Goal: Information Seeking & Learning: Check status

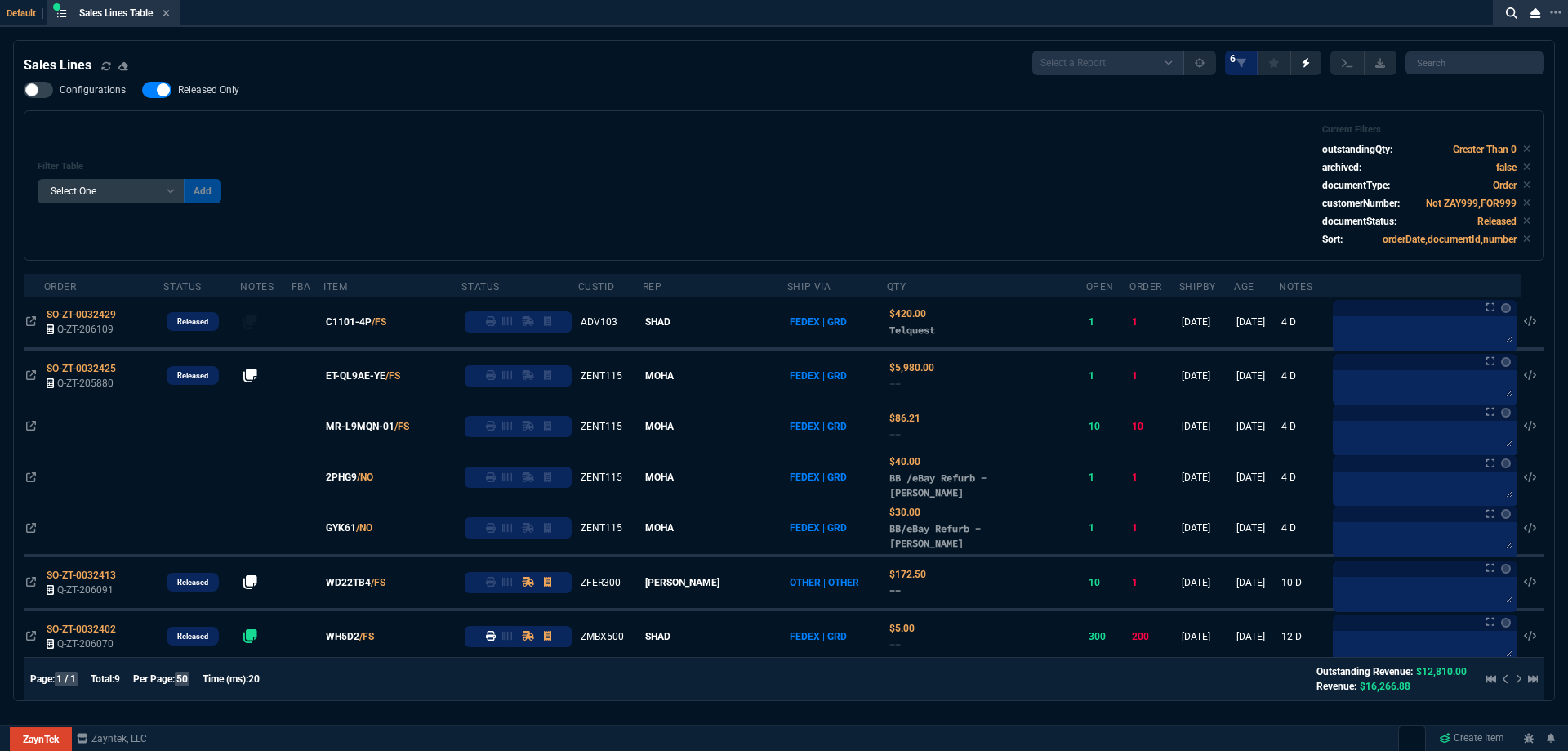
select select
click at [170, 17] on icon at bounding box center [166, 14] width 8 height 10
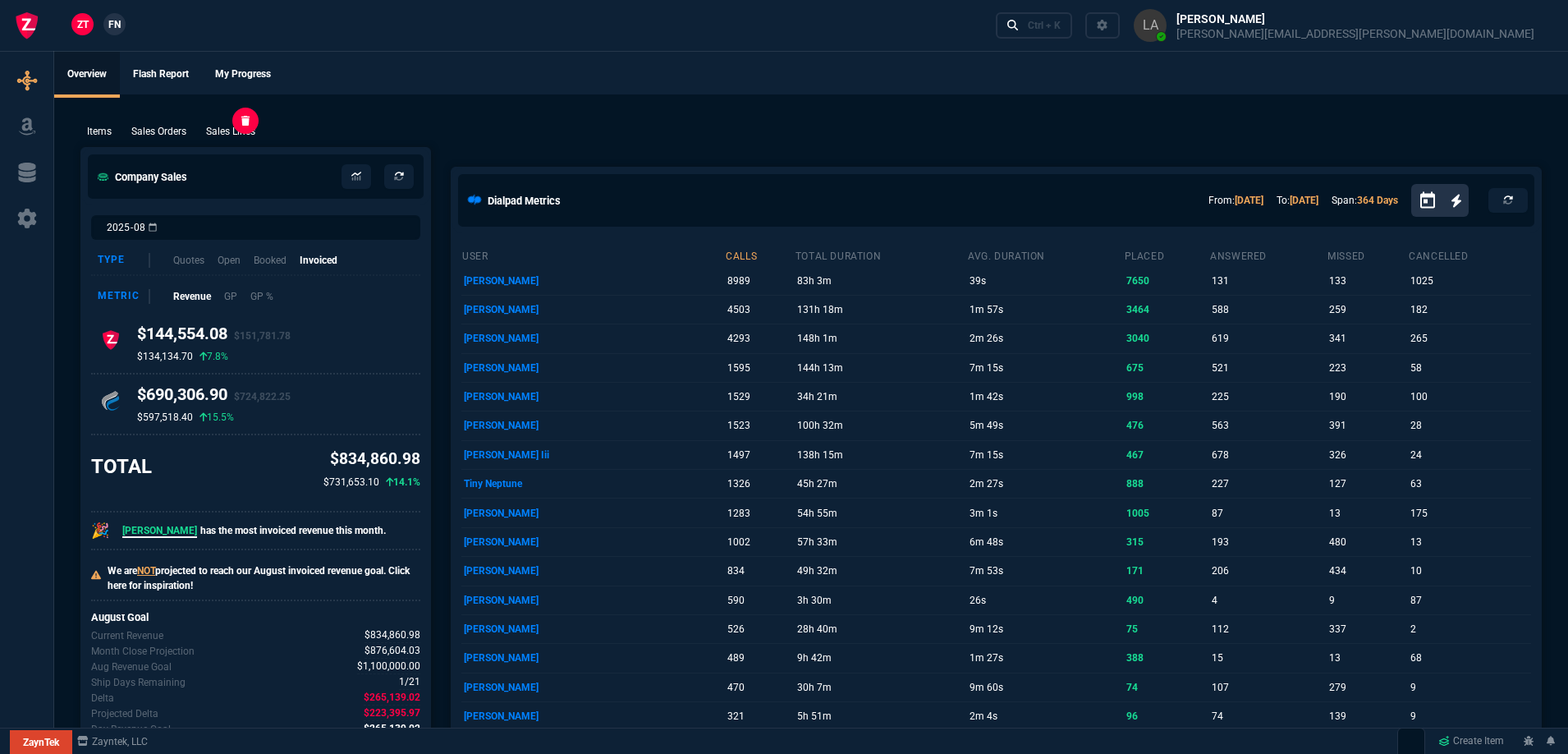
click at [234, 126] on p "Sales Lines" at bounding box center [230, 131] width 49 height 14
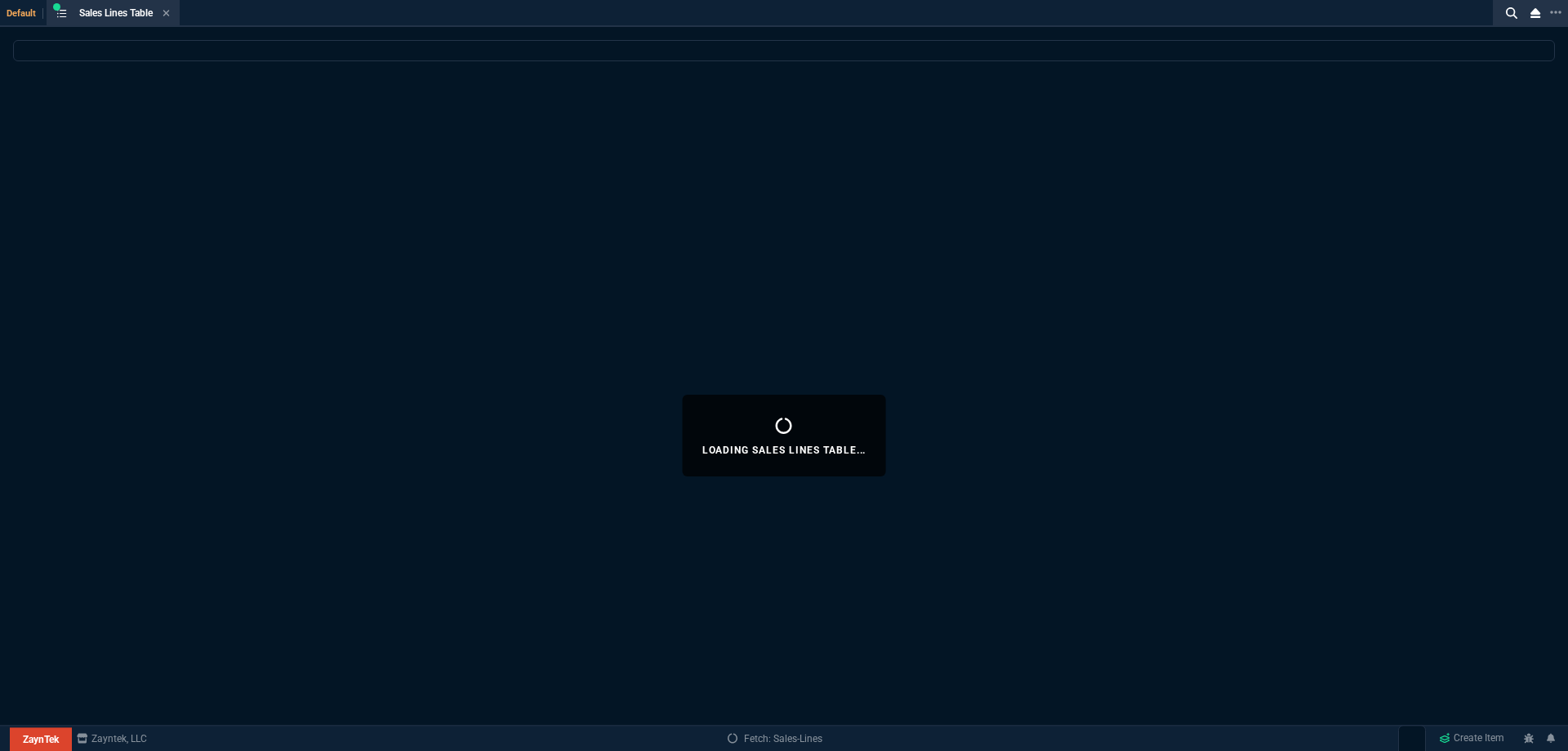
select select
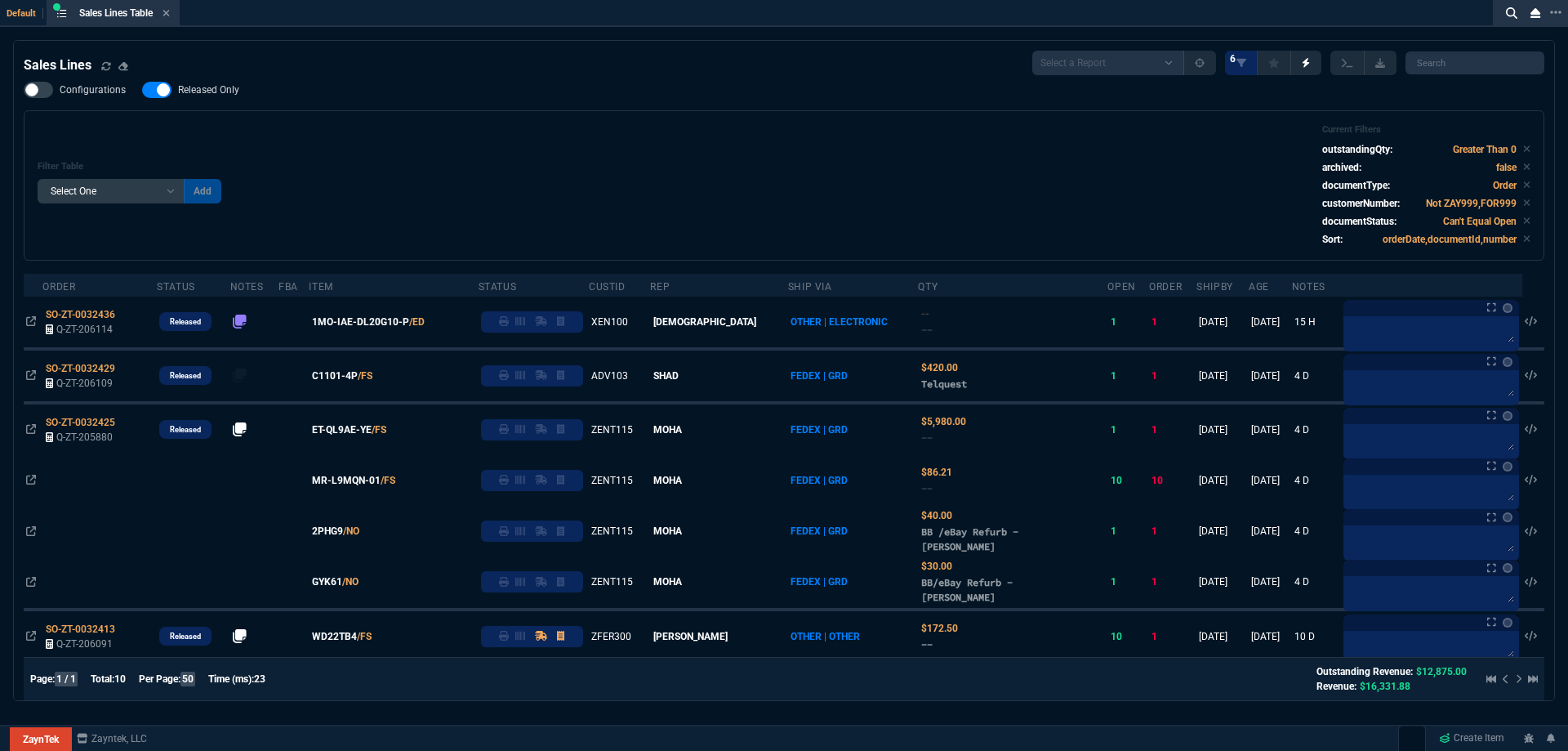
click at [201, 95] on span "Released Only" at bounding box center [209, 90] width 61 height 13
click at [142, 90] on input "Released Only" at bounding box center [141, 90] width 1 height 1
checkbox input "false"
click at [455, 132] on div "Filter Table Select One Add Filter () Age () ATS () Cond (itemVariantCode) Cust…" at bounding box center [784, 185] width 1494 height 123
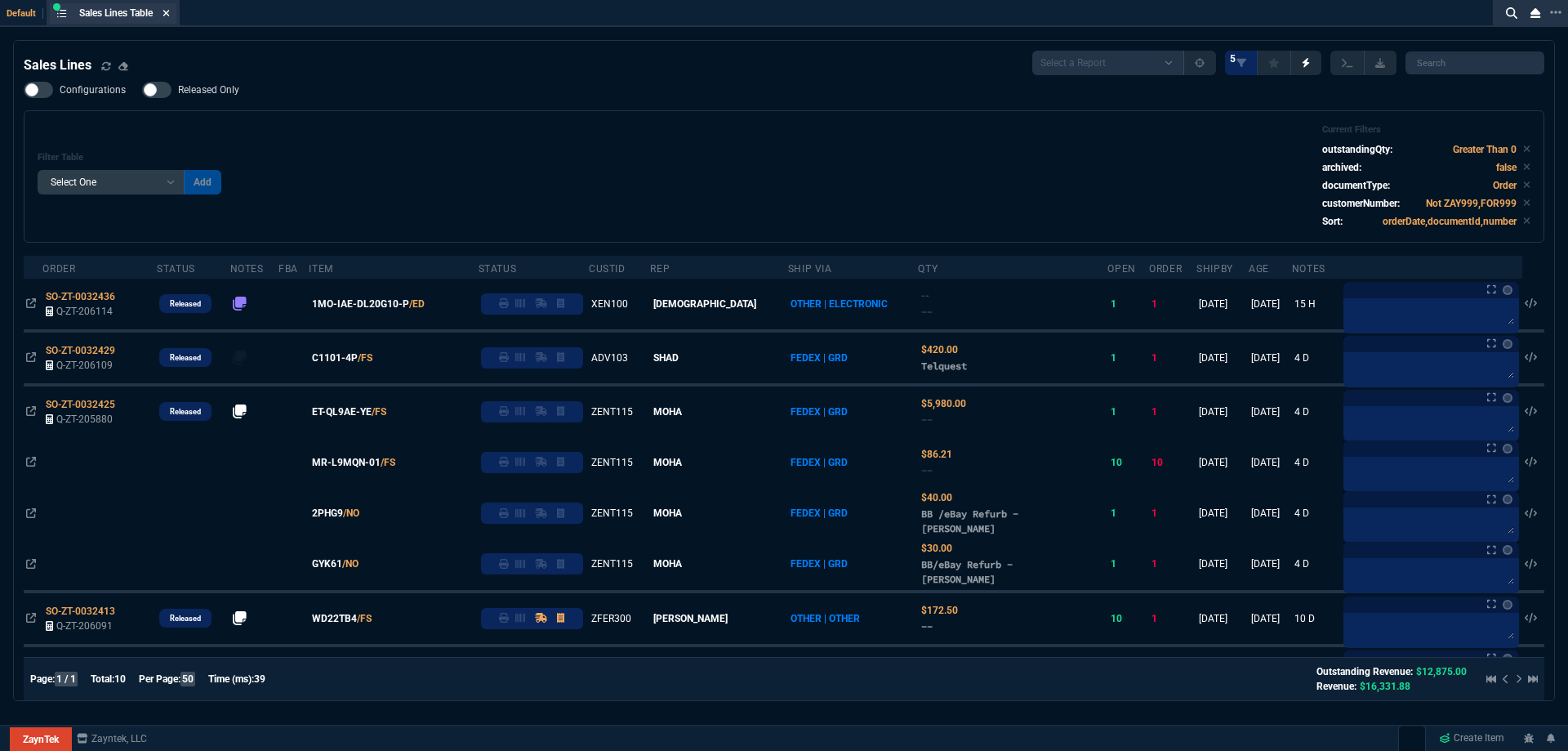
click at [170, 17] on icon at bounding box center [166, 14] width 8 height 10
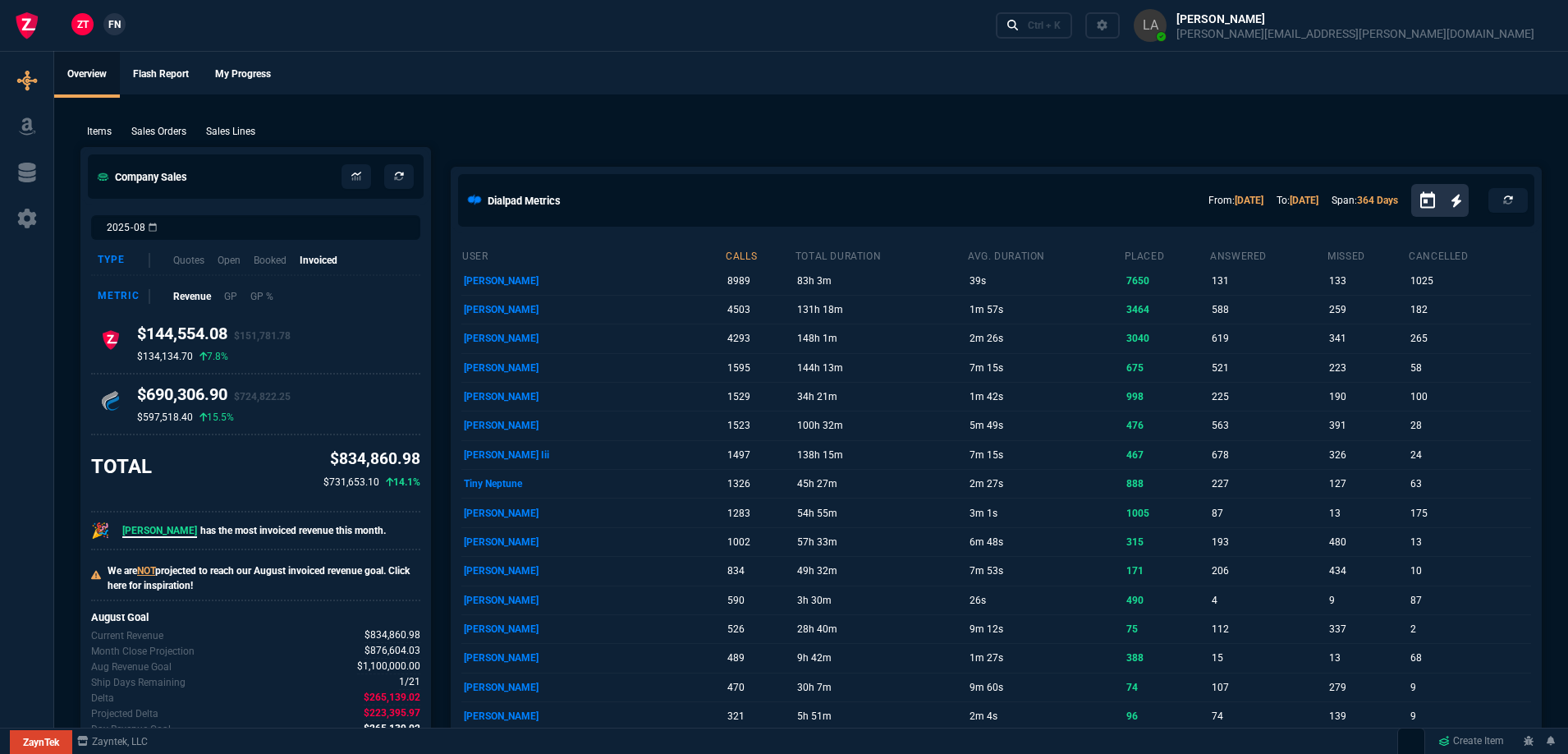
click at [116, 20] on span "FN" at bounding box center [114, 24] width 12 height 14
click at [228, 132] on p "Sales Lines" at bounding box center [230, 131] width 49 height 14
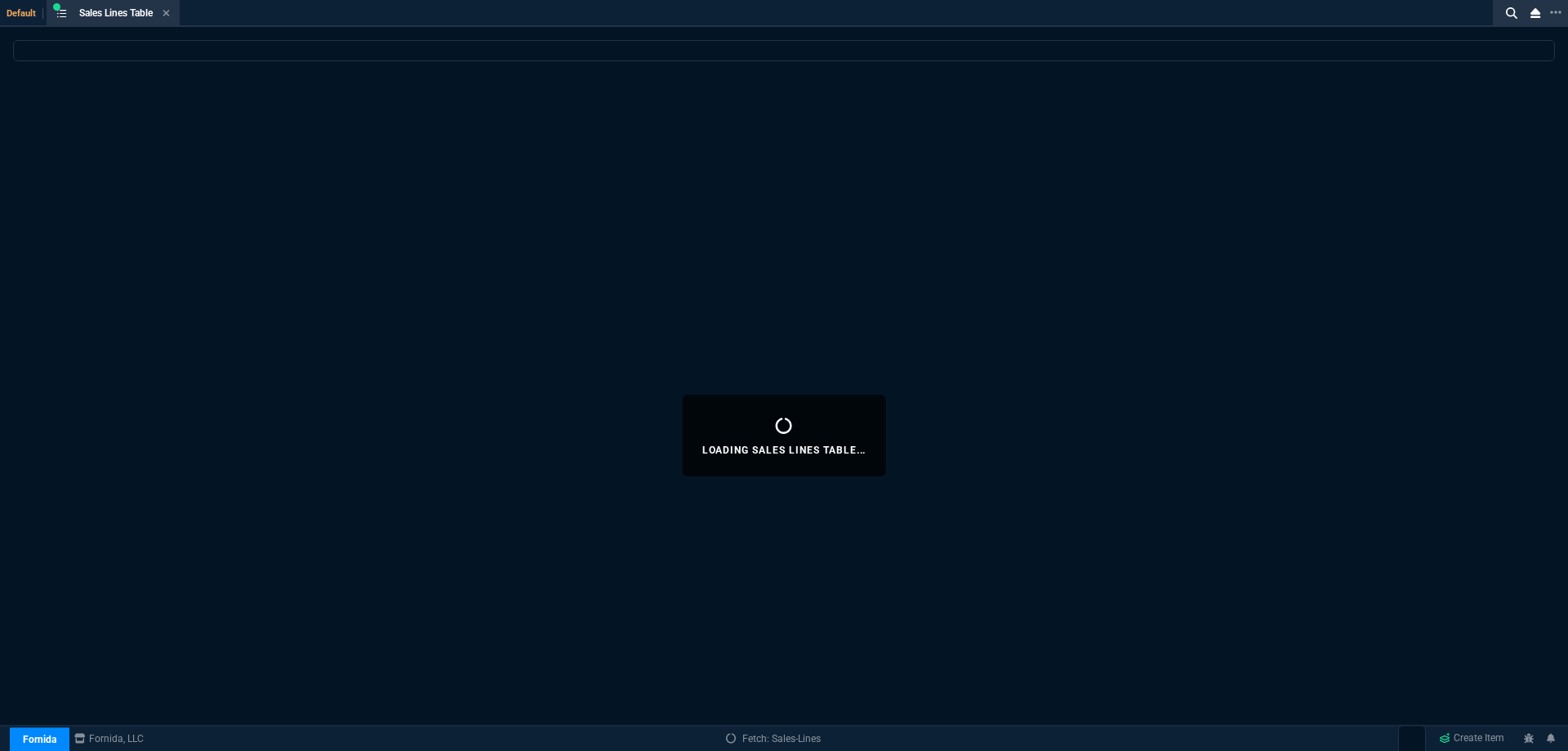
select select
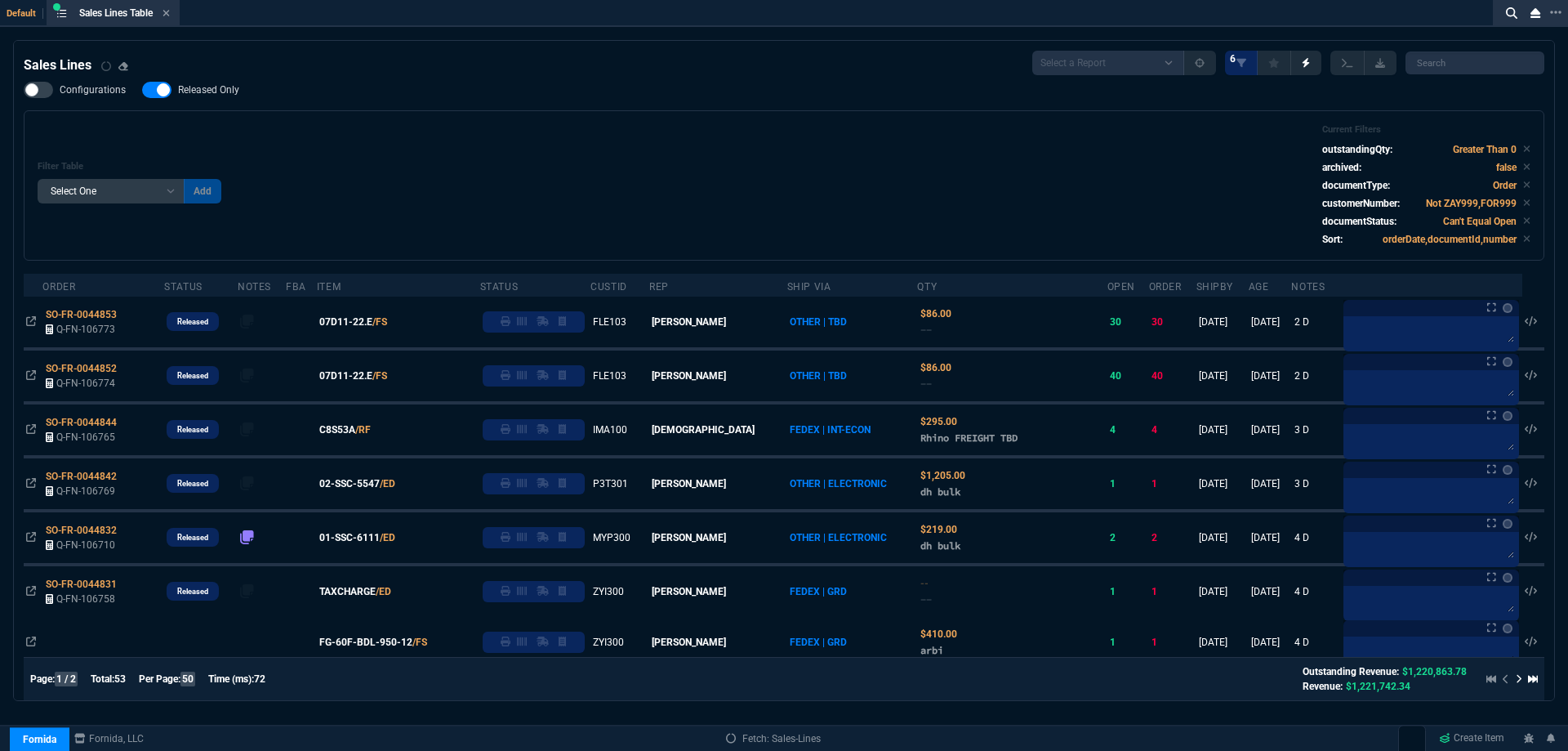
click at [197, 91] on span "Released Only" at bounding box center [209, 90] width 61 height 13
click at [142, 90] on input "Released Only" at bounding box center [141, 90] width 1 height 1
checkbox input "false"
click at [575, 138] on div "Filter Table Select One Add Filter () Age () ATS () Cond (itemVariantCode) Cust…" at bounding box center [784, 185] width 1494 height 123
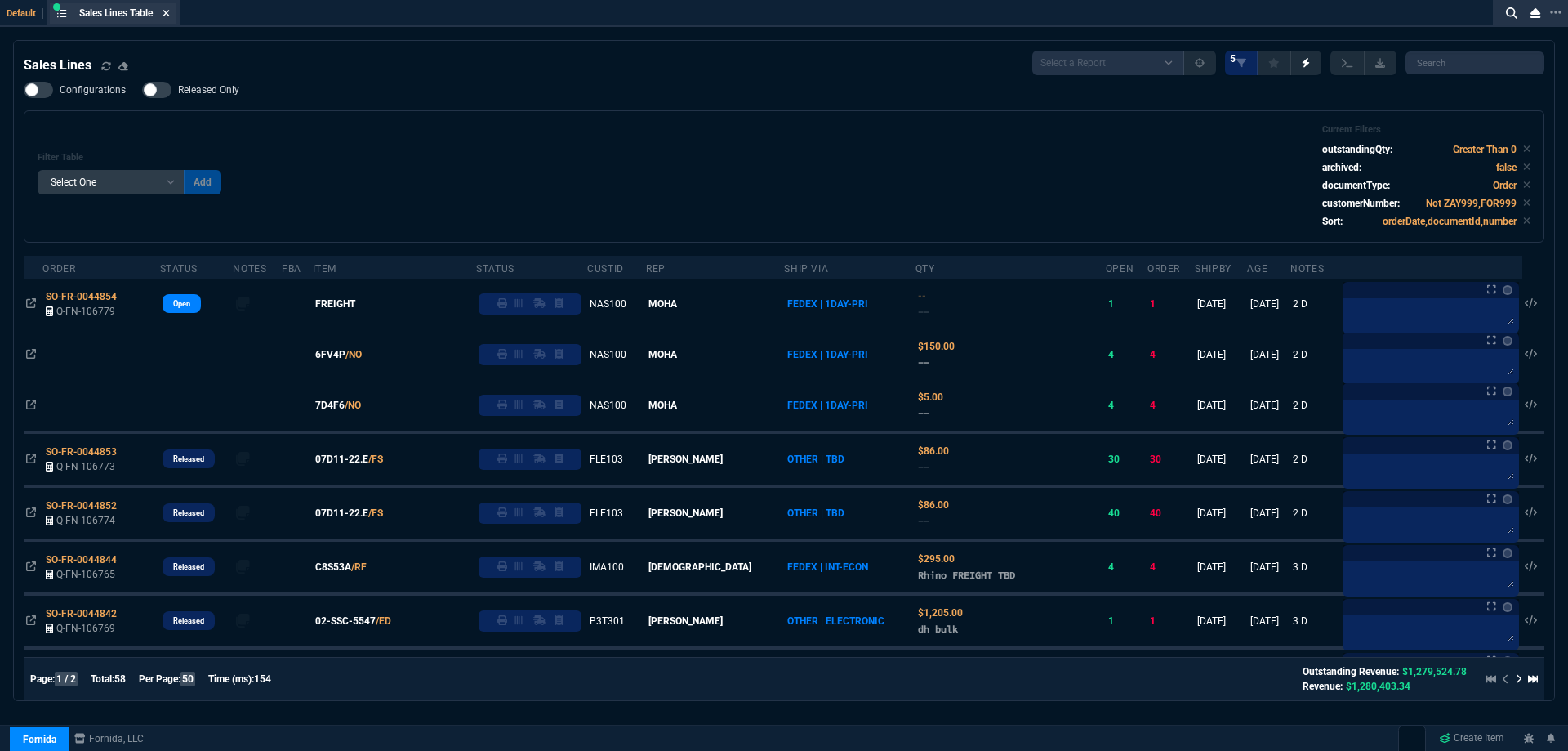
click at [167, 8] on icon at bounding box center [166, 14] width 8 height 10
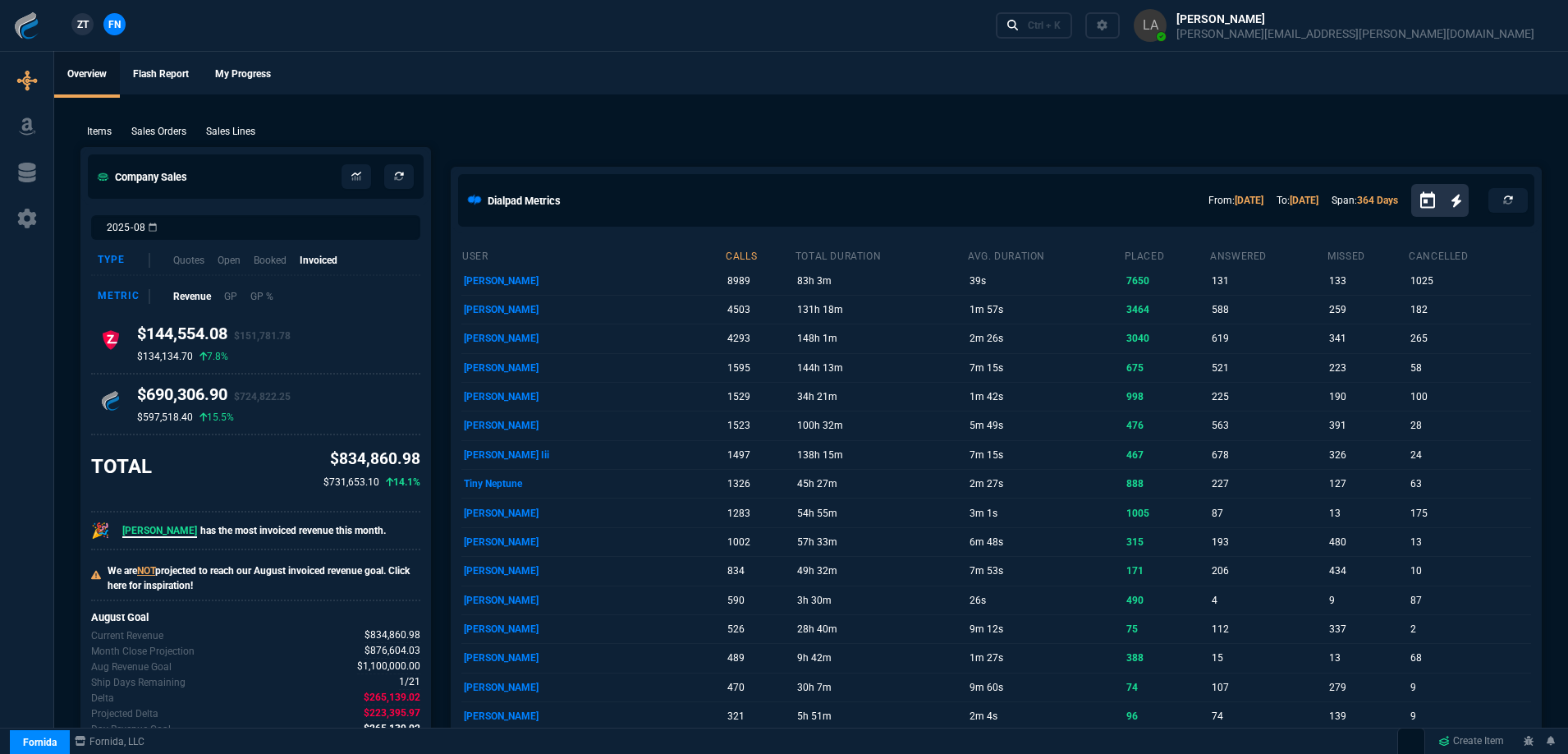
click at [81, 26] on span "ZT" at bounding box center [83, 24] width 12 height 14
click at [249, 134] on p "Sales Lines" at bounding box center [230, 131] width 49 height 14
select select
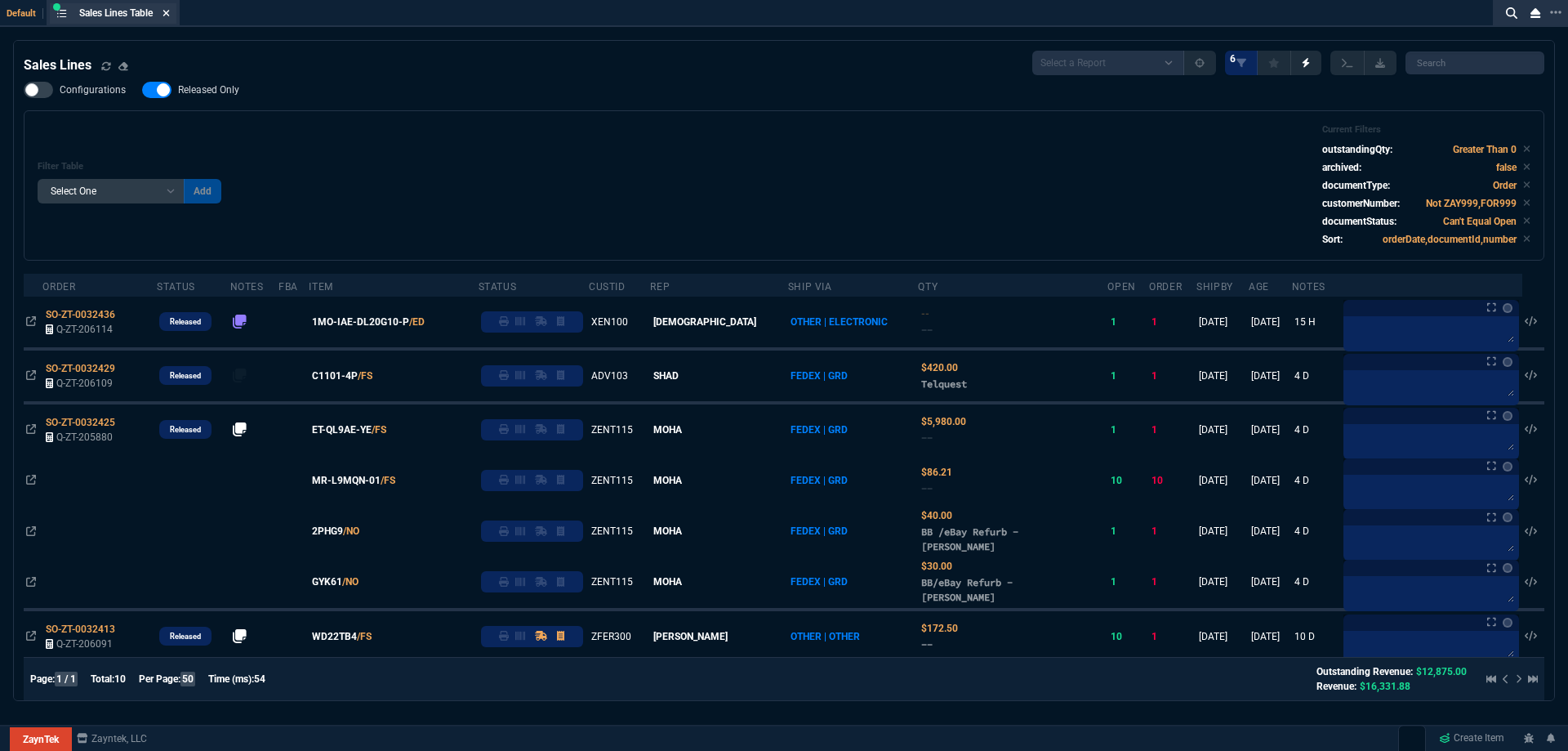
click at [170, 21] on div "Sales Lines Table Sales Line" at bounding box center [113, 14] width 127 height 20
click at [170, 18] on fa-icon at bounding box center [166, 14] width 8 height 12
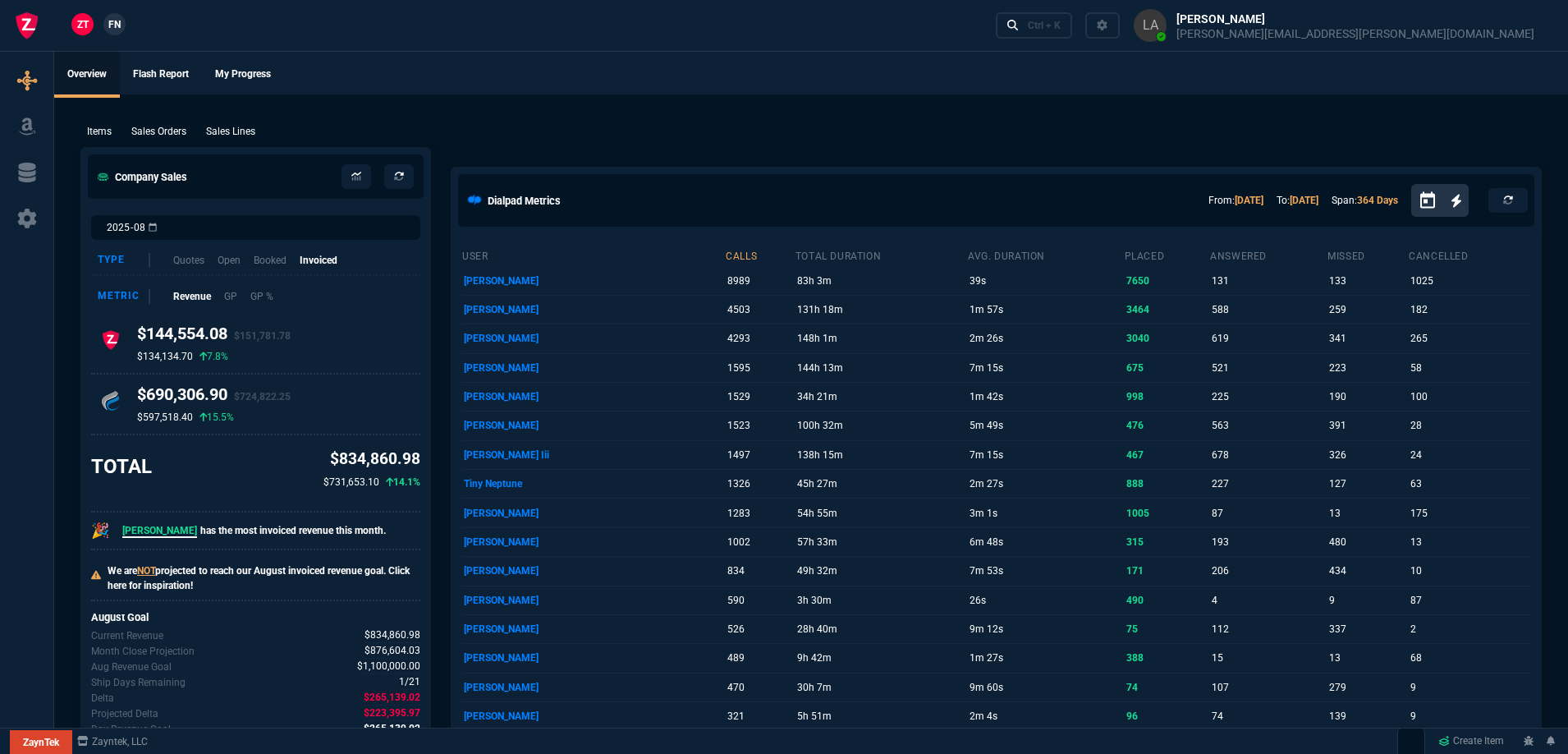
click at [117, 26] on span "FN" at bounding box center [114, 24] width 12 height 14
click at [239, 127] on p "Sales Lines" at bounding box center [230, 131] width 49 height 14
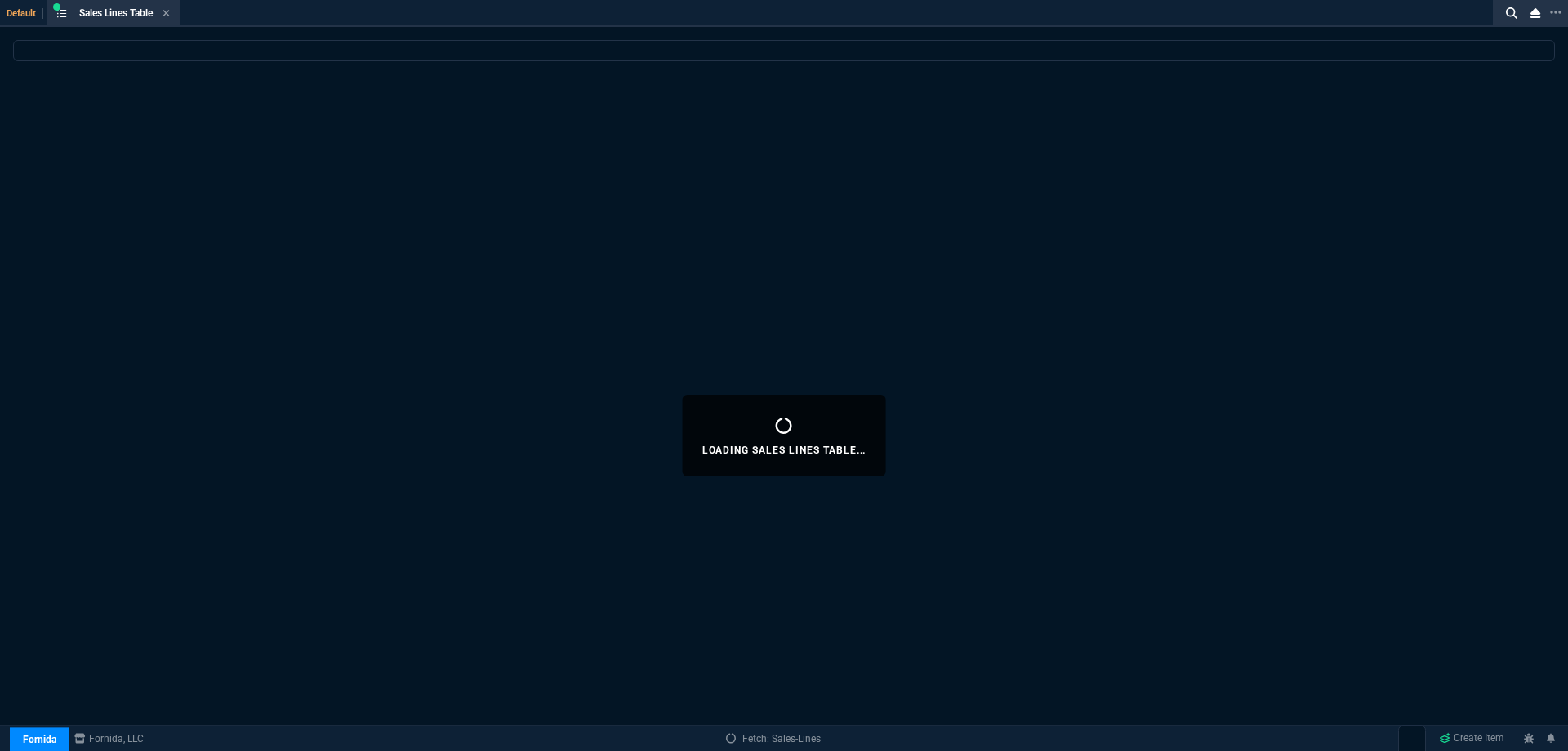
select select
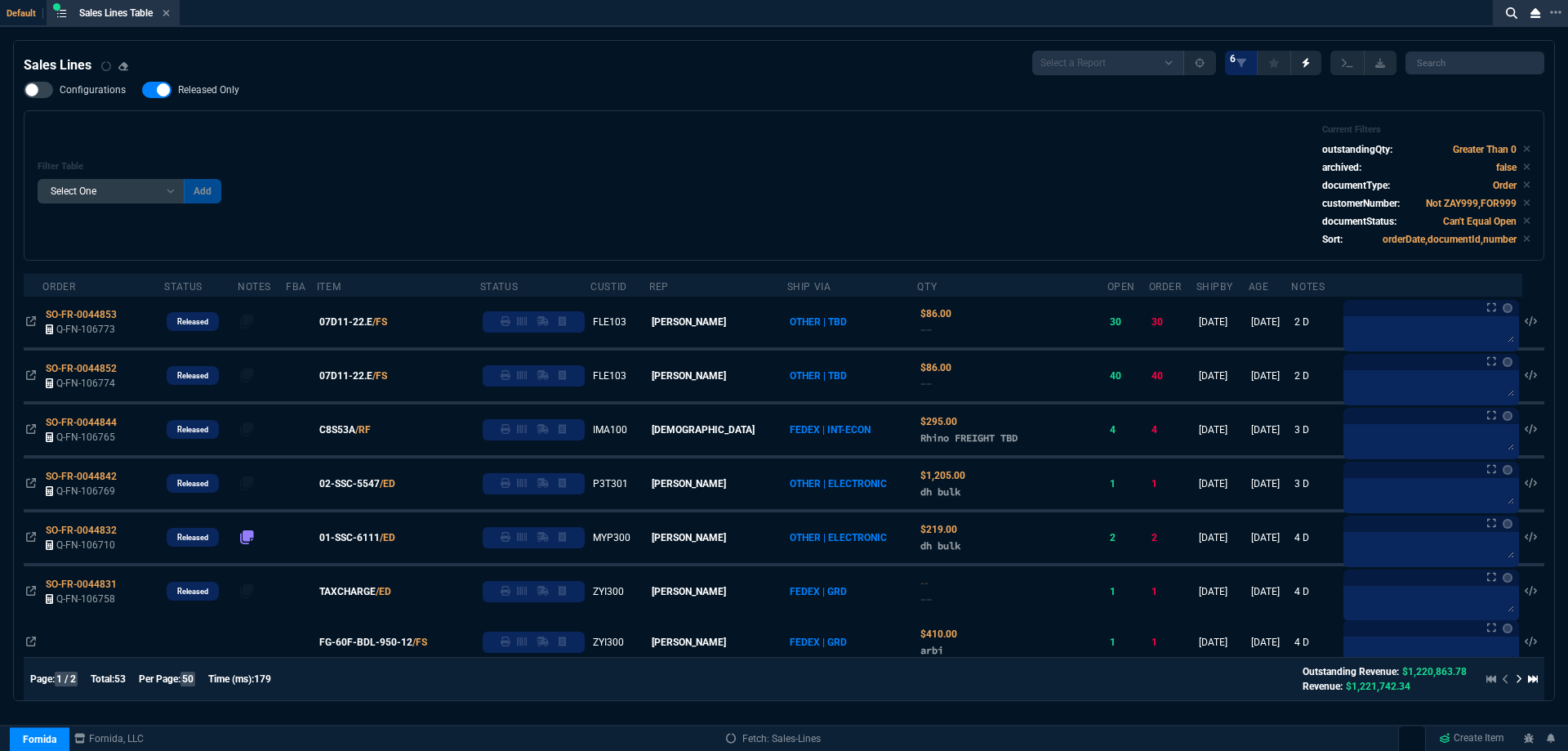
click at [206, 92] on span "Released Only" at bounding box center [209, 90] width 61 height 13
click at [142, 90] on input "Released Only" at bounding box center [141, 90] width 1 height 1
checkbox input "false"
click at [344, 103] on div "Configurations Released Only Filter Table Select One Add Filter () Age () ATS (…" at bounding box center [784, 172] width 1521 height 179
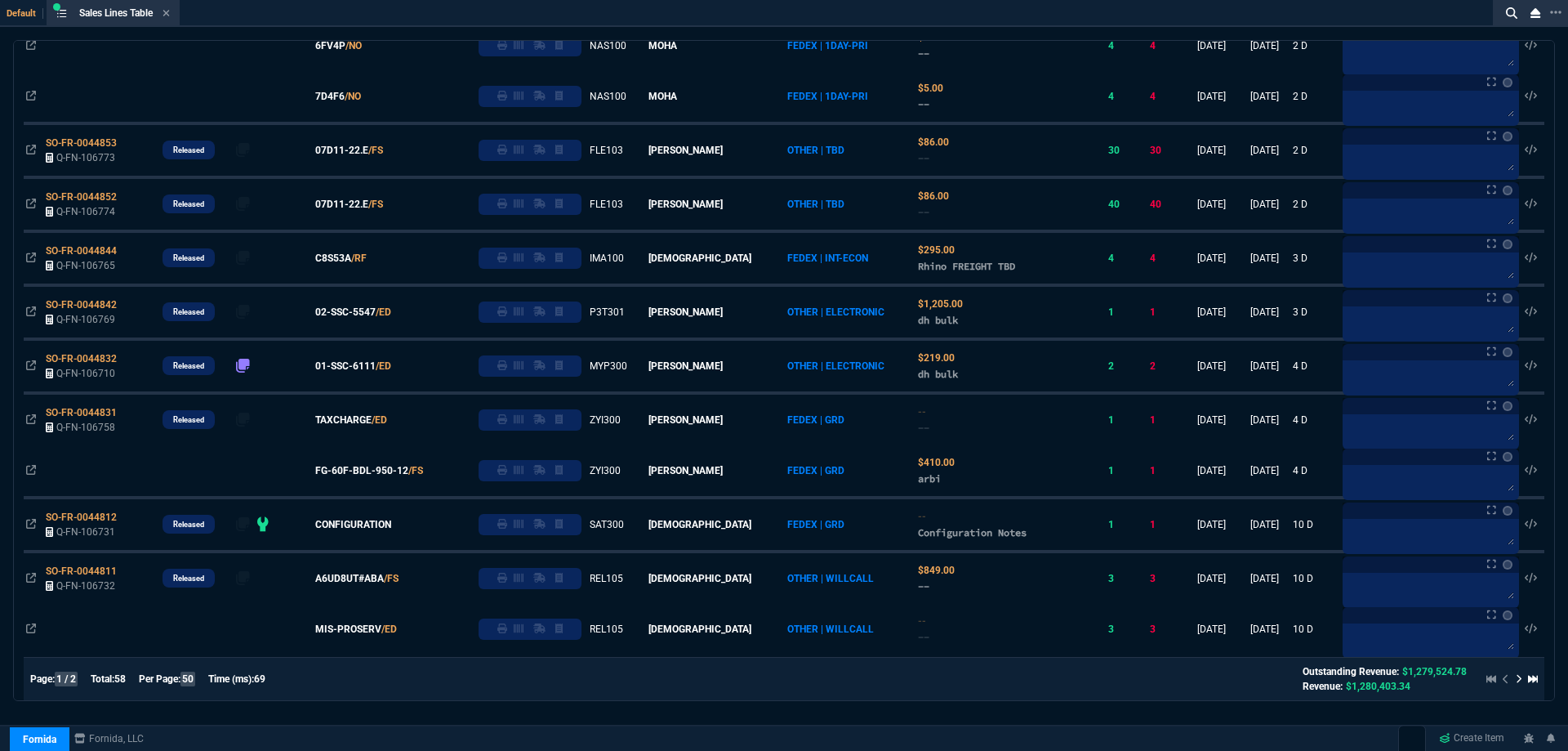
scroll to position [245, 0]
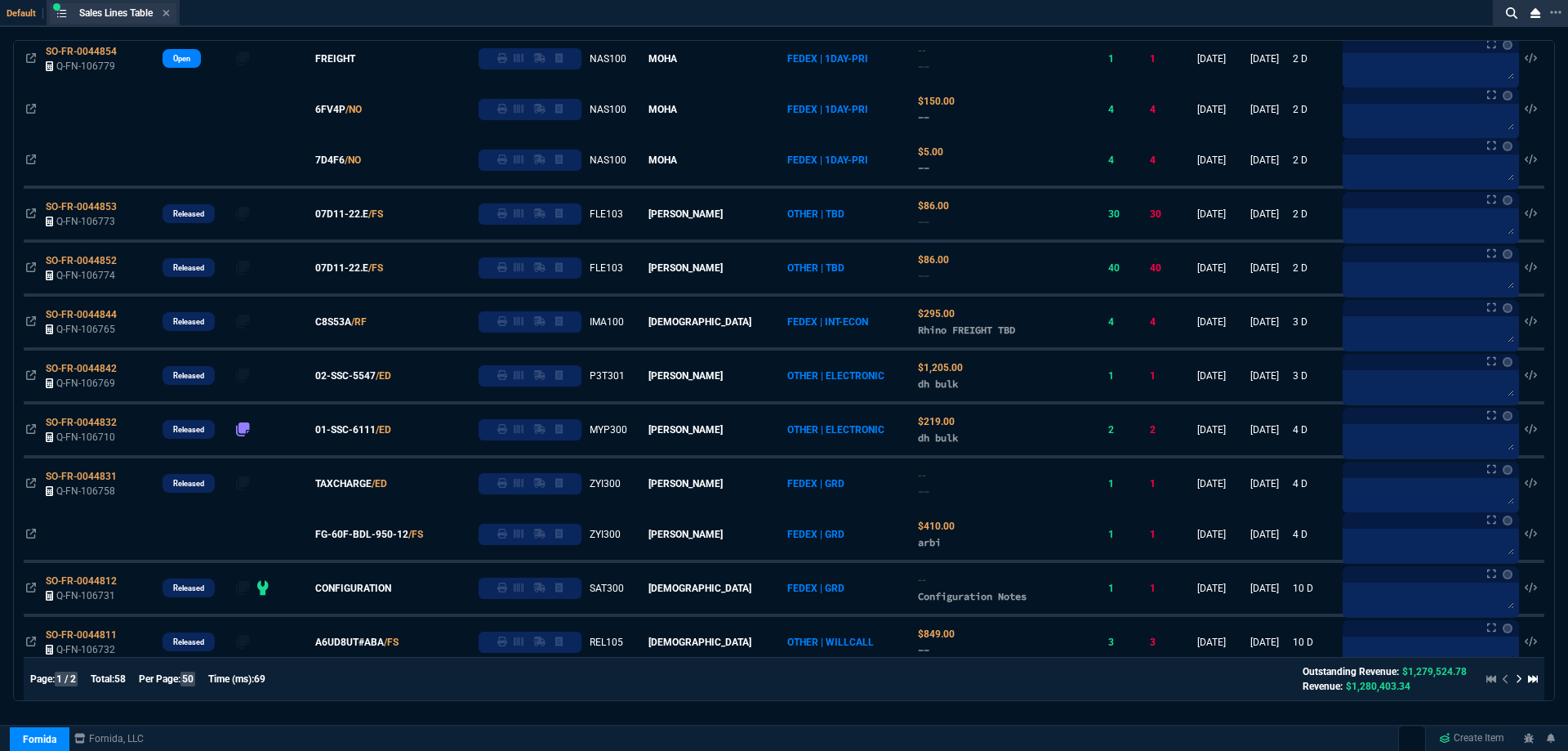
click at [174, 12] on div "Sales Lines Table Sales Line" at bounding box center [113, 14] width 127 height 20
click at [170, 20] on div "Sales Lines Table Sales Line" at bounding box center [113, 14] width 127 height 20
click at [170, 24] on section "Sales Lines Table Sales Line" at bounding box center [112, 14] width 133 height 27
click at [170, 12] on icon at bounding box center [167, 14] width 7 height 7
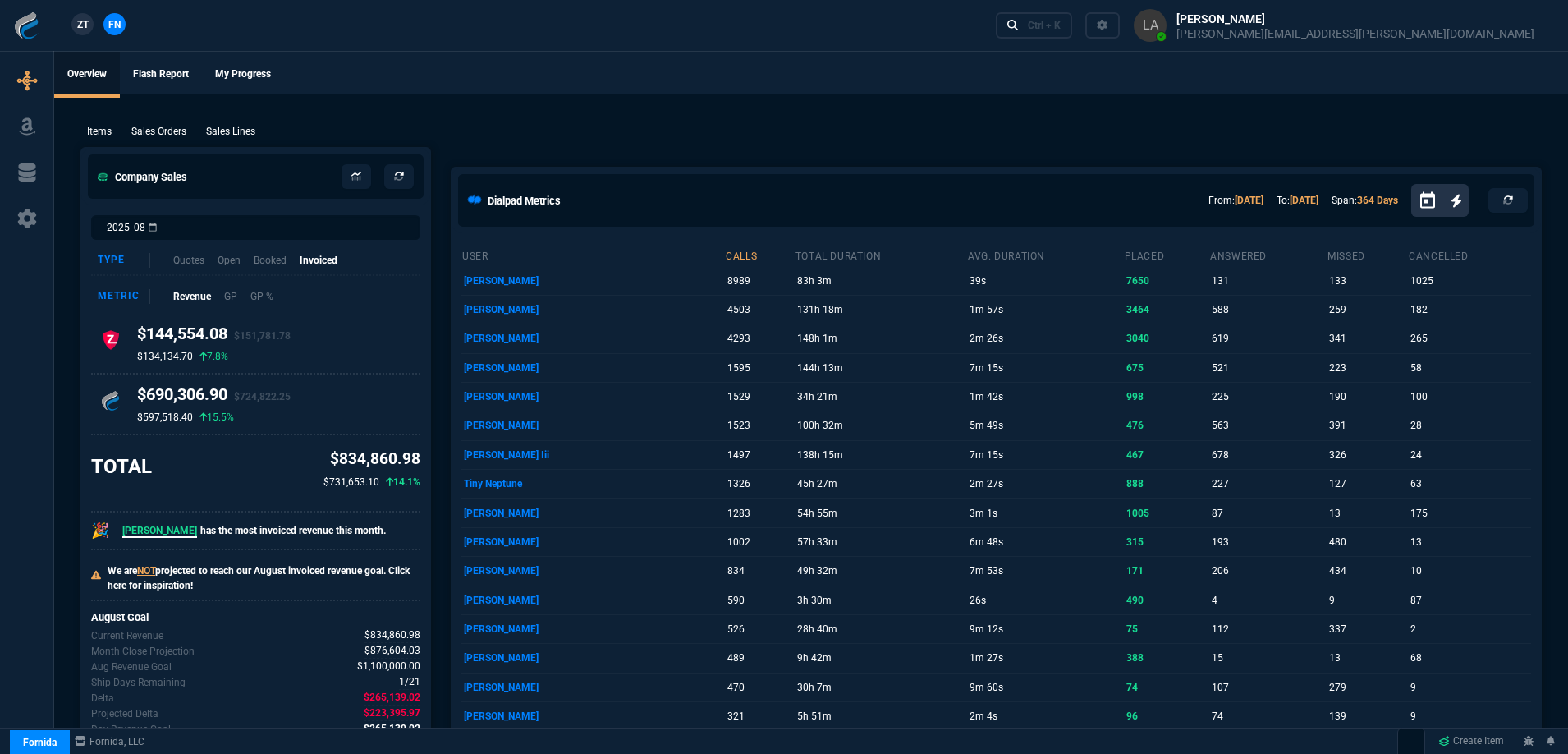
click at [642, 74] on ul "Overview Flash Report My Progress" at bounding box center [811, 73] width 1514 height 43
click at [241, 132] on p "Sales Lines" at bounding box center [230, 131] width 49 height 14
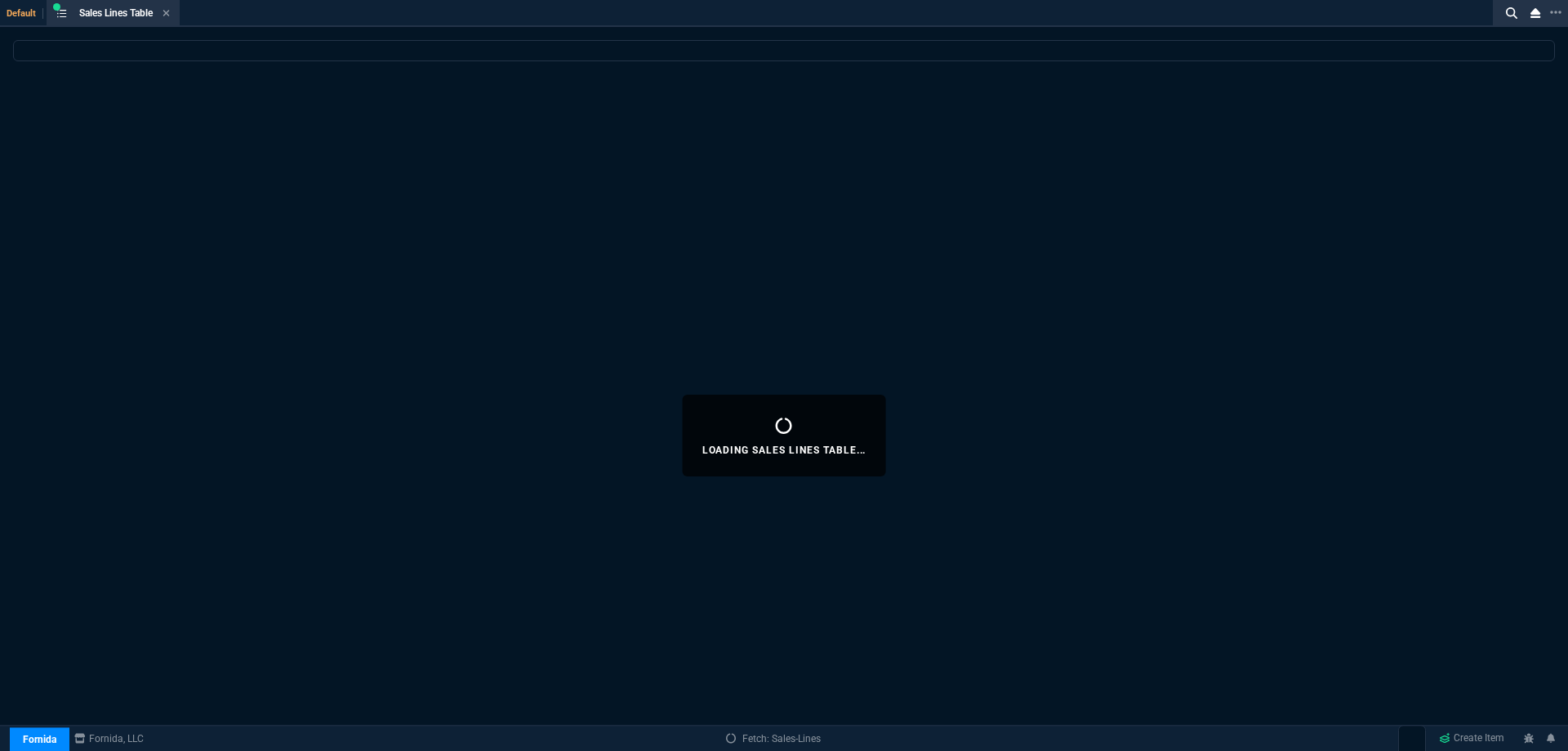
select select
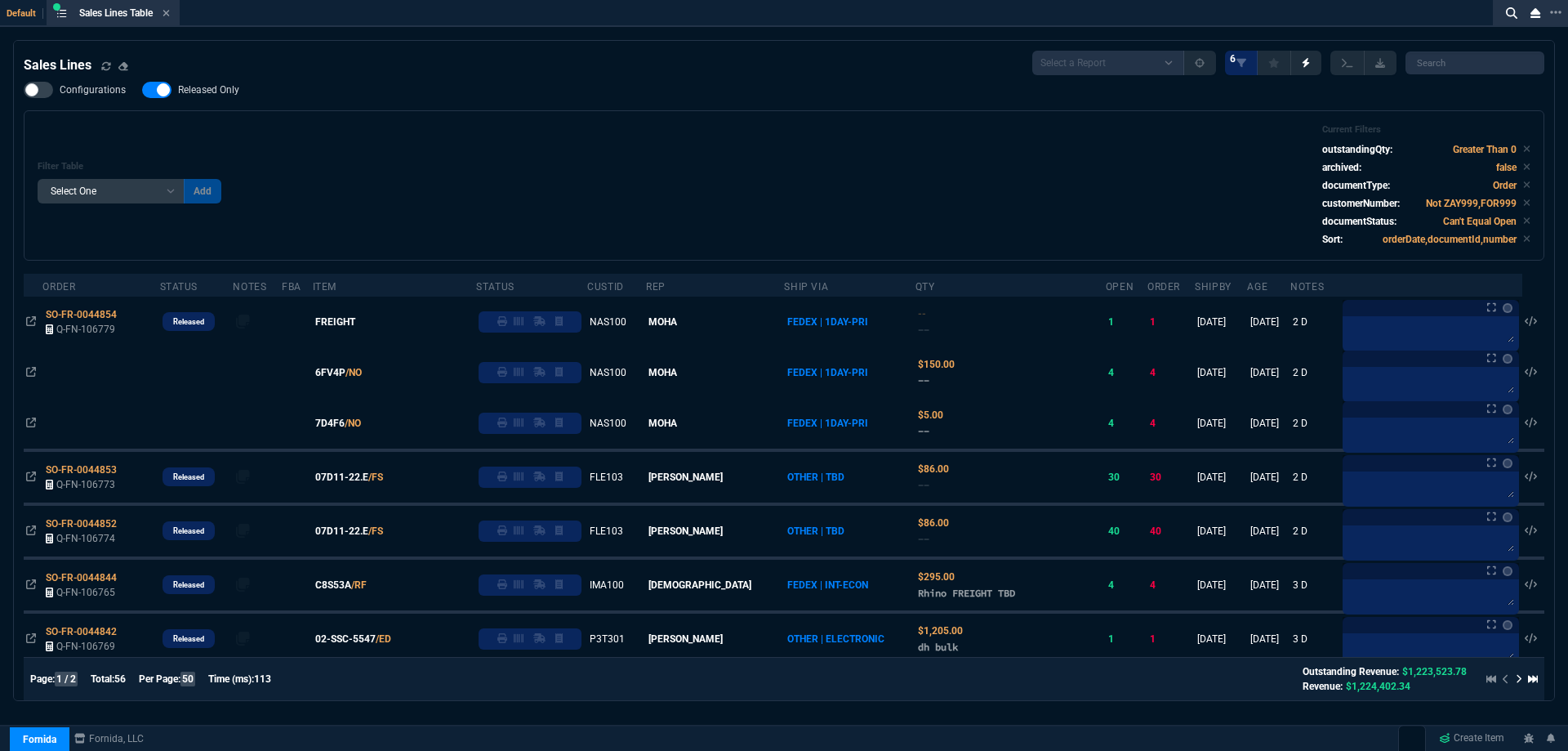
click at [209, 100] on nx-fornida-field-switch-one "Released Only" at bounding box center [199, 93] width 113 height 15
click at [213, 93] on span "Released Only" at bounding box center [209, 90] width 61 height 13
click at [142, 90] on input "Released Only" at bounding box center [141, 90] width 1 height 1
click at [488, 117] on div "Filter Table Select One Add Filter () Age () ATS () Cond (itemVariantCode) Cust…" at bounding box center [784, 185] width 1521 height 151
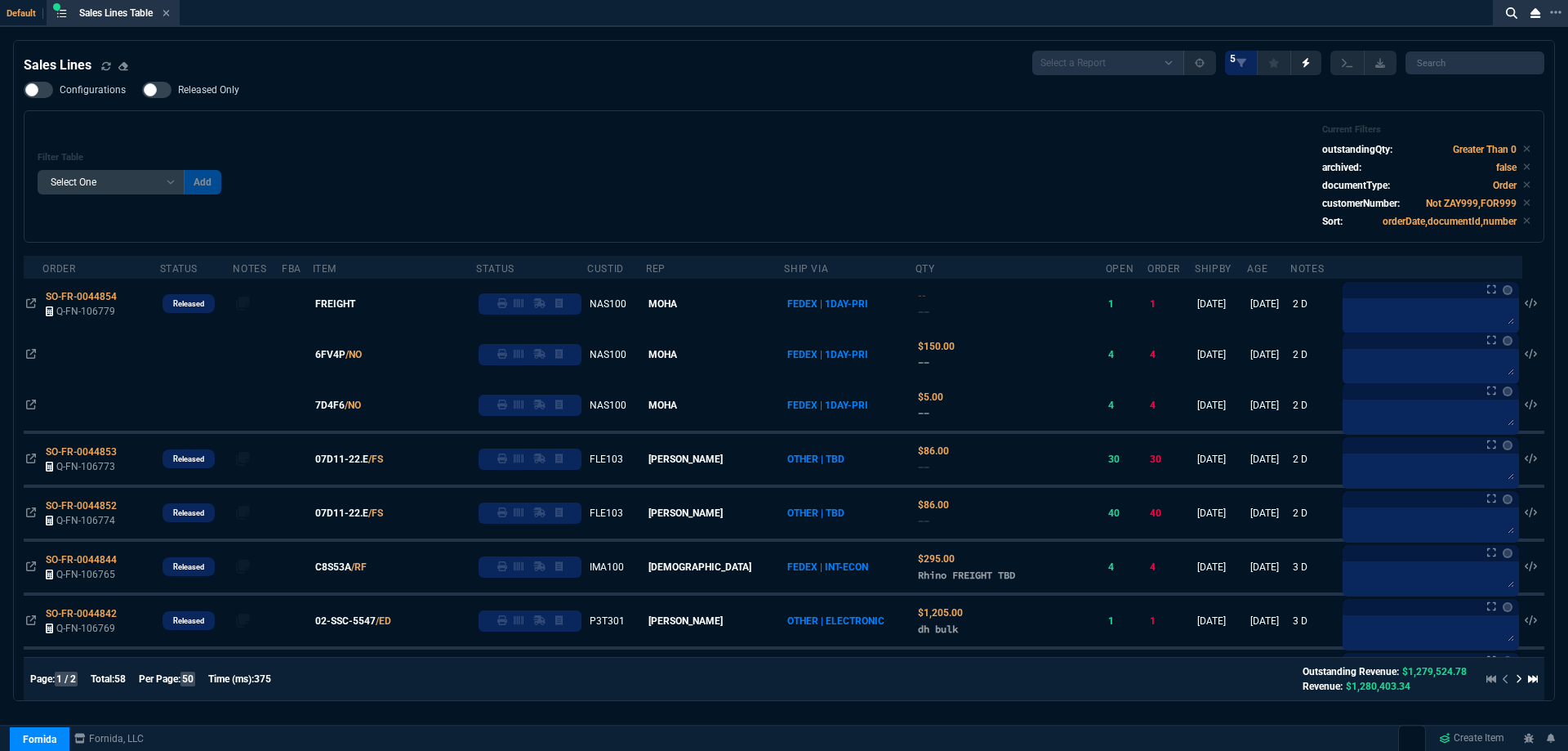
click at [216, 88] on span "Released Only" at bounding box center [209, 90] width 61 height 13
click at [142, 90] on input "Released Only" at bounding box center [141, 90] width 1 height 1
click at [596, 152] on div "Filter Table Select One Add Filter () Age () ATS () Cond (itemVariantCode) Cust…" at bounding box center [784, 177] width 1494 height 105
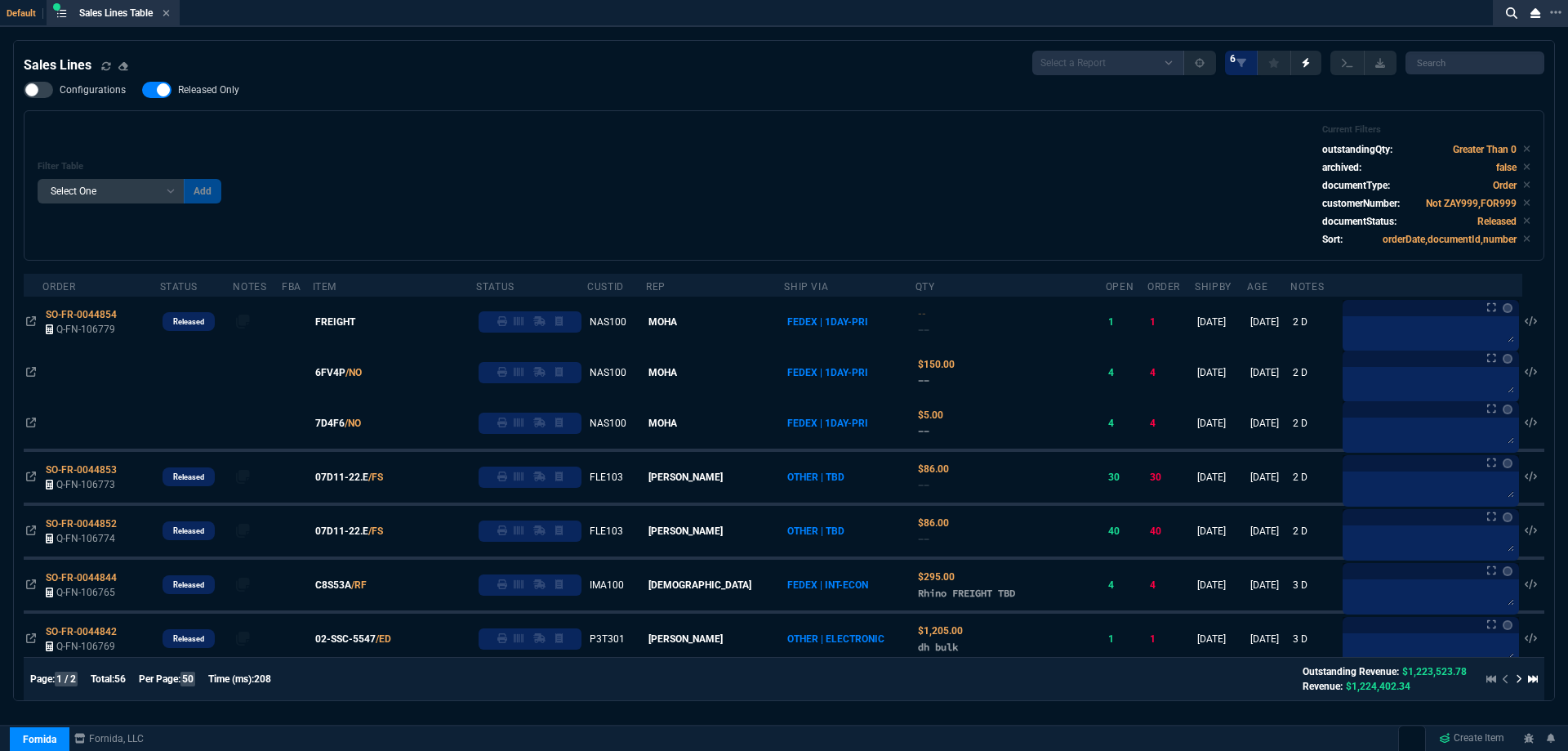
click at [820, 153] on div "Filter Table Select One Add Filter () Age () ATS () Cond (itemVariantCode) Cust…" at bounding box center [784, 185] width 1494 height 123
click at [206, 85] on span "Released Only" at bounding box center [209, 90] width 61 height 13
click at [142, 90] on input "Released Only" at bounding box center [141, 90] width 1 height 1
checkbox input "false"
click at [525, 144] on div "Filter Table Select One Add Filter () Age () ATS () Cond (itemVariantCode) Cust…" at bounding box center [784, 185] width 1494 height 123
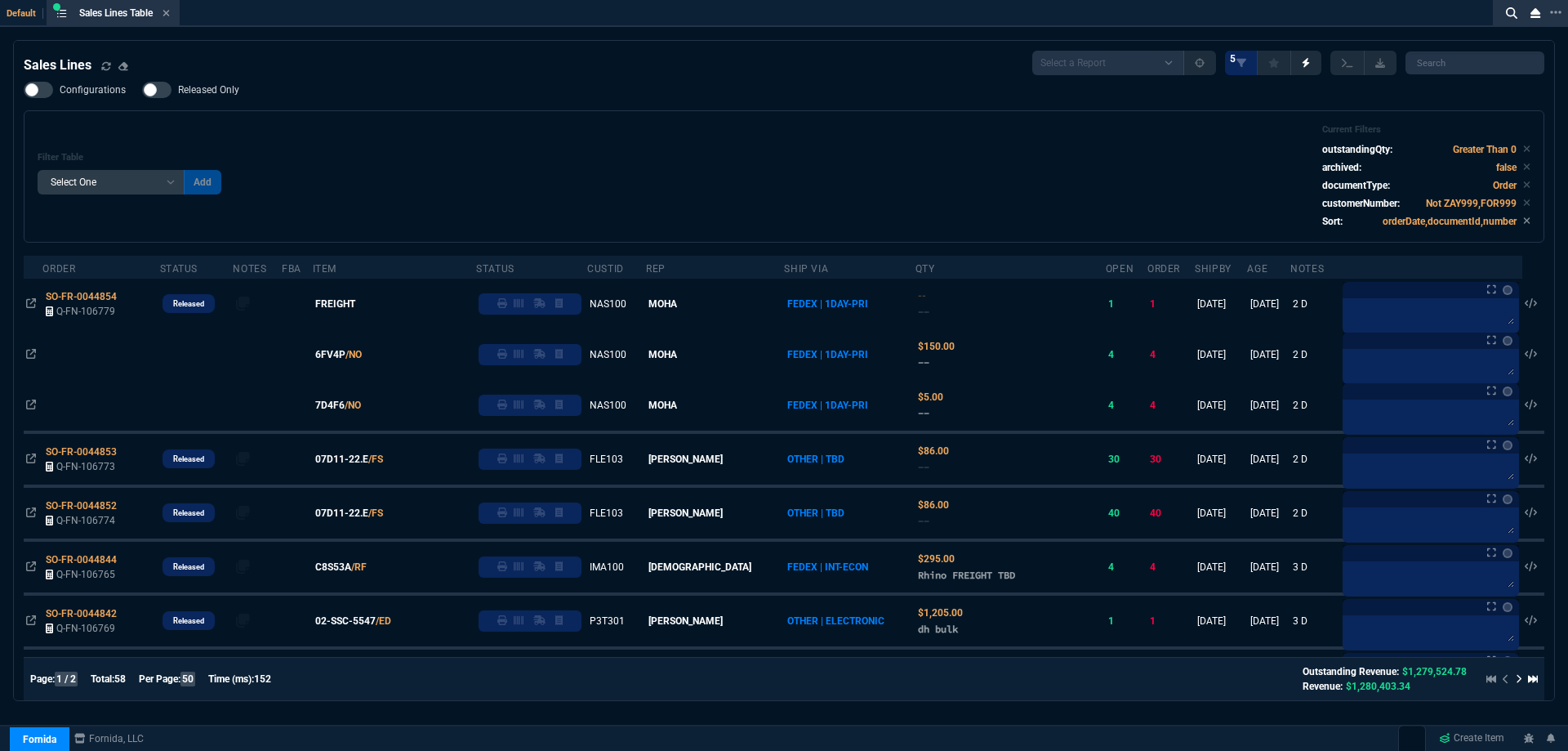
click at [346, 358] on span "6FV4P" at bounding box center [331, 354] width 30 height 14
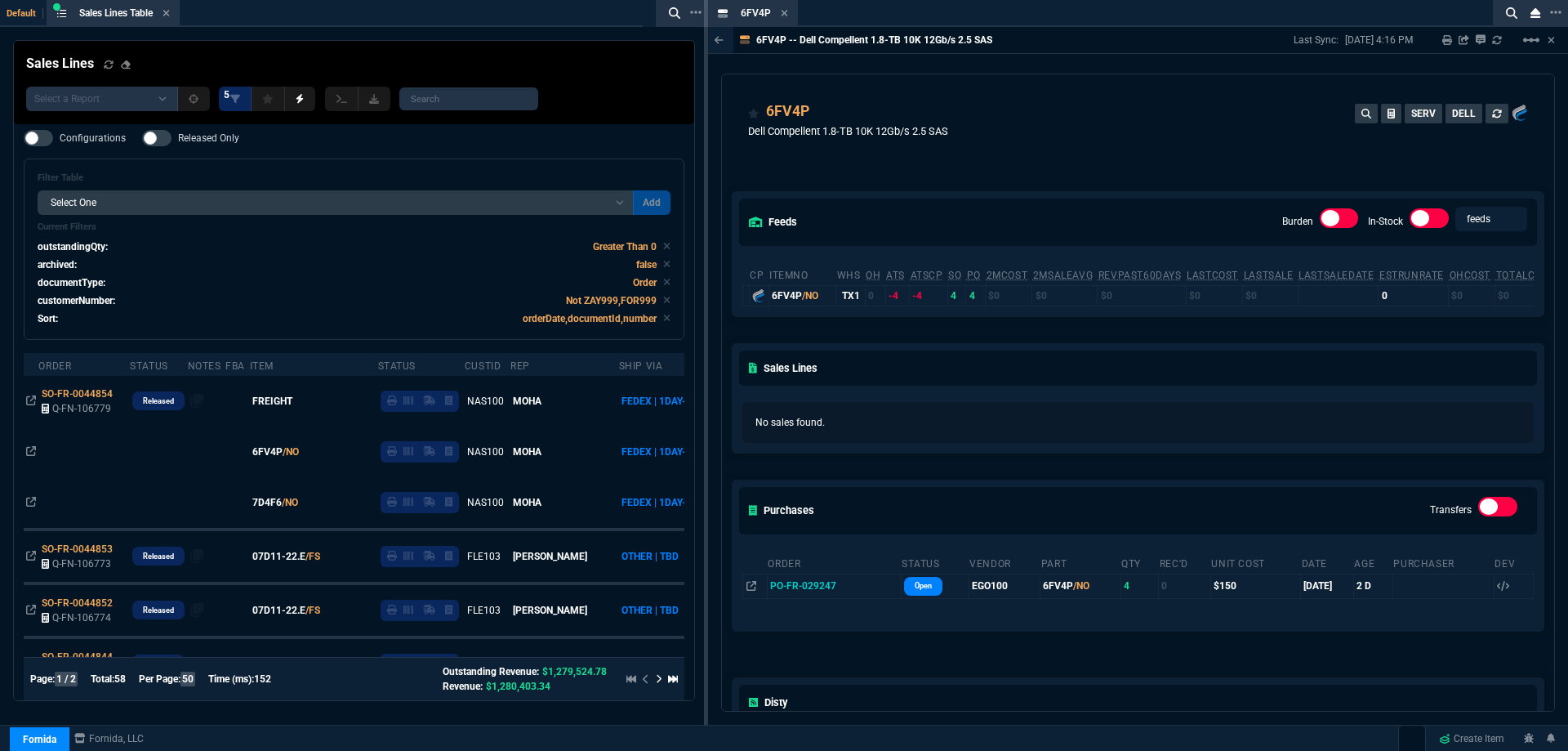
click at [781, 17] on icon at bounding box center [784, 14] width 8 height 10
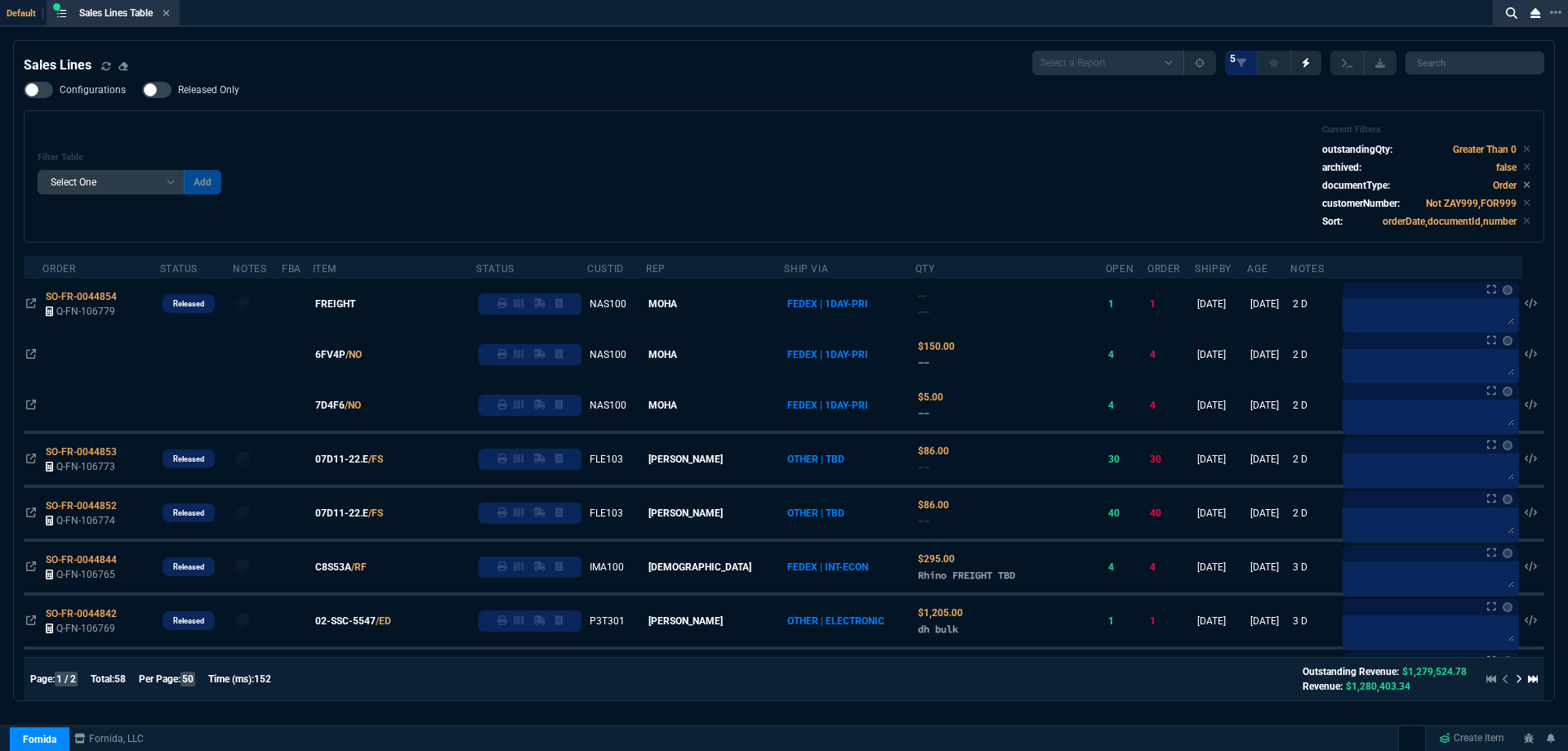
drag, startPoint x: 354, startPoint y: 405, endPoint x: 517, endPoint y: 290, distance: 199.5
click at [345, 406] on span "7D4F6" at bounding box center [330, 404] width 30 height 14
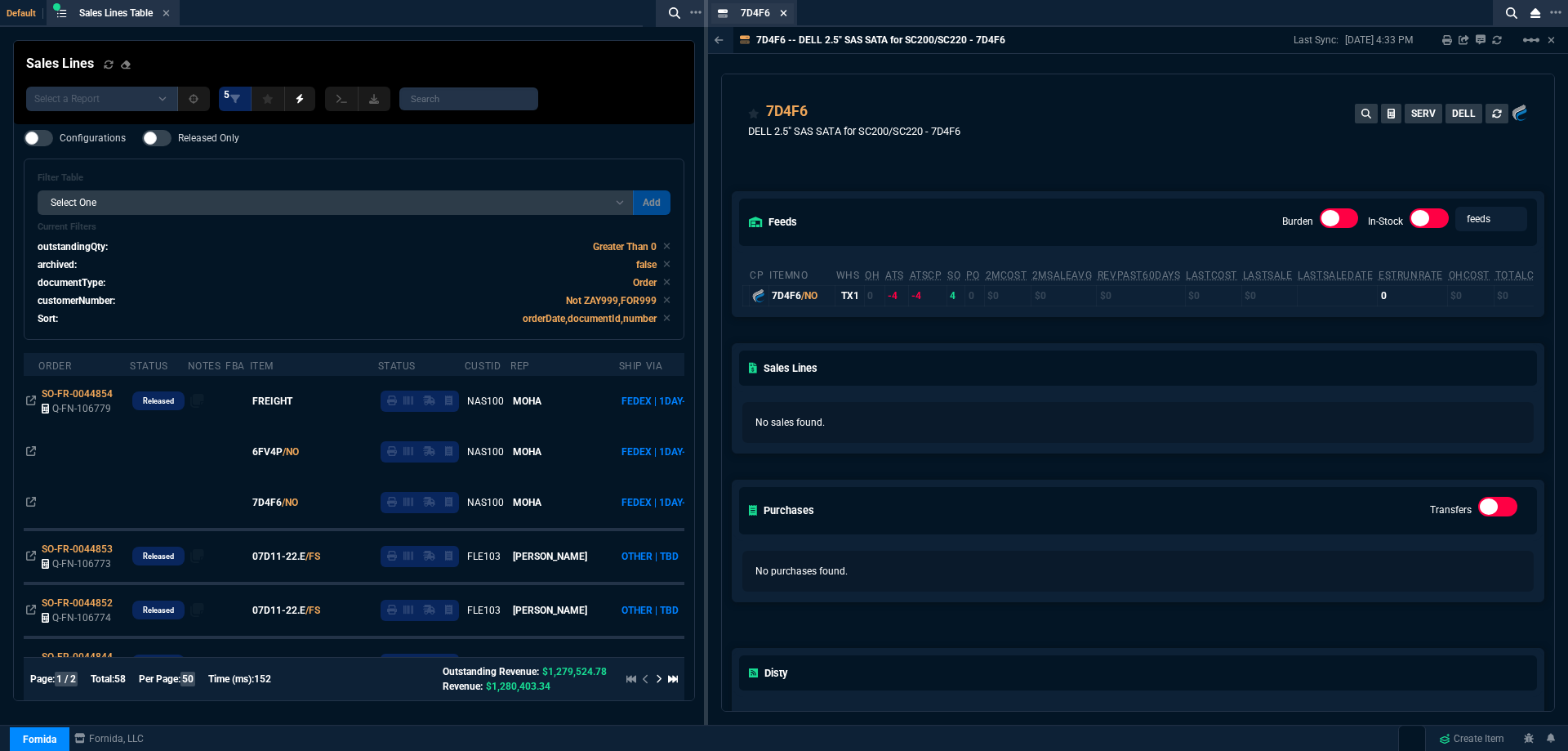
click at [781, 15] on icon at bounding box center [783, 14] width 8 height 10
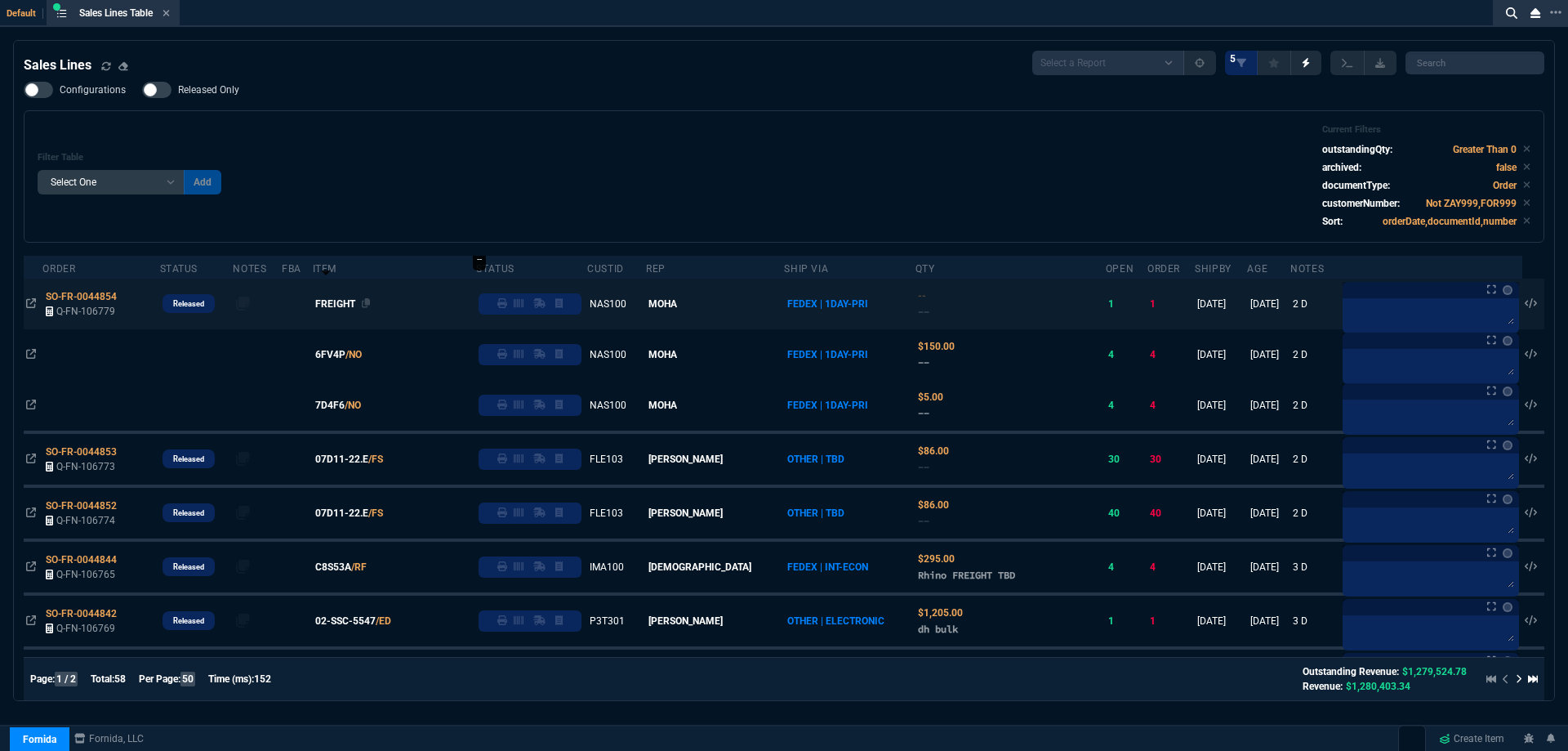
scroll to position [82, 0]
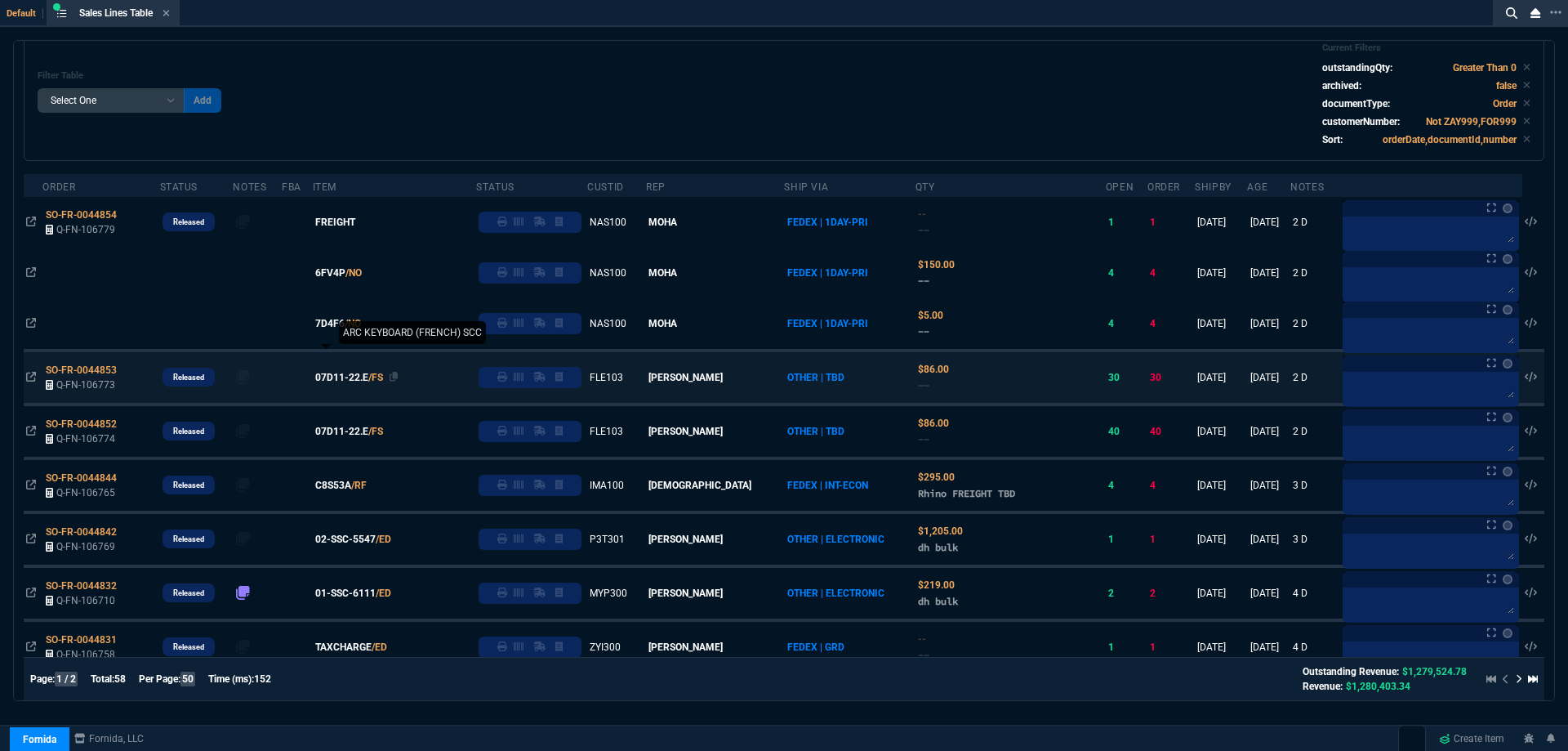
click at [360, 378] on span "07D11-22.E" at bounding box center [342, 377] width 53 height 14
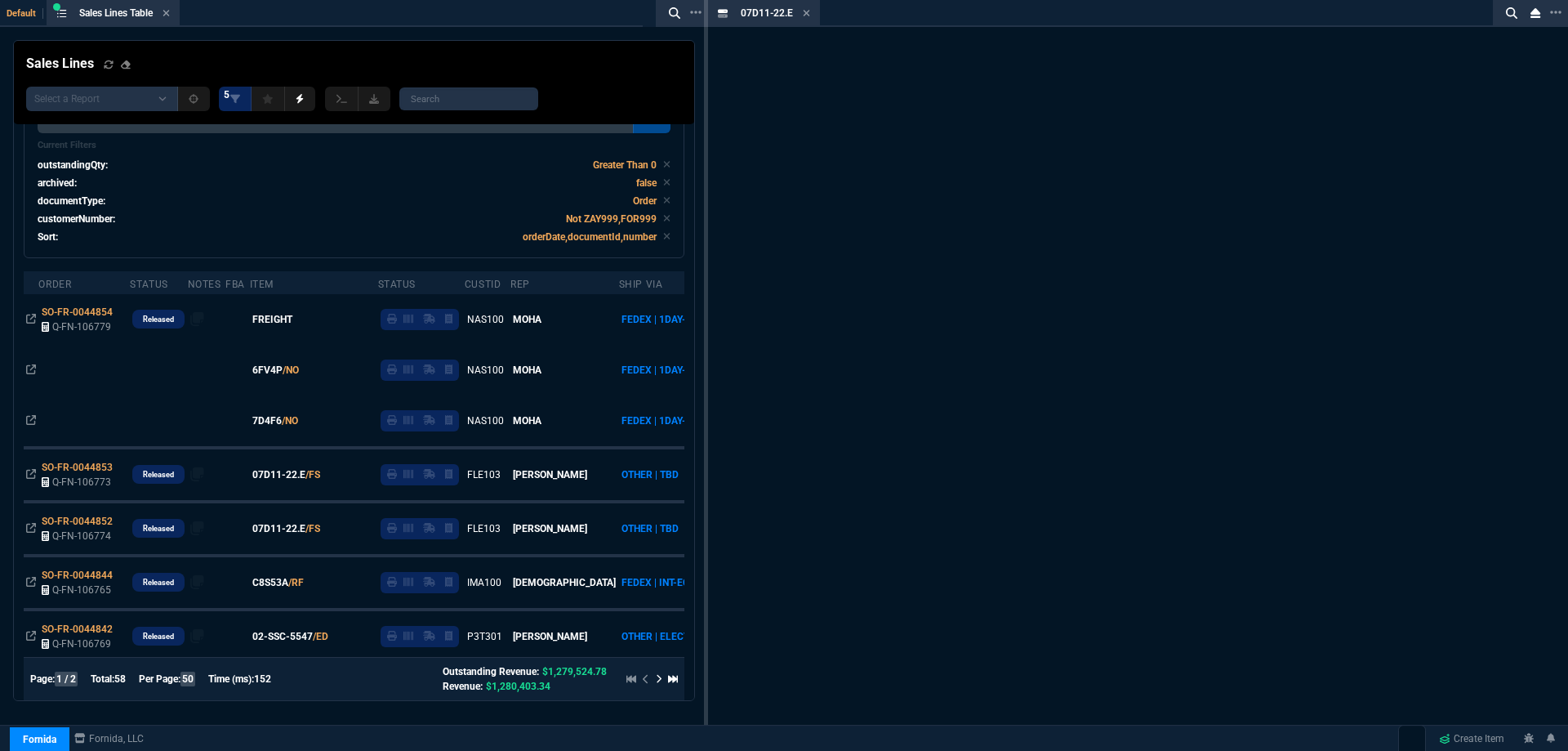
scroll to position [130, 0]
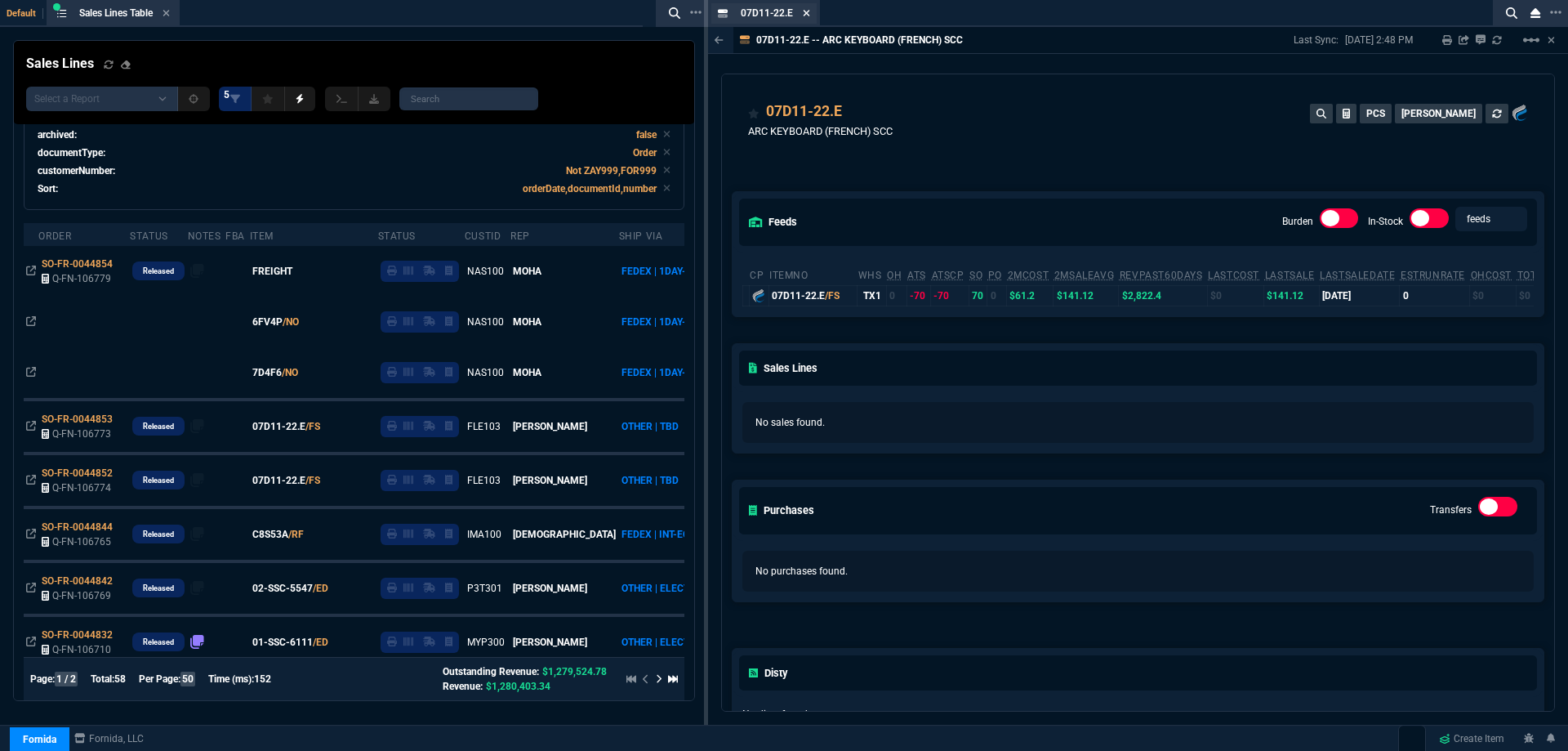
click at [806, 16] on icon at bounding box center [806, 14] width 8 height 10
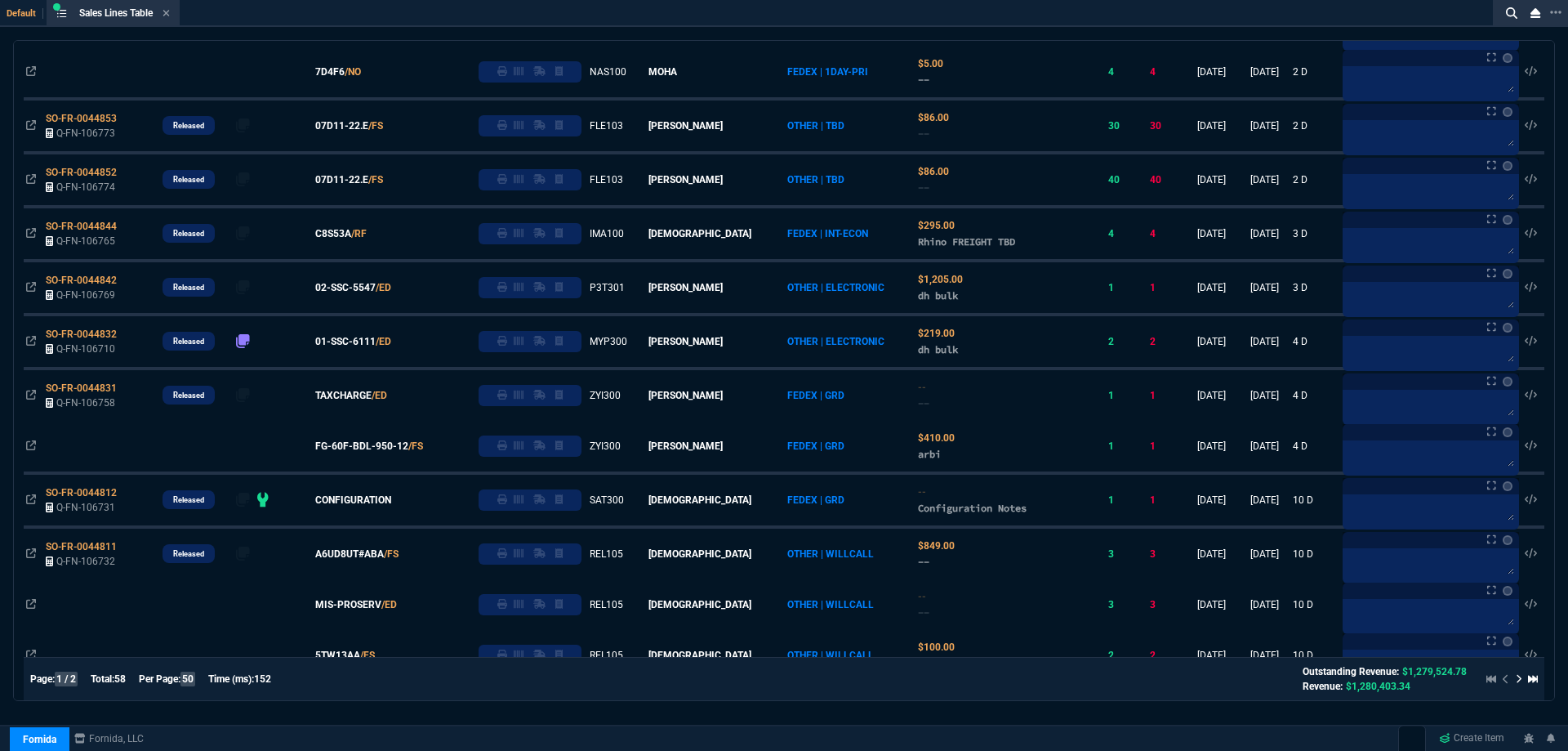
scroll to position [163, 0]
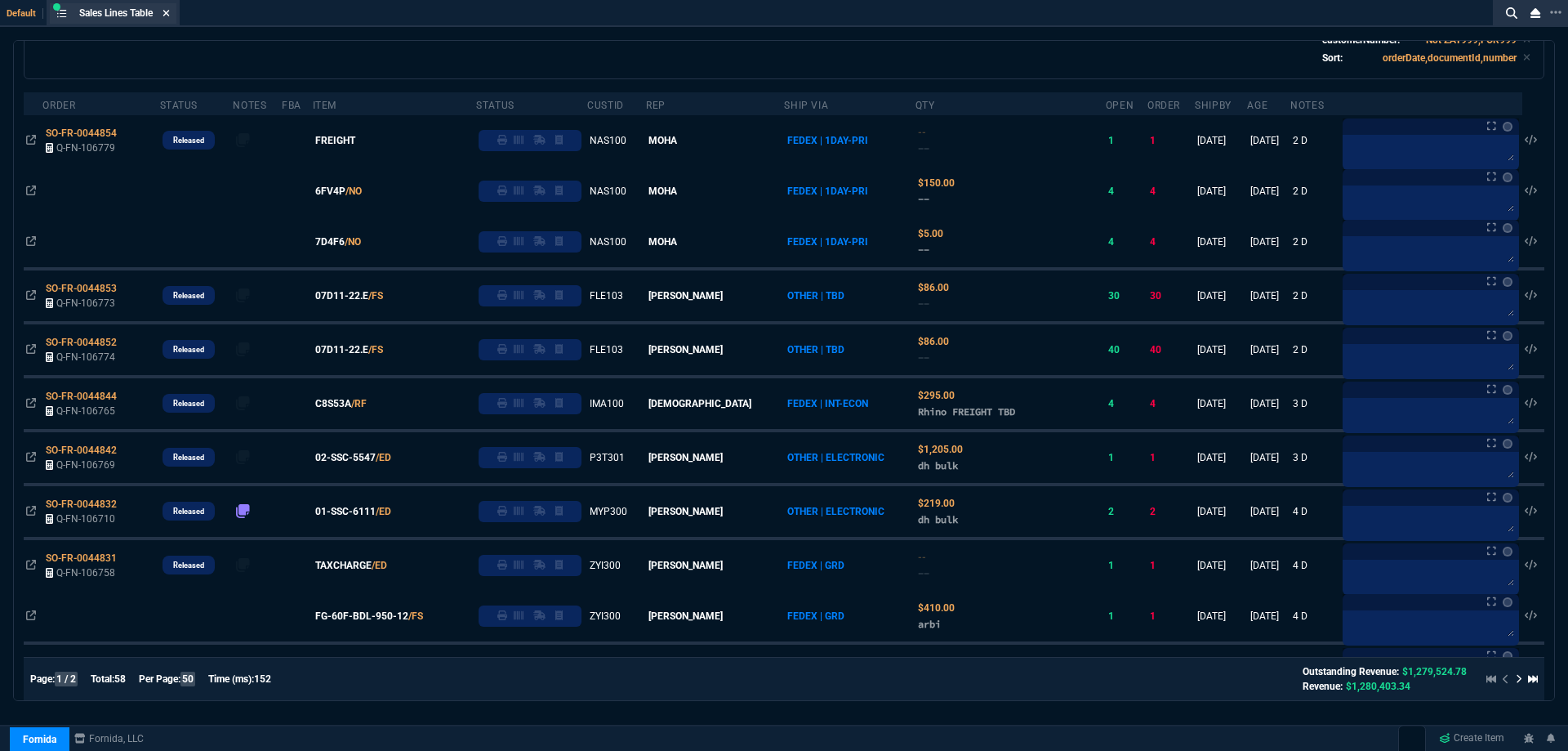
click at [167, 14] on icon at bounding box center [166, 14] width 8 height 10
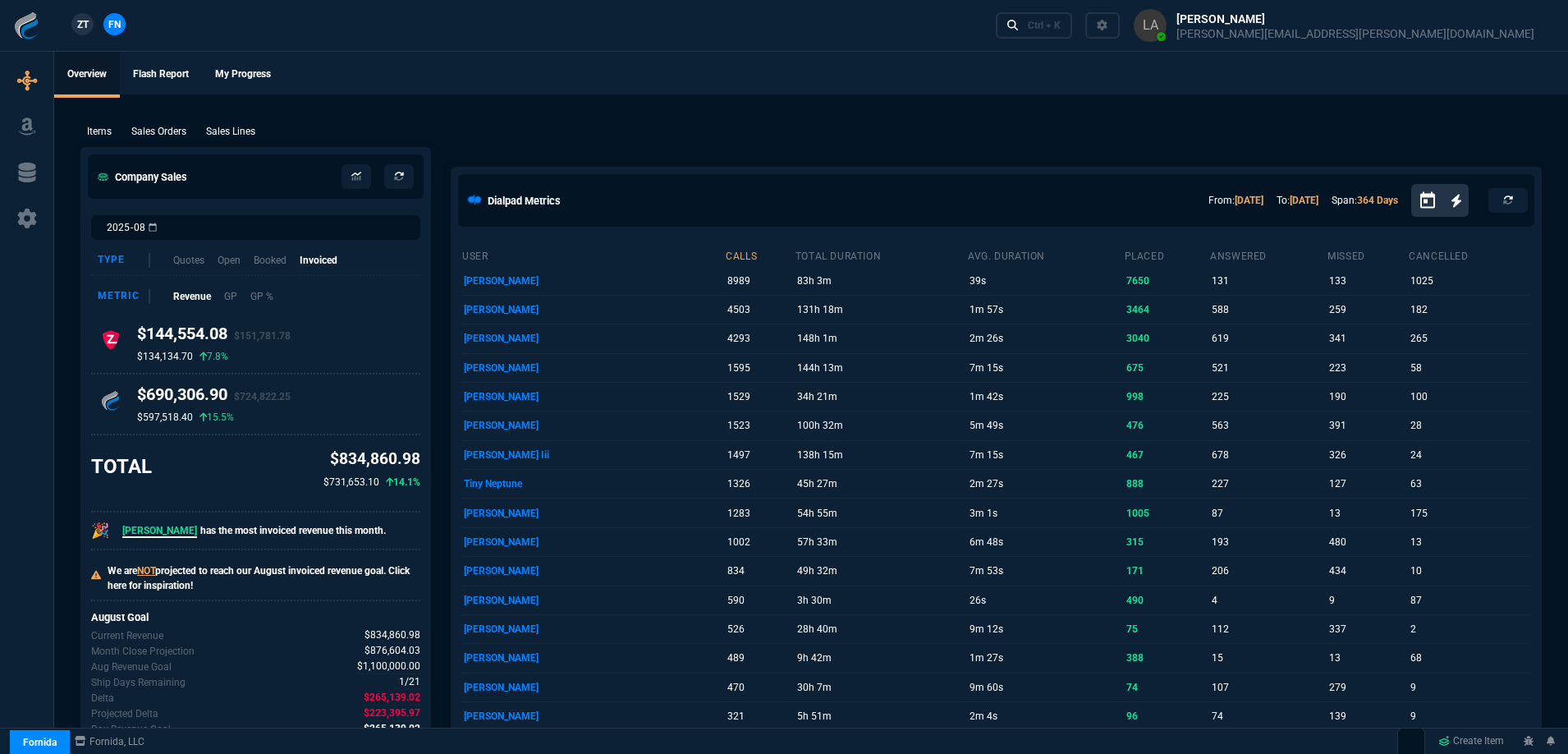
click at [86, 26] on span "ZT" at bounding box center [83, 24] width 12 height 14
click at [116, 27] on span "FN" at bounding box center [114, 24] width 12 height 14
click at [238, 136] on p "Sales Lines" at bounding box center [230, 131] width 49 height 14
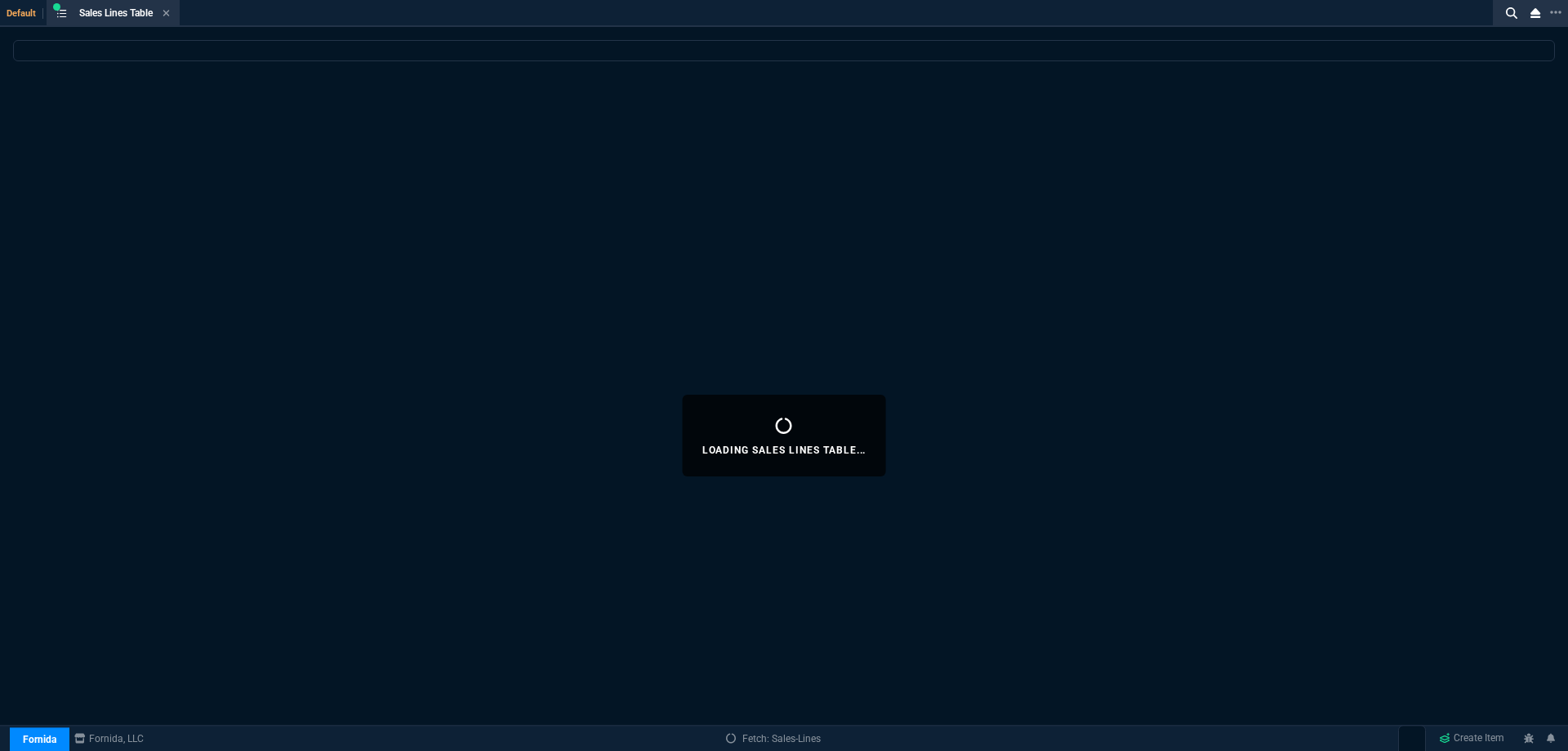
select select
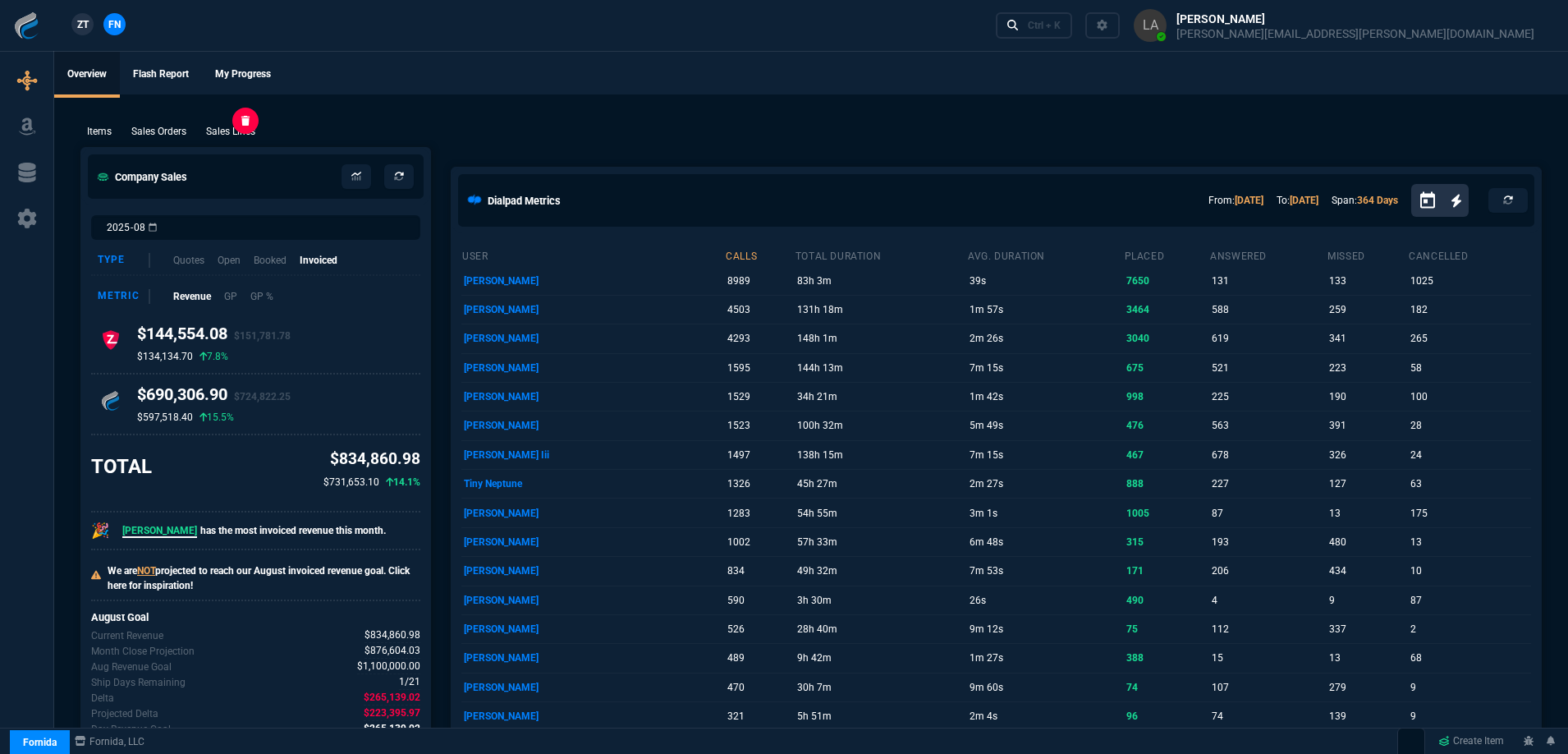
click at [228, 130] on p "Sales Lines" at bounding box center [230, 131] width 49 height 14
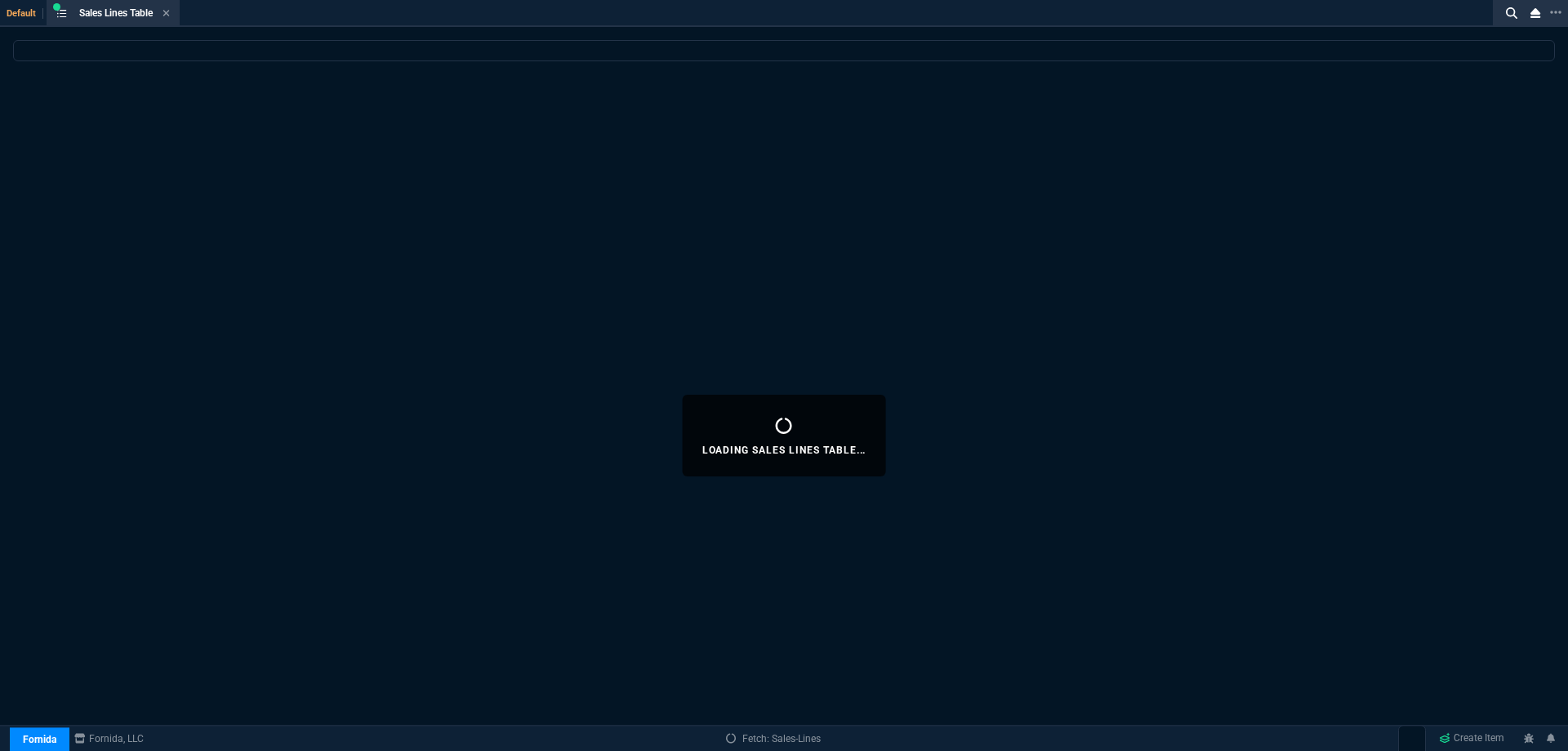
select select
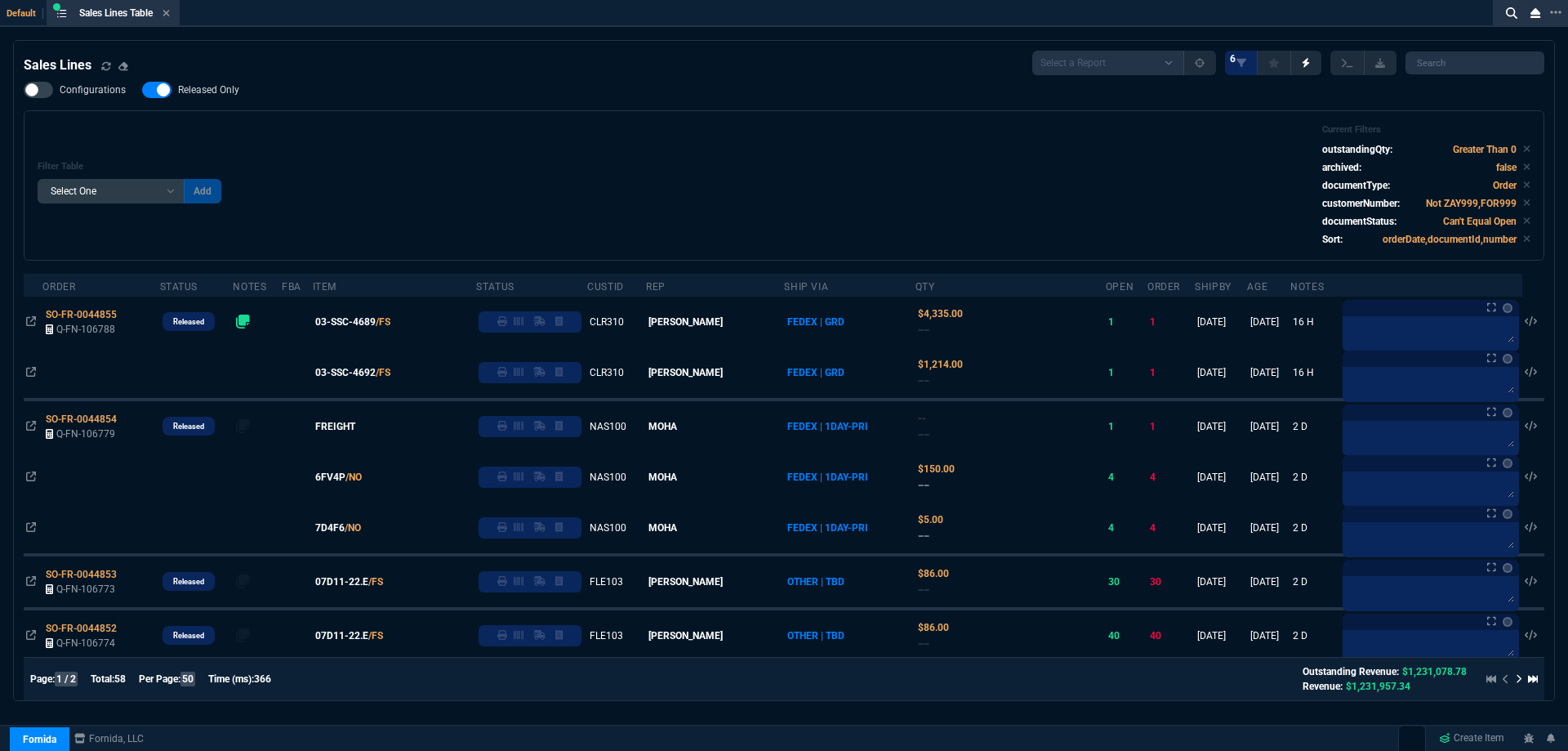
click at [206, 88] on span "Released Only" at bounding box center [209, 90] width 61 height 13
click at [142, 90] on input "Released Only" at bounding box center [141, 90] width 1 height 1
checkbox input "false"
click at [694, 138] on div "Filter Table Select One Add Filter () Age () ATS () Cond (itemVariantCode) Cust…" at bounding box center [784, 185] width 1494 height 123
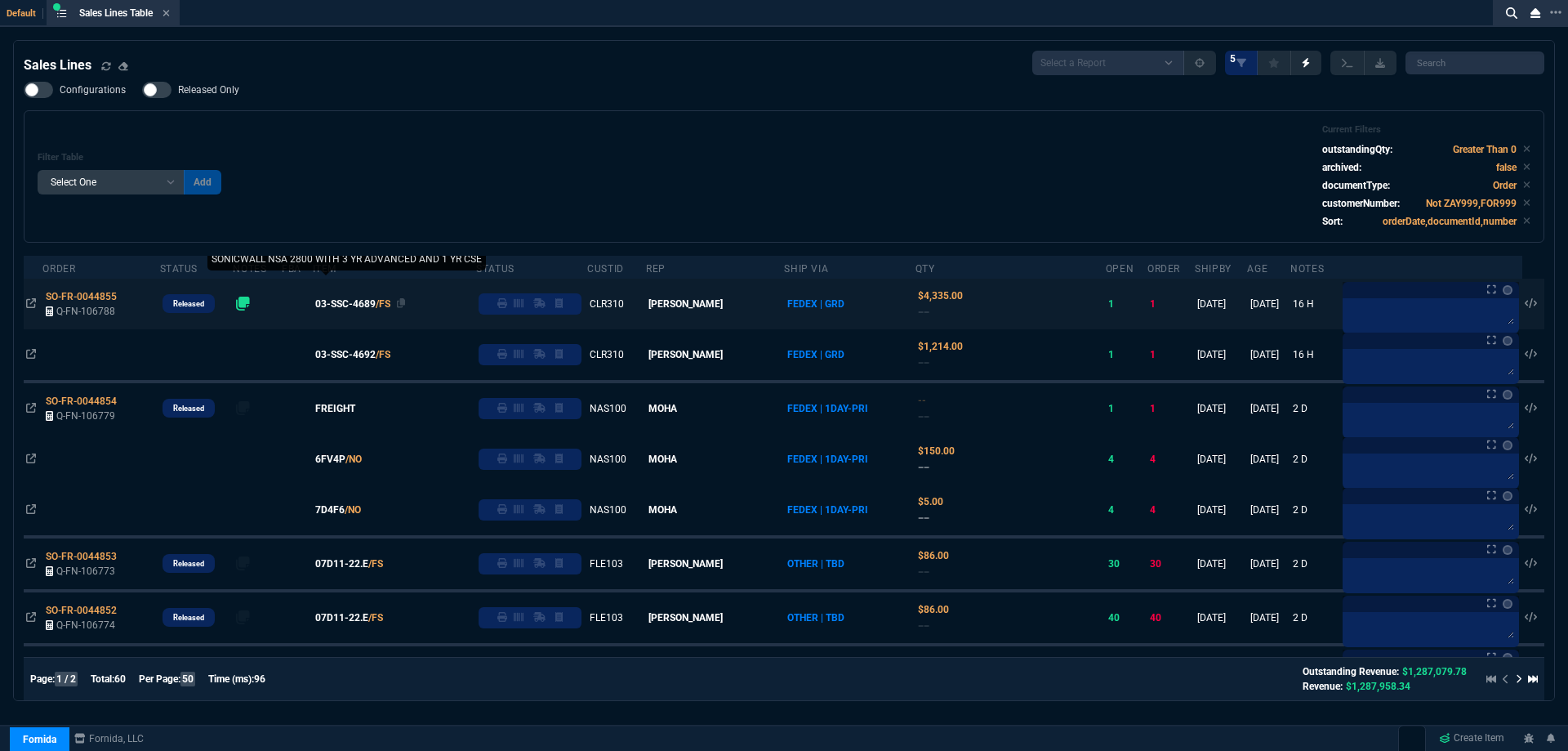
drag, startPoint x: 366, startPoint y: 353, endPoint x: 366, endPoint y: 377, distance: 24.0
click at [366, 353] on span "03-SSC-4692" at bounding box center [345, 354] width 60 height 14
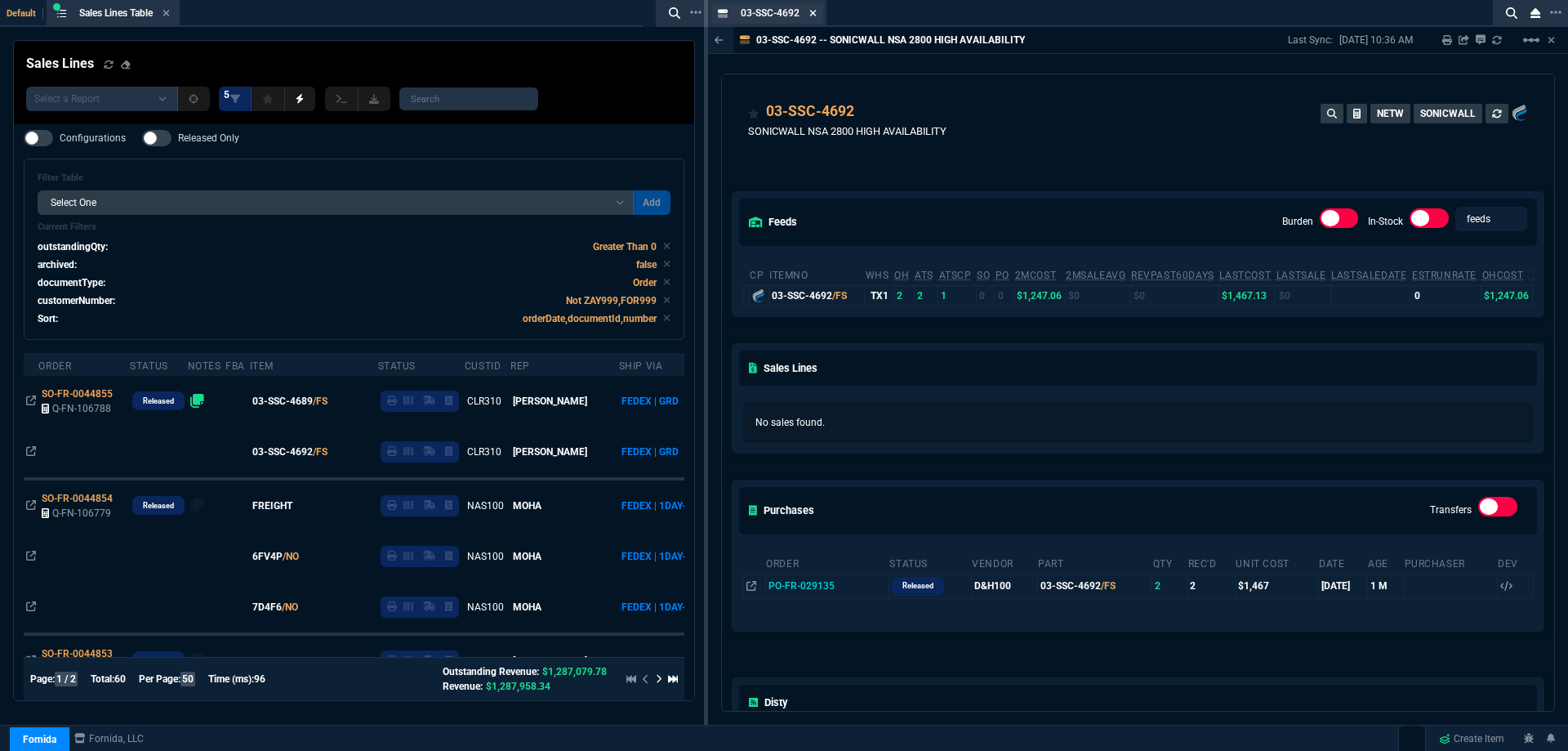
click at [812, 9] on icon at bounding box center [813, 14] width 8 height 10
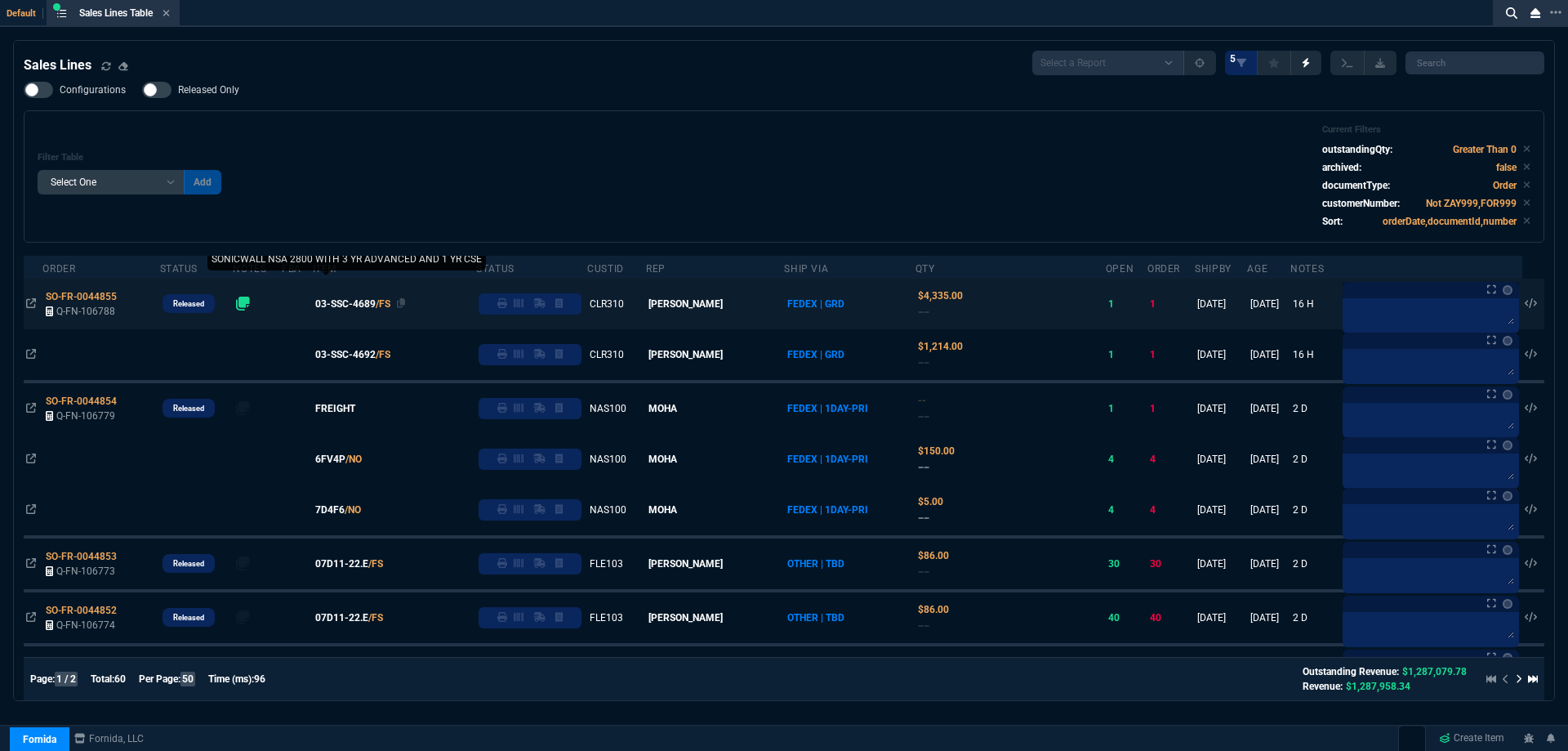
click at [369, 301] on span "03-SSC-4689" at bounding box center [345, 304] width 60 height 14
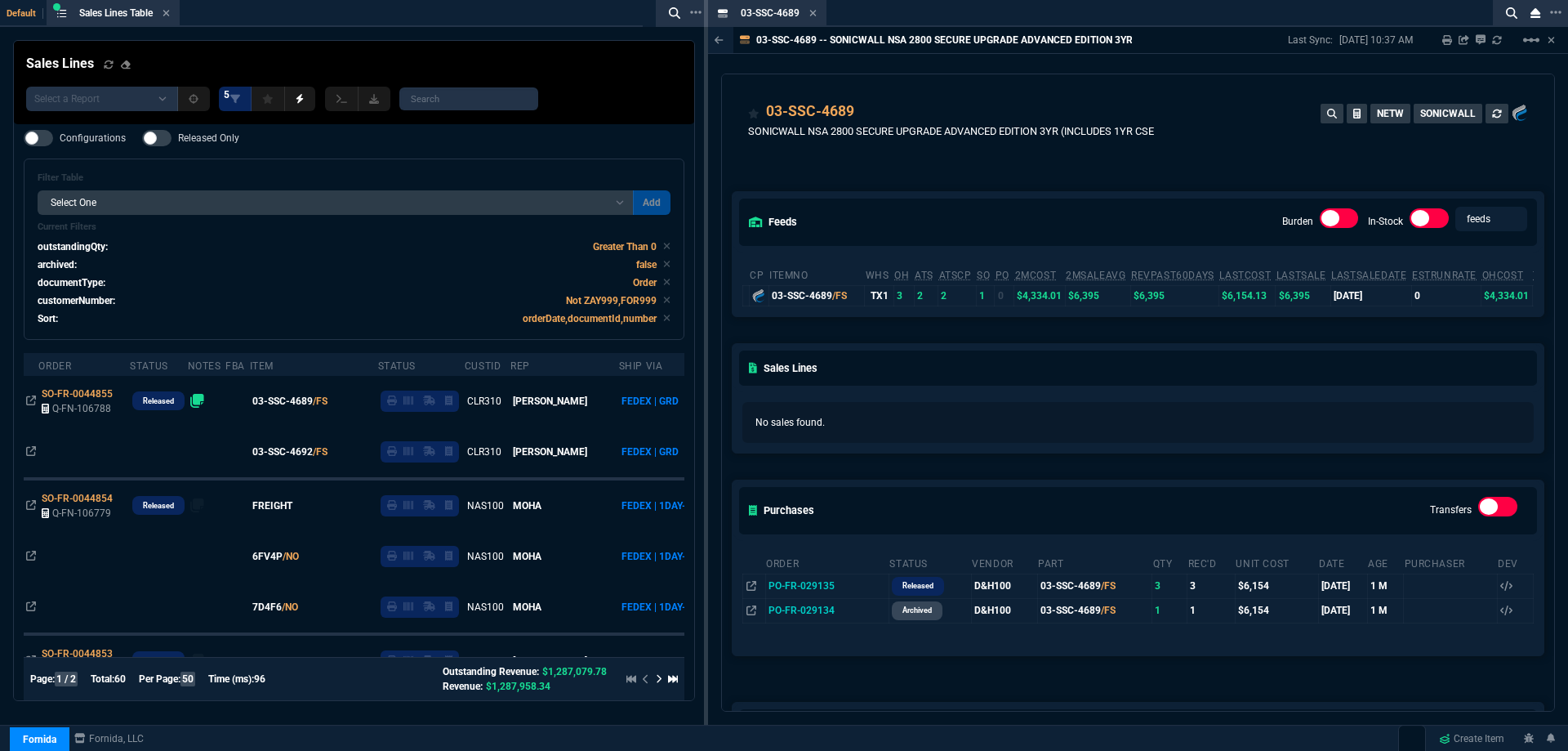
click at [812, 18] on fa-icon at bounding box center [813, 14] width 8 height 12
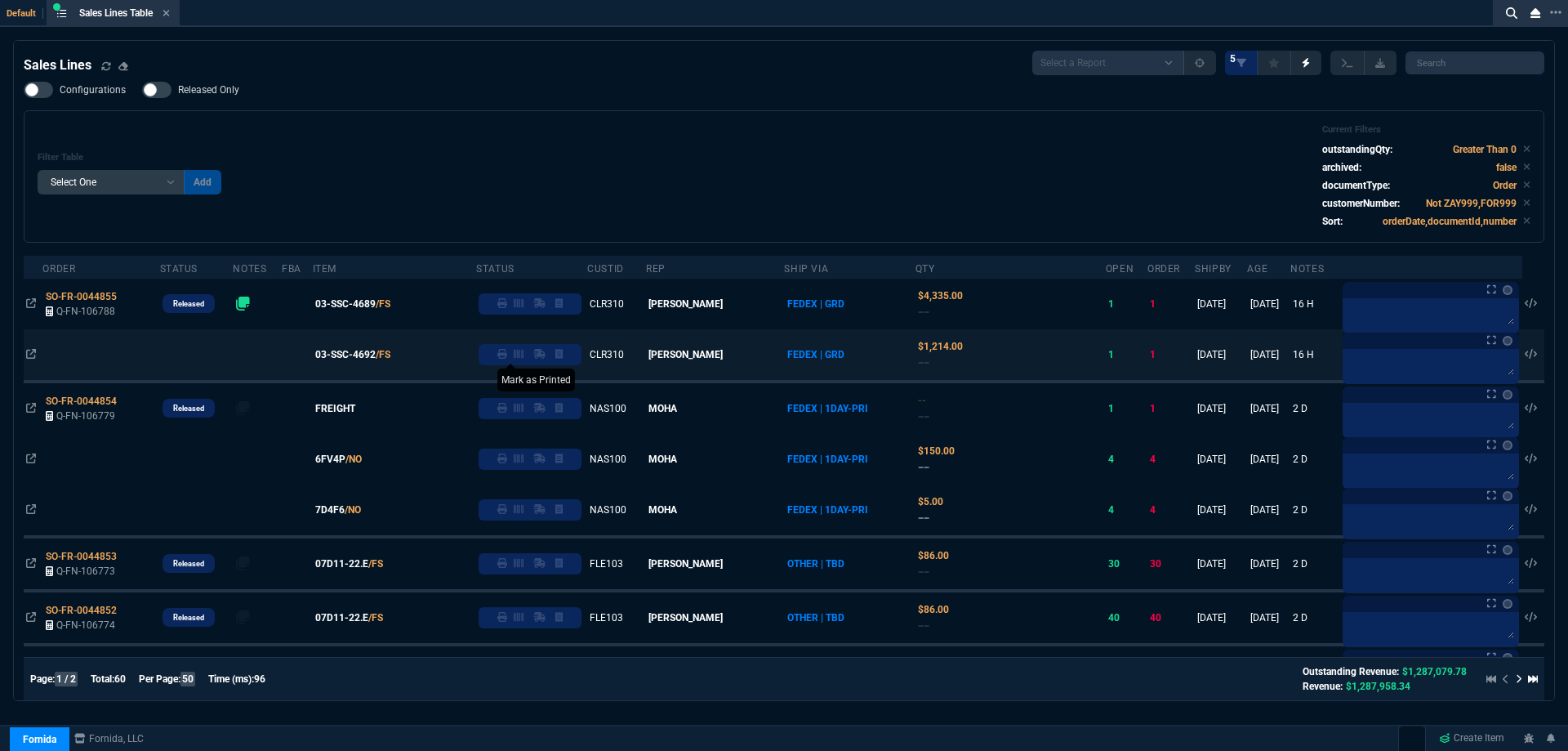
click at [507, 357] on icon at bounding box center [502, 354] width 10 height 10
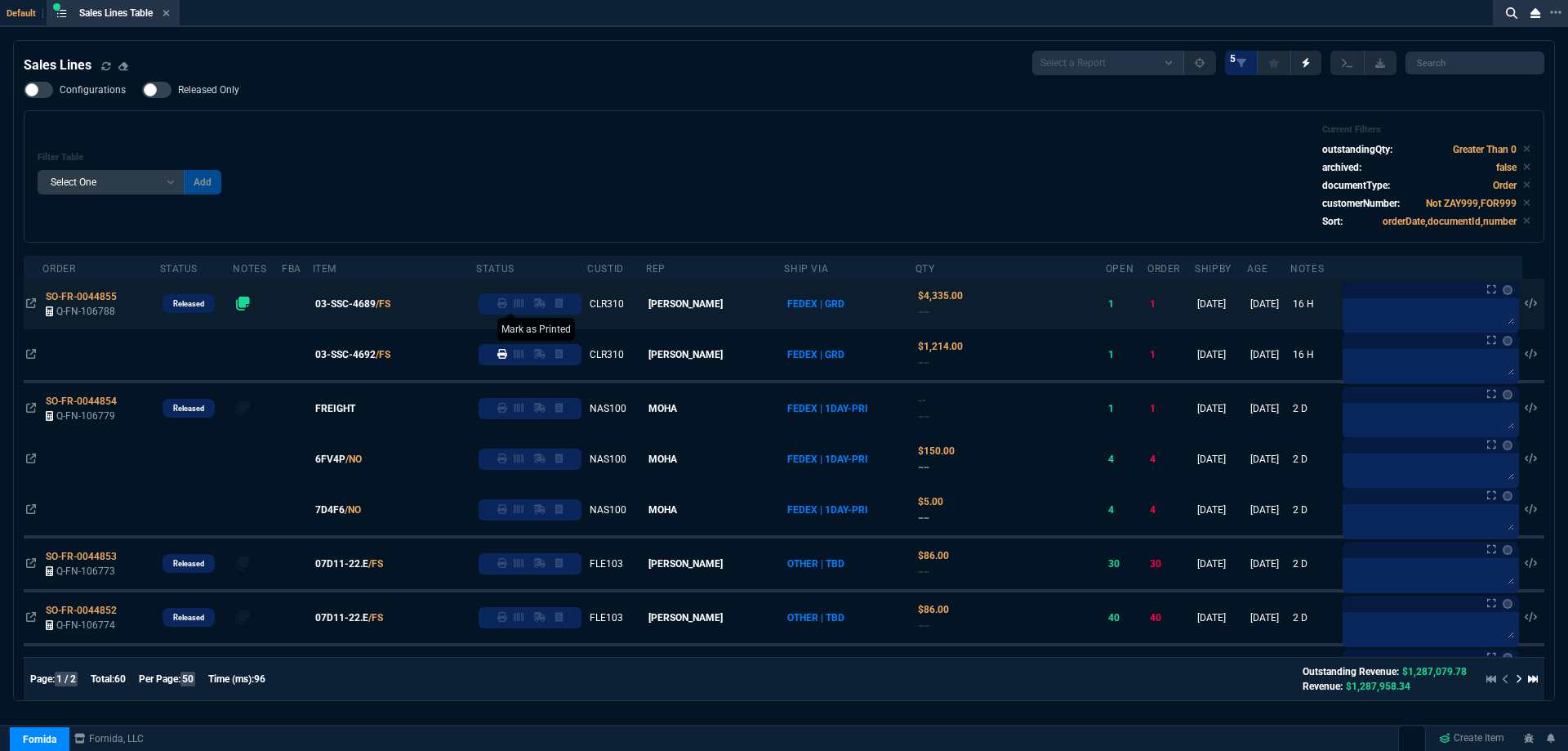
click at [507, 308] on icon at bounding box center [502, 304] width 10 height 10
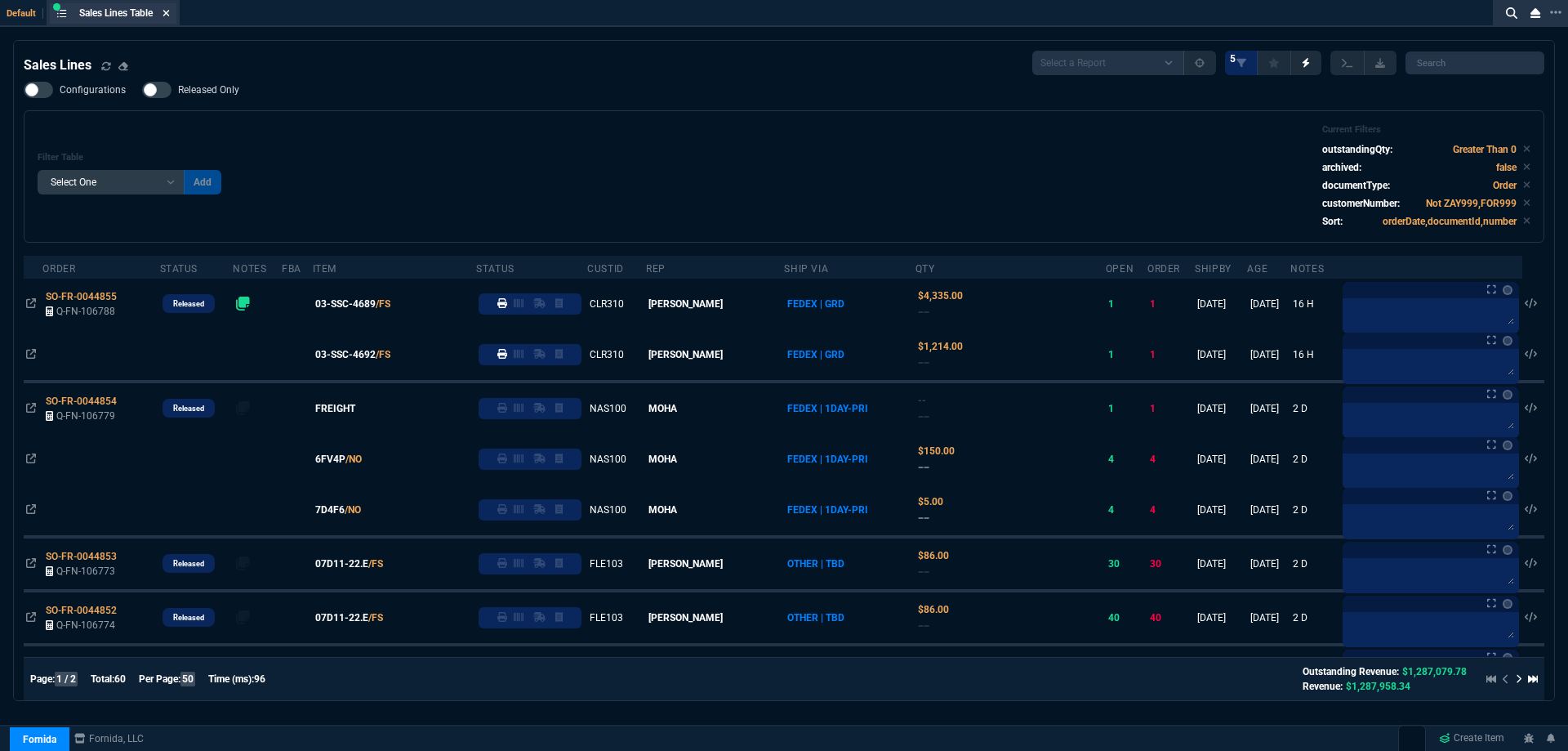
click at [170, 17] on icon at bounding box center [166, 14] width 8 height 10
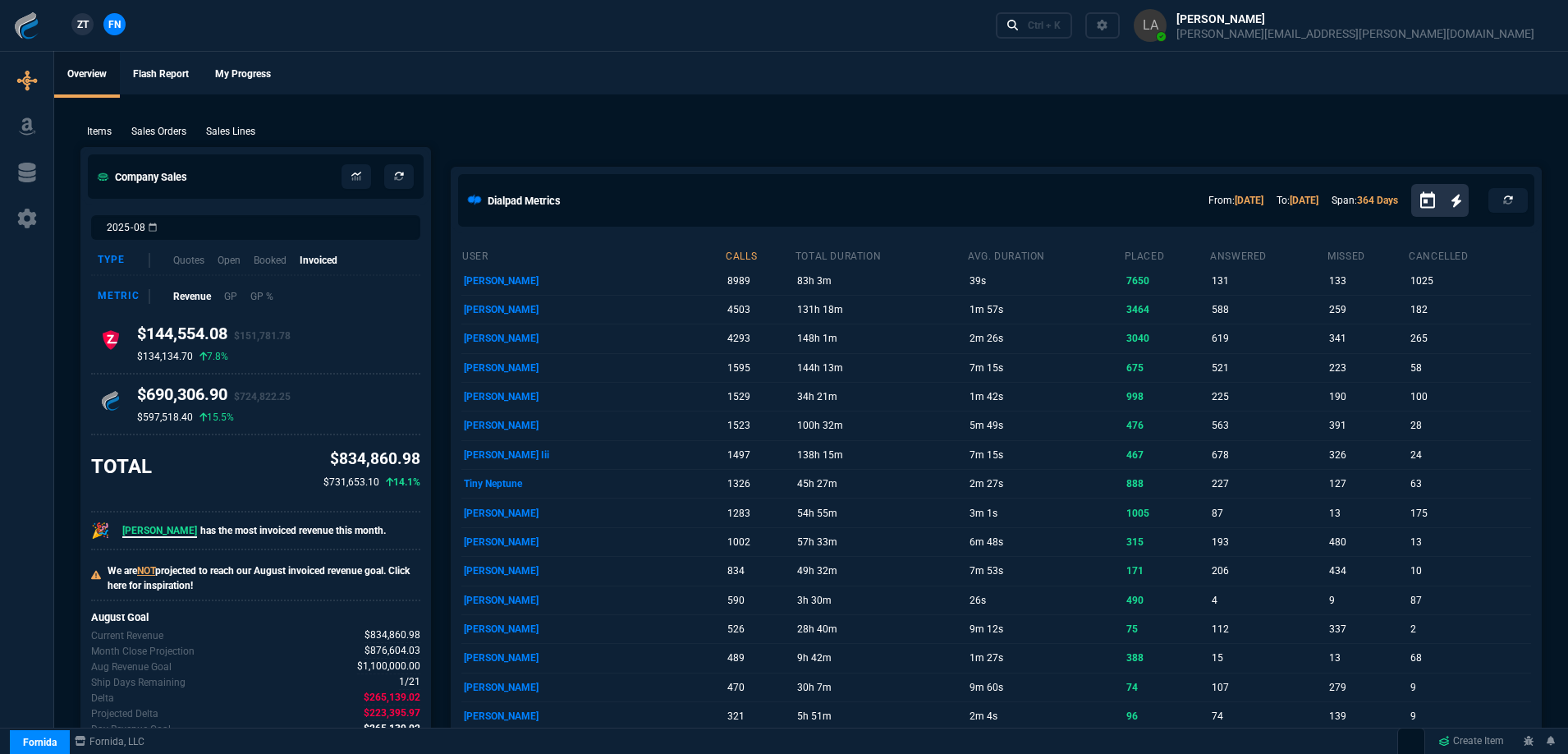
click at [685, 134] on div "Items Sales Orders Sales Lines Add Link" at bounding box center [811, 130] width 1461 height 20
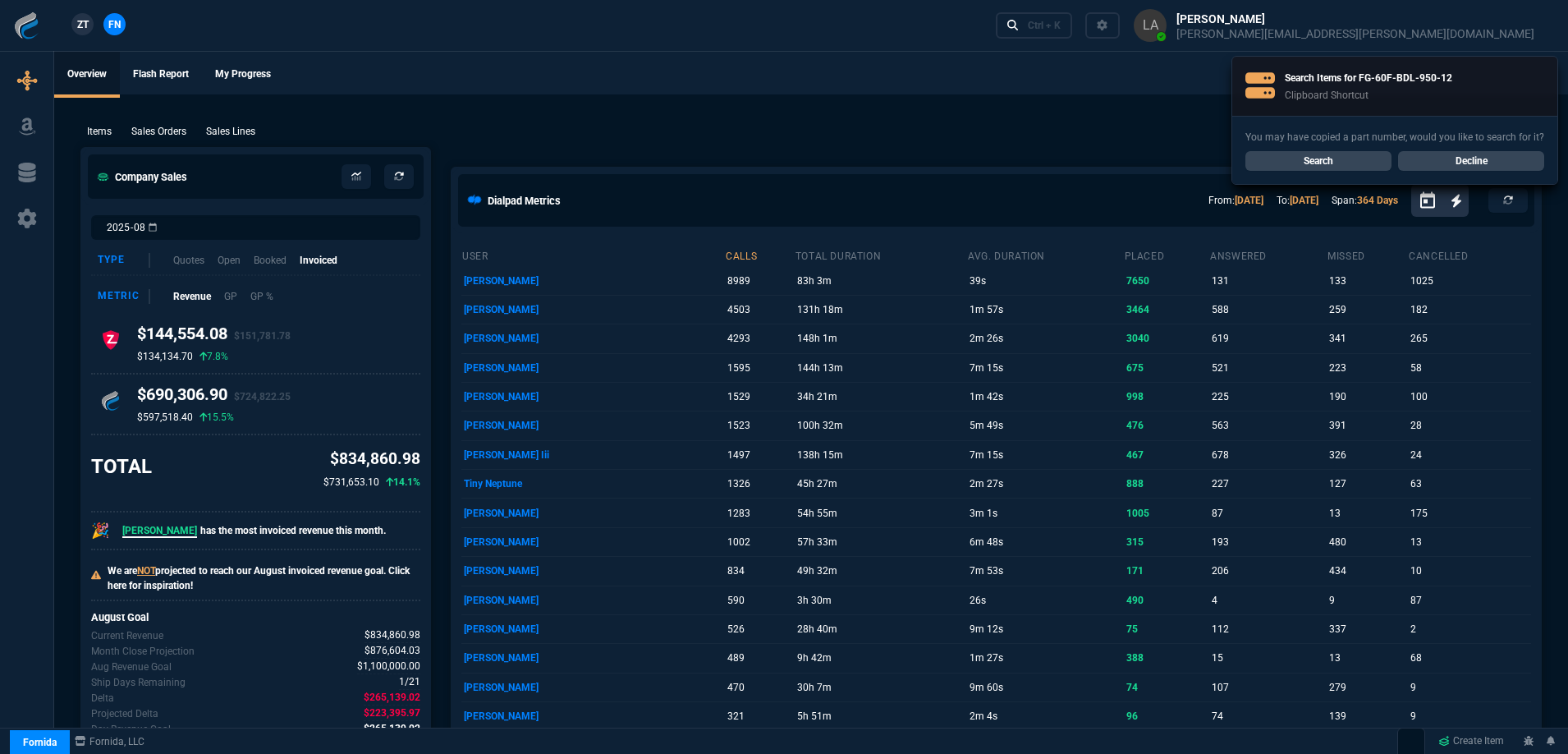
click at [685, 133] on div "Items Sales Orders Sales Lines Add Link" at bounding box center [811, 130] width 1461 height 20
click at [1293, 159] on link "Search" at bounding box center [1318, 161] width 146 height 20
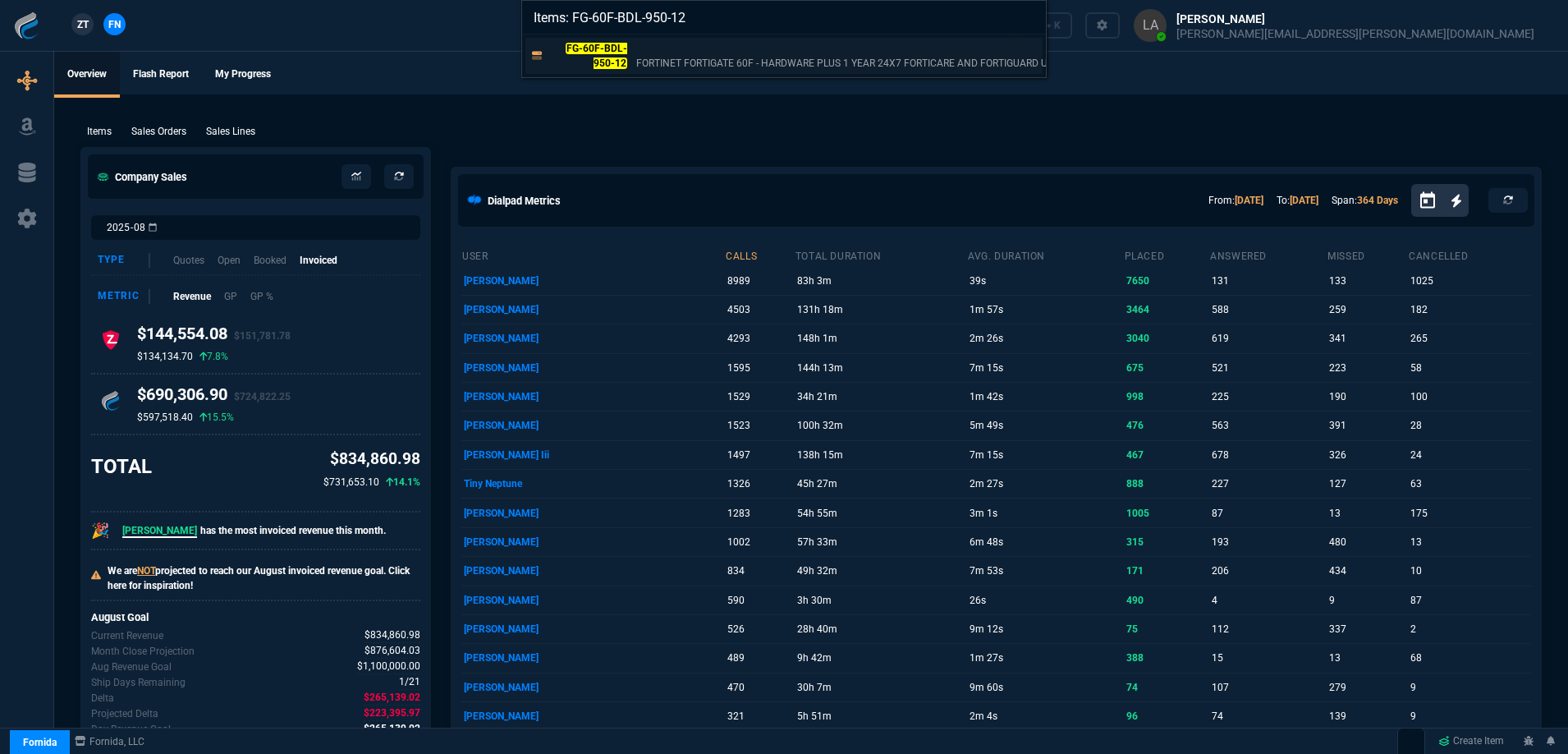
click at [645, 60] on p "FORTINET FORTIGATE 60F - HARDWARE PLUS 1 YEAR 24X7 FORTICARE AND FORTIGUARD UNI…" at bounding box center [900, 63] width 528 height 14
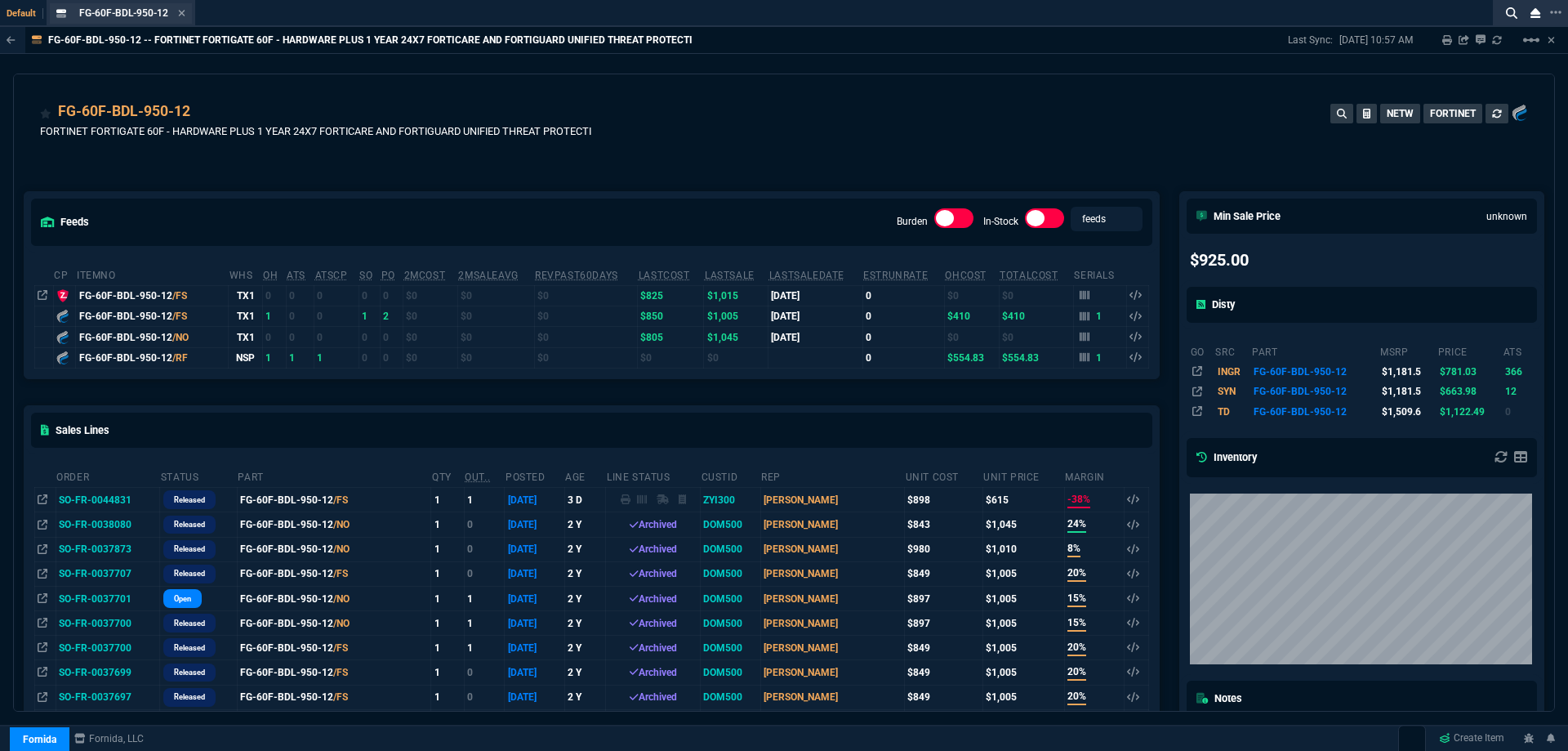
click at [187, 12] on div "FG-60F-BDL-950-12 Item" at bounding box center [121, 14] width 142 height 20
click at [182, 14] on icon at bounding box center [183, 14] width 7 height 7
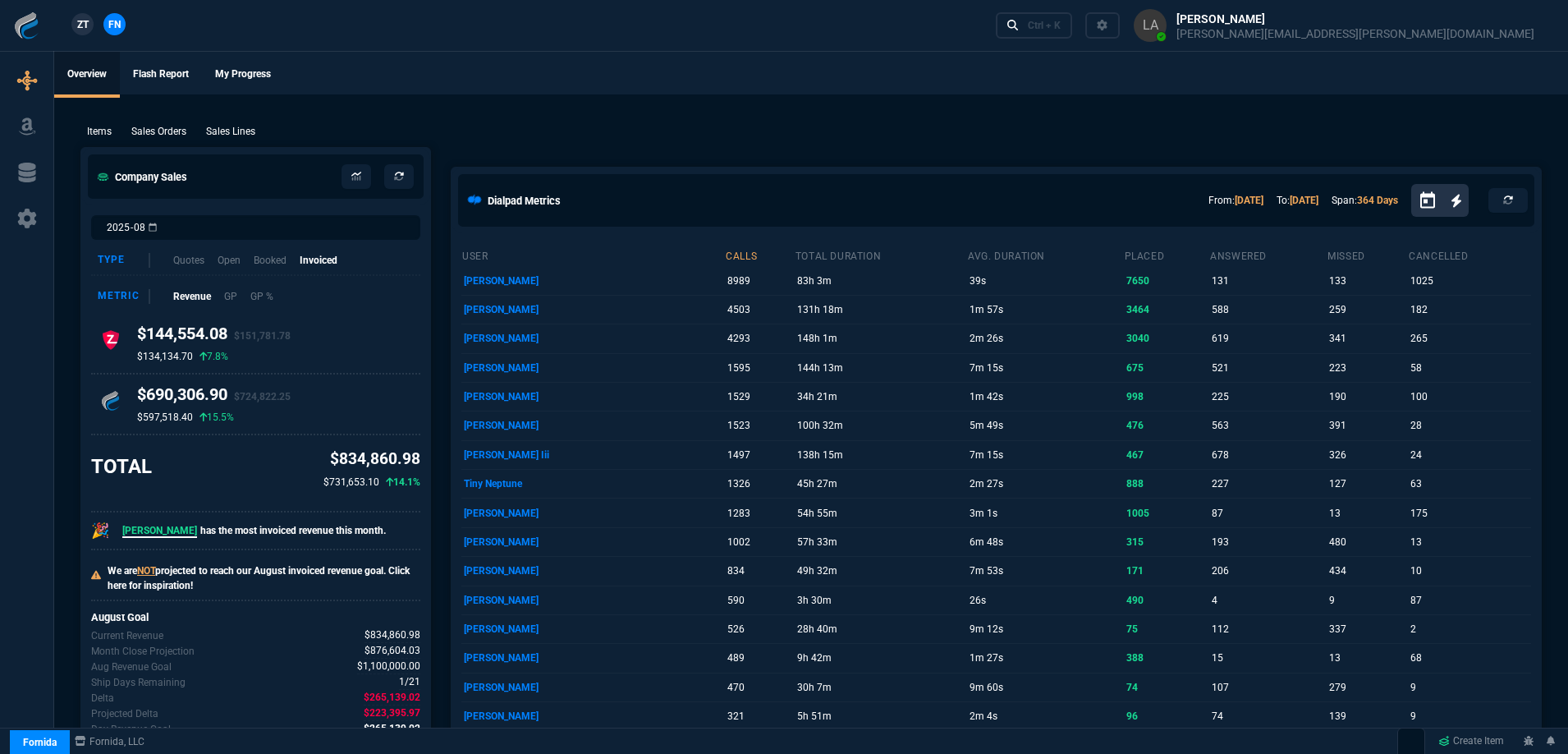
click at [238, 133] on p "Sales Lines" at bounding box center [230, 131] width 49 height 14
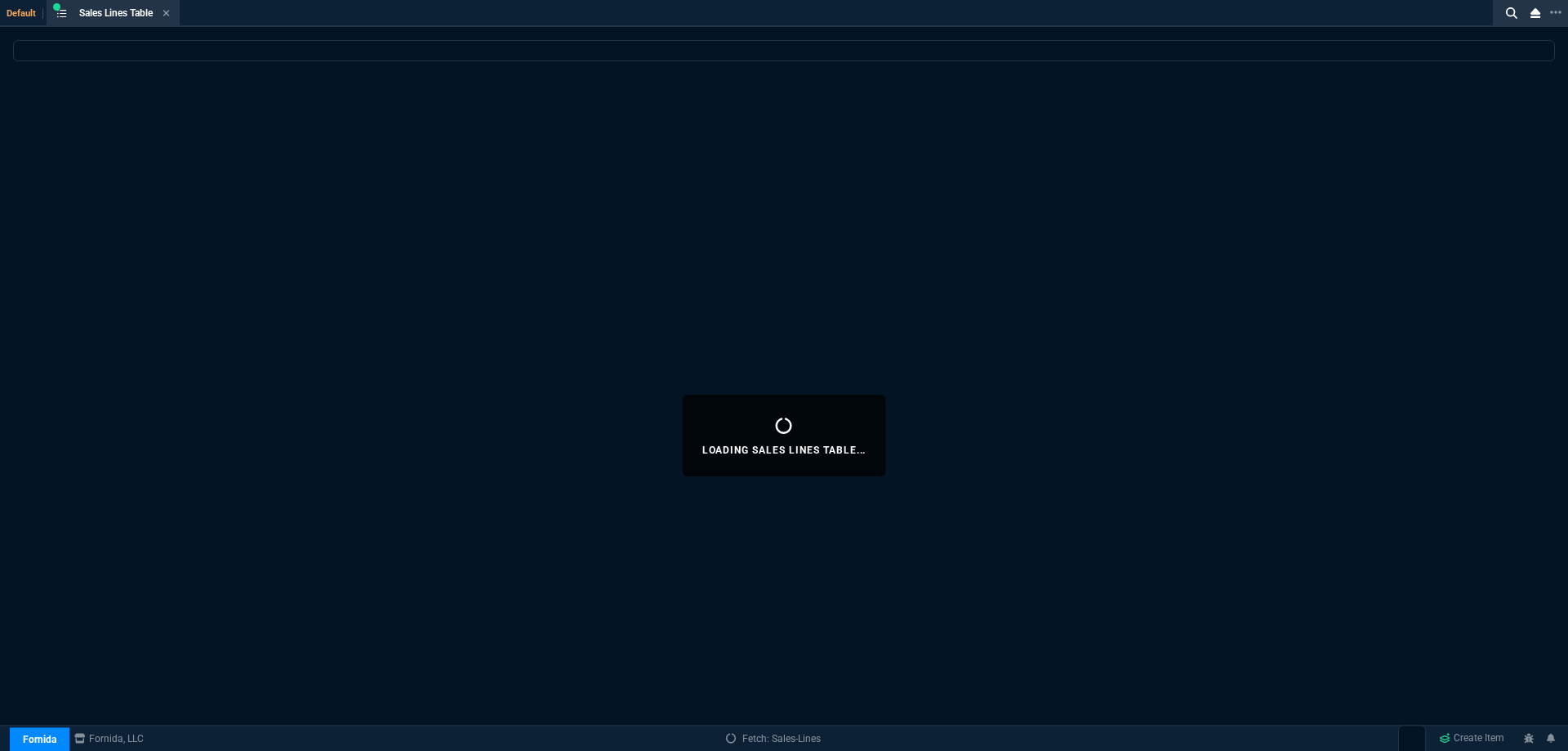
select select
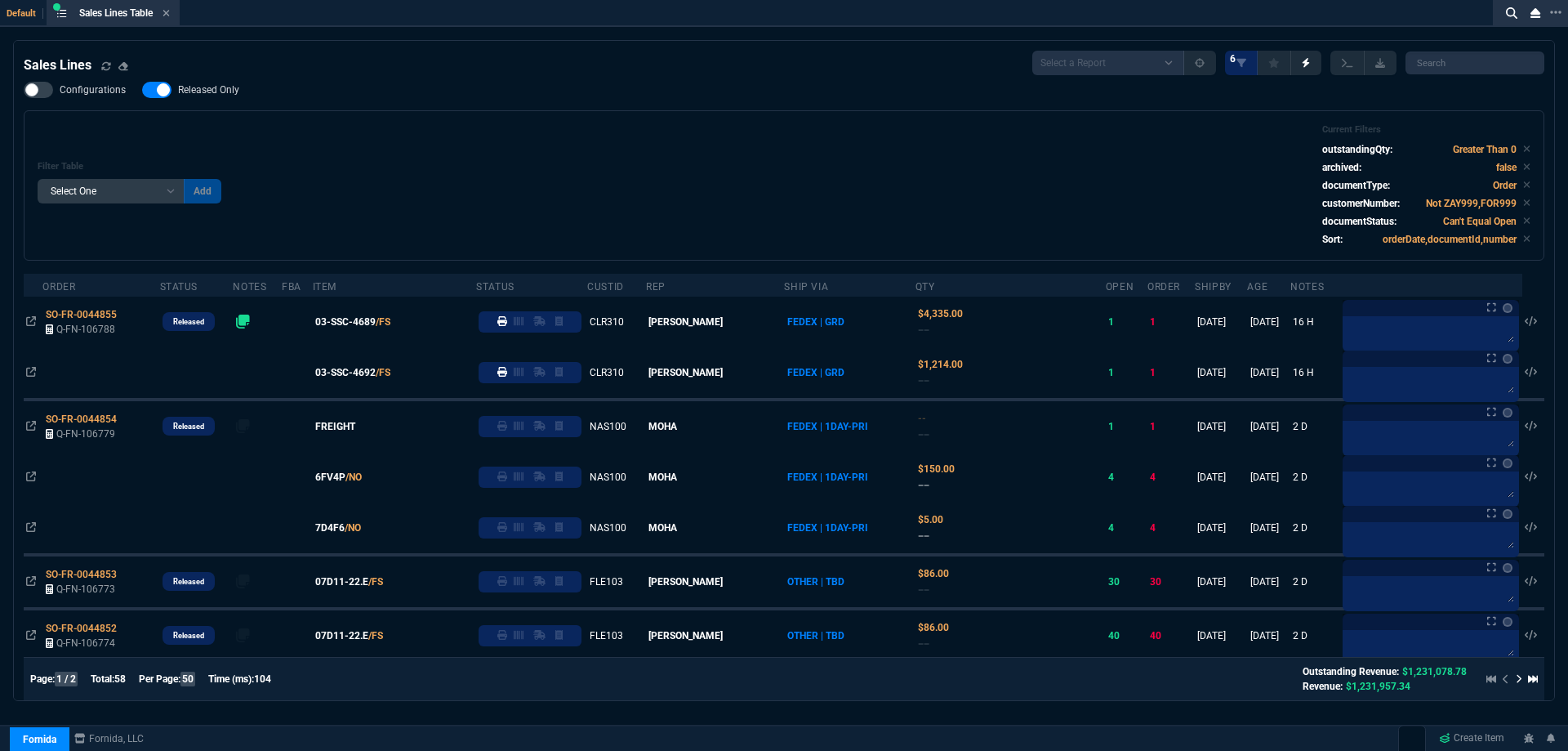
click at [214, 87] on span "Released Only" at bounding box center [209, 90] width 61 height 13
click at [142, 90] on input "Released Only" at bounding box center [141, 90] width 1 height 1
click at [620, 138] on div "Filter Table Select One Add Filter () Age () ATS () Cond (itemVariantCode) Cust…" at bounding box center [784, 185] width 1494 height 123
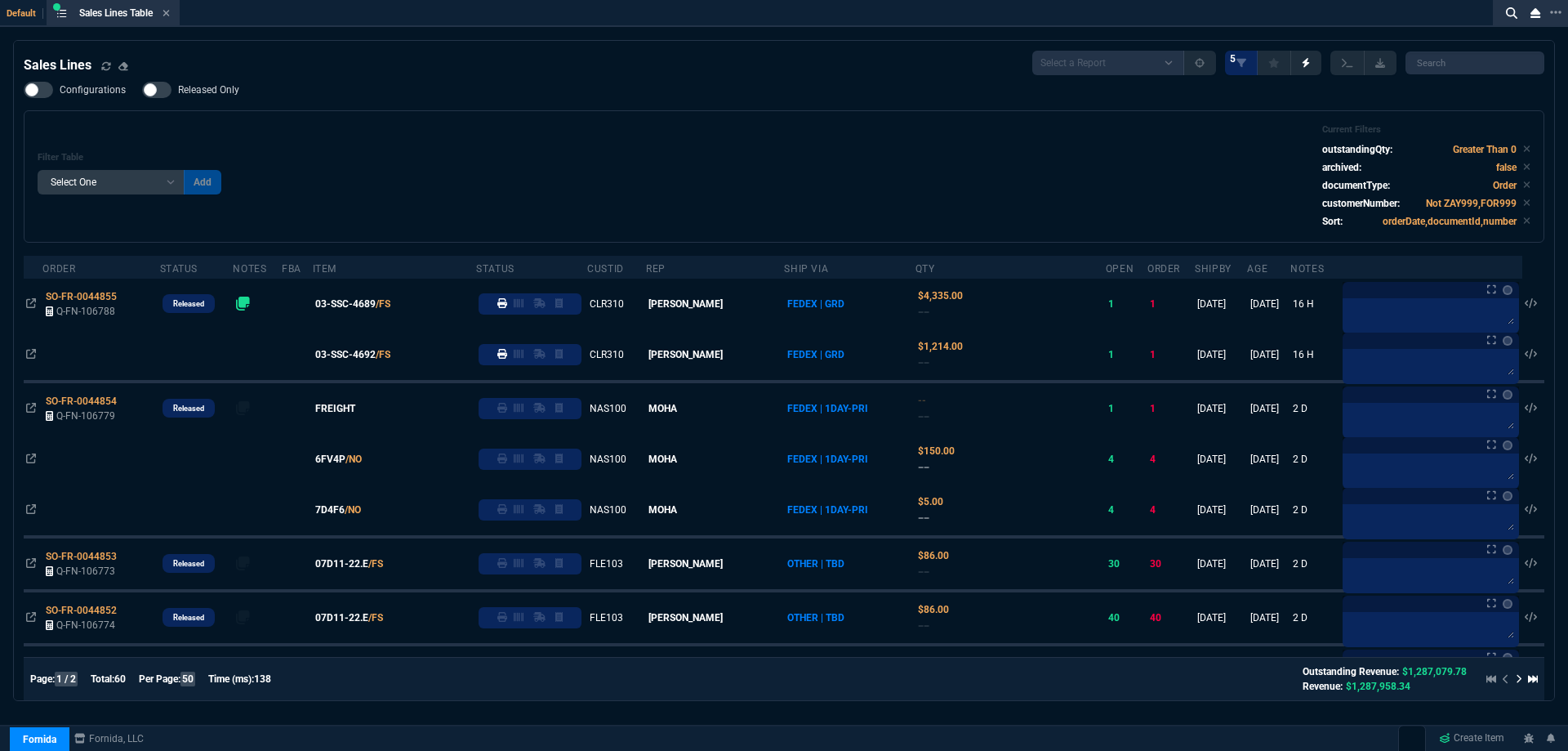
click at [195, 90] on span "Released Only" at bounding box center [209, 90] width 61 height 13
click at [142, 90] on input "Released Only" at bounding box center [141, 90] width 1 height 1
click at [618, 155] on div "Filter Table Select One Add Filter () Age () ATS () Cond (itemVariantCode) Cust…" at bounding box center [784, 177] width 1494 height 105
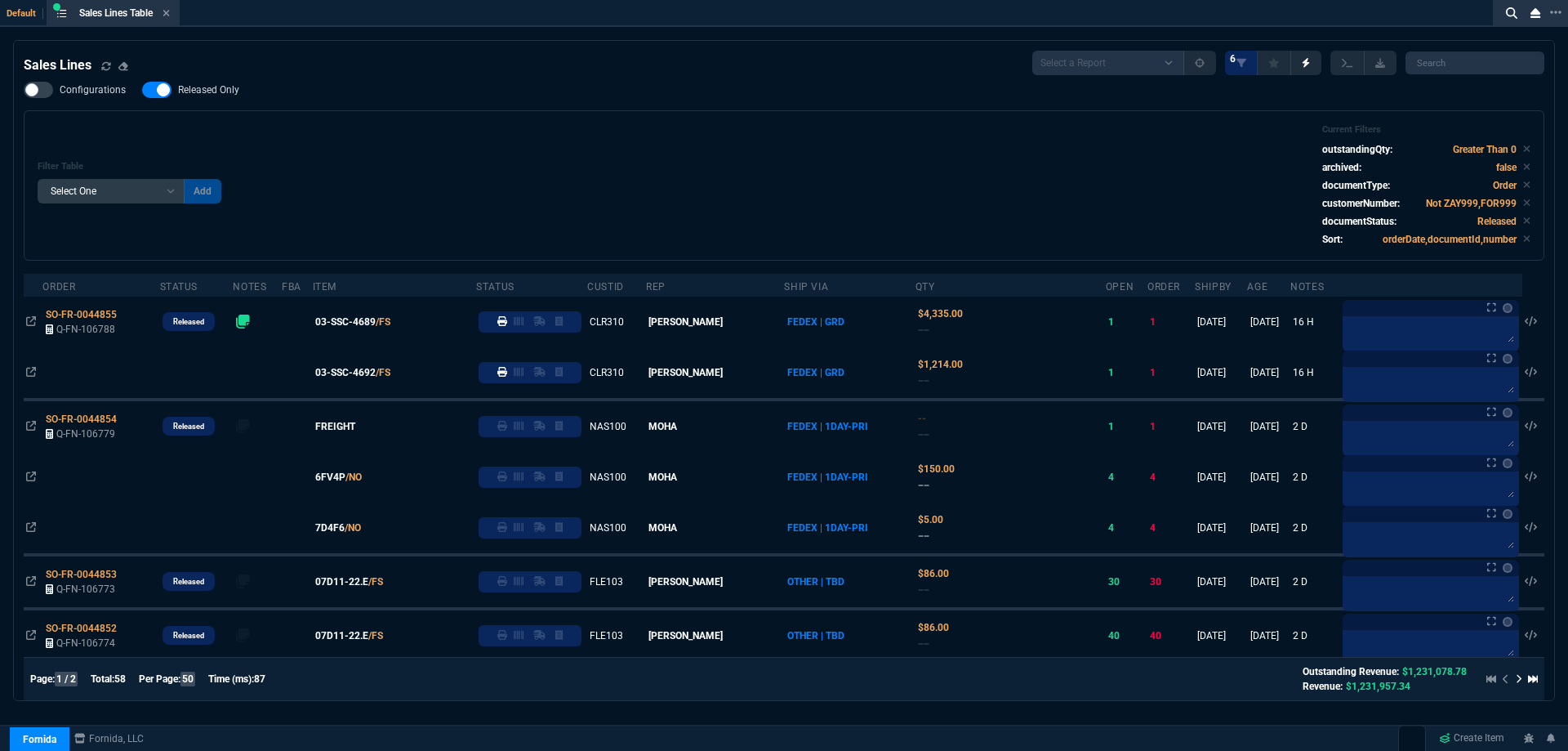
click at [222, 84] on span "Released Only" at bounding box center [209, 90] width 61 height 13
click at [142, 90] on input "Released Only" at bounding box center [141, 90] width 1 height 1
checkbox input "false"
click at [627, 126] on div "Filter Table Select One Add Filter () Age () ATS () Cond (itemVariantCode) Cust…" at bounding box center [784, 185] width 1494 height 123
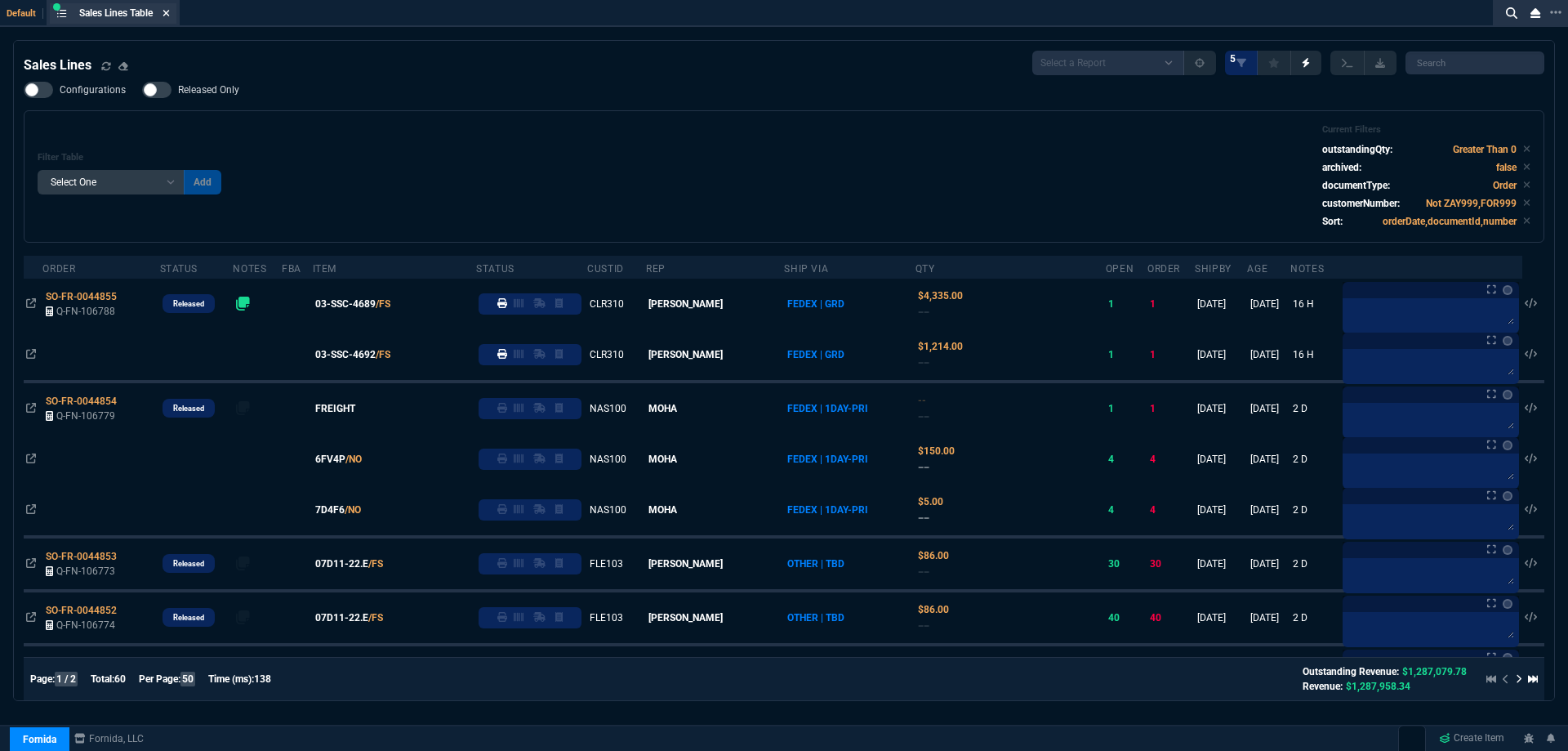
click at [170, 18] on fa-icon at bounding box center [166, 14] width 8 height 12
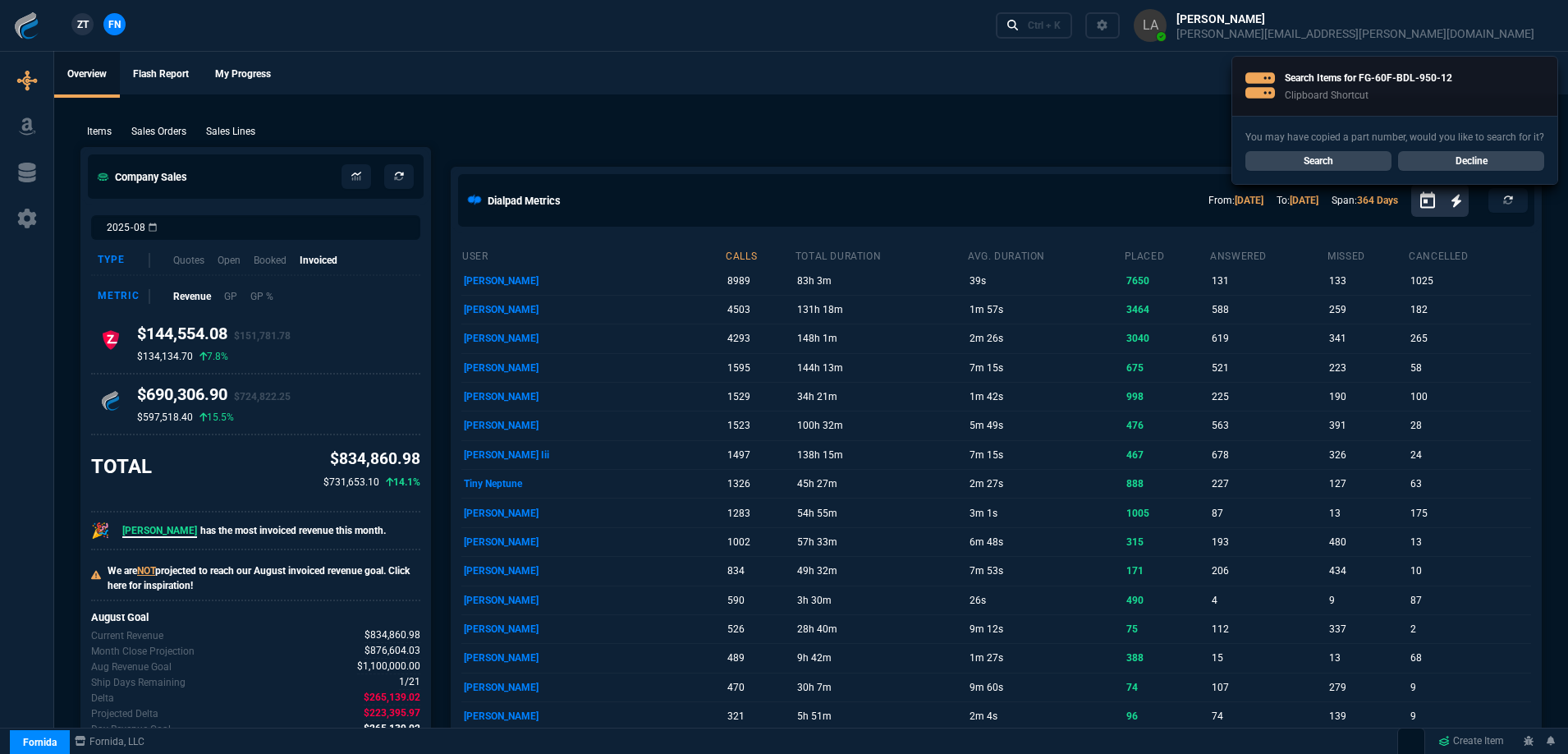
click at [88, 31] on span "ZT" at bounding box center [83, 24] width 12 height 14
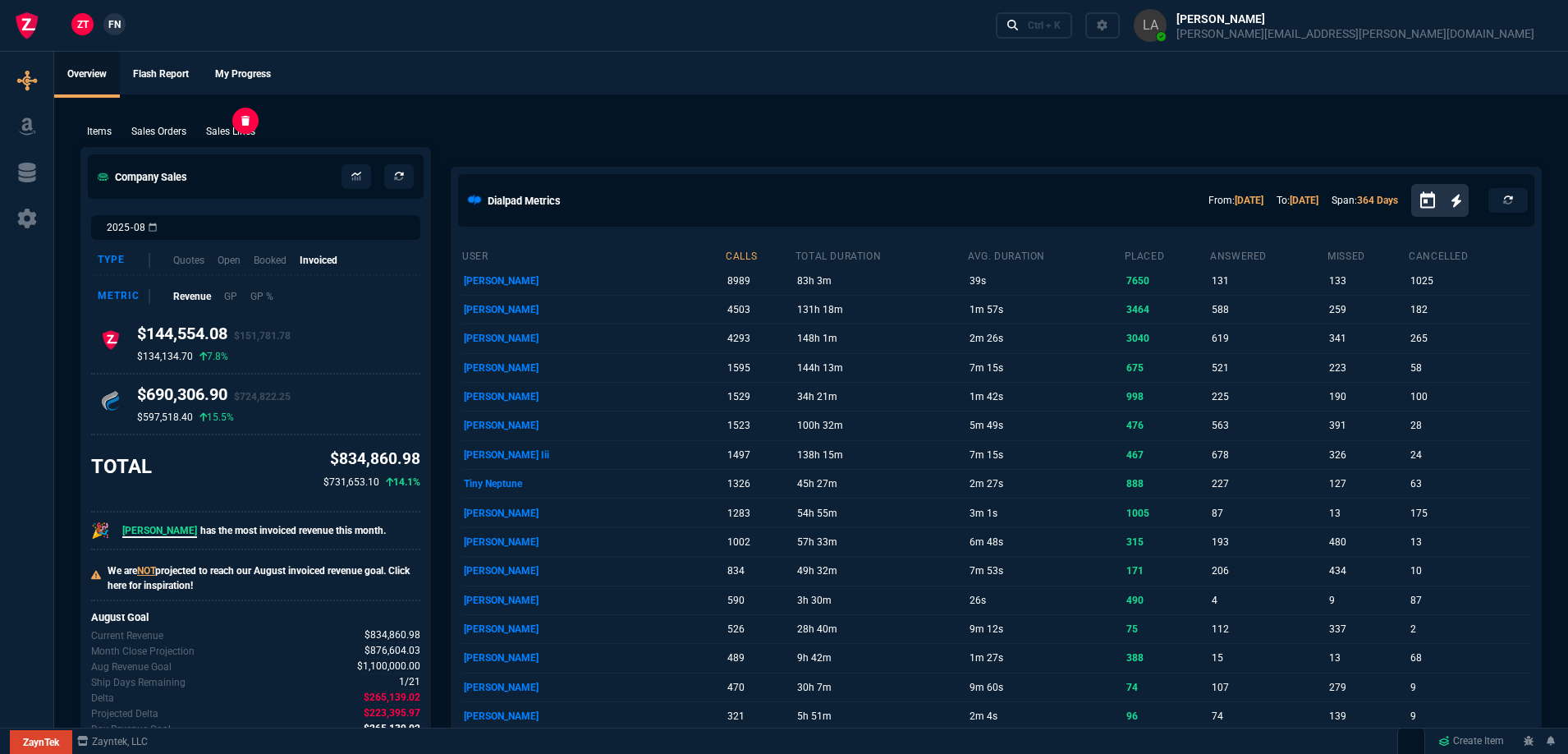
click at [228, 133] on p "Sales Lines" at bounding box center [230, 131] width 49 height 14
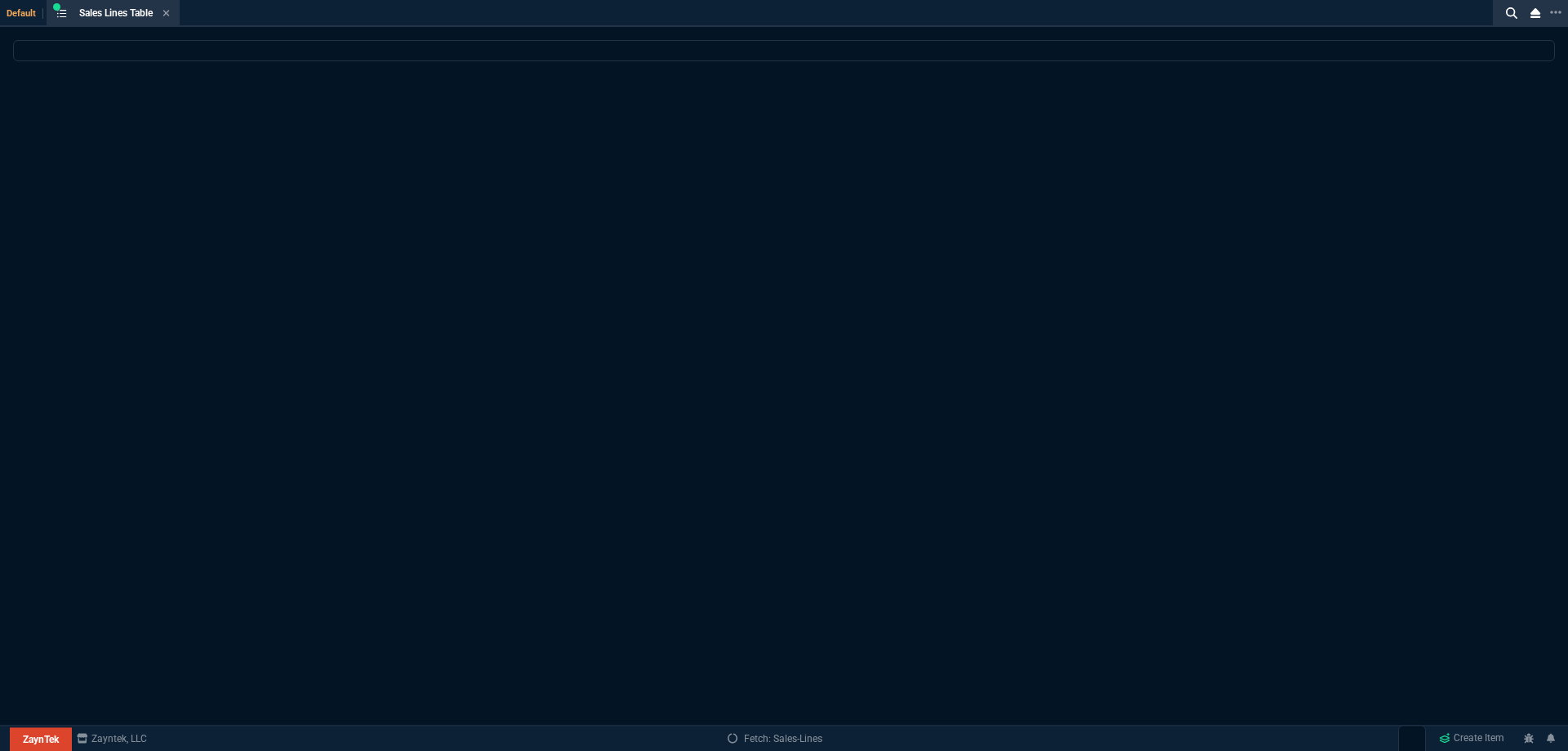
select select
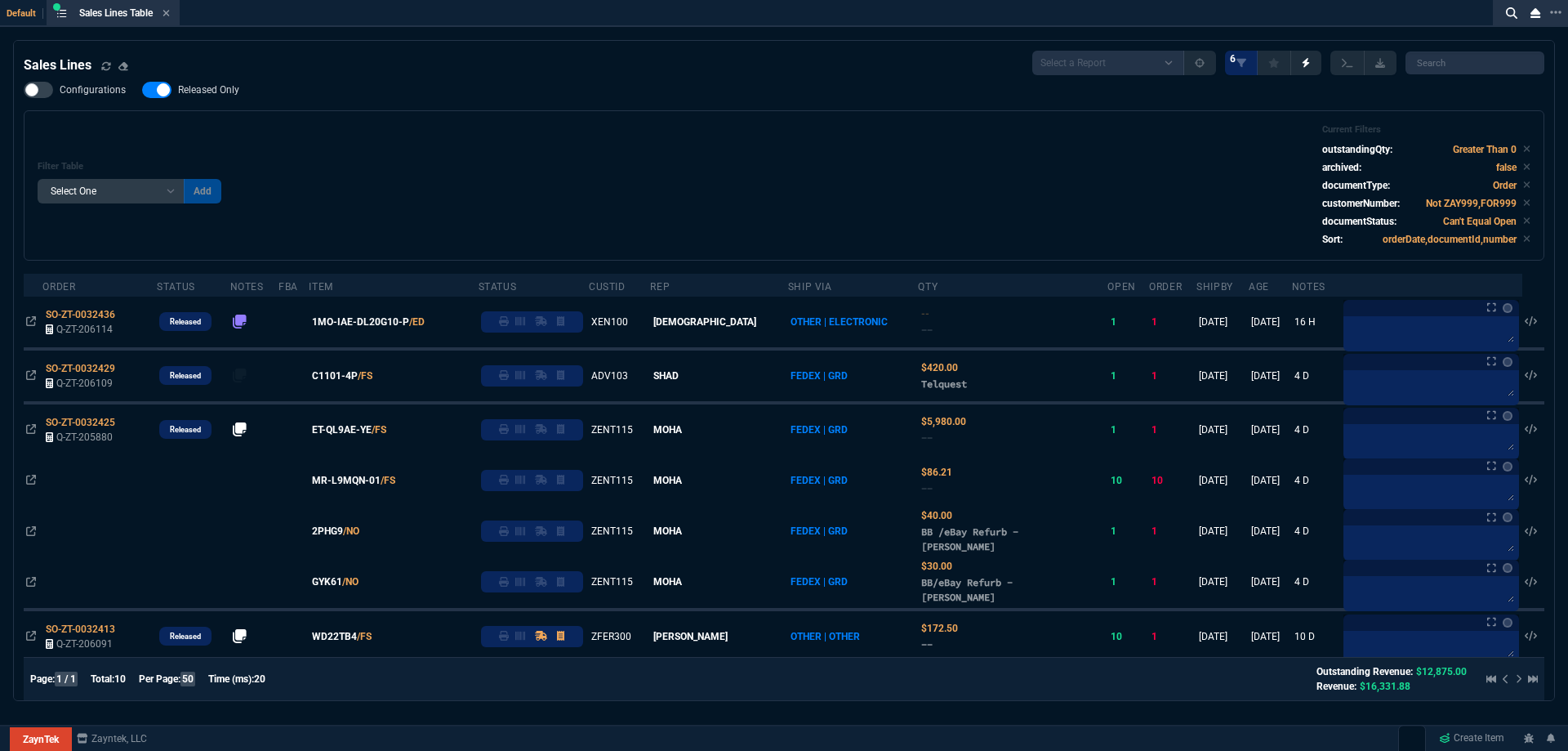
click at [194, 90] on span "Released Only" at bounding box center [209, 90] width 61 height 13
click at [142, 90] on input "Released Only" at bounding box center [141, 90] width 1 height 1
checkbox input "false"
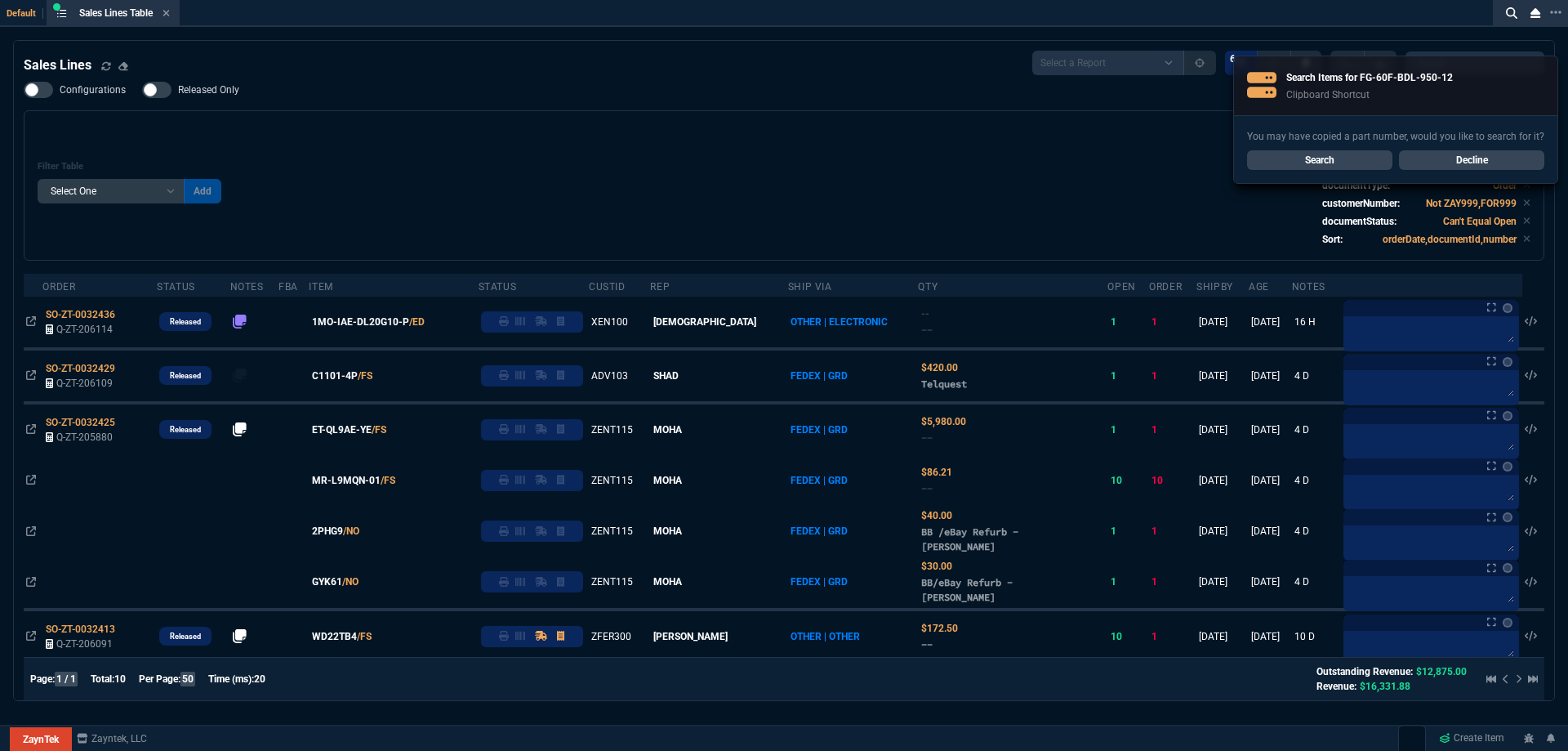
click at [550, 110] on div "Configurations Released Only Filter Table Select One Add Filter () Age () ATS (…" at bounding box center [784, 172] width 1521 height 179
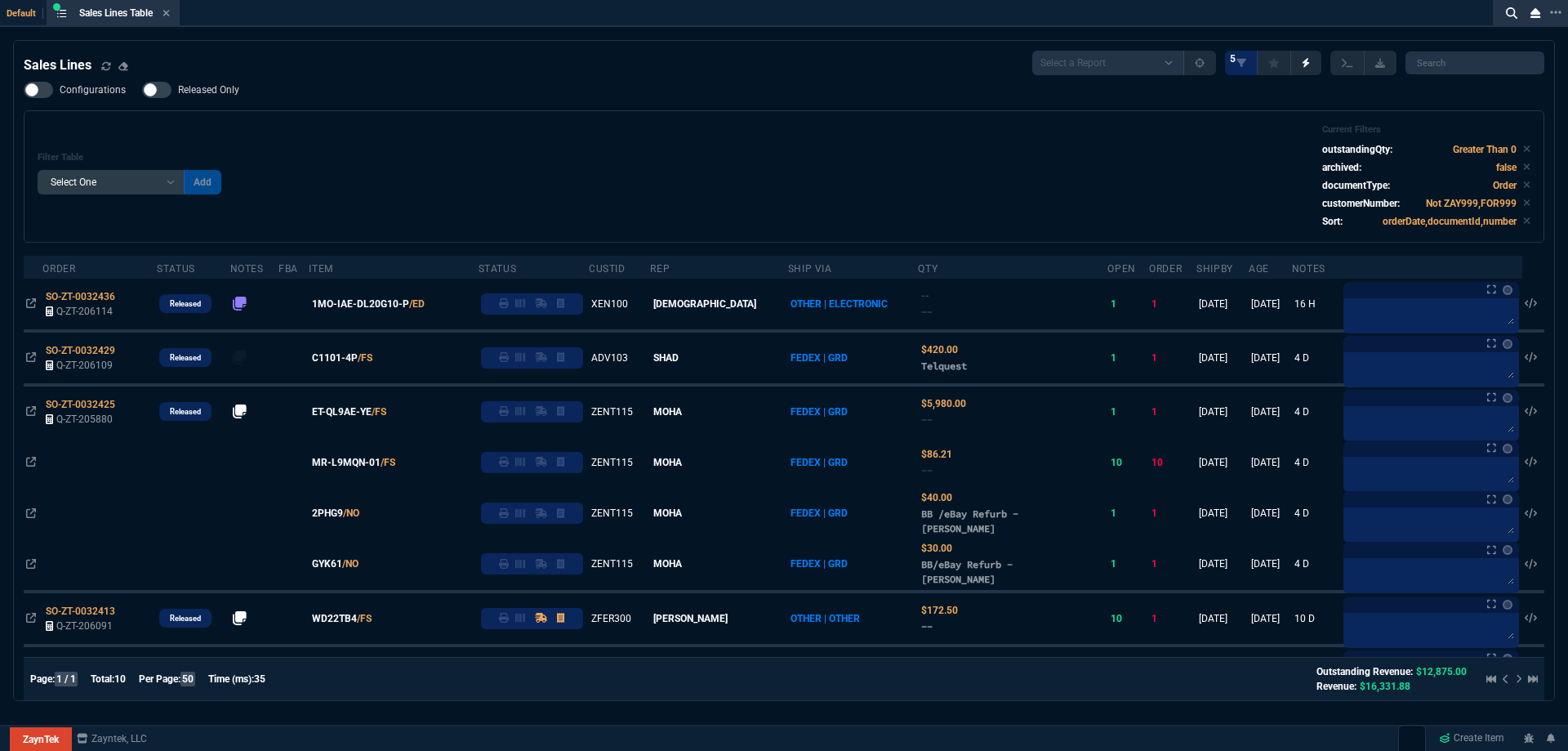
click at [578, 128] on div "Filter Table Select One Add Filter () Age () ATS () Cond (itemVariantCode) Cust…" at bounding box center [784, 177] width 1494 height 105
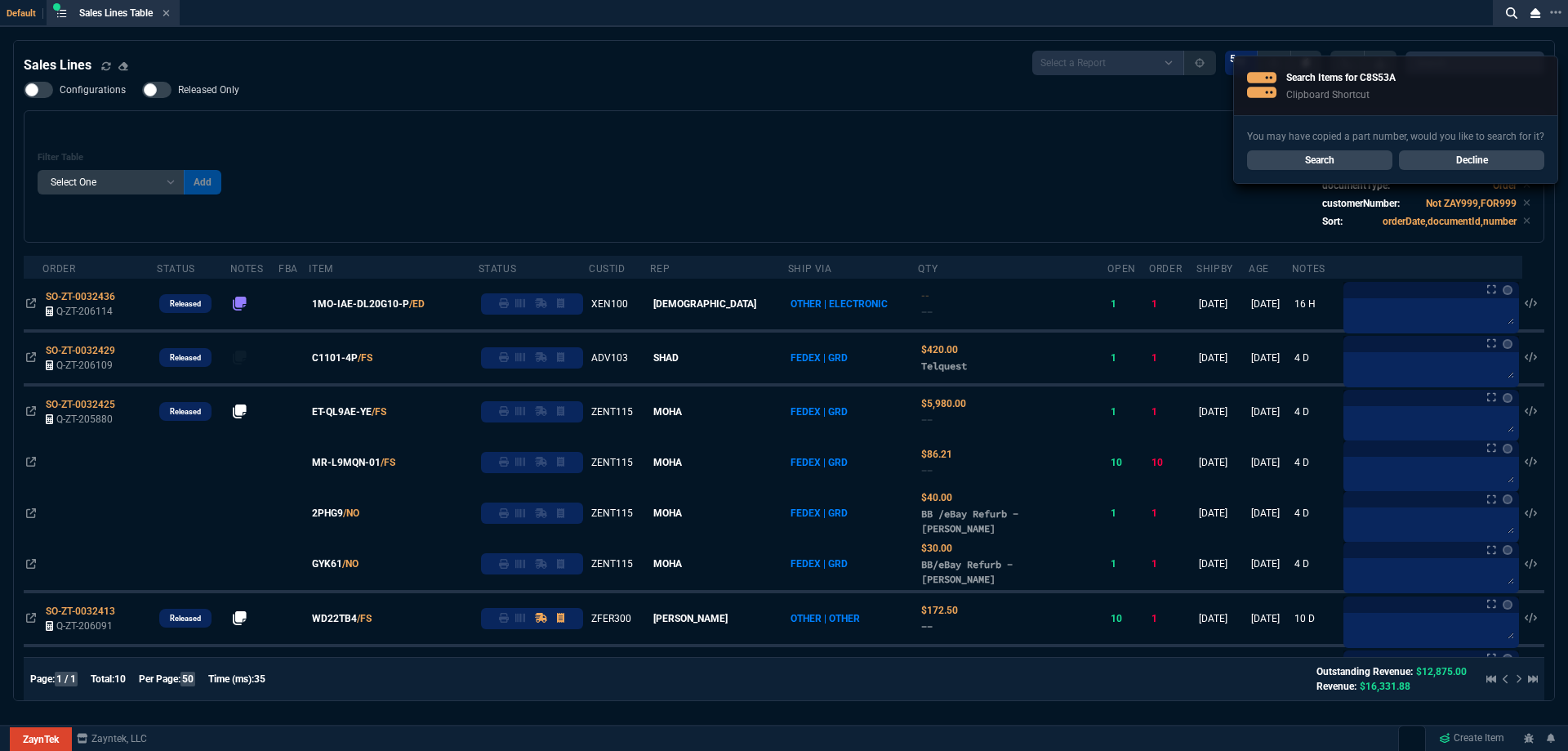
click at [578, 127] on div "Filter Table Select One Add Filter () Age () ATS () Cond (itemVariantCode) Cust…" at bounding box center [784, 177] width 1494 height 105
click at [578, 127] on div "Filter Table Select One Add Filter () Age () ATS () Cond (itemVariantCode) Cust…" at bounding box center [784, 177] width 1494 height 105
click at [1283, 171] on div "You may have copied a part number, would you like to search for it? Search Decl…" at bounding box center [1395, 149] width 323 height 68
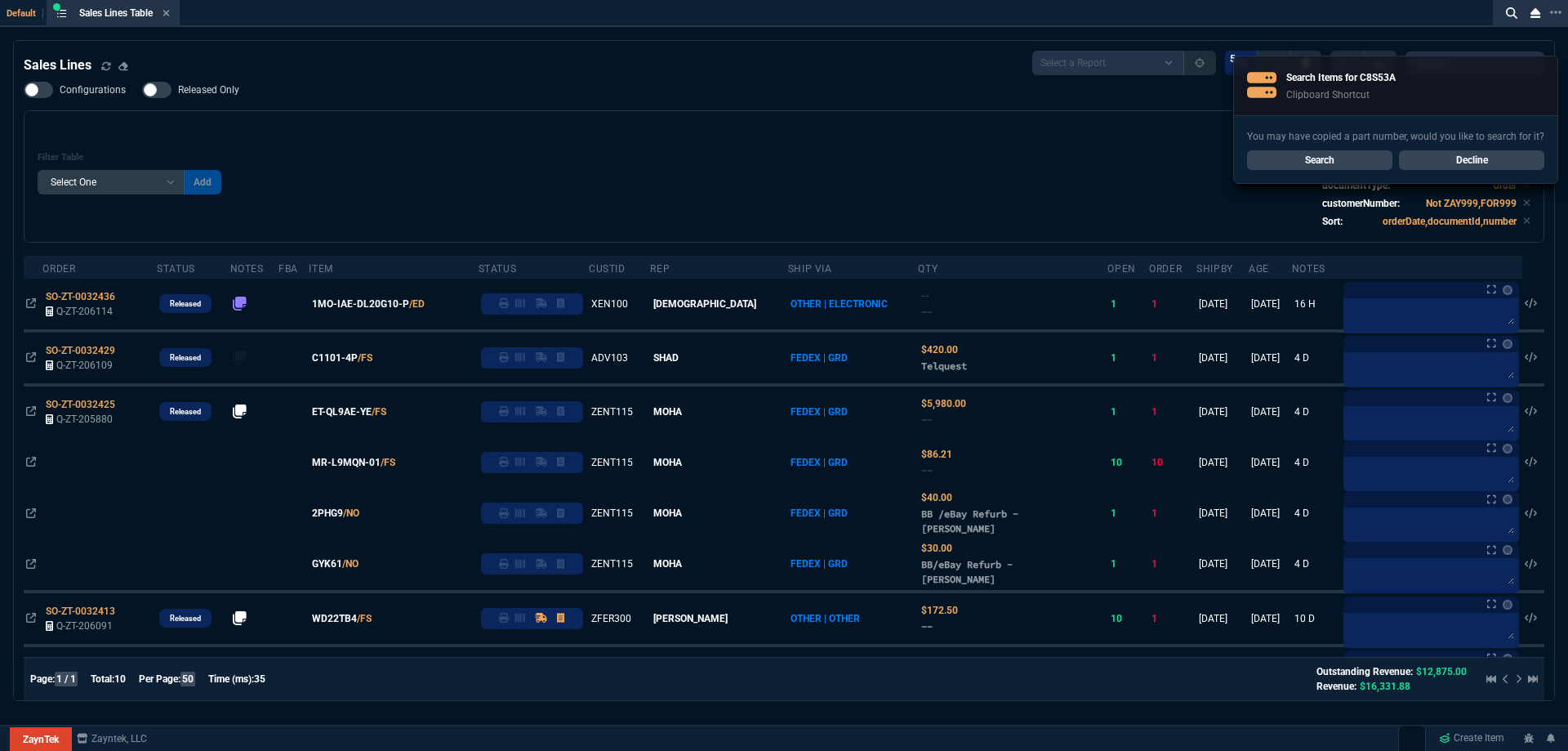
click at [1297, 167] on link "Search" at bounding box center [1320, 160] width 145 height 19
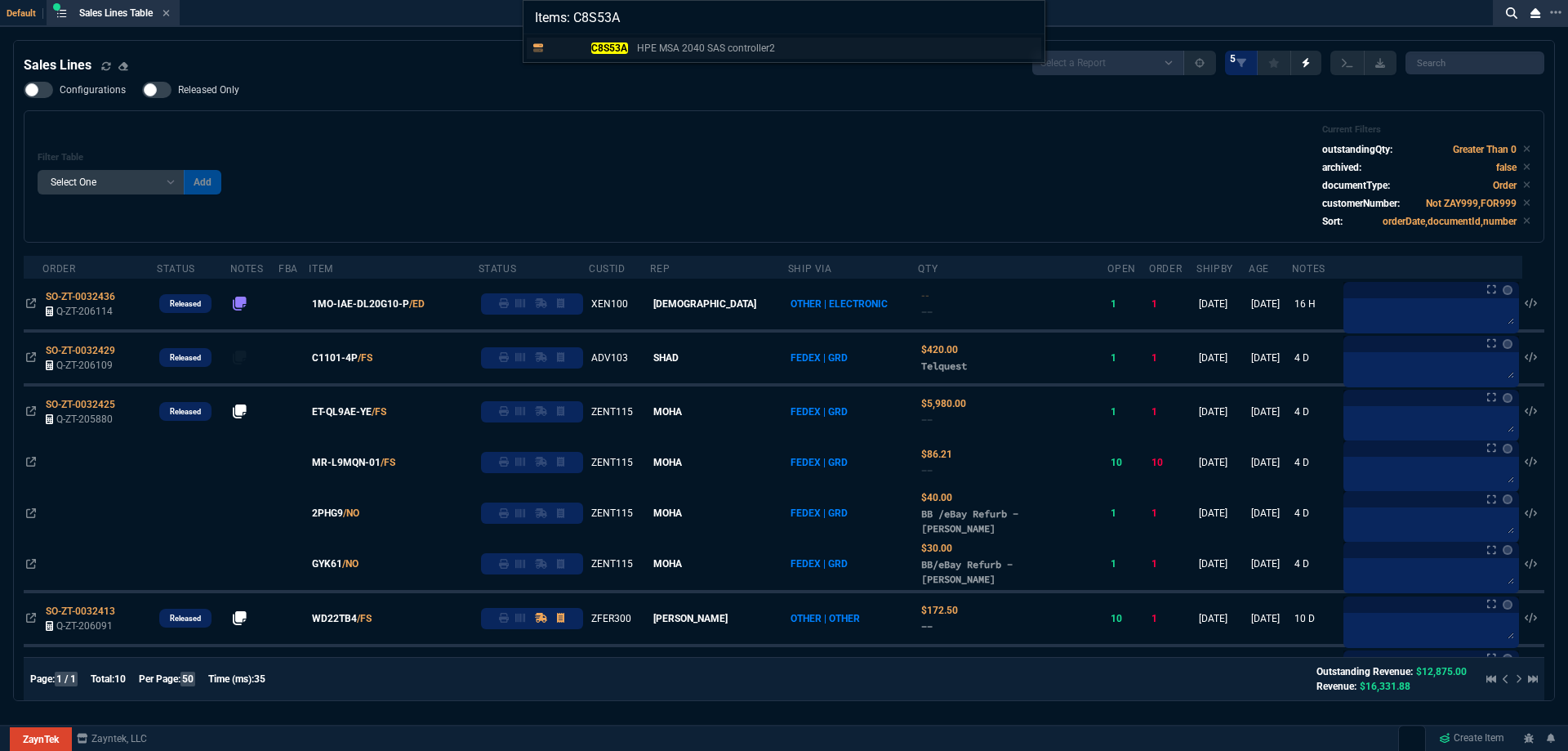
click at [619, 47] on mark "C8S53A" at bounding box center [609, 48] width 36 height 12
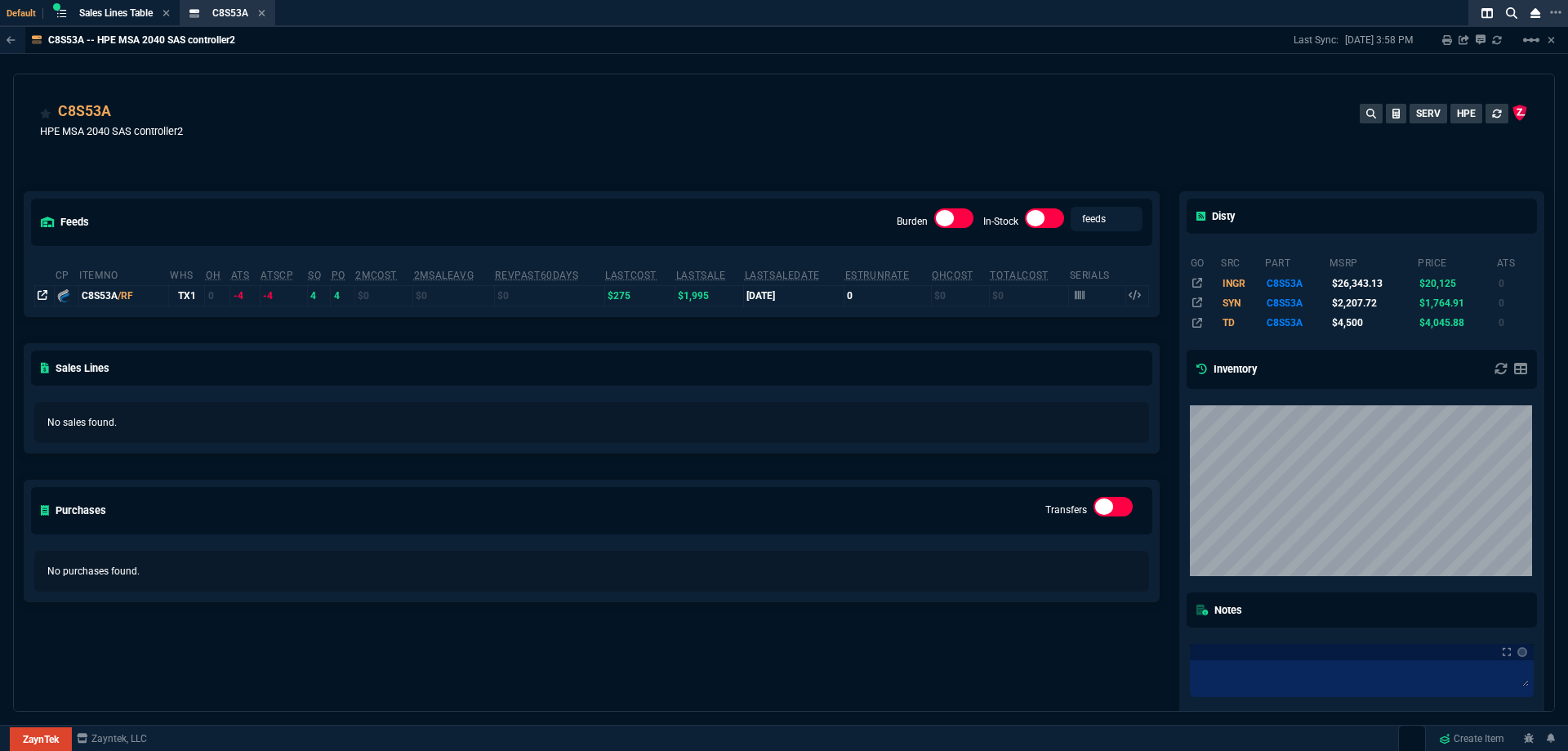
click at [41, 299] on icon at bounding box center [42, 295] width 10 height 10
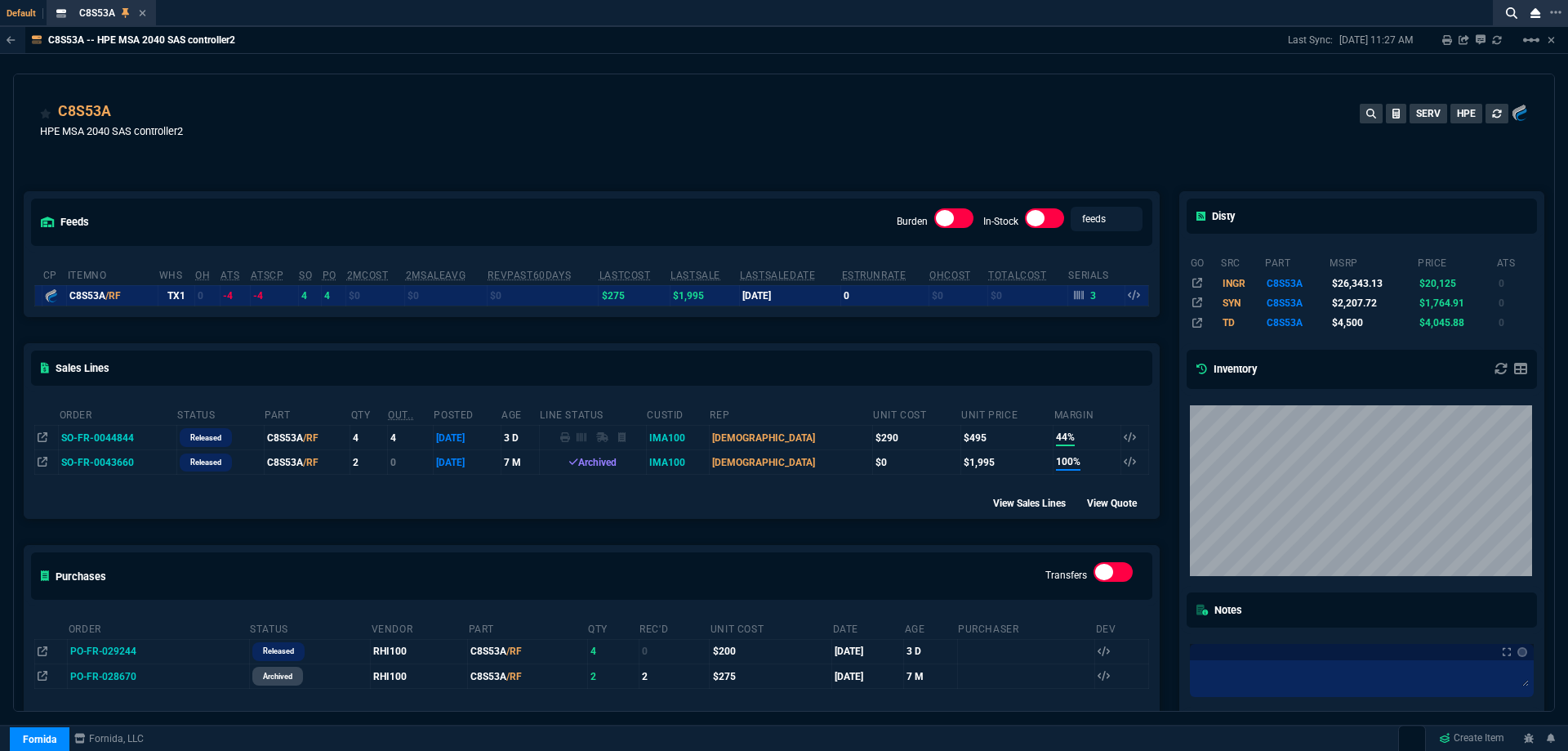
click at [387, 155] on div "C8S53A HPE MSA 2040 SAS controller2 SERV HPE" at bounding box center [784, 129] width 1489 height 58
click at [1074, 297] on icon at bounding box center [1079, 295] width 10 height 10
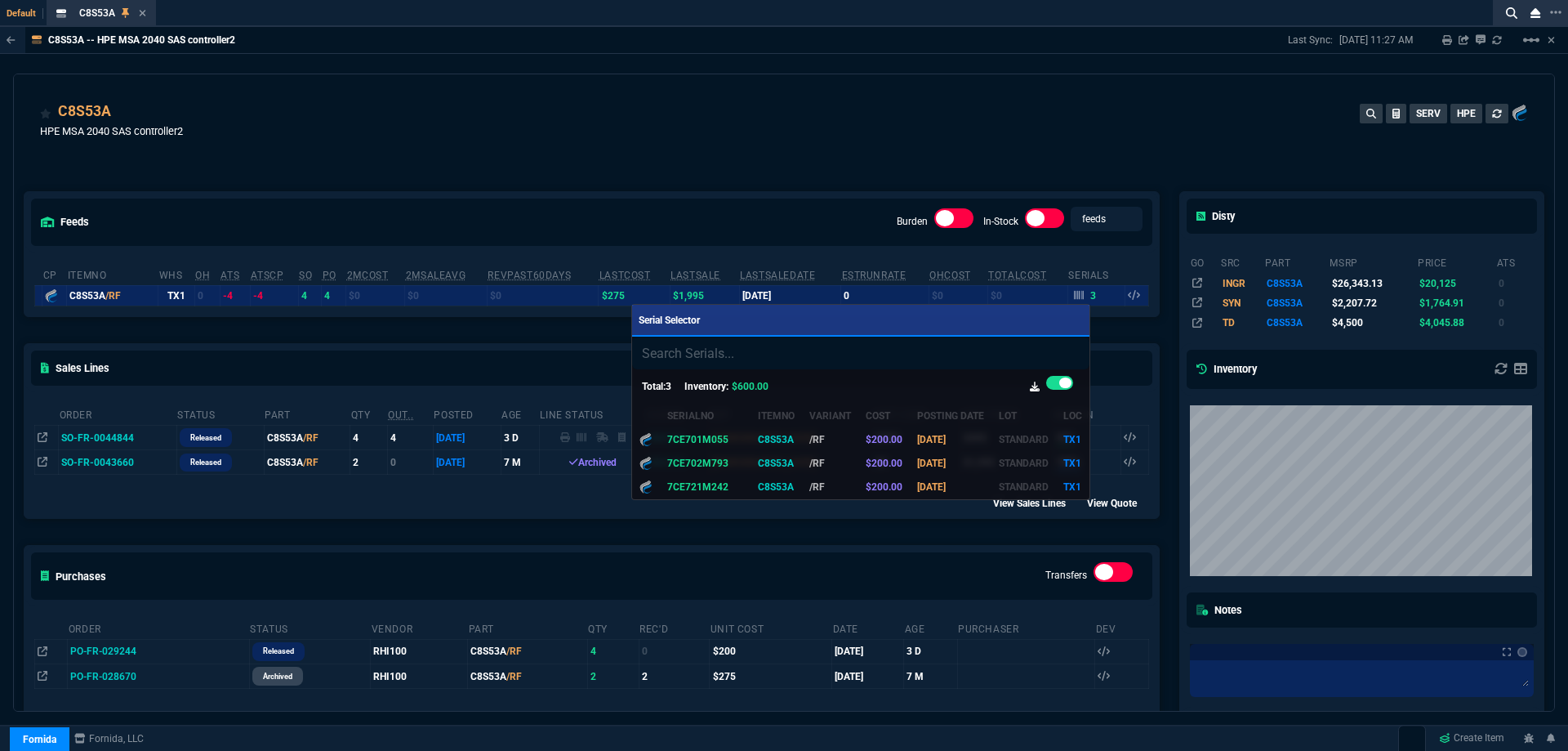
click at [626, 95] on div at bounding box center [784, 376] width 1568 height 751
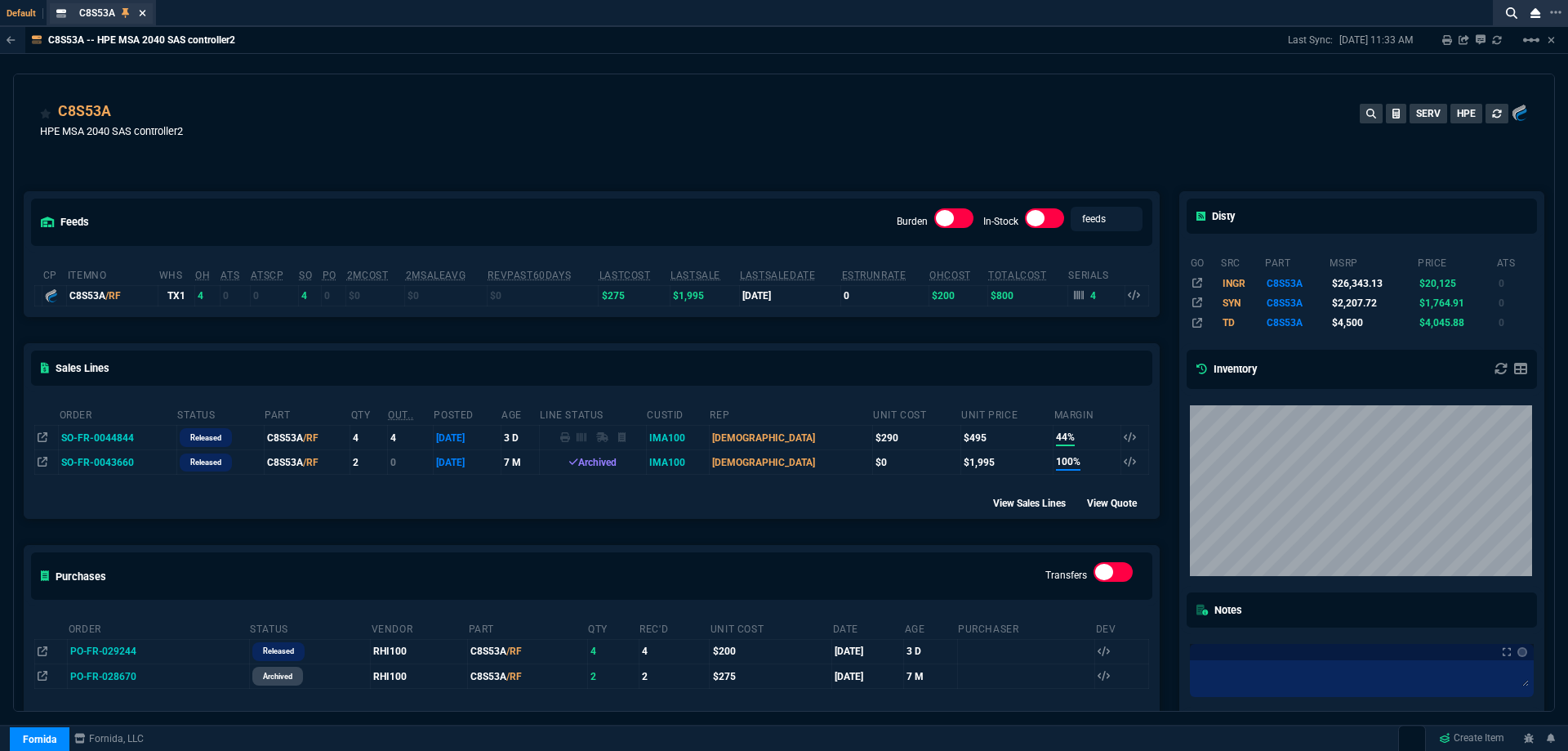
click at [140, 15] on icon at bounding box center [143, 14] width 7 height 7
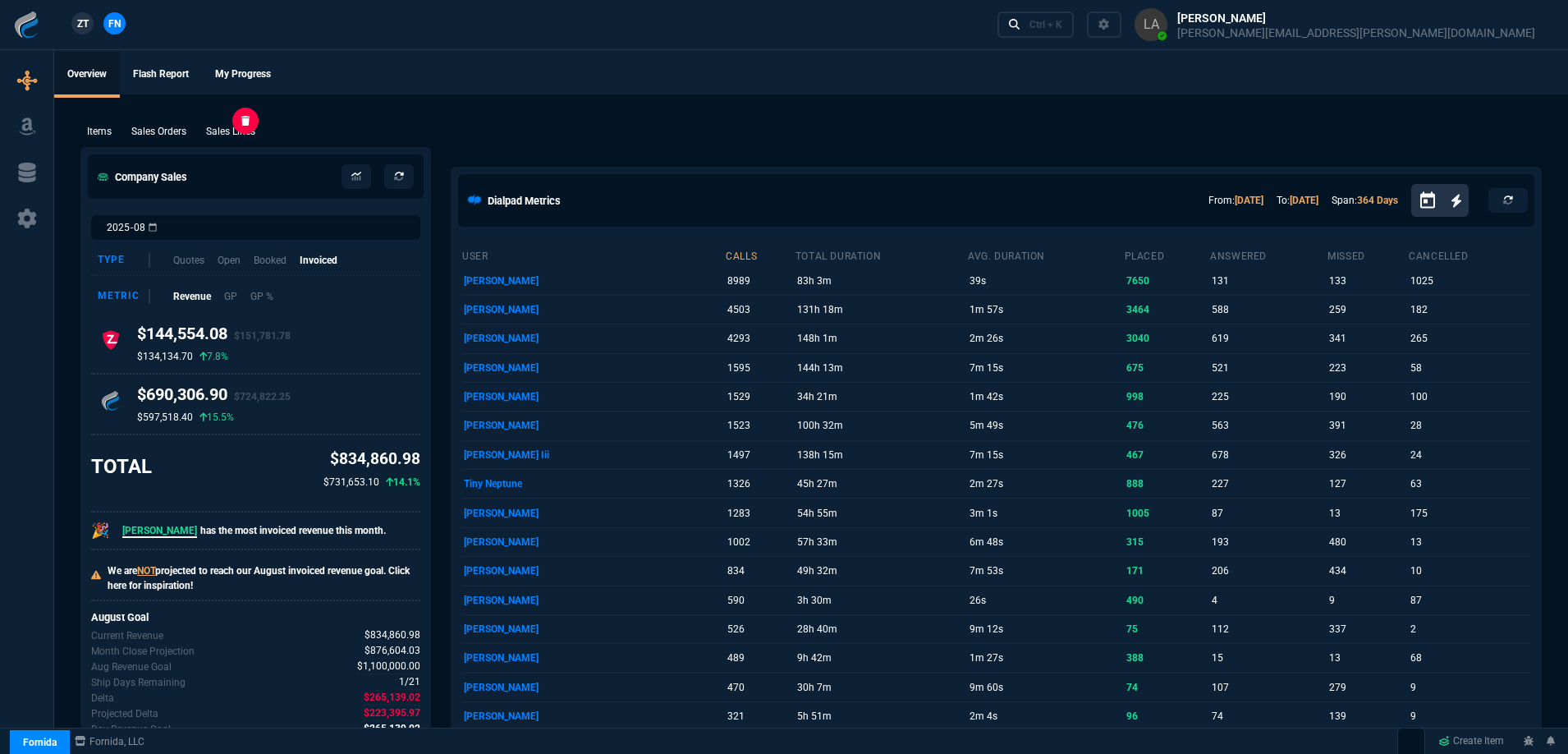
click at [223, 128] on p "Sales Lines" at bounding box center [230, 131] width 49 height 14
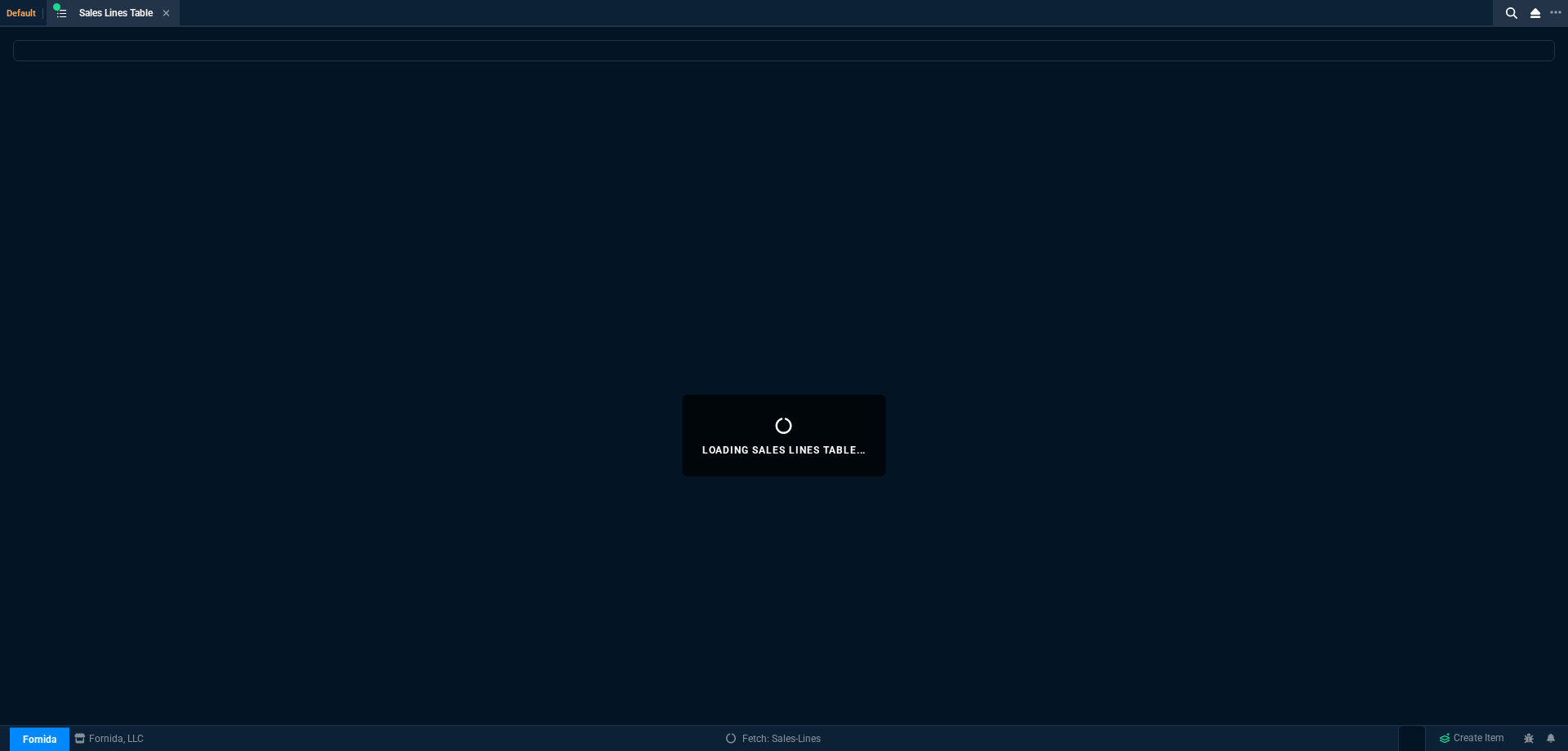
select select
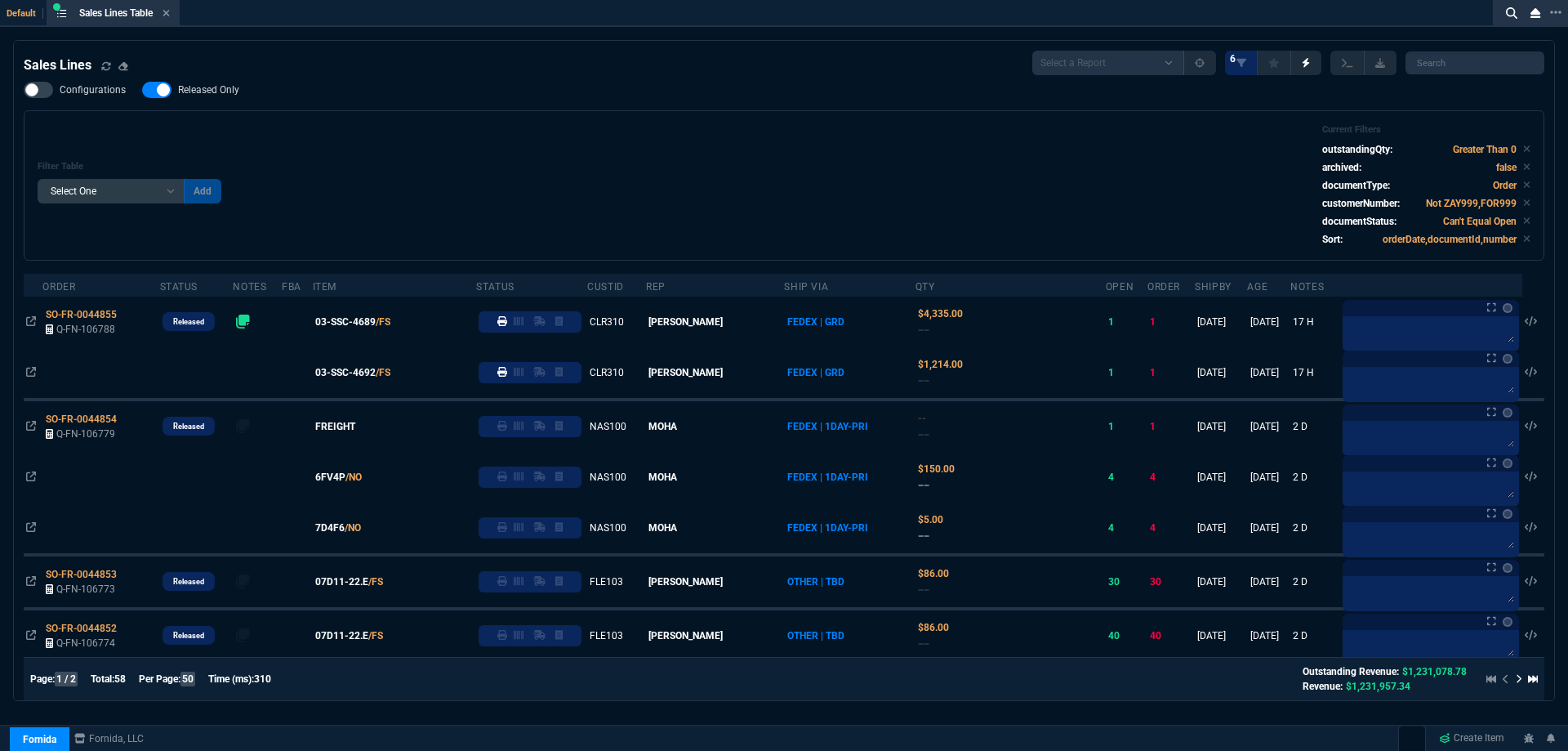
click at [190, 96] on span "Released Only" at bounding box center [209, 90] width 61 height 13
click at [142, 90] on input "Released Only" at bounding box center [141, 90] width 1 height 1
checkbox input "false"
click at [433, 111] on div "Filter Table Select One Add Filter () Age () ATS () Cond (itemVariantCode) Cust…" at bounding box center [784, 185] width 1521 height 151
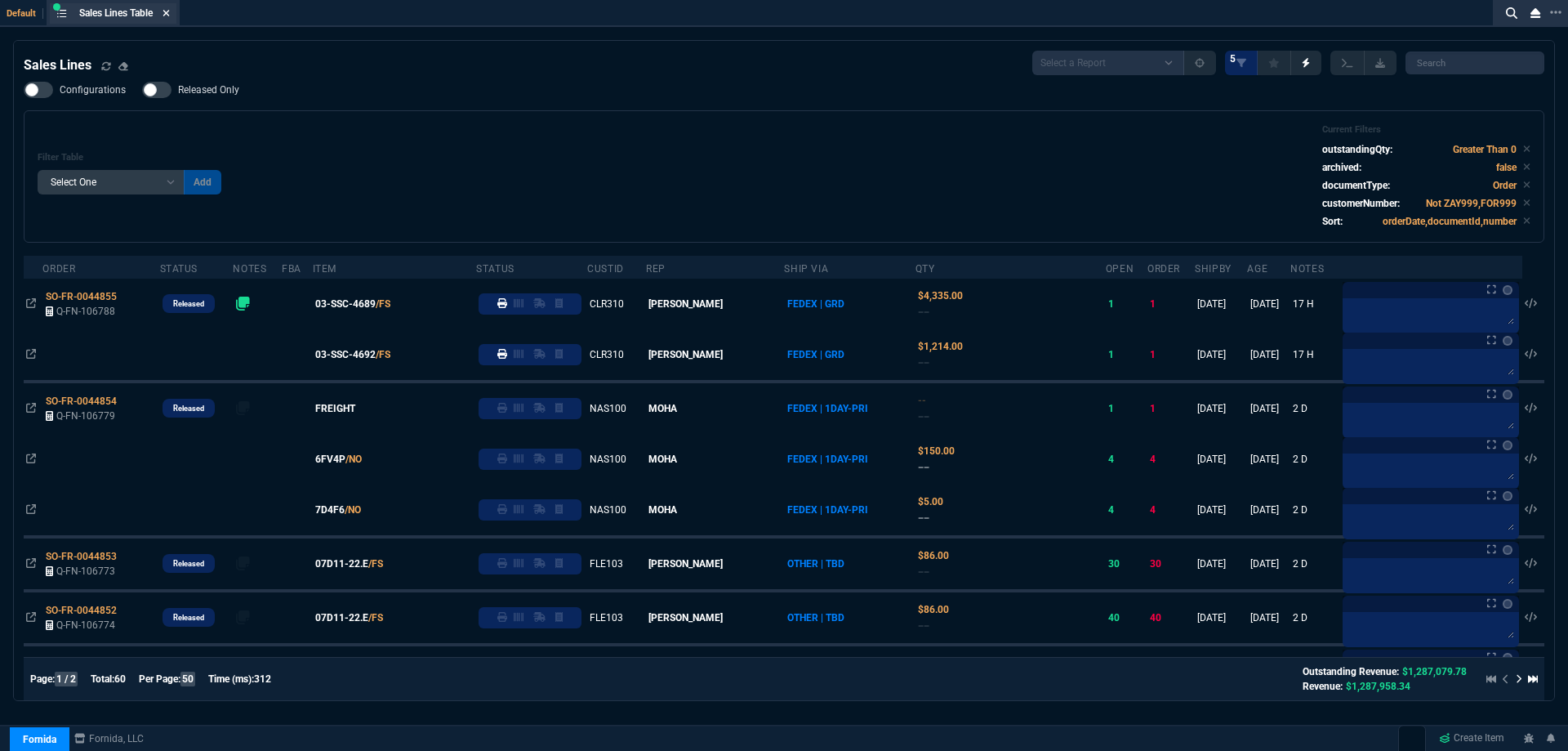
click at [170, 11] on icon at bounding box center [166, 14] width 8 height 10
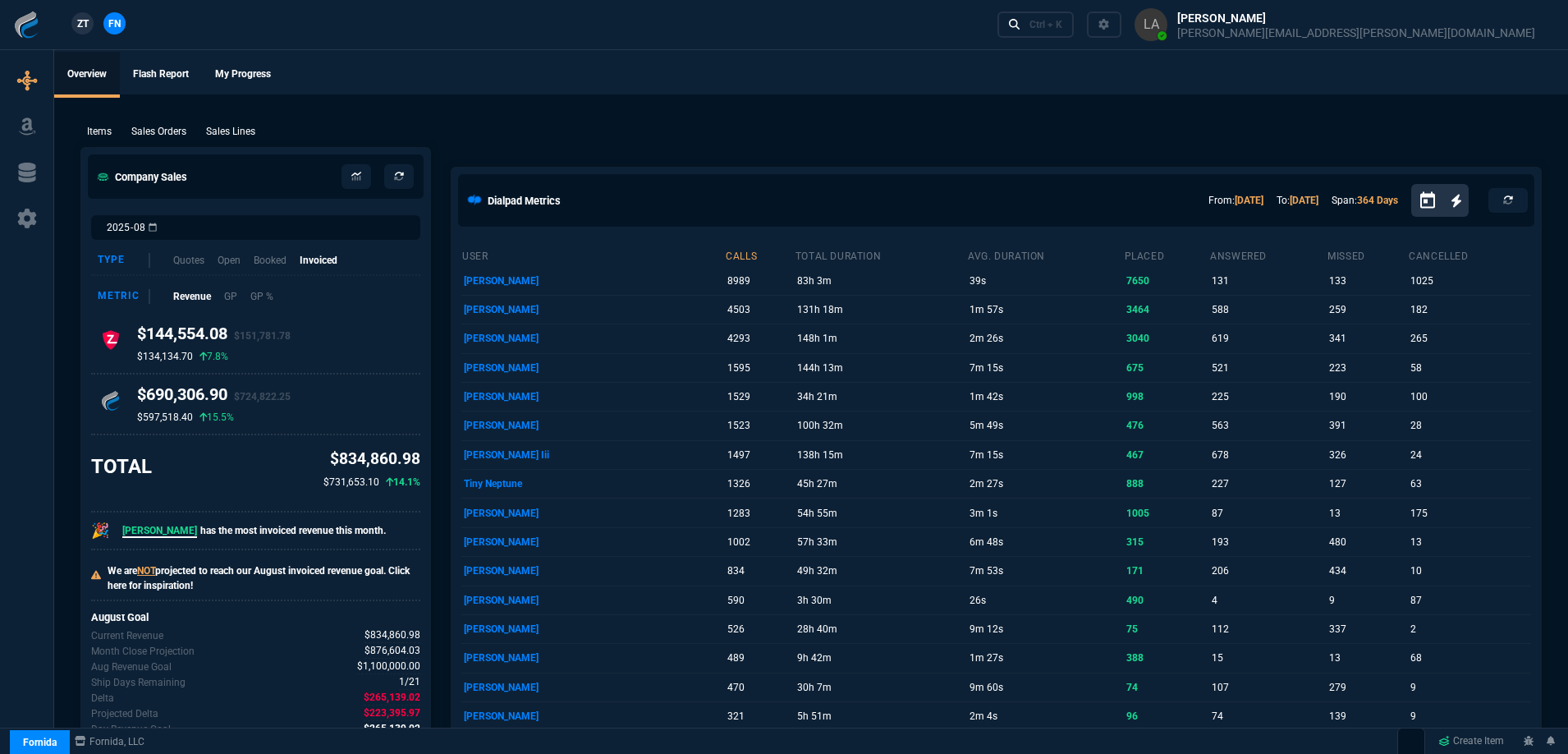
click at [88, 29] on span "ZT" at bounding box center [83, 23] width 12 height 14
click at [224, 136] on p "Sales Lines" at bounding box center [230, 131] width 49 height 14
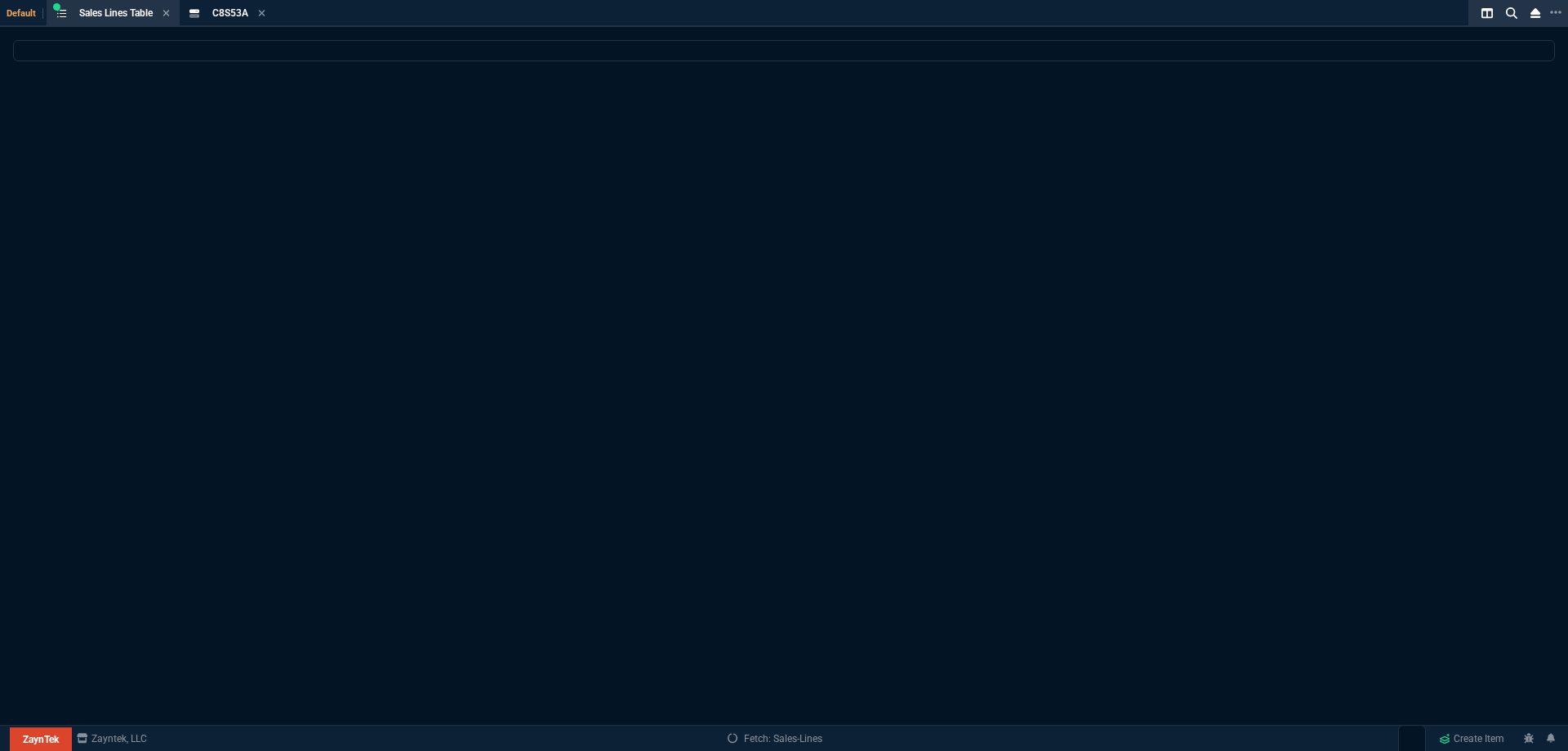
select select
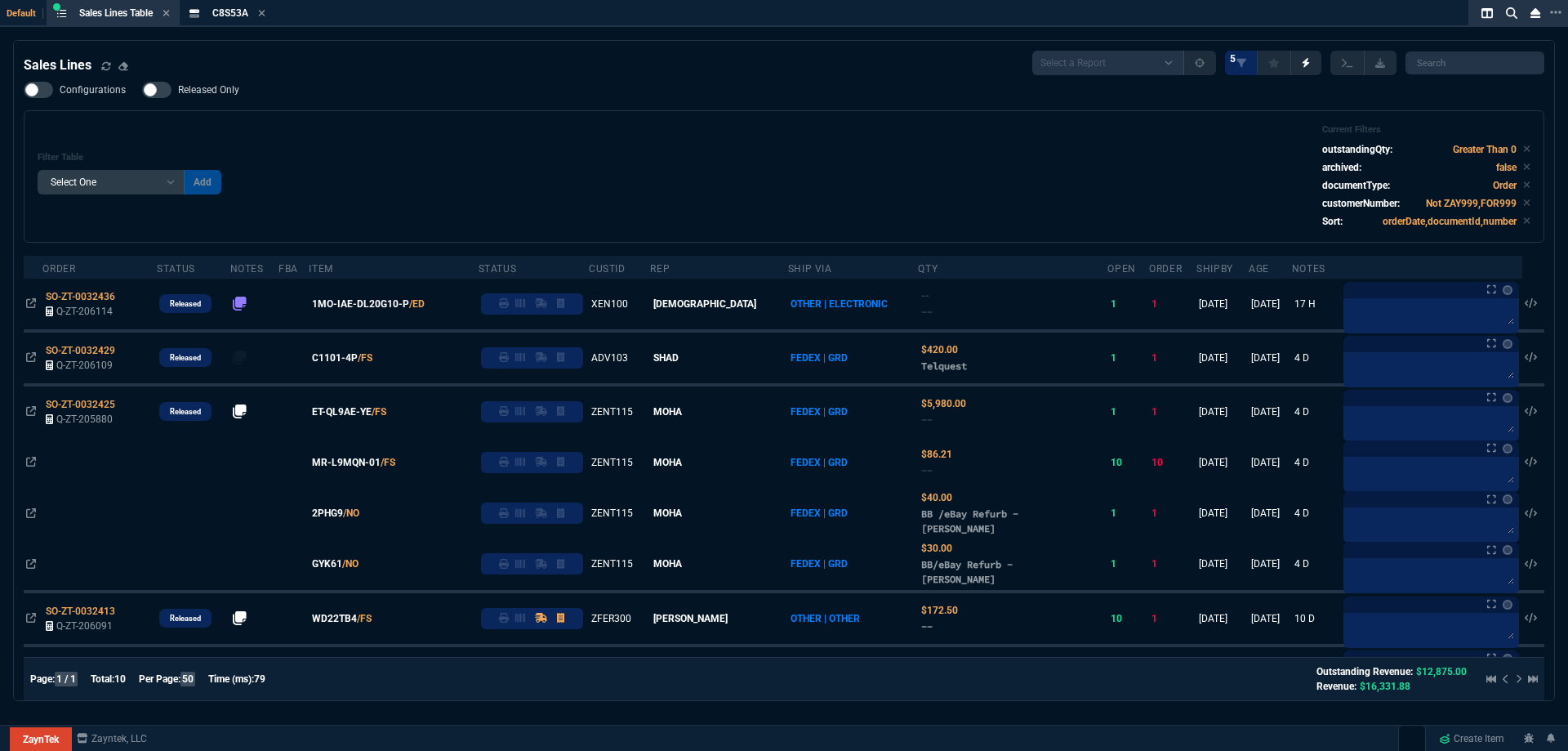
click at [221, 94] on span "Released Only" at bounding box center [209, 90] width 61 height 13
click at [142, 90] on input "Released Only" at bounding box center [141, 90] width 1 height 1
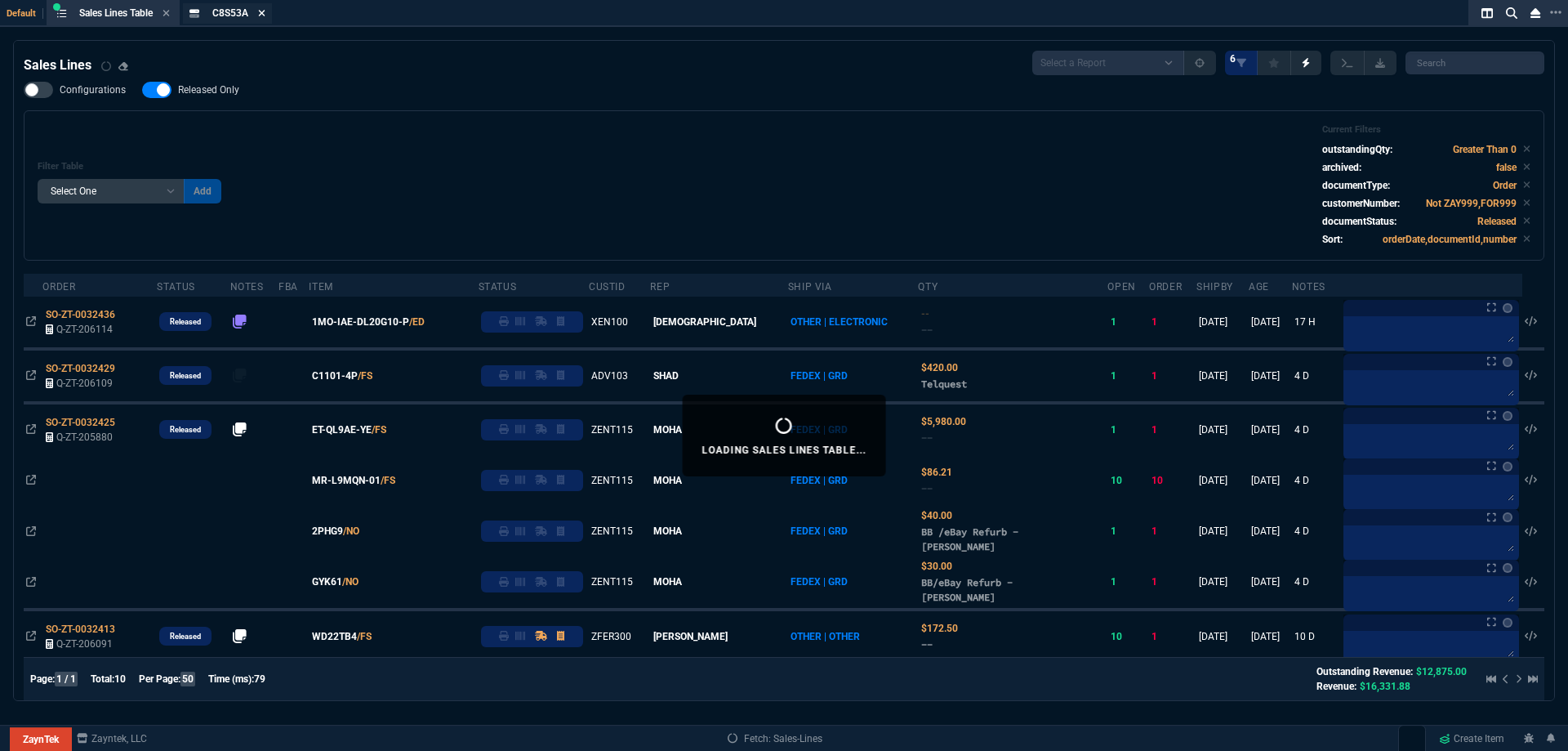
click at [266, 15] on icon at bounding box center [261, 14] width 8 height 10
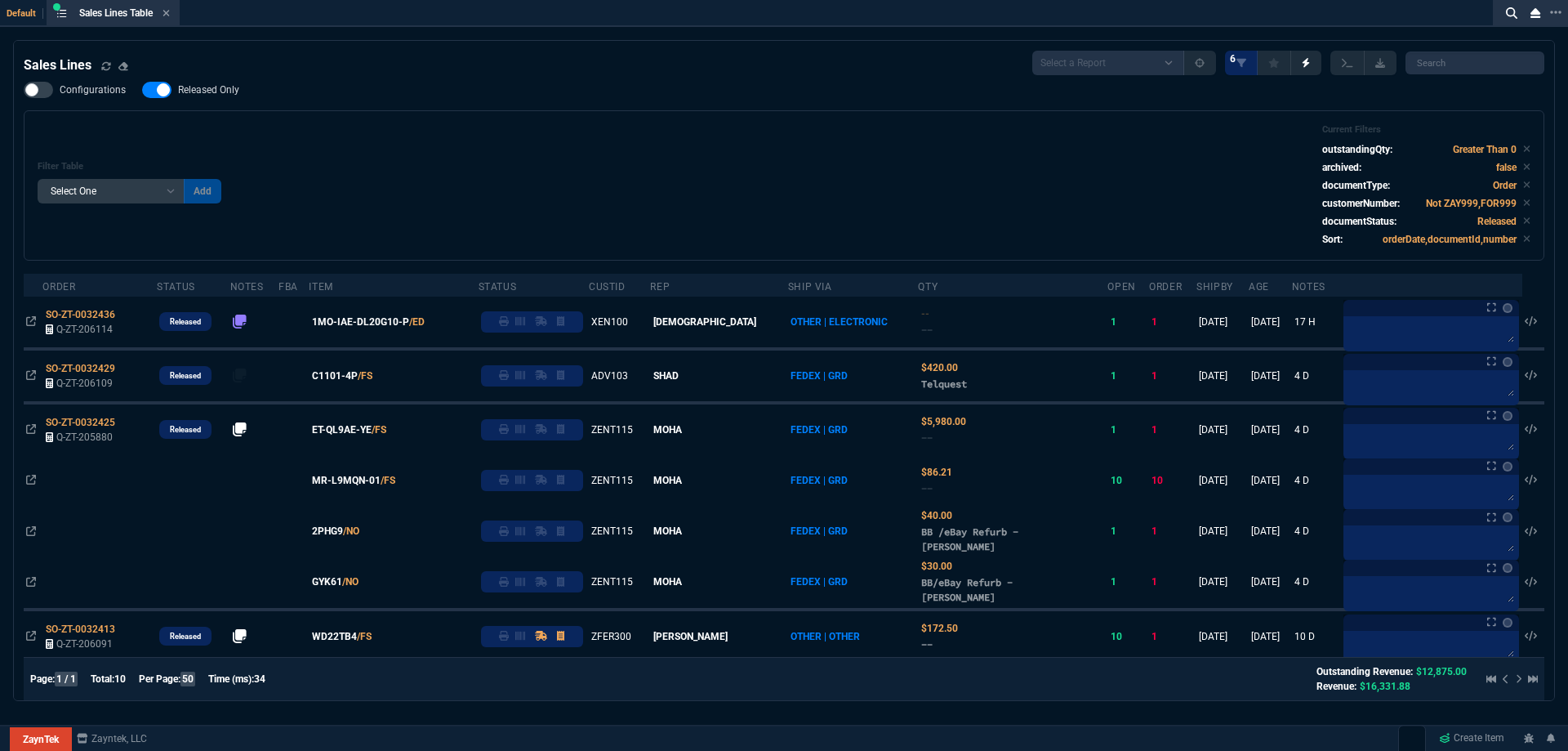
click at [218, 91] on span "Released Only" at bounding box center [209, 90] width 61 height 13
click at [142, 90] on input "Released Only" at bounding box center [141, 90] width 1 height 1
click at [672, 123] on div "Filter Table Select One Add Filter () Age () ATS () Cond (itemVariantCode) Cust…" at bounding box center [784, 185] width 1521 height 151
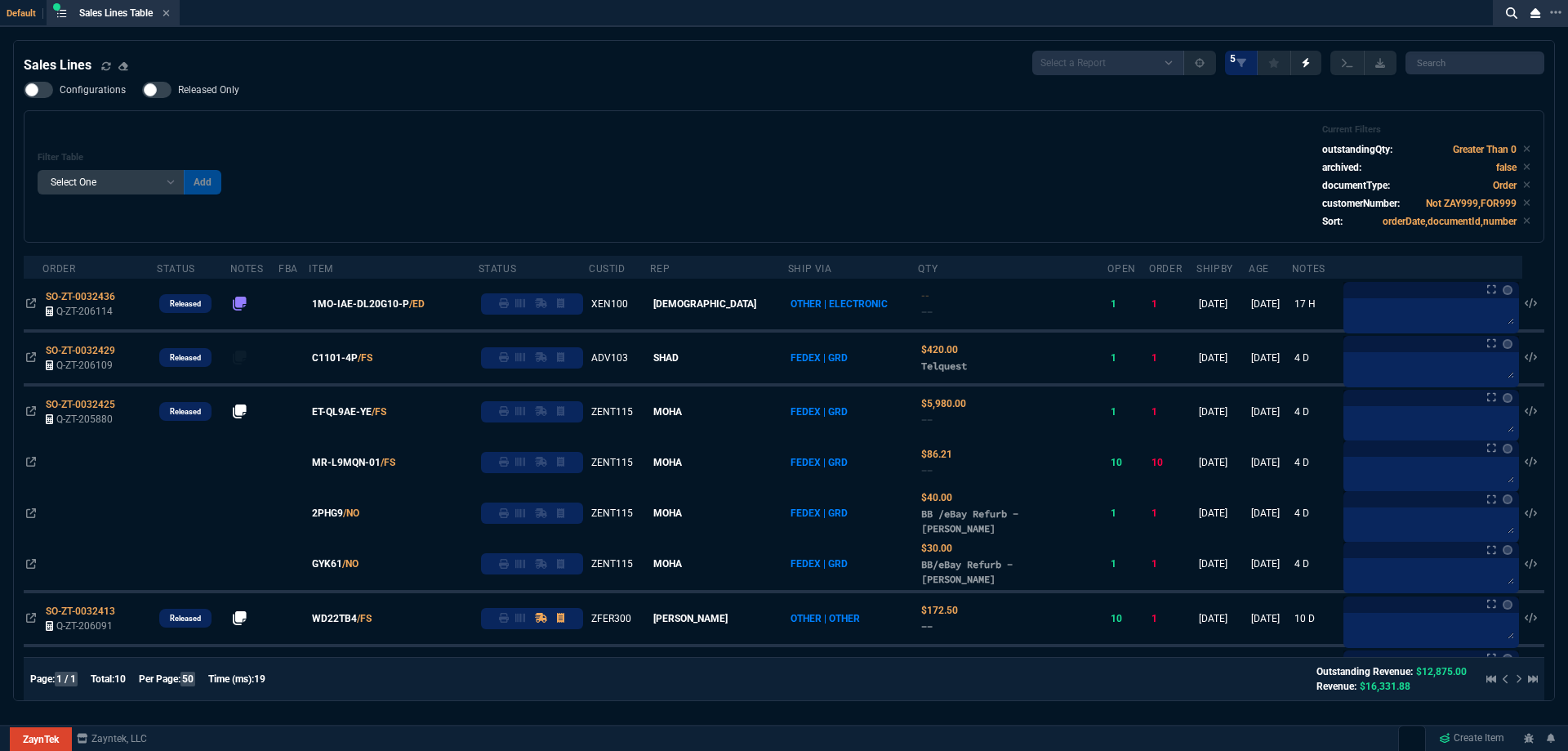
click at [200, 85] on span "Released Only" at bounding box center [209, 90] width 61 height 13
click at [142, 90] on input "Released Only" at bounding box center [141, 90] width 1 height 1
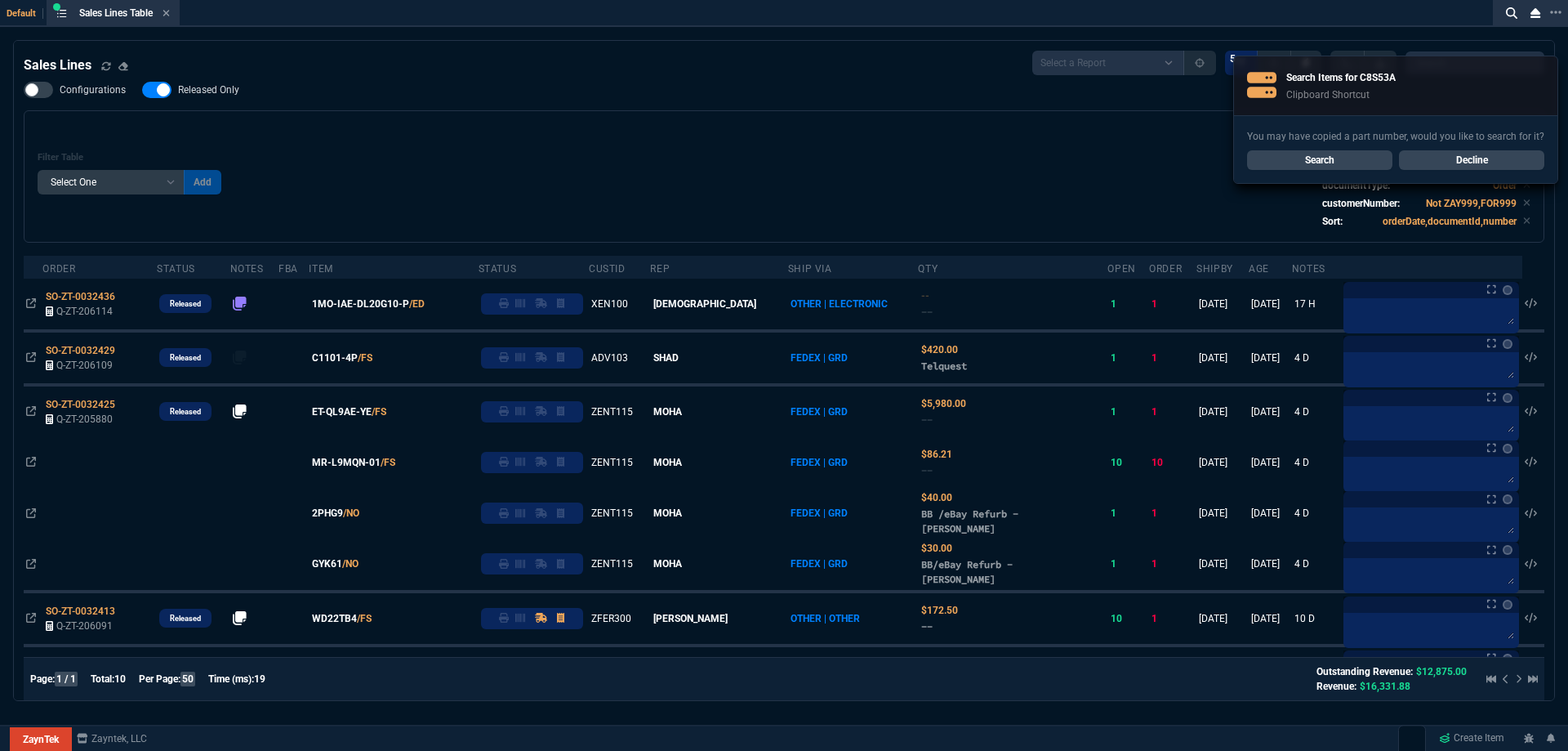
click at [290, 101] on div "Configurations Released Only Filter Table Select One Add Filter () Age () ATS (…" at bounding box center [784, 162] width 1521 height 161
click at [170, 84] on label "Released Only" at bounding box center [199, 90] width 113 height 16
click at [142, 90] on input "Released Only" at bounding box center [141, 90] width 1 height 1
checkbox input "false"
click at [394, 112] on div "Filter Table Select One Add Filter () Age () ATS () Cond (itemVariantCode) Cust…" at bounding box center [784, 176] width 1521 height 132
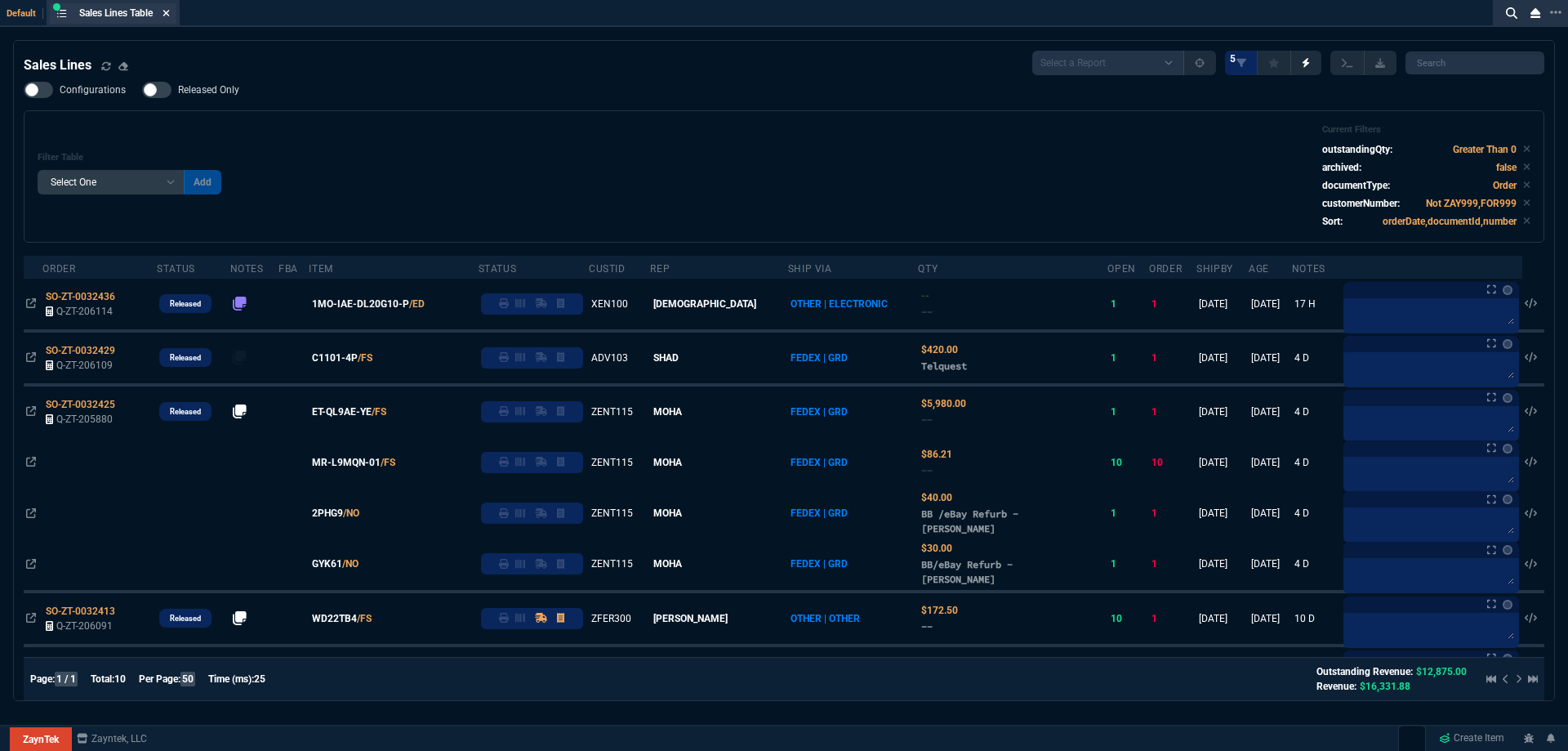
click at [170, 13] on icon at bounding box center [166, 14] width 8 height 10
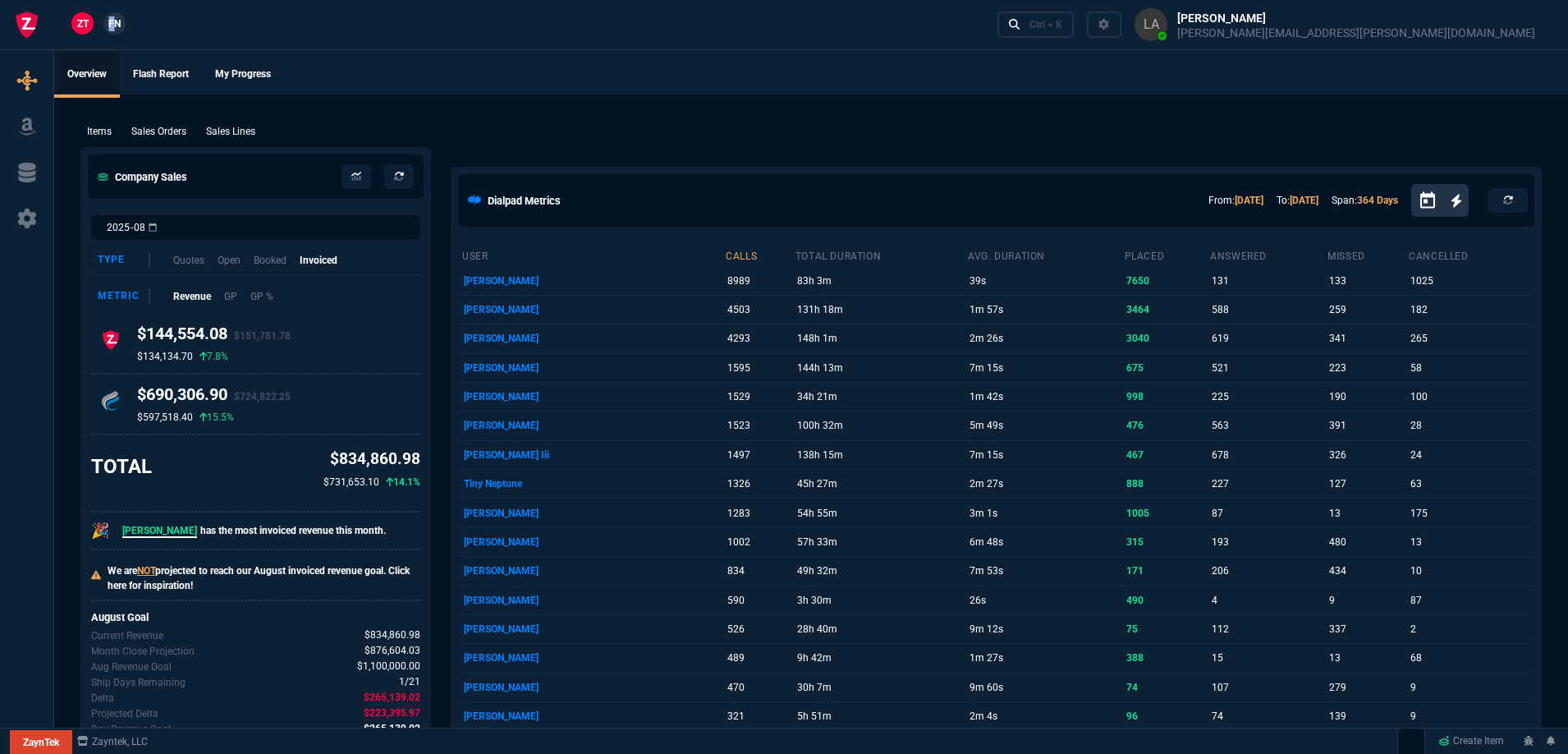
click at [111, 21] on span "FN" at bounding box center [114, 23] width 12 height 14
click at [232, 130] on p "Sales Lines" at bounding box center [230, 131] width 49 height 14
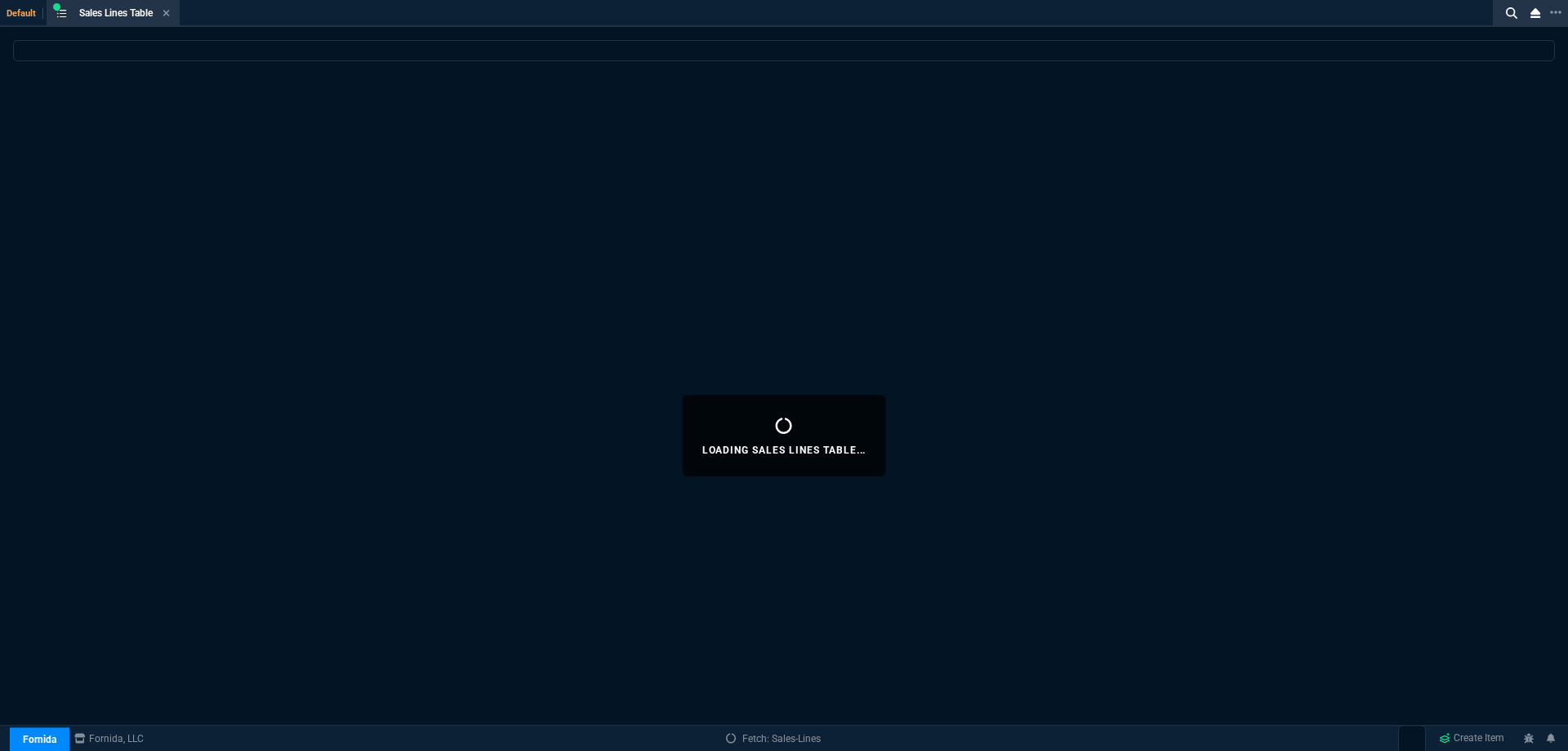
select select
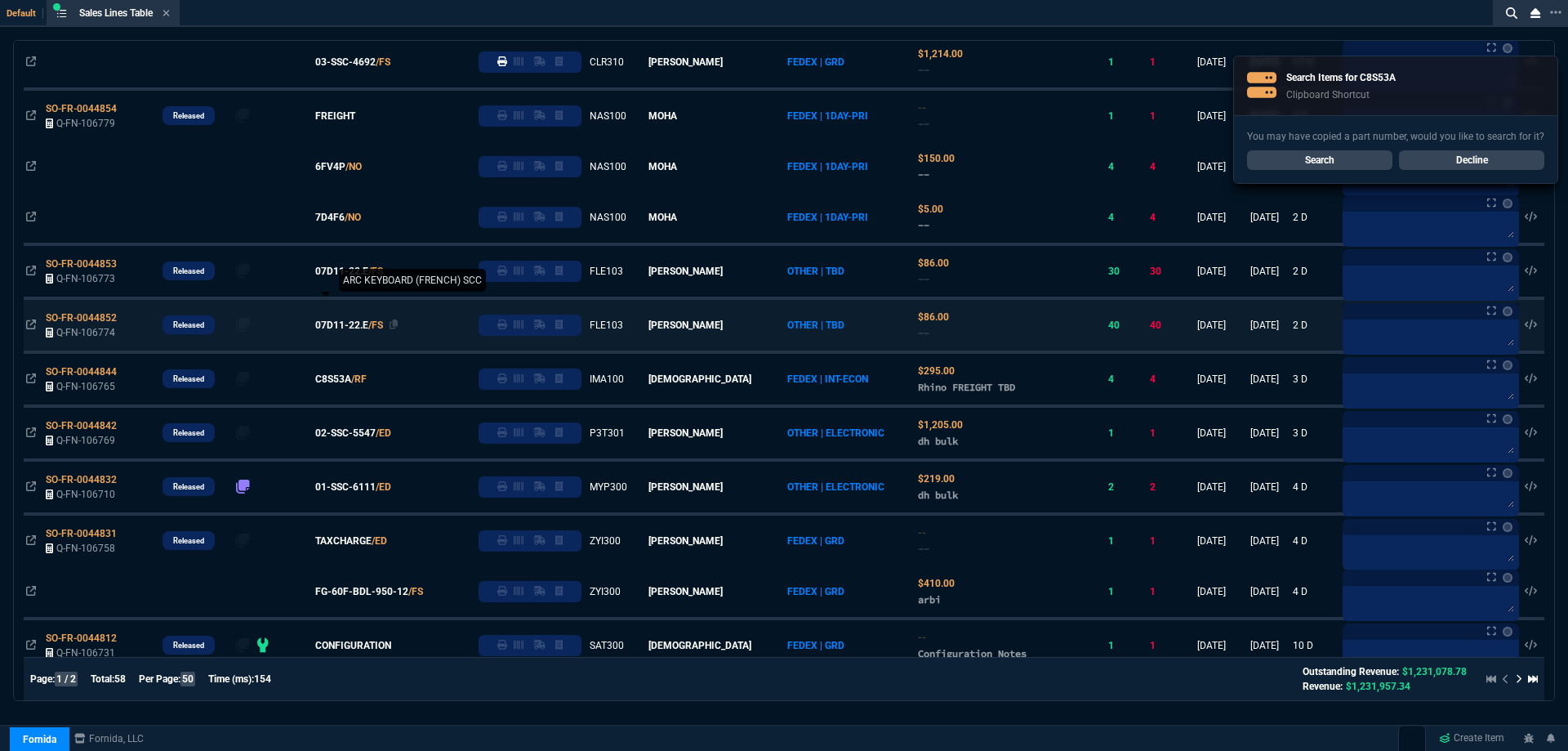
scroll to position [245, 0]
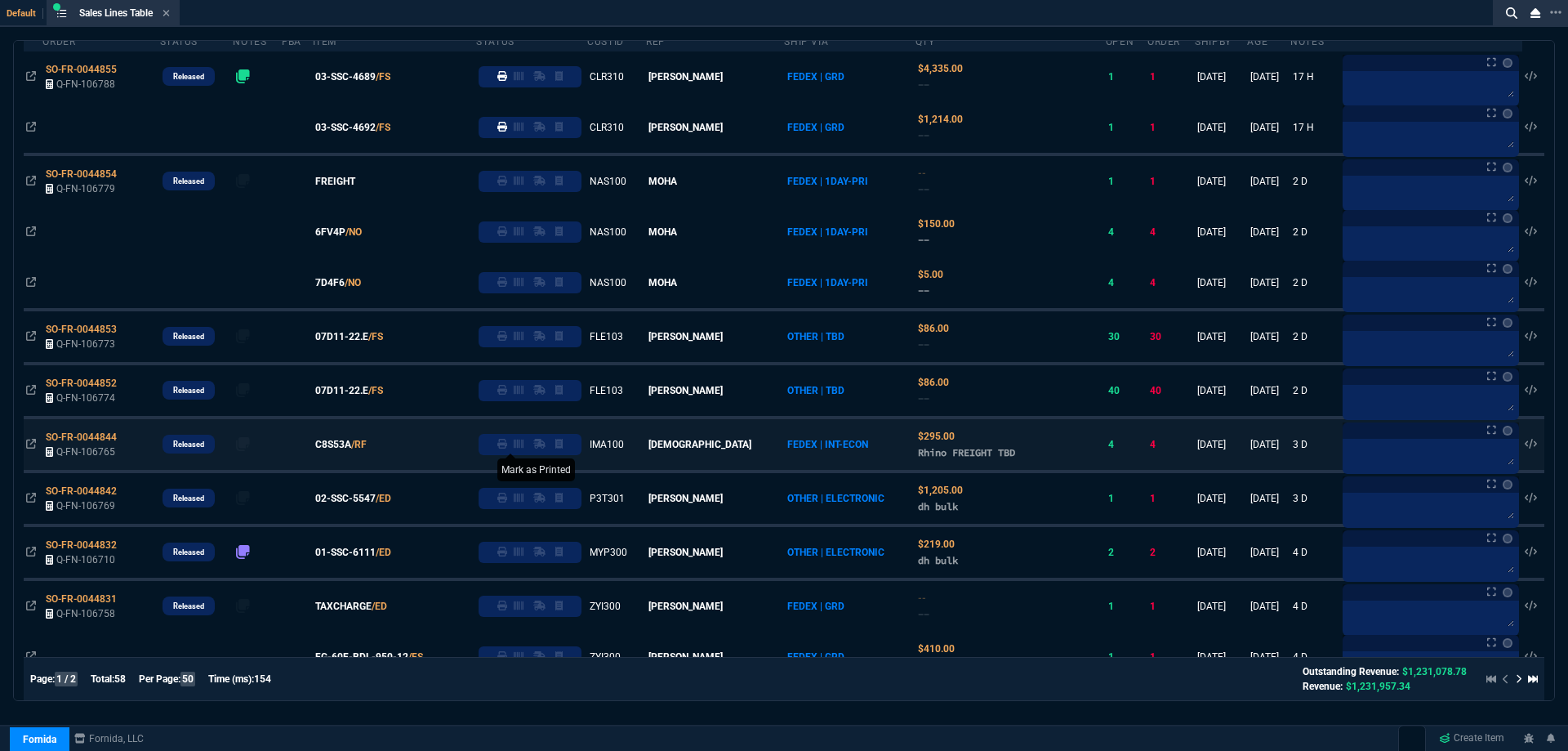
click at [507, 443] on icon at bounding box center [502, 444] width 10 height 10
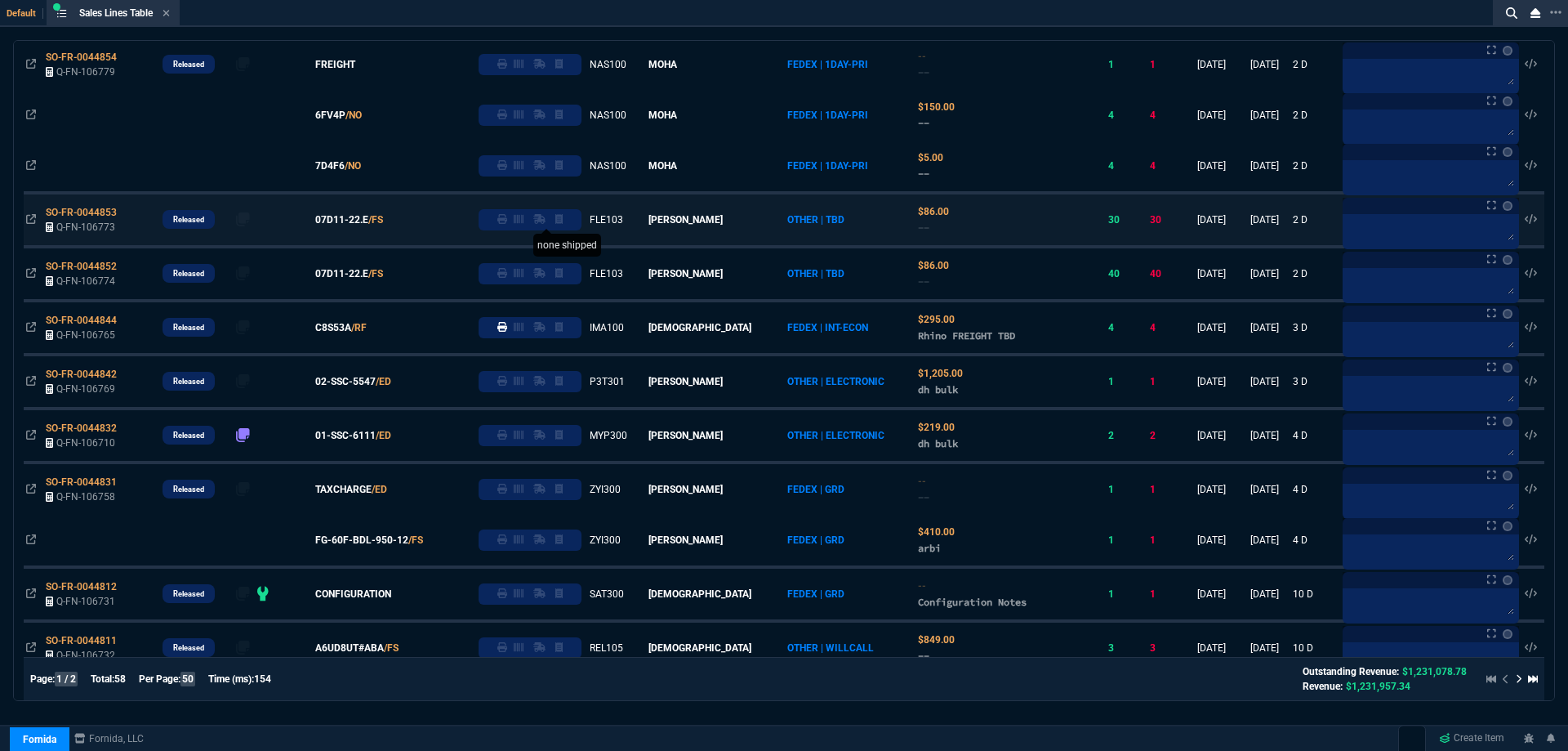
scroll to position [491, 0]
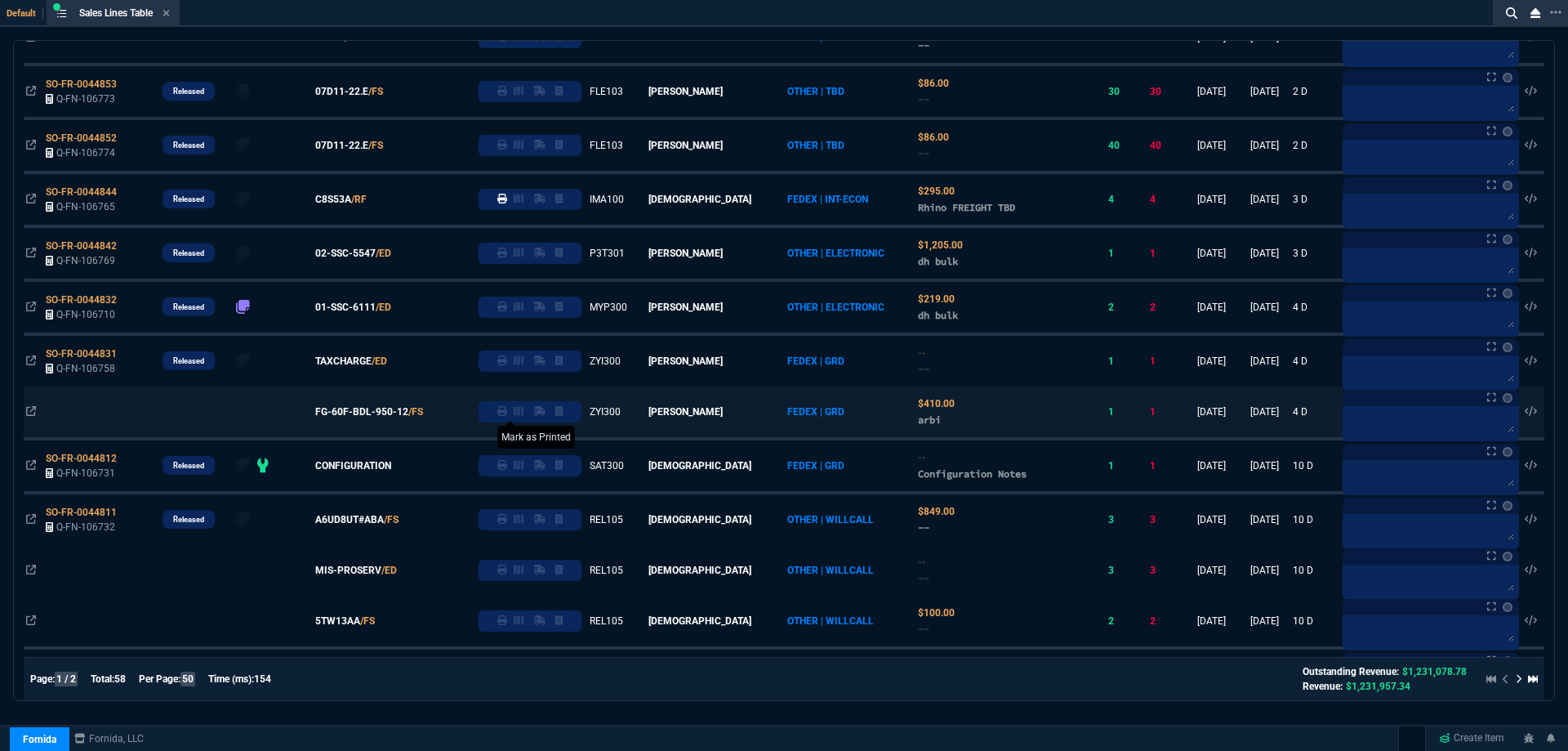
click at [507, 414] on icon at bounding box center [502, 411] width 10 height 10
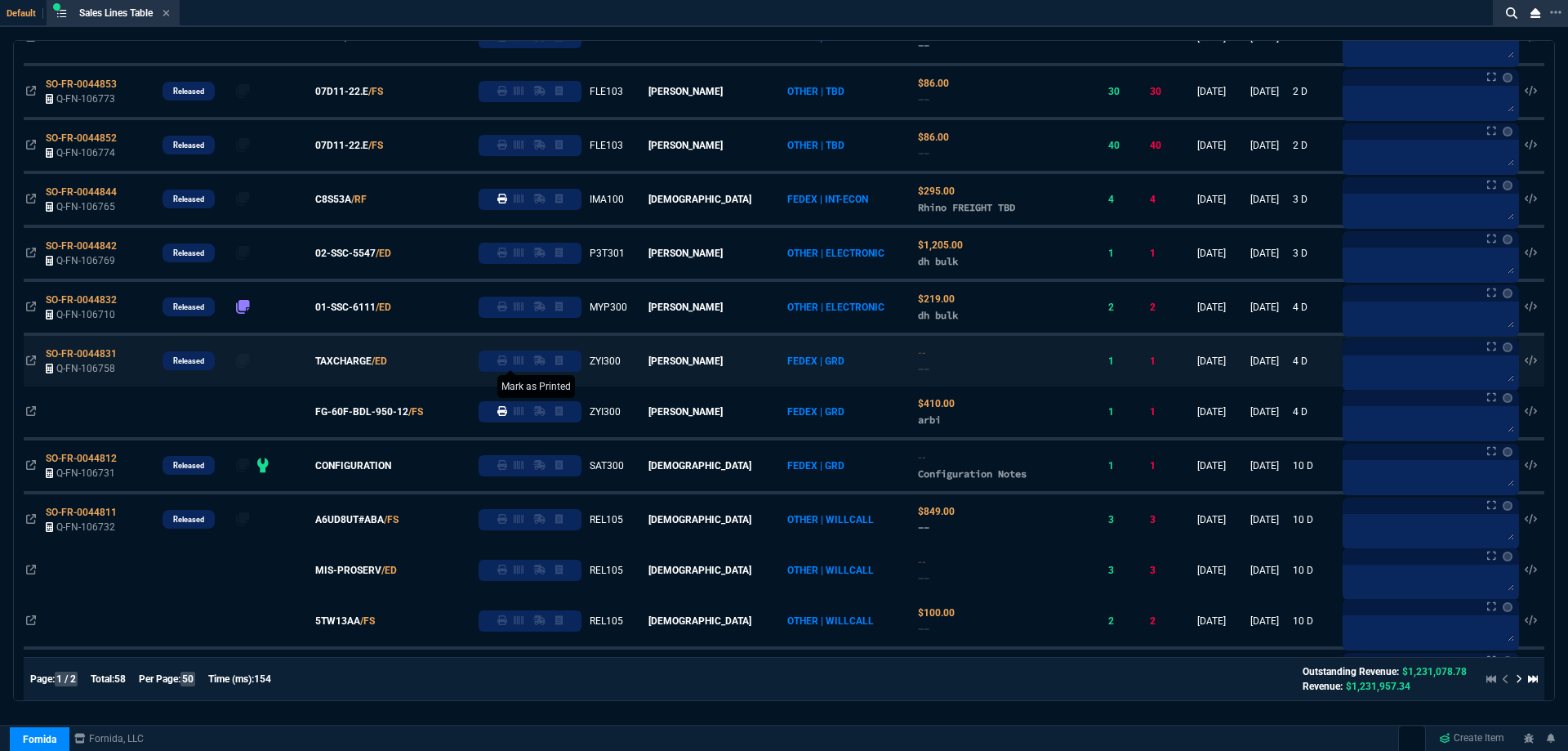
click at [507, 364] on icon at bounding box center [502, 360] width 10 height 10
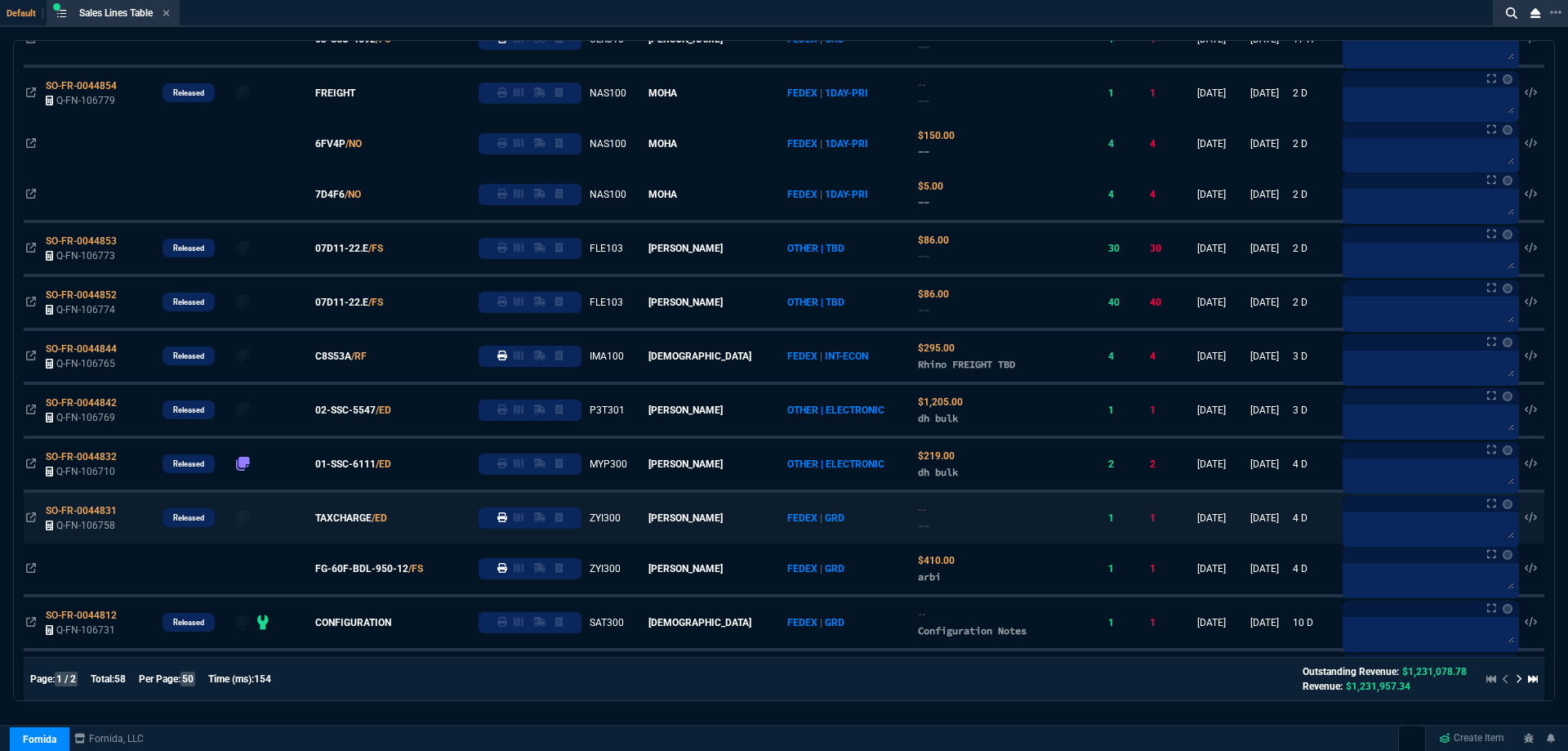
scroll to position [326, 0]
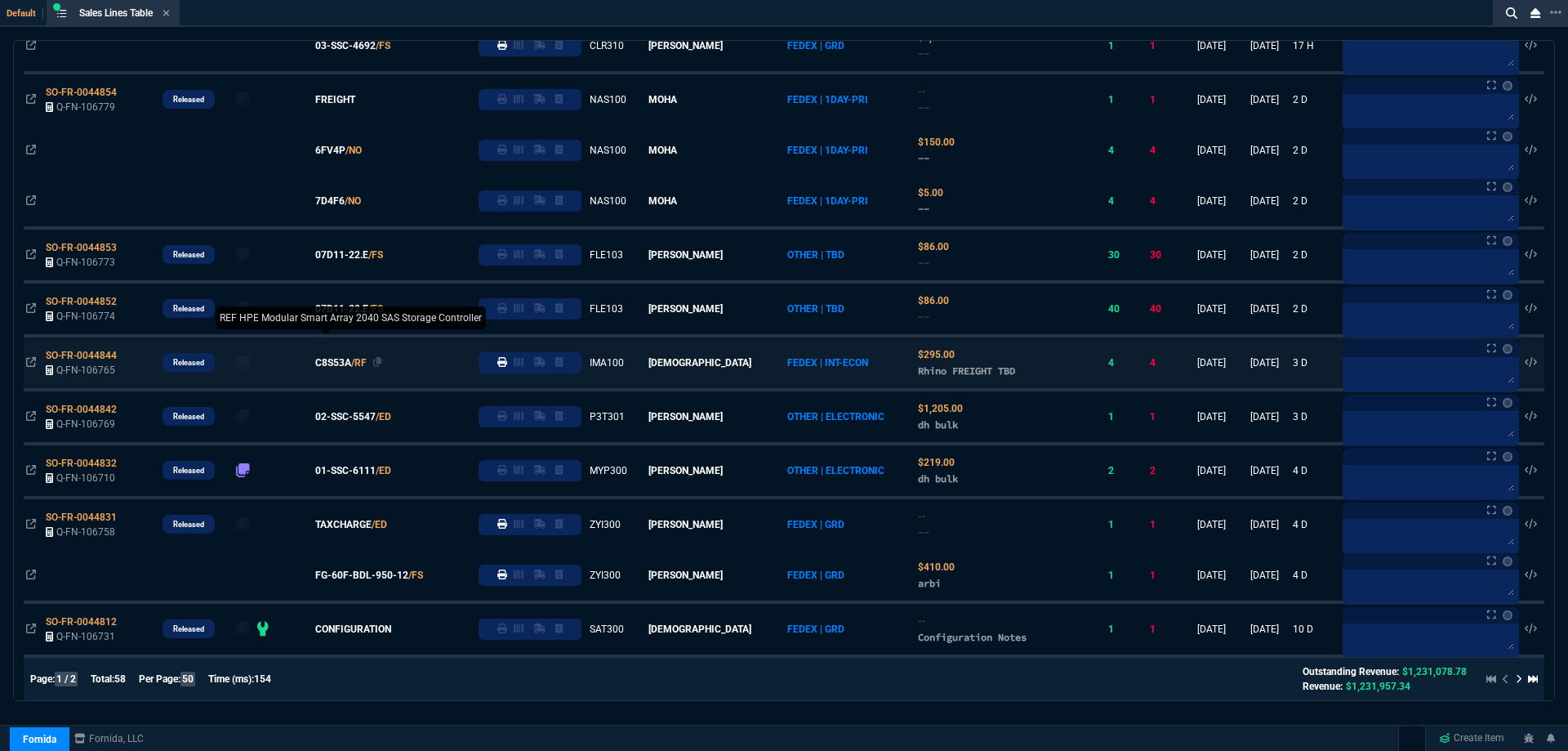
click at [347, 364] on span "C8S53A" at bounding box center [333, 362] width 36 height 14
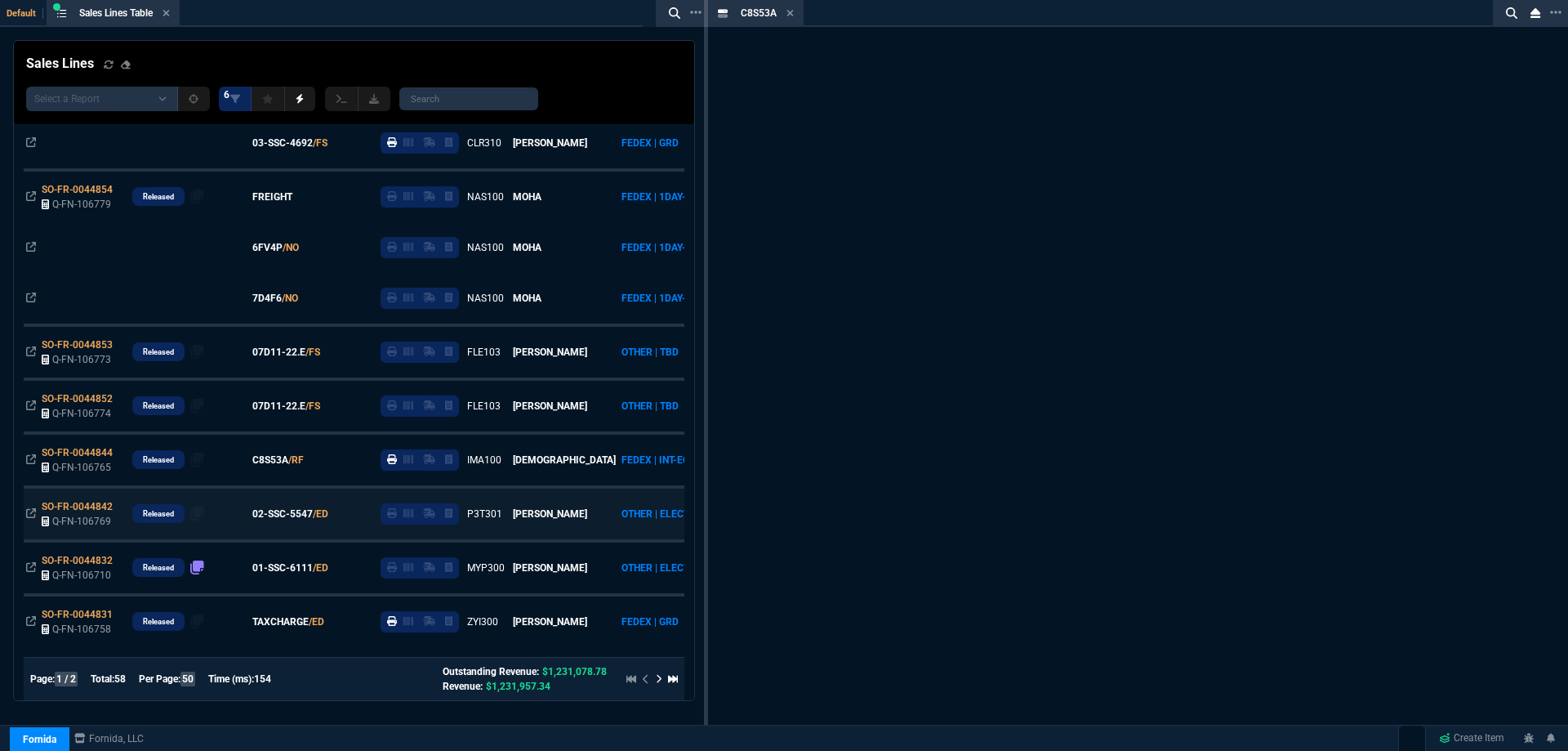
scroll to position [424, 0]
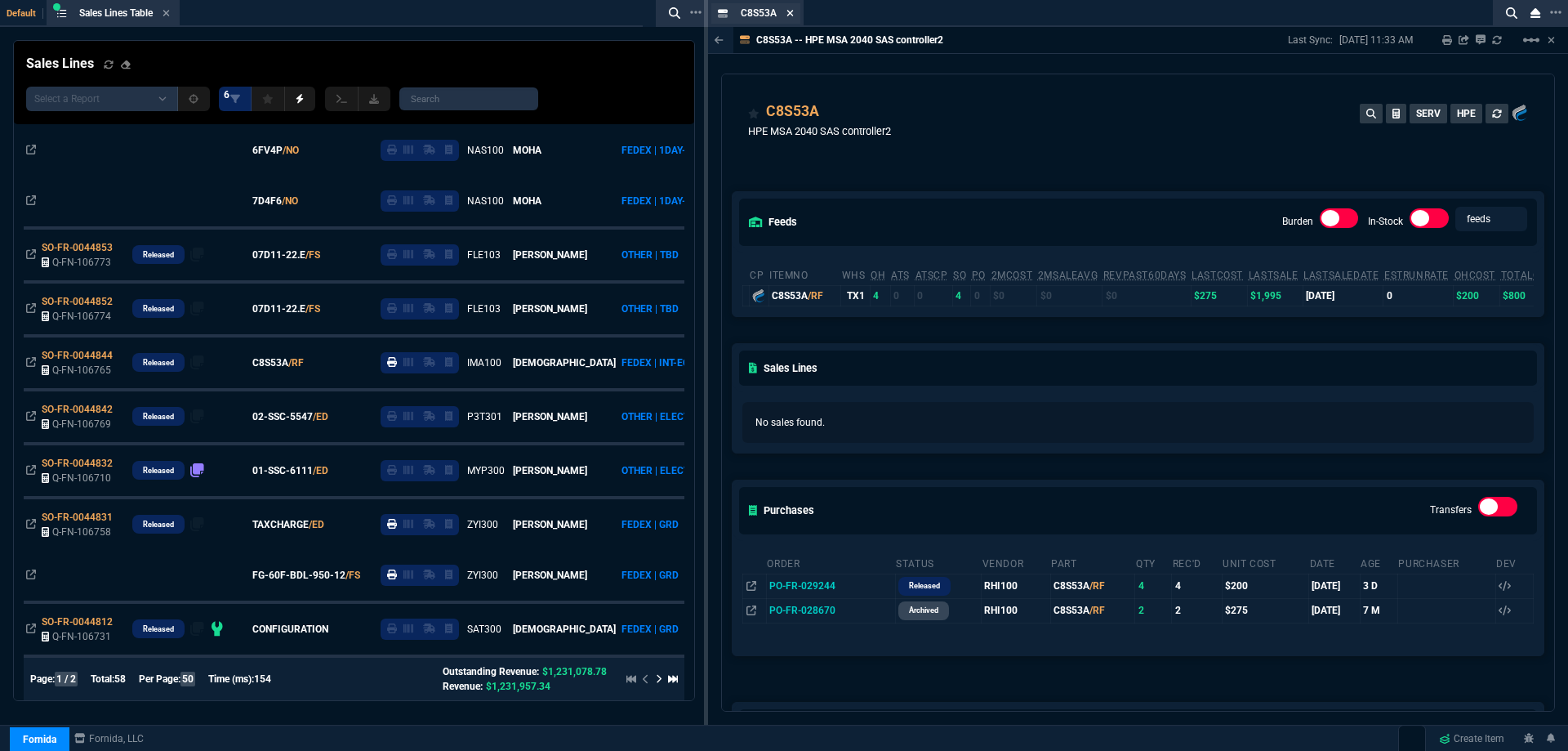
click at [790, 14] on icon at bounding box center [791, 14] width 7 height 7
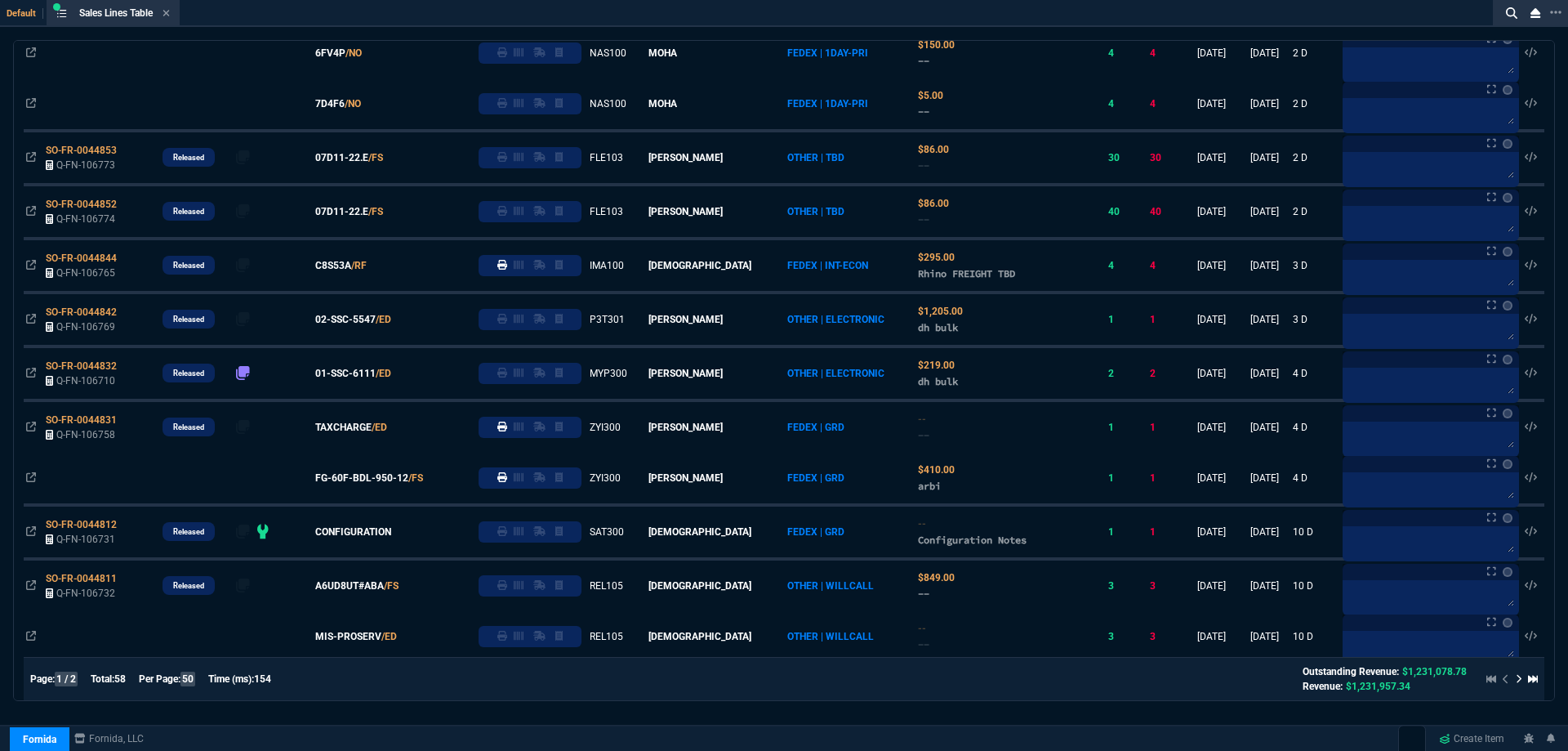
scroll to position [326, 0]
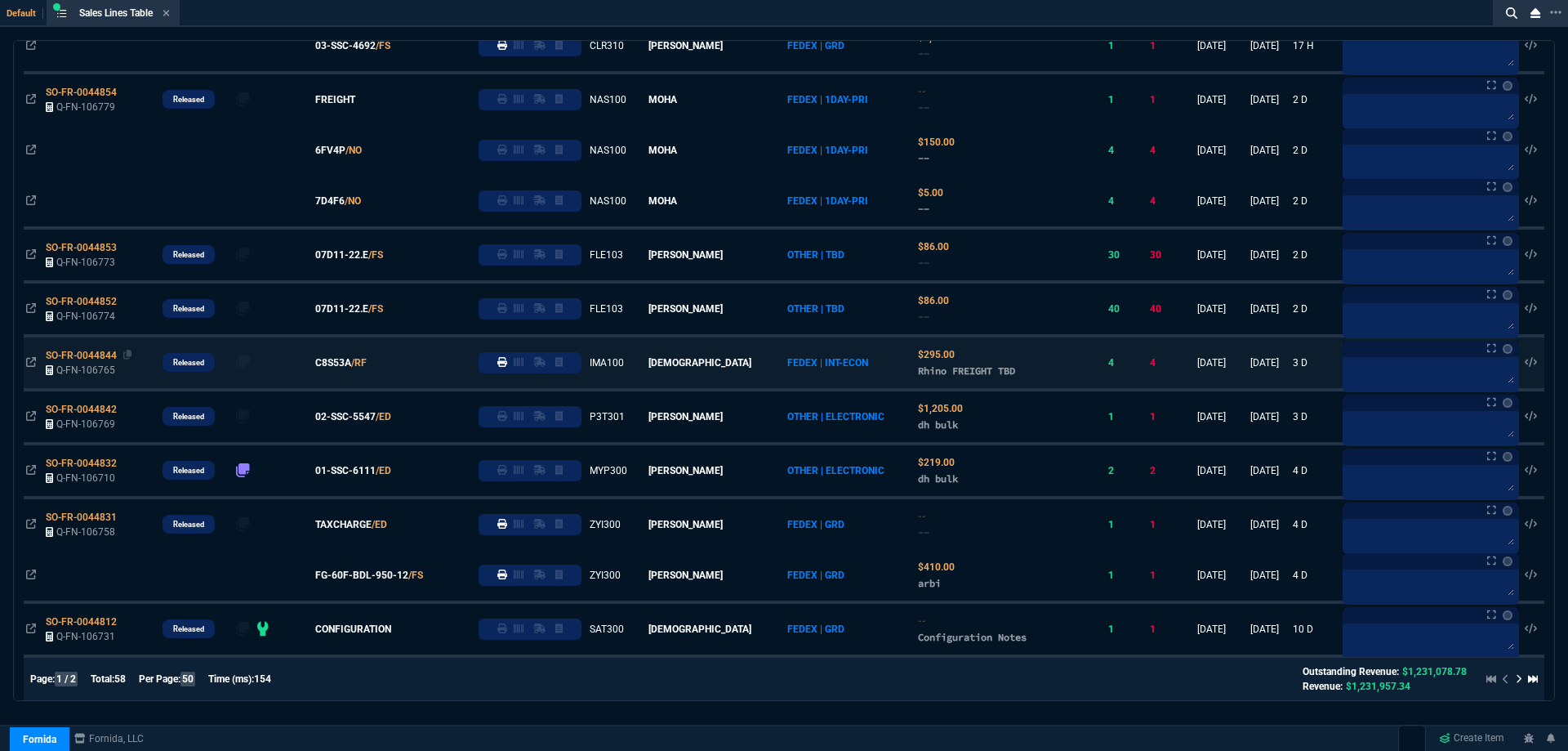
click at [90, 360] on span "SO-FR-0044844" at bounding box center [81, 355] width 71 height 12
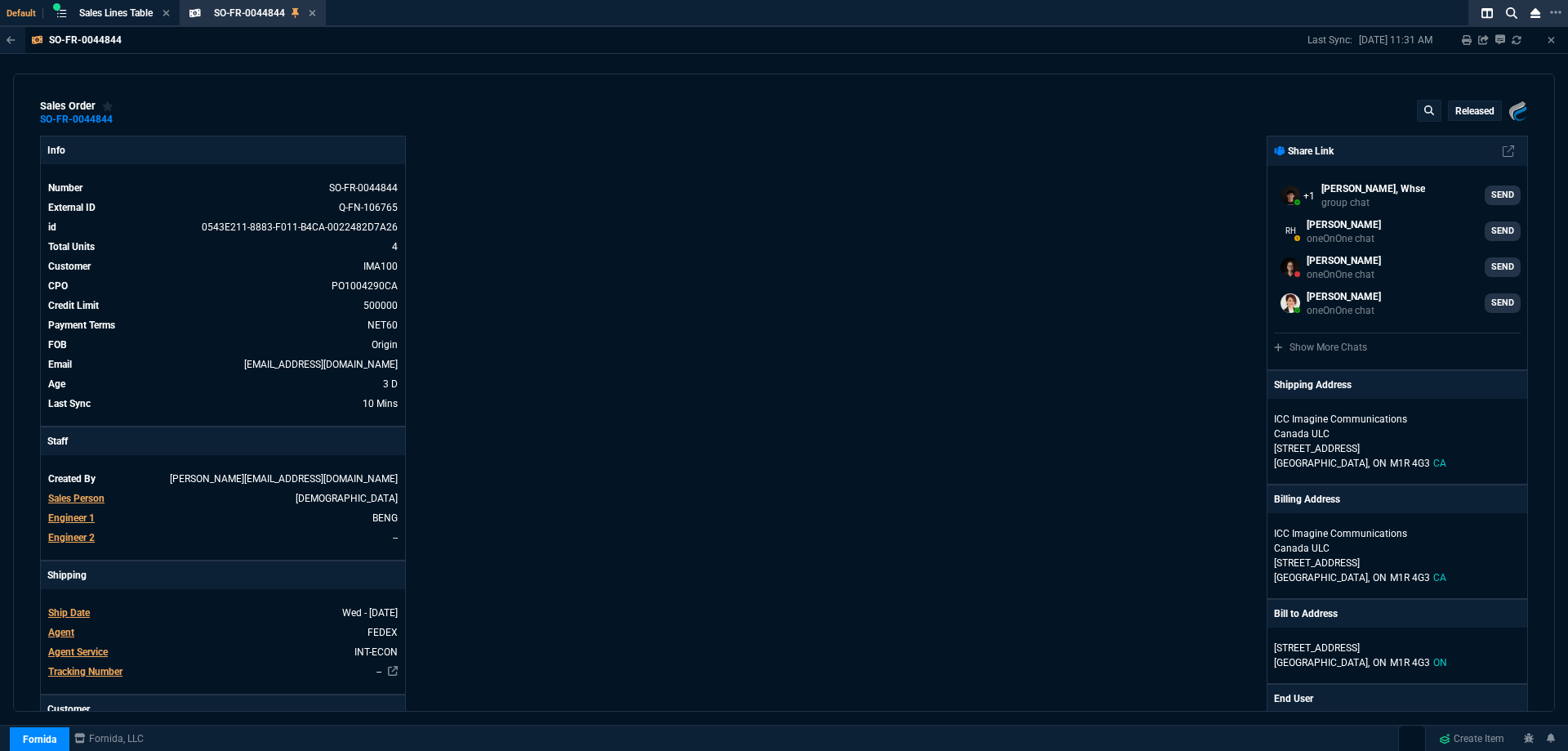
scroll to position [0, 0]
click at [313, 16] on icon at bounding box center [312, 14] width 8 height 10
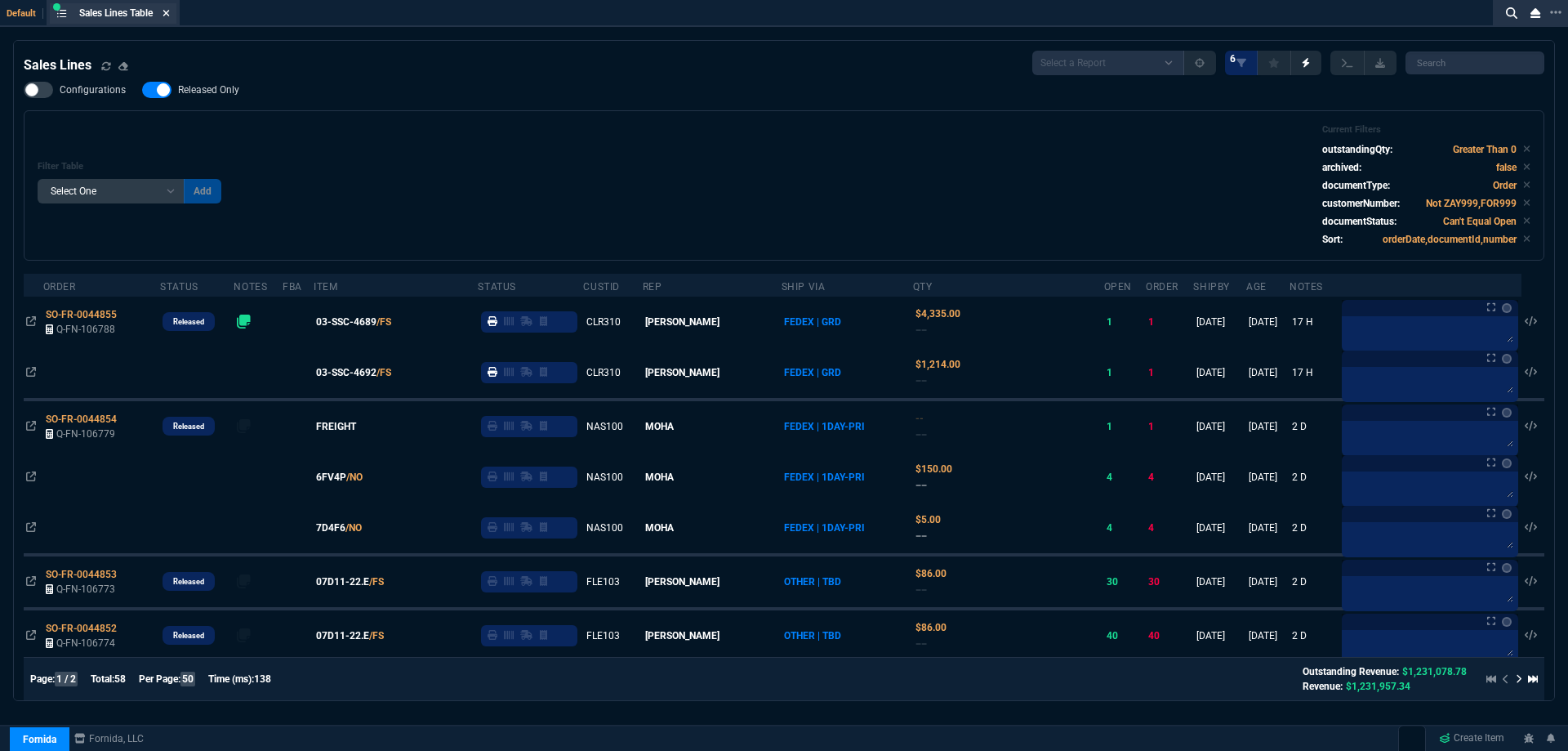
click at [166, 13] on icon at bounding box center [166, 14] width 8 height 10
click at [169, 13] on icon at bounding box center [167, 14] width 7 height 7
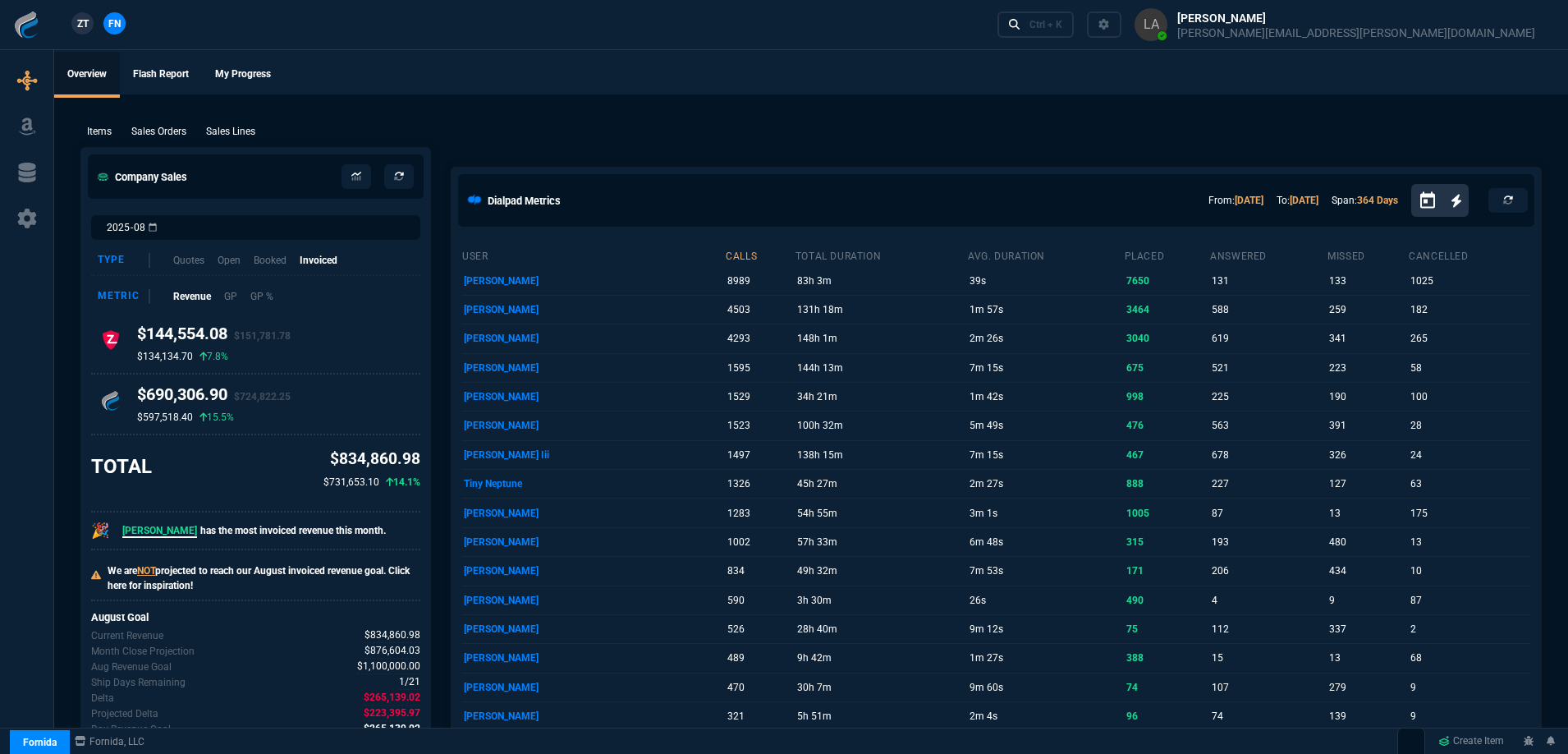
click at [81, 25] on span "ZT" at bounding box center [83, 23] width 12 height 14
click at [244, 133] on p "Sales Lines" at bounding box center [230, 131] width 49 height 14
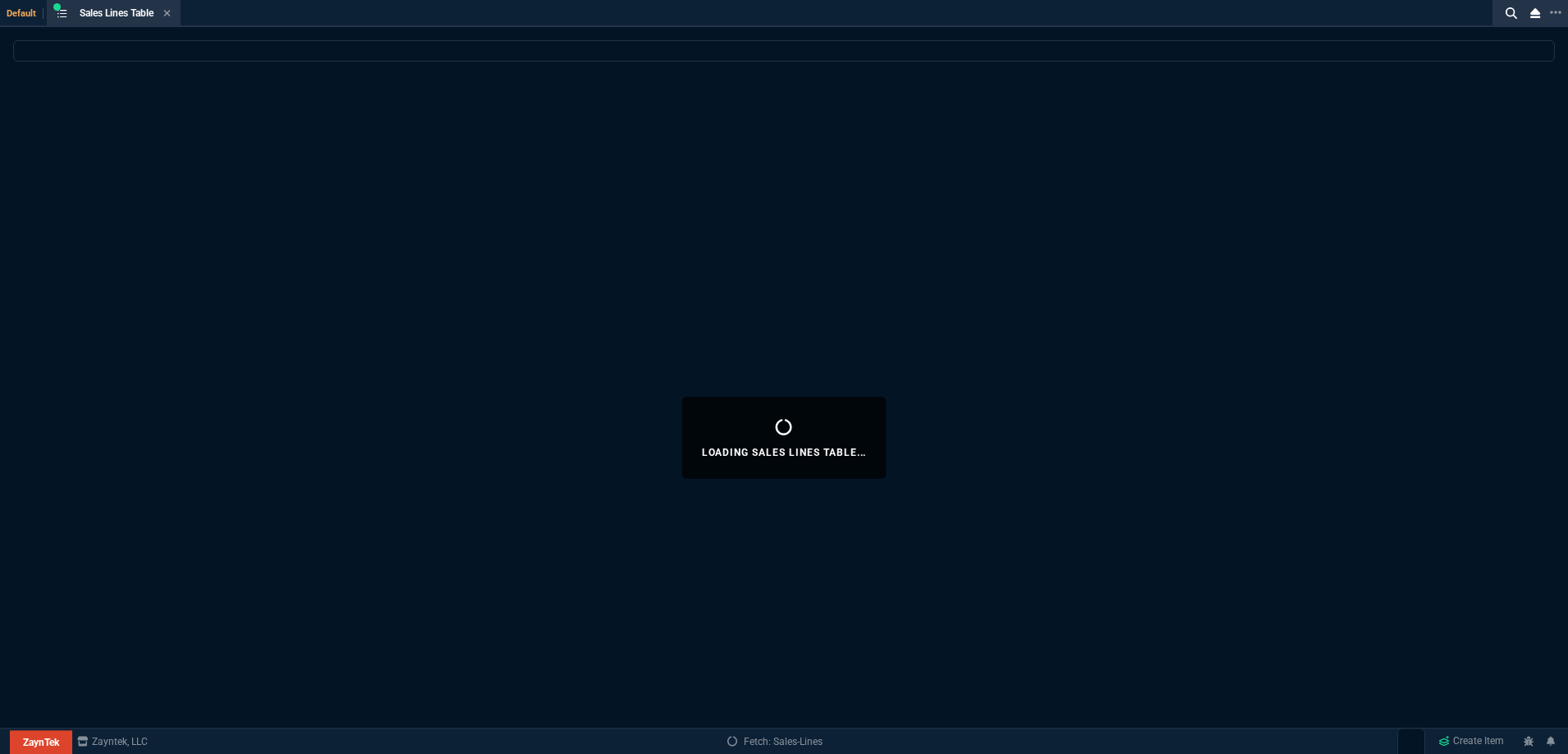
select select
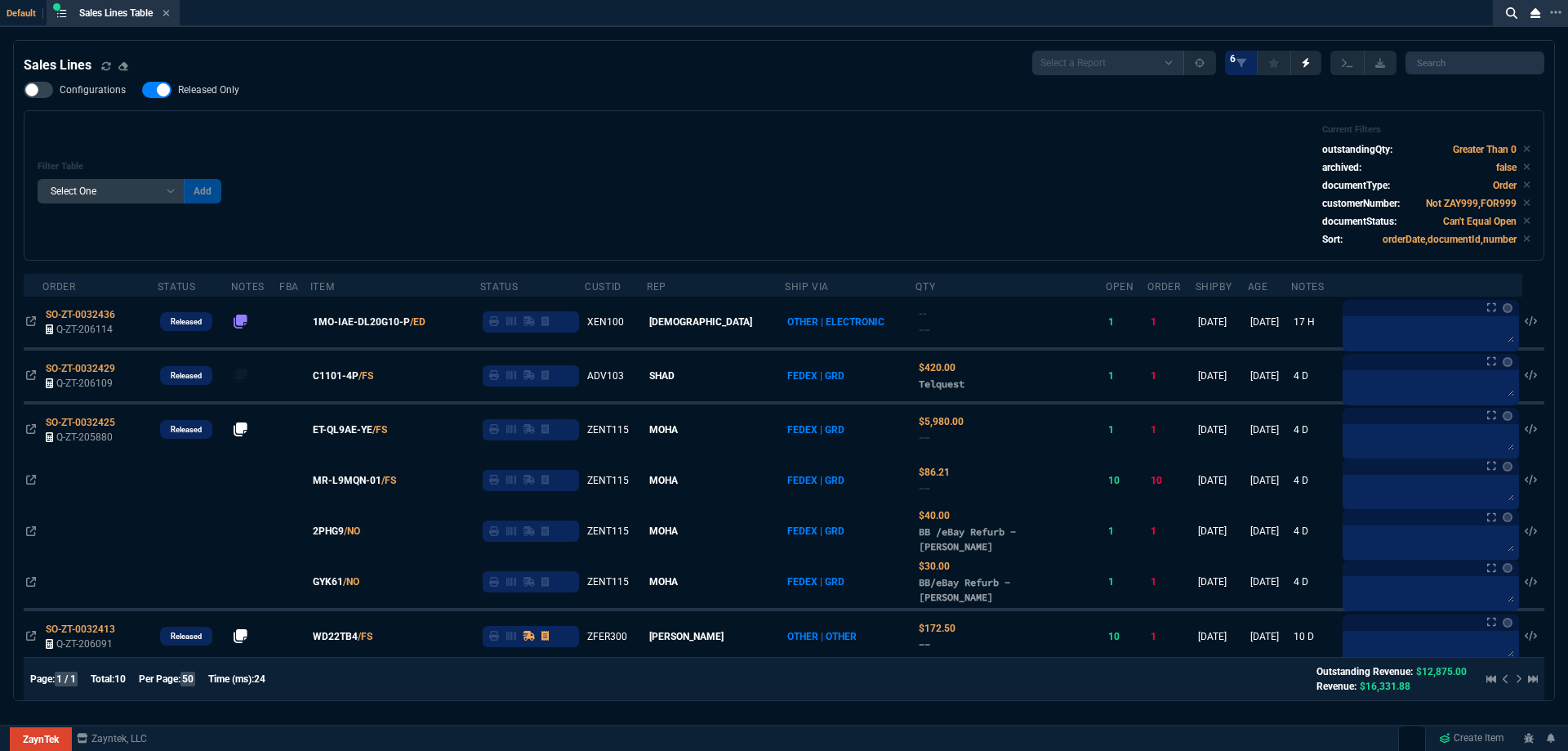
click at [223, 111] on div "Filter Table Select One Add Filter () Age () ATS () Cond (itemVariantCode) Cust…" at bounding box center [784, 185] width 1521 height 151
click at [448, 118] on div "Filter Table Select One Add Filter () Age () ATS () Cond (itemVariantCode) Cust…" at bounding box center [784, 185] width 1521 height 151
click at [190, 90] on span "Released Only" at bounding box center [209, 90] width 61 height 13
click at [142, 90] on input "Released Only" at bounding box center [141, 90] width 1 height 1
checkbox input "false"
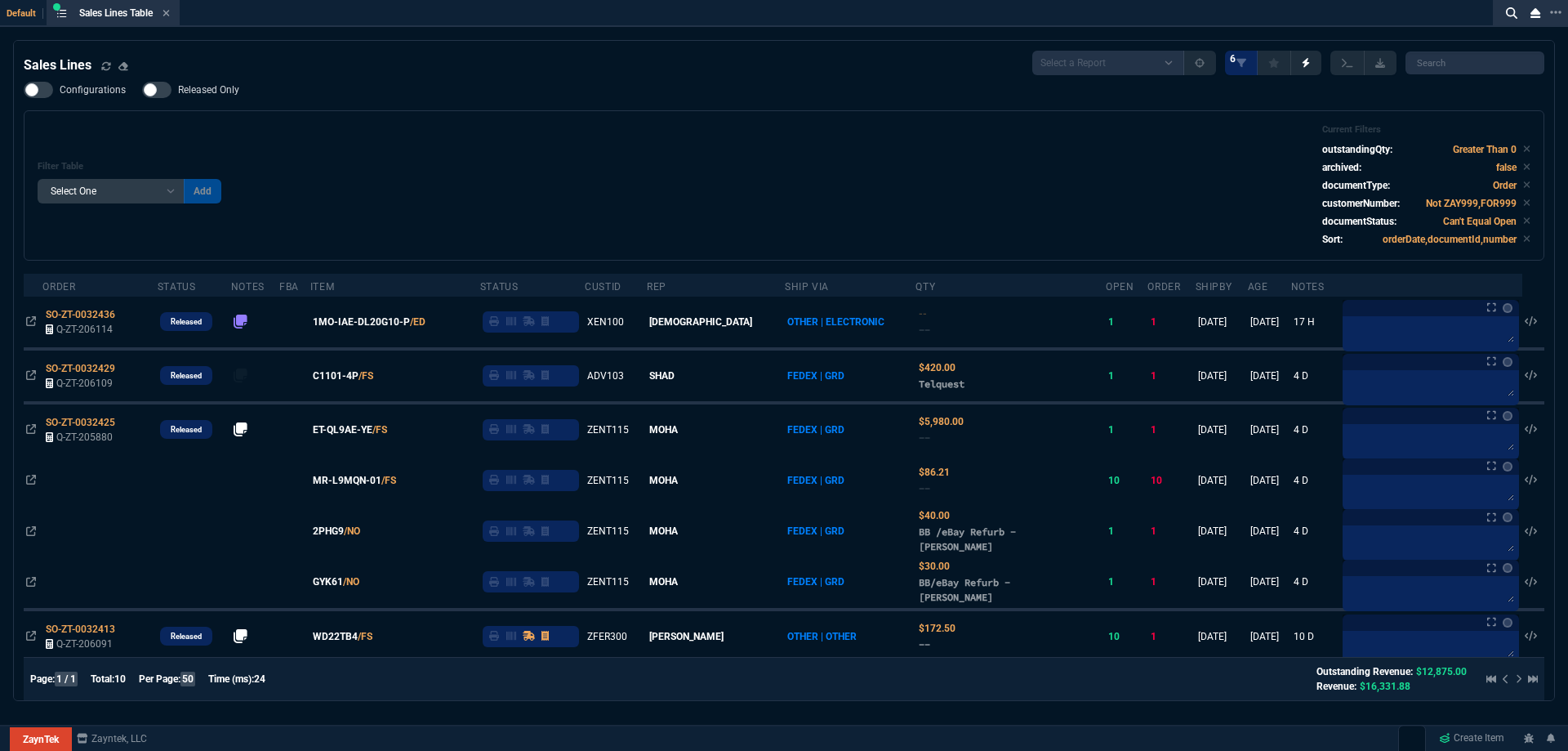
click at [468, 123] on div "Filter Table Select One Add Filter () Age () ATS () Cond (itemVariantCode) Cust…" at bounding box center [784, 185] width 1521 height 151
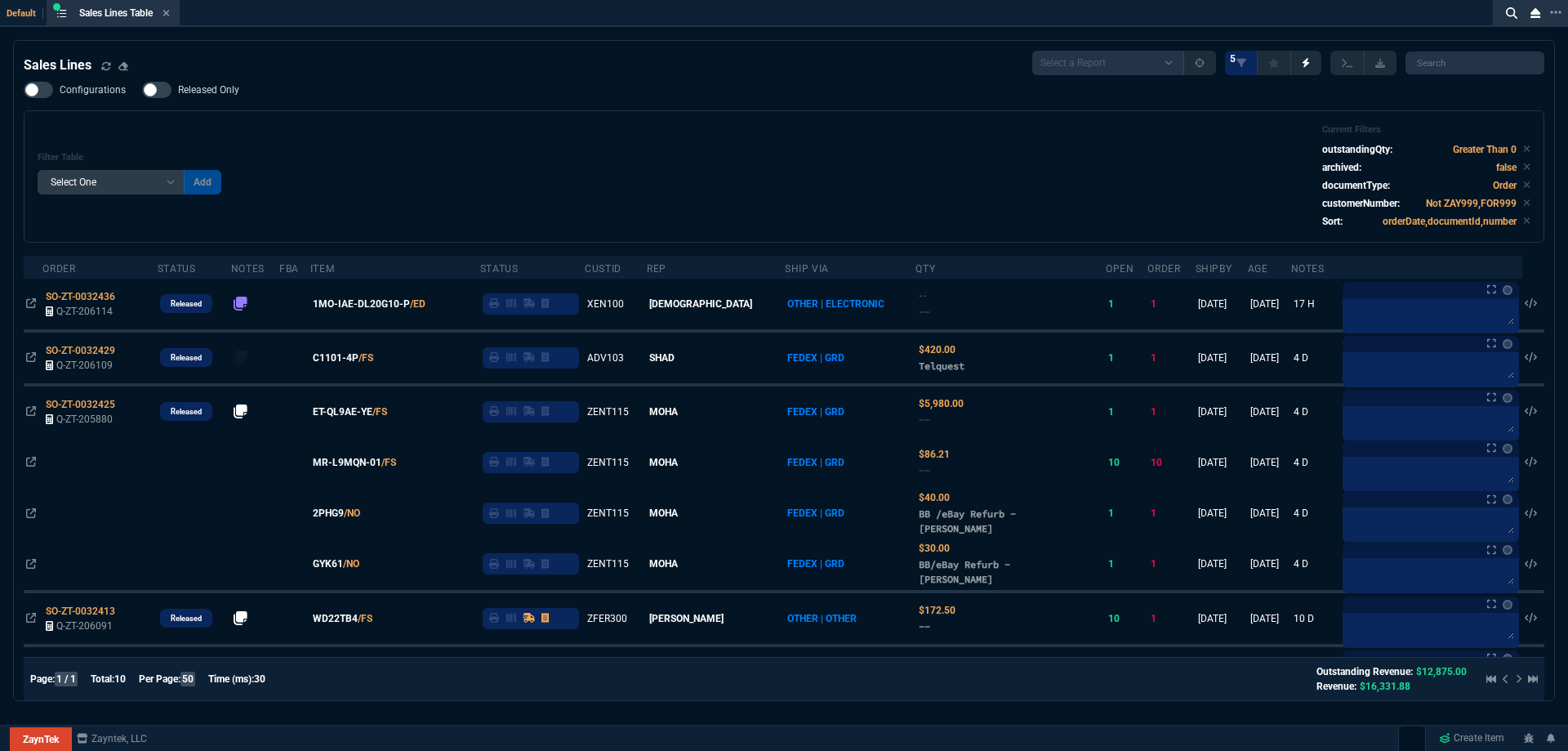
click at [579, 135] on div "Filter Table Select One Add Filter () Age () ATS () Cond (itemVariantCode) Cust…" at bounding box center [784, 177] width 1494 height 105
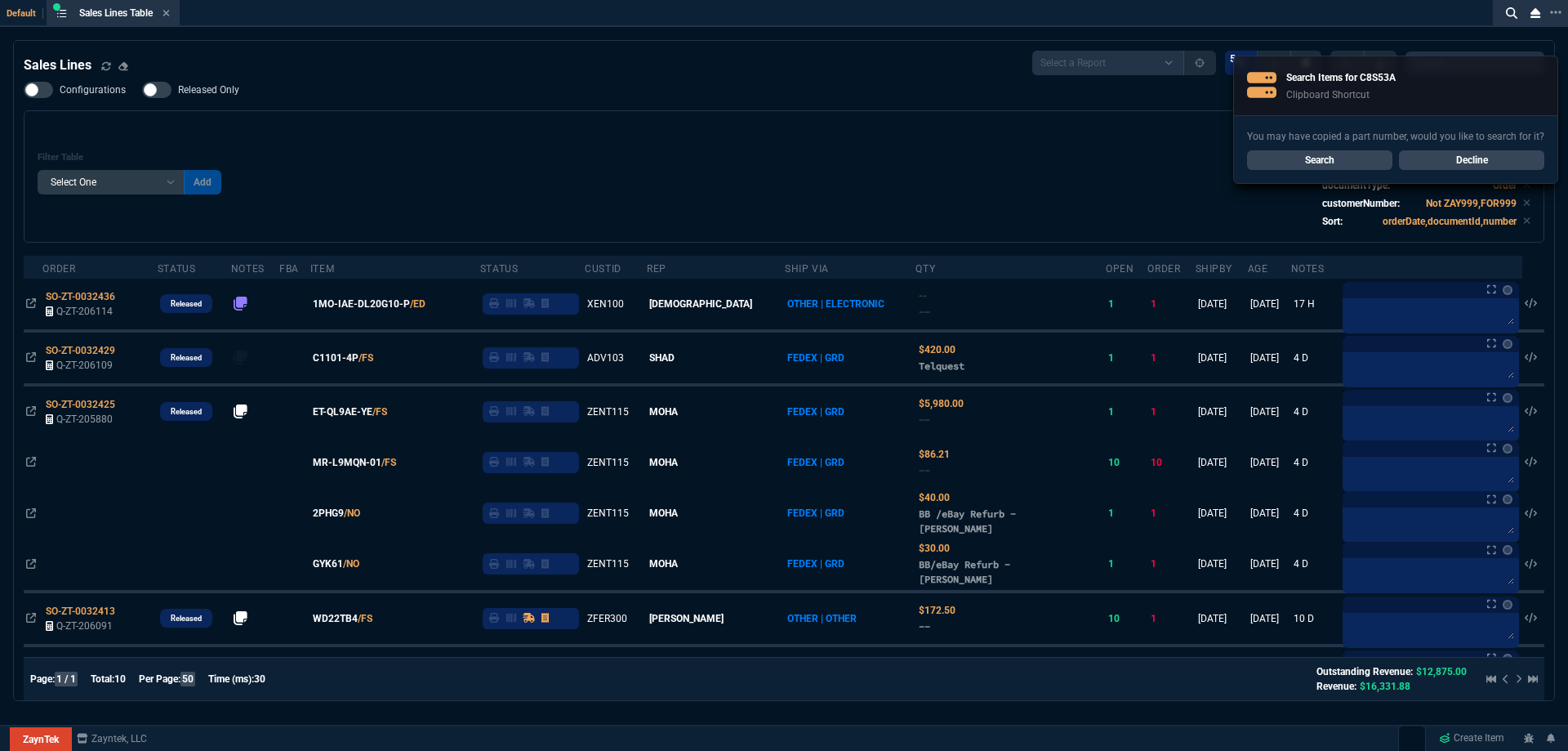
click at [1476, 152] on link "Decline" at bounding box center [1472, 160] width 145 height 19
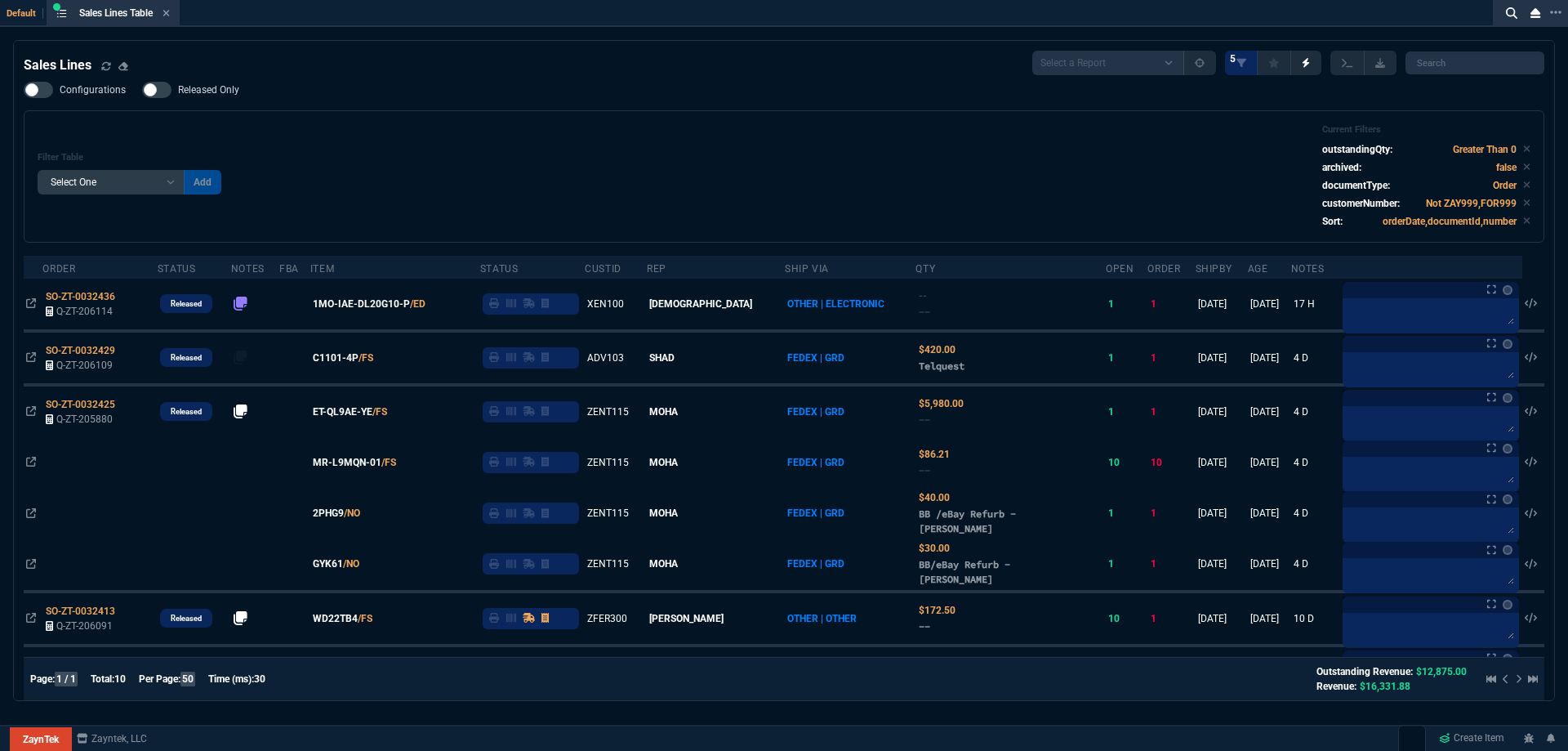
click at [561, 61] on div "Sales Lines Select a Report NEW QUERY SonicWall Sale AMZ (MTD) NEW QUERY INS100…" at bounding box center [784, 63] width 1521 height 25
click at [170, 14] on icon at bounding box center [167, 14] width 7 height 7
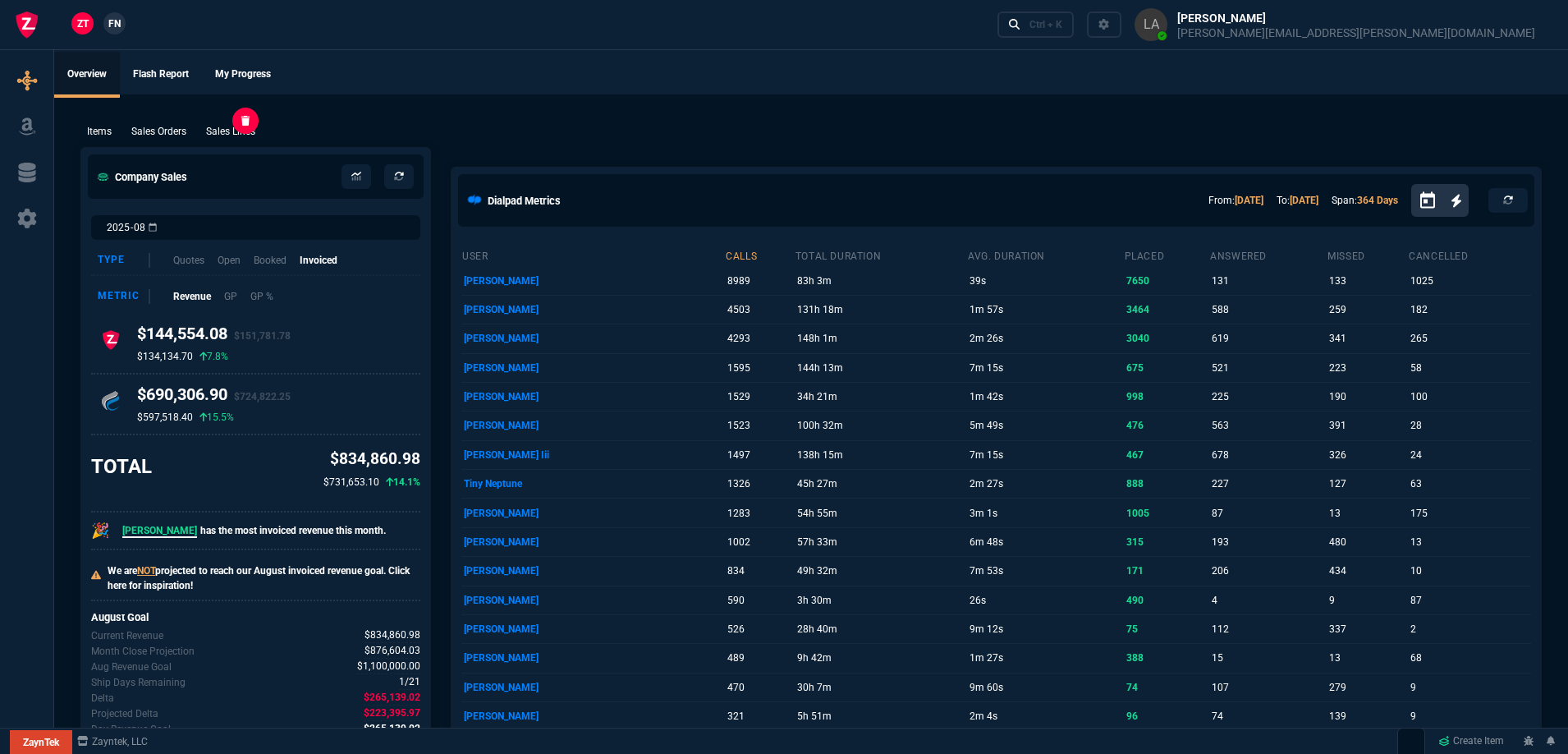
click at [244, 132] on p "Sales Lines" at bounding box center [230, 131] width 49 height 14
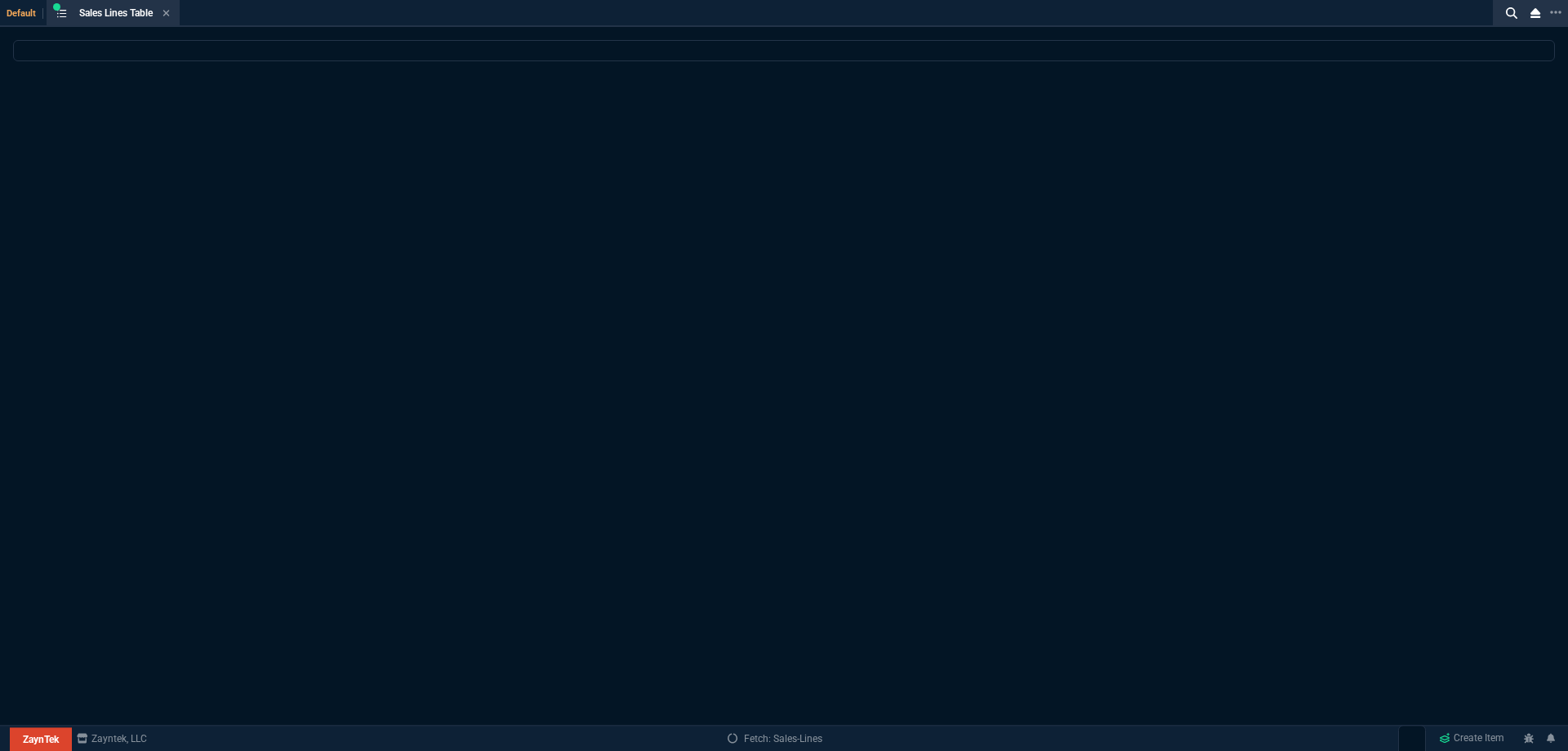
select select
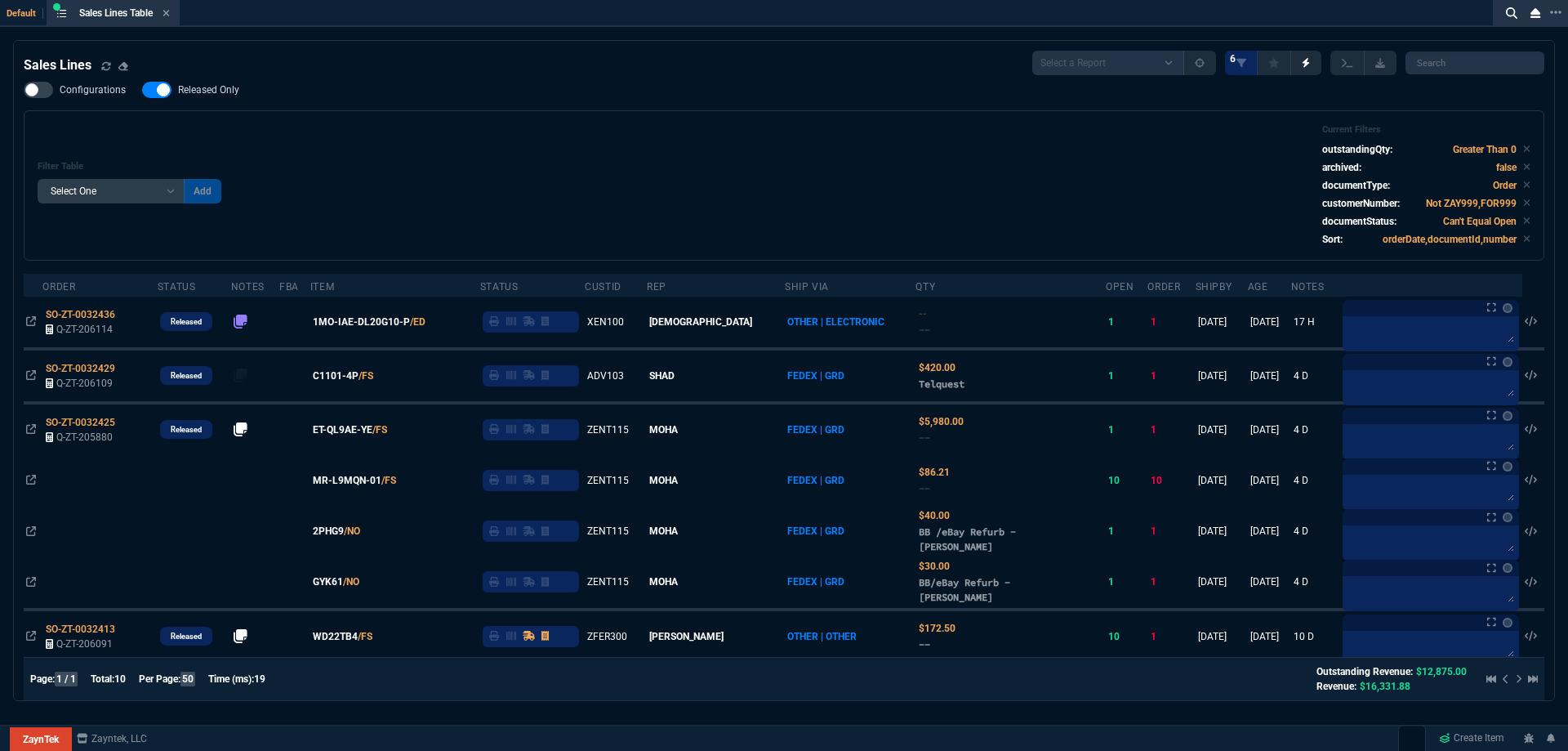
click at [216, 95] on span "Released Only" at bounding box center [209, 90] width 61 height 13
click at [142, 90] on input "Released Only" at bounding box center [141, 90] width 1 height 1
checkbox input "false"
click at [597, 123] on div "Filter Table Select One Add Filter () Age () ATS () Cond (itemVariantCode) Cust…" at bounding box center [784, 185] width 1521 height 151
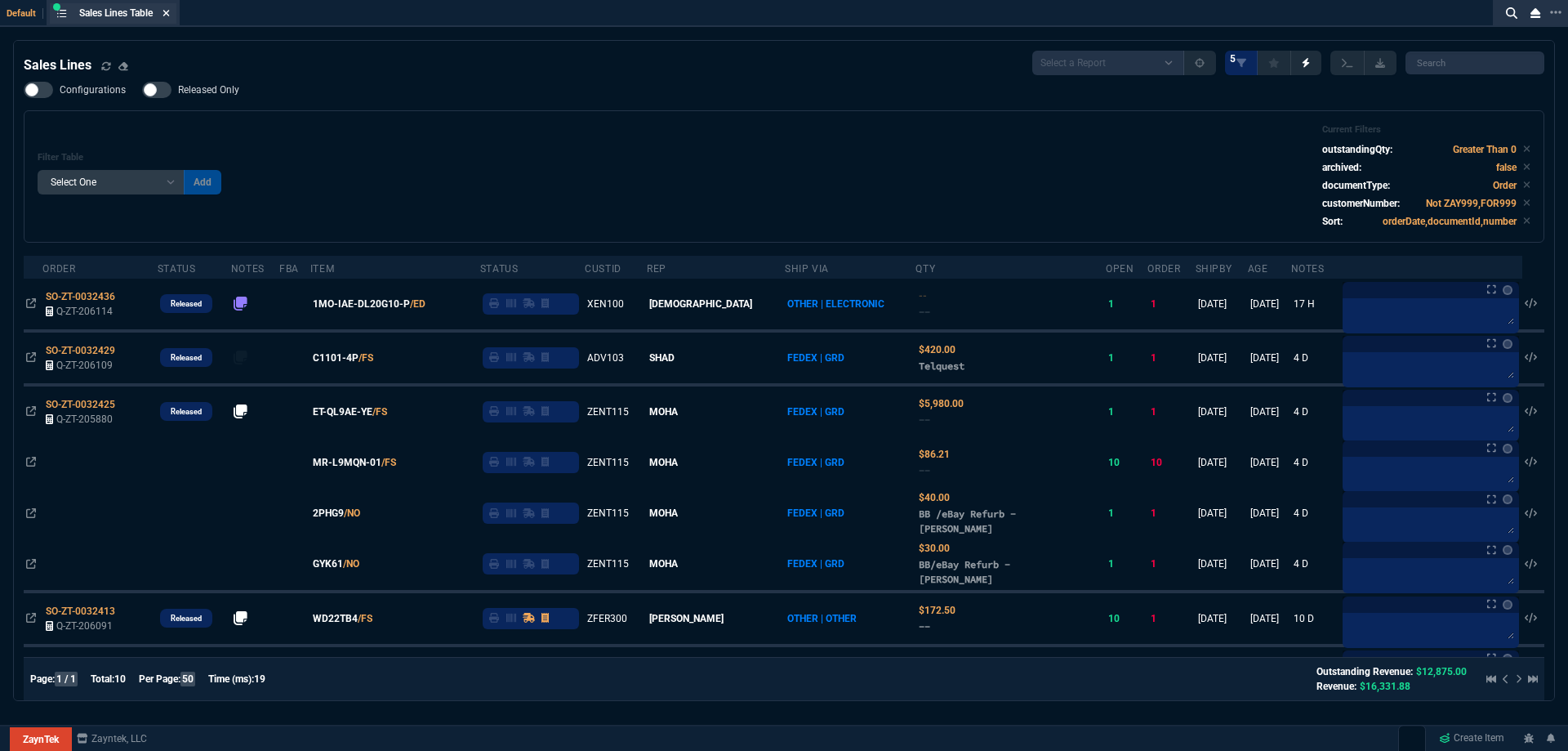
click at [170, 13] on icon at bounding box center [167, 14] width 7 height 7
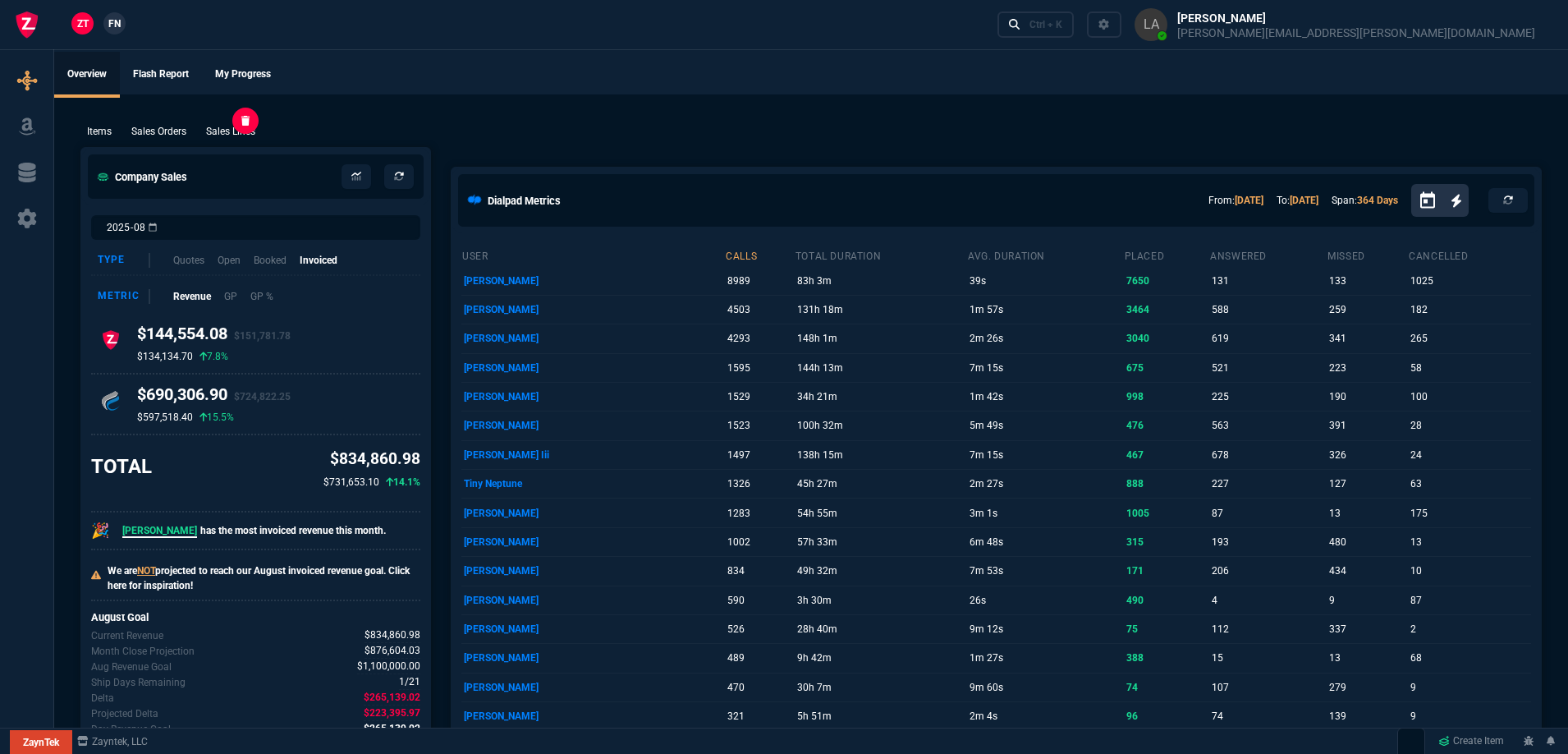
click at [229, 133] on p "Sales Lines" at bounding box center [230, 131] width 49 height 14
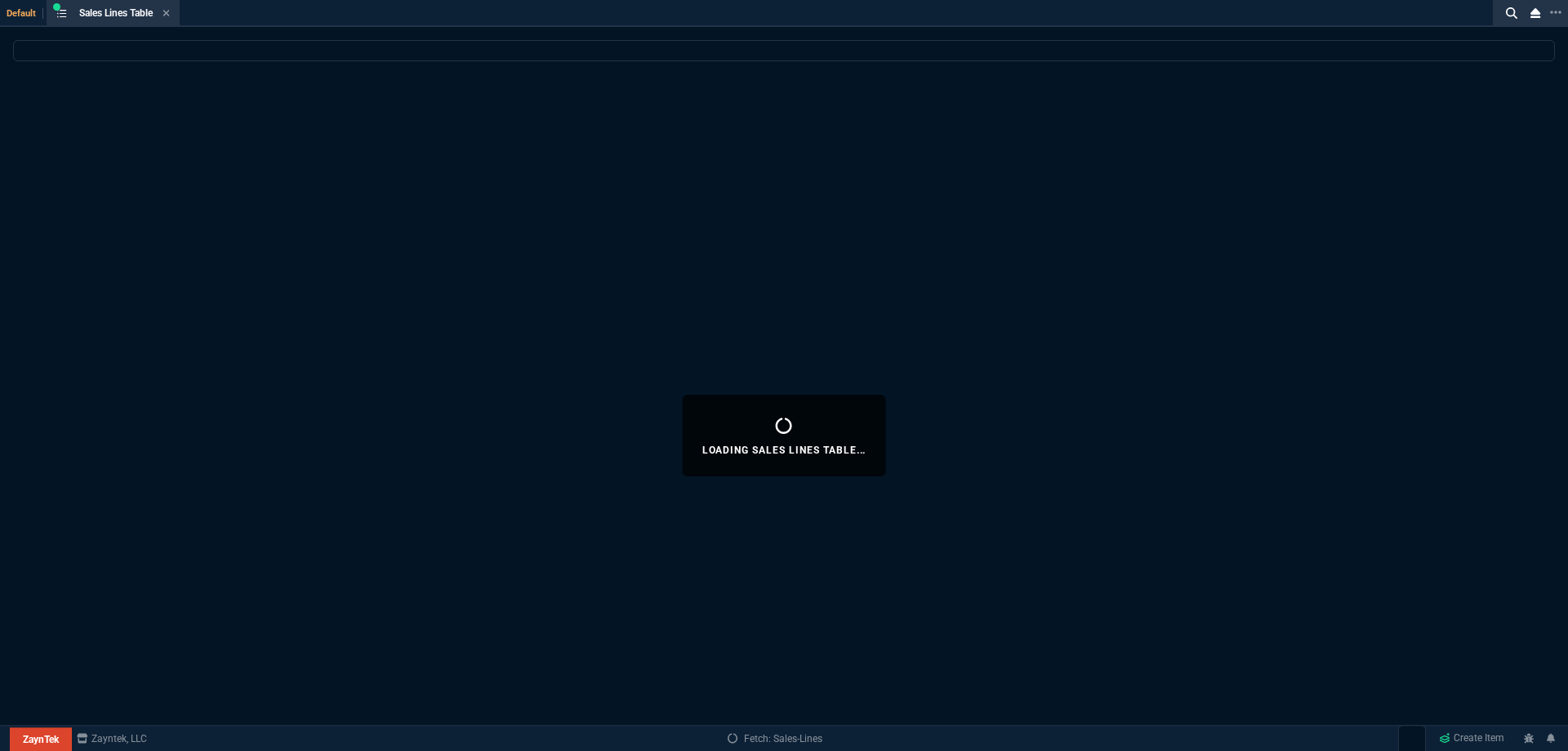
select select
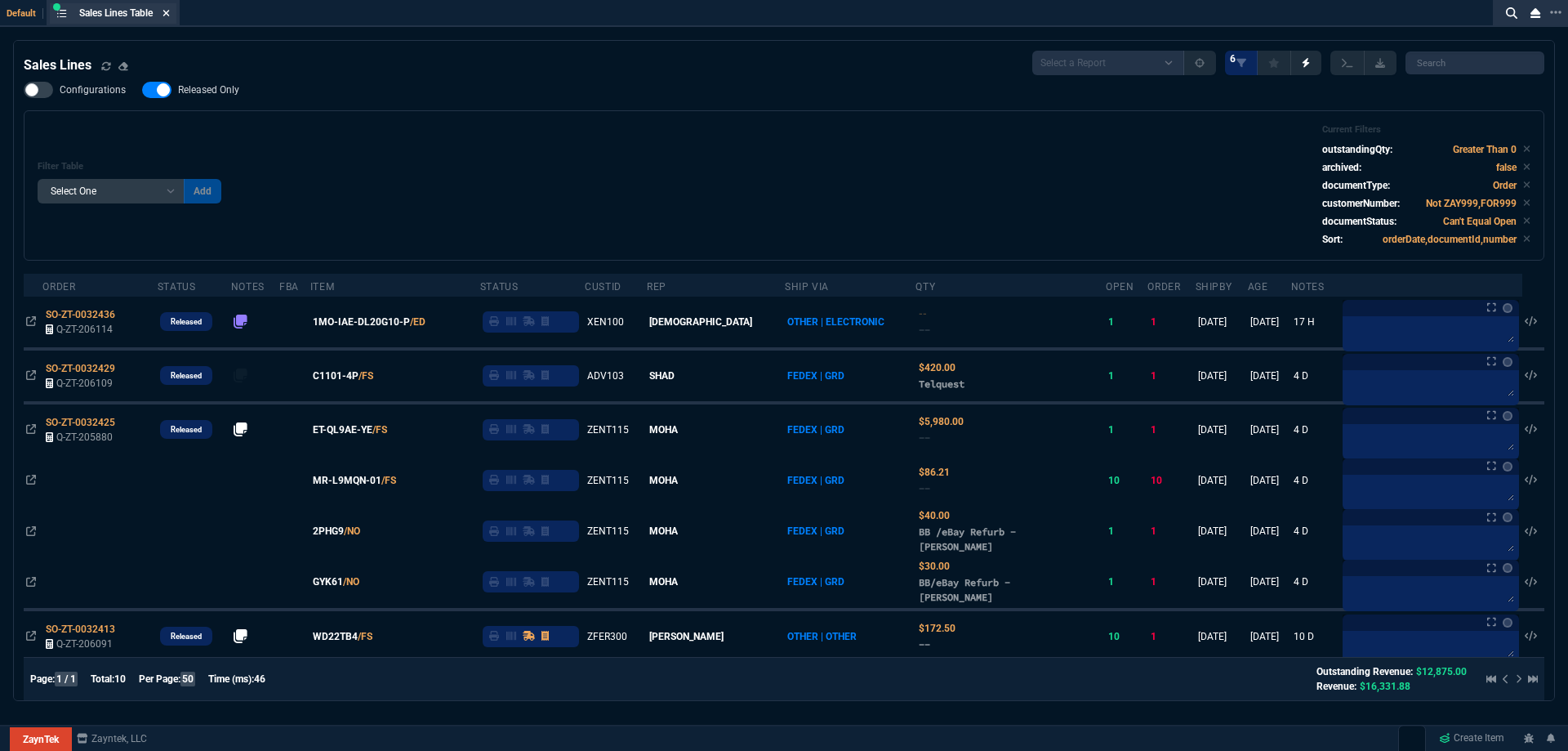
click at [170, 17] on icon at bounding box center [166, 14] width 8 height 10
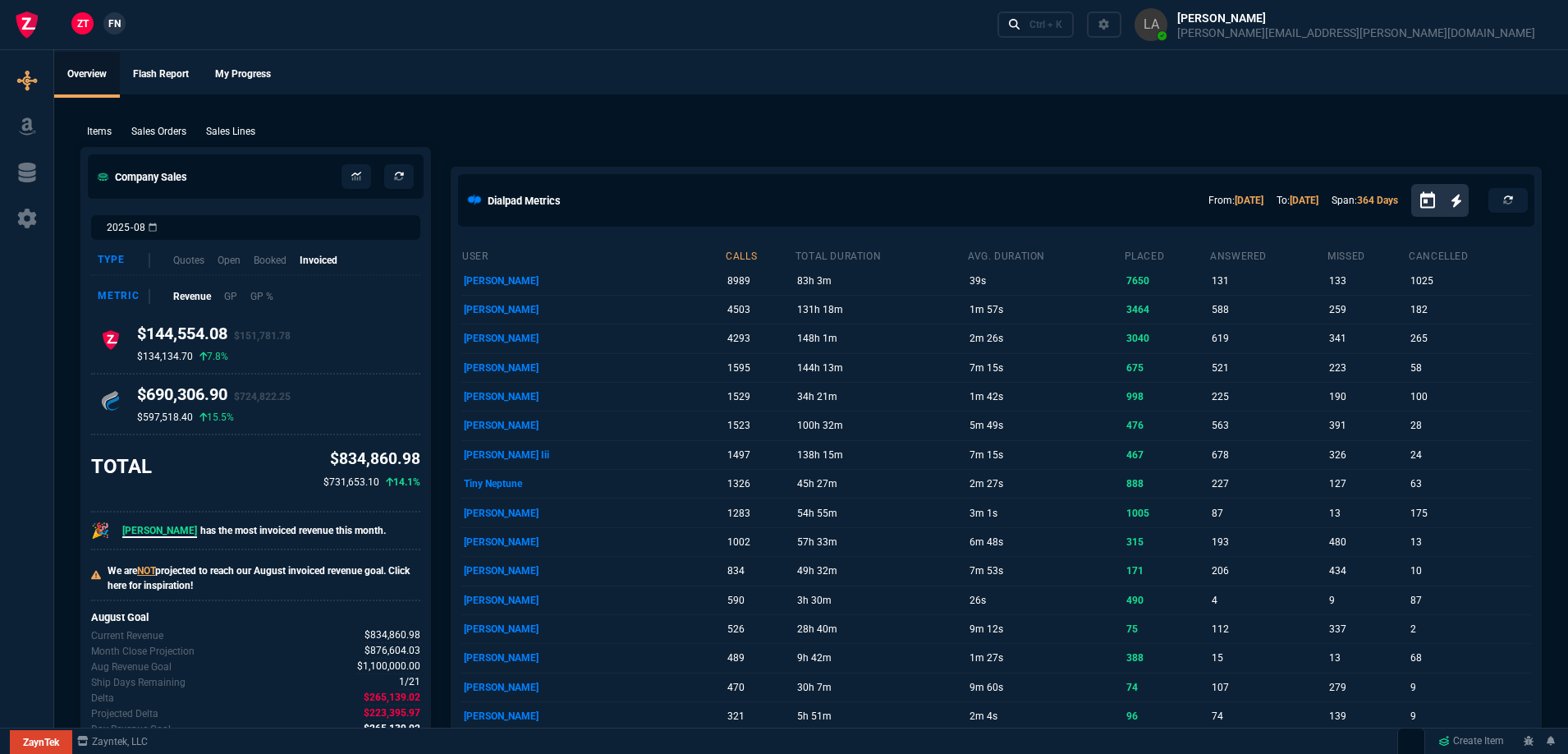
click at [111, 26] on span "FN" at bounding box center [114, 23] width 12 height 14
click at [237, 129] on p "Sales Lines" at bounding box center [230, 131] width 49 height 14
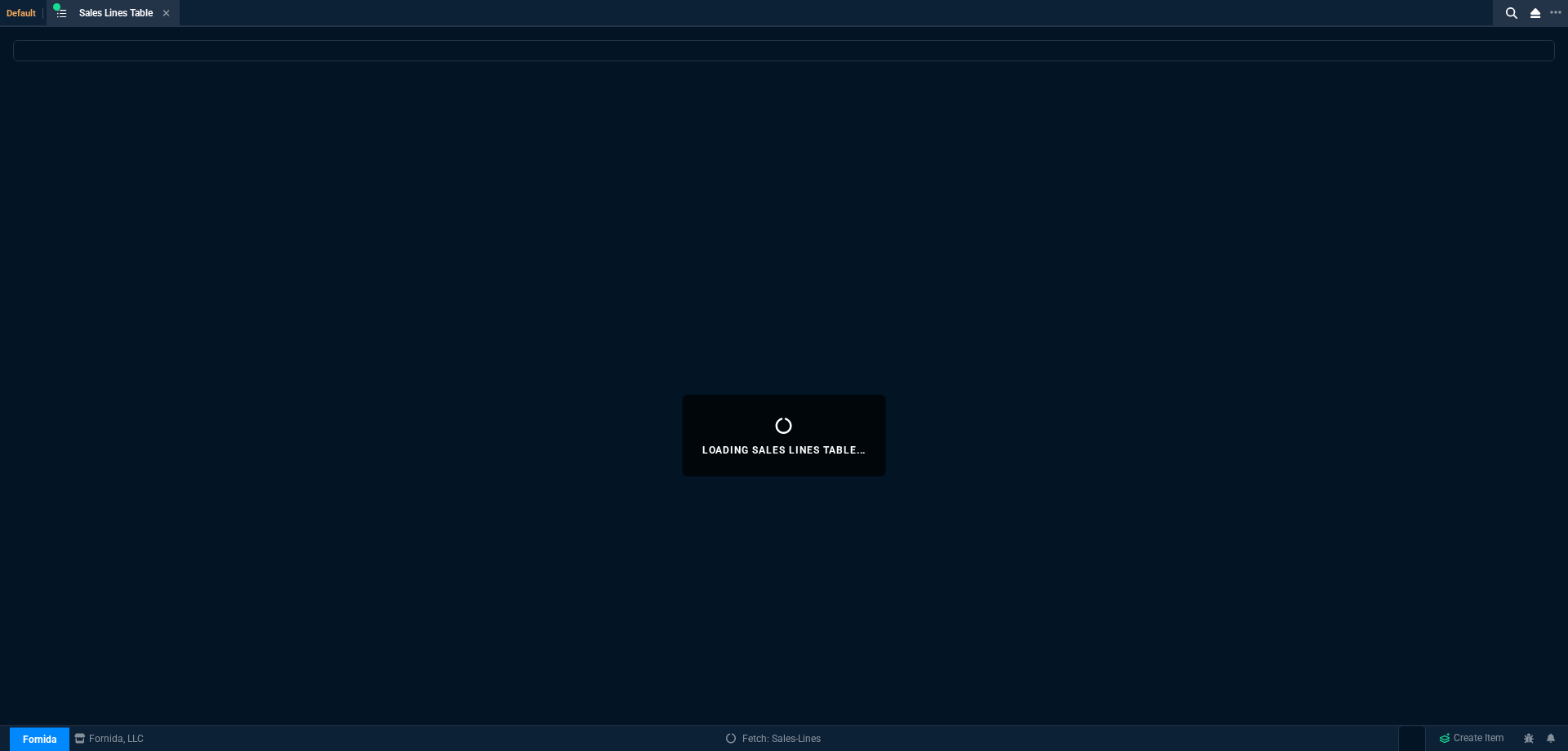
select select
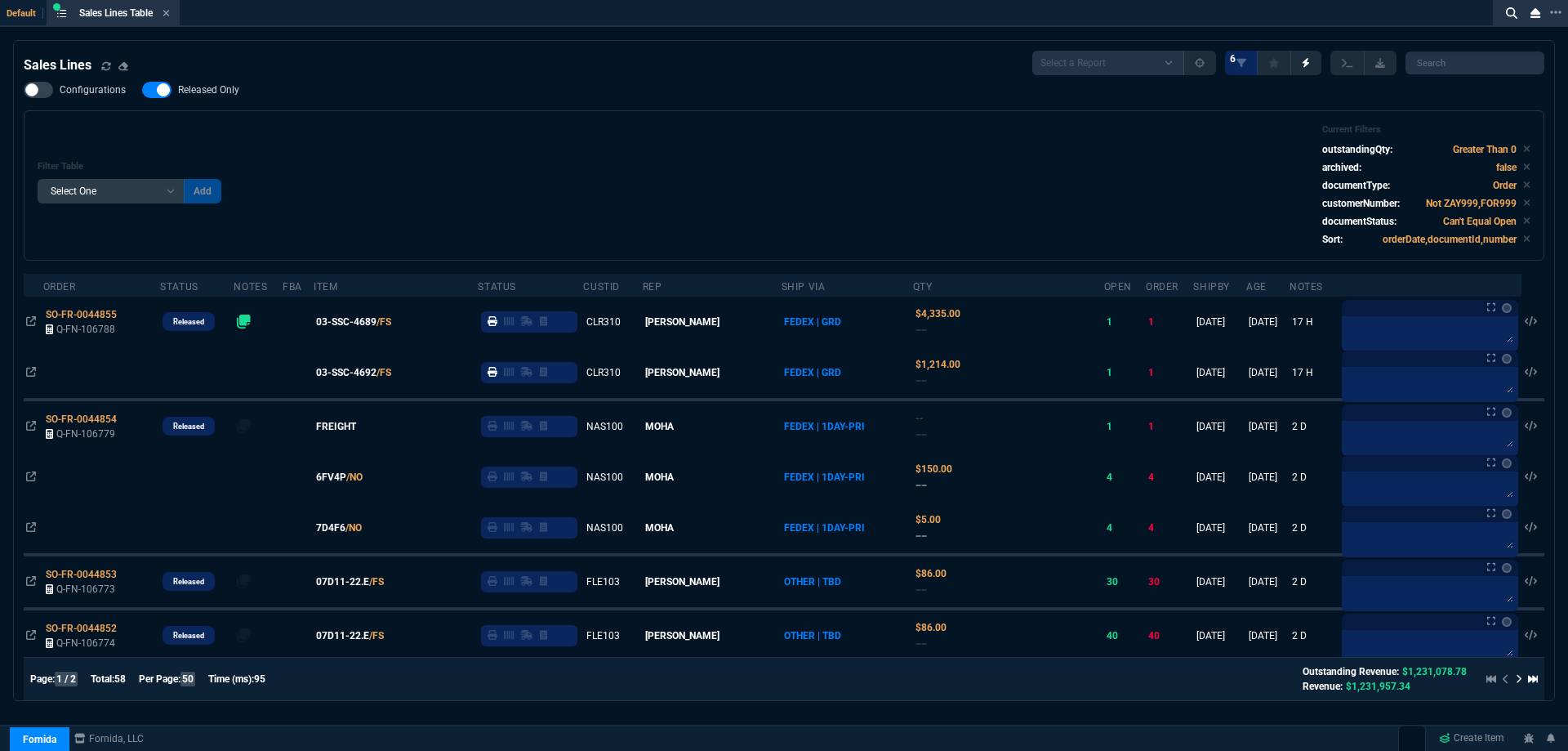
click at [231, 95] on span "Released Only" at bounding box center [209, 90] width 61 height 13
click at [142, 90] on input "Released Only" at bounding box center [141, 90] width 1 height 1
checkbox input "false"
click at [450, 107] on div "Configurations Released Only Filter Table Select One Add Filter () Age () ATS (…" at bounding box center [784, 172] width 1521 height 179
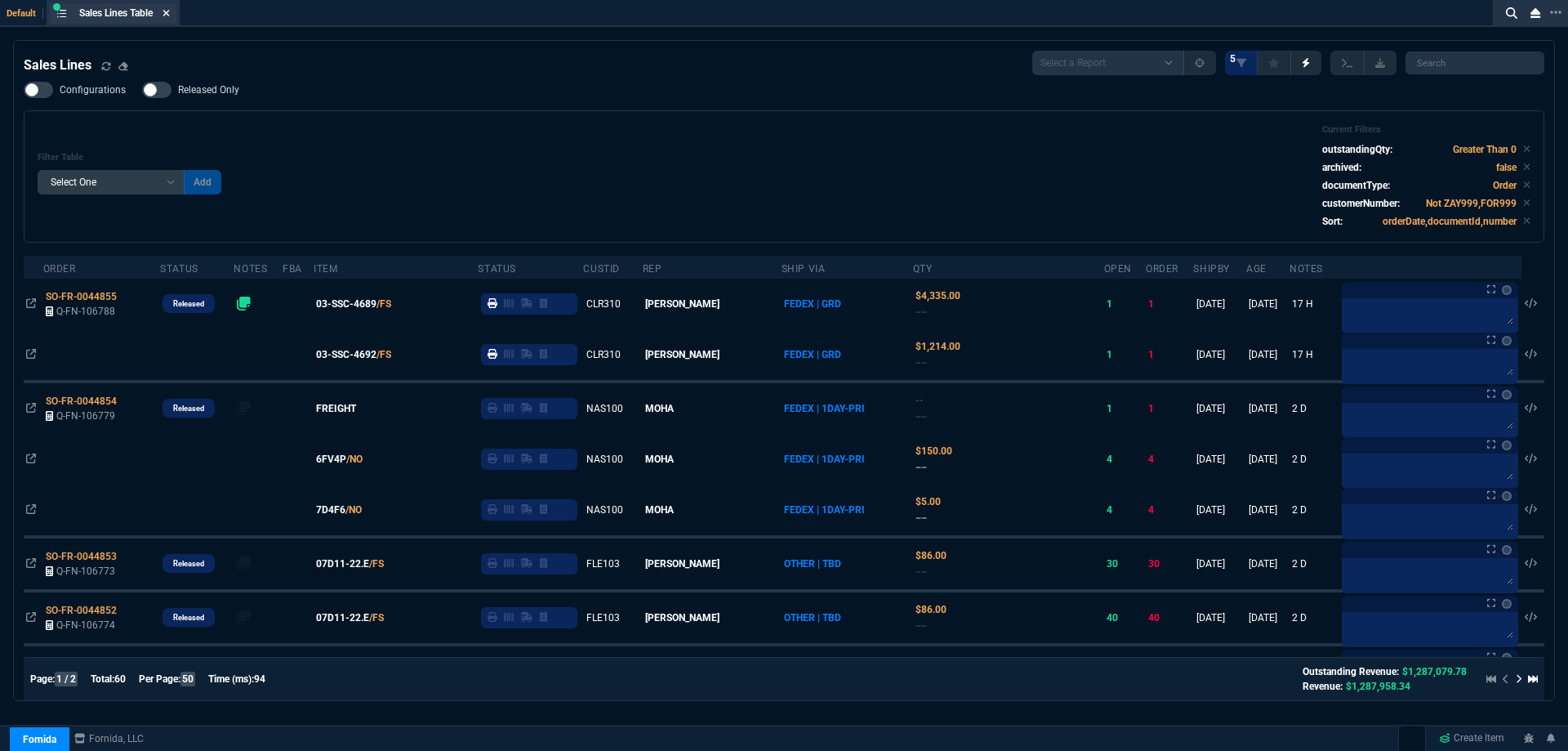
click at [169, 14] on icon at bounding box center [166, 14] width 8 height 10
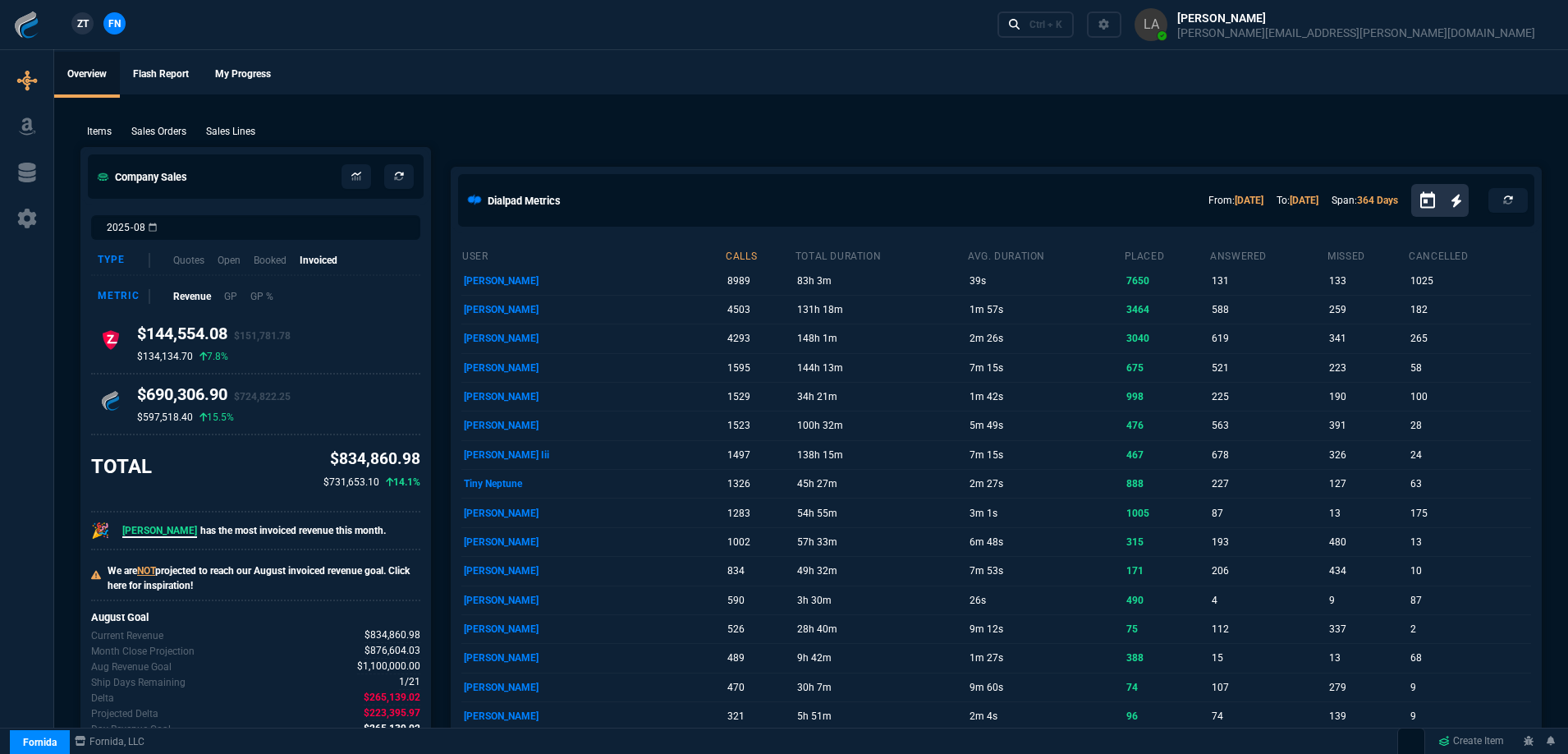
click at [93, 23] on nx-fornida-client-manager "ZT FN" at bounding box center [98, 24] width 64 height 25
click at [84, 22] on span "ZT" at bounding box center [83, 23] width 12 height 14
click at [218, 125] on p "Sales Lines" at bounding box center [230, 131] width 49 height 14
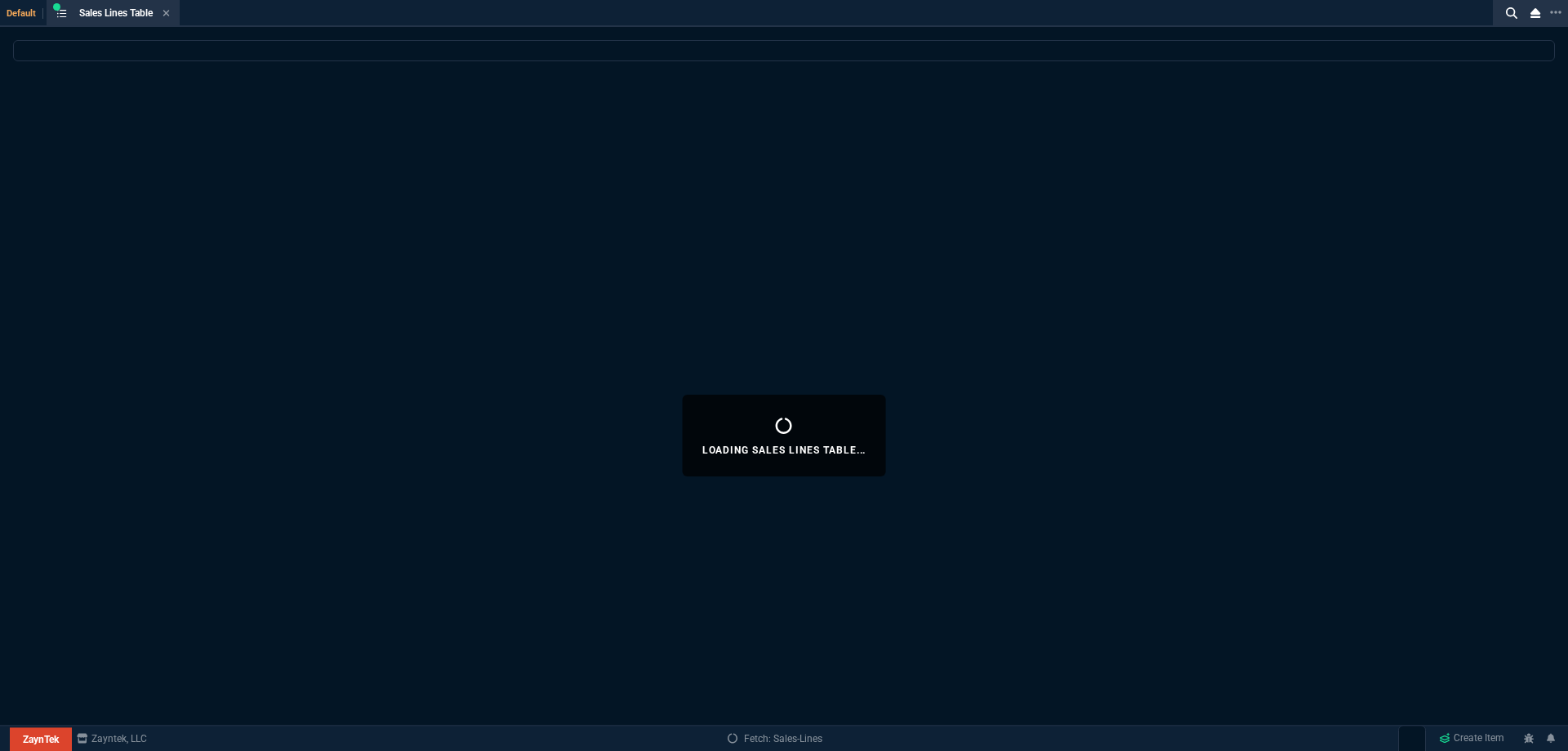
select select
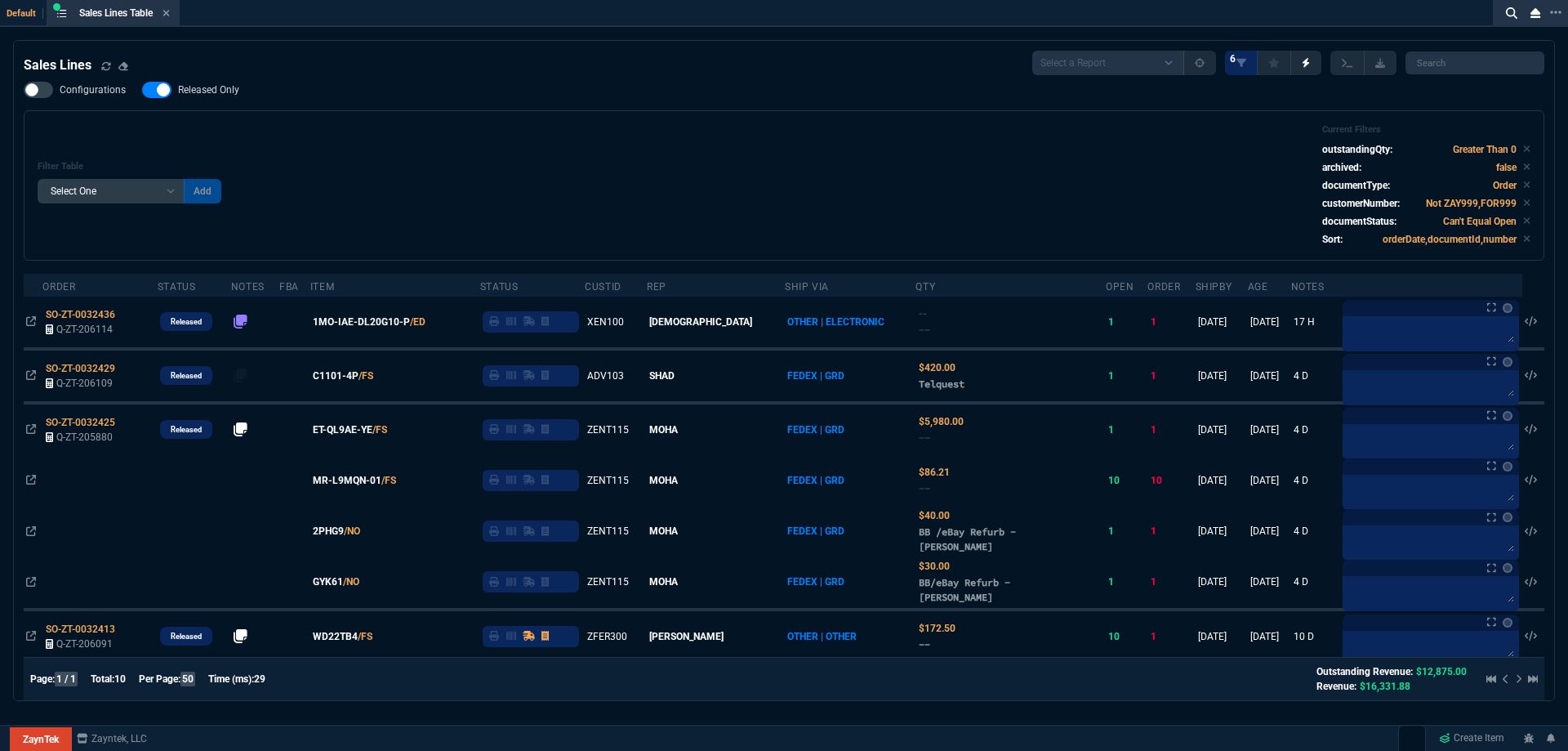
click at [213, 99] on nx-fornida-field-switch-one "Released Only" at bounding box center [199, 93] width 113 height 15
click at [387, 123] on div "Filter Table Select One Add Filter () Age () ATS () Cond (itemVariantCode) Cust…" at bounding box center [784, 185] width 1521 height 151
click at [221, 95] on span "Released Only" at bounding box center [209, 90] width 61 height 13
click at [142, 90] on input "Released Only" at bounding box center [141, 90] width 1 height 1
checkbox input "false"
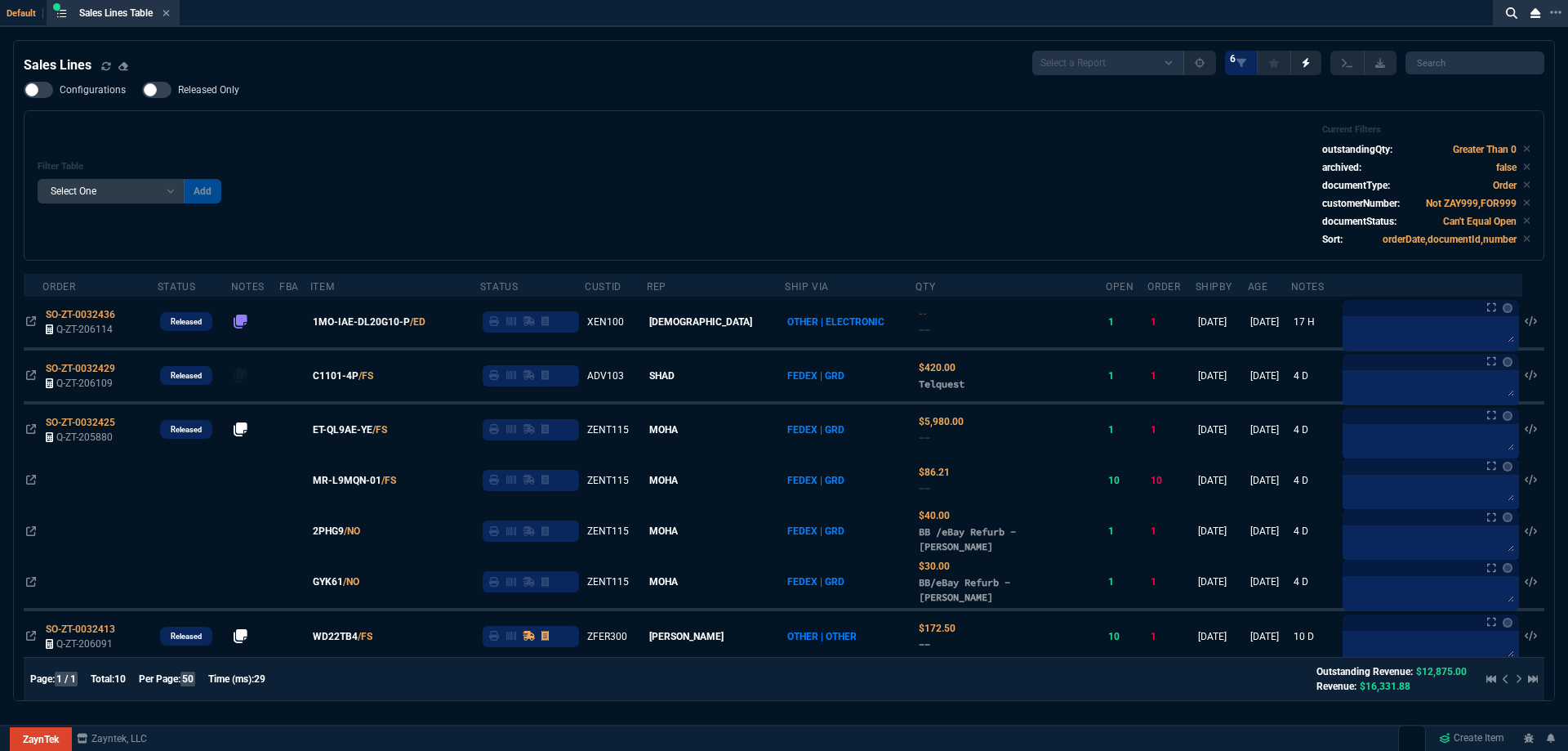
click at [469, 146] on div "Filter Table Select One Add Filter () Age () ATS () Cond (itemVariantCode) Cust…" at bounding box center [784, 185] width 1494 height 123
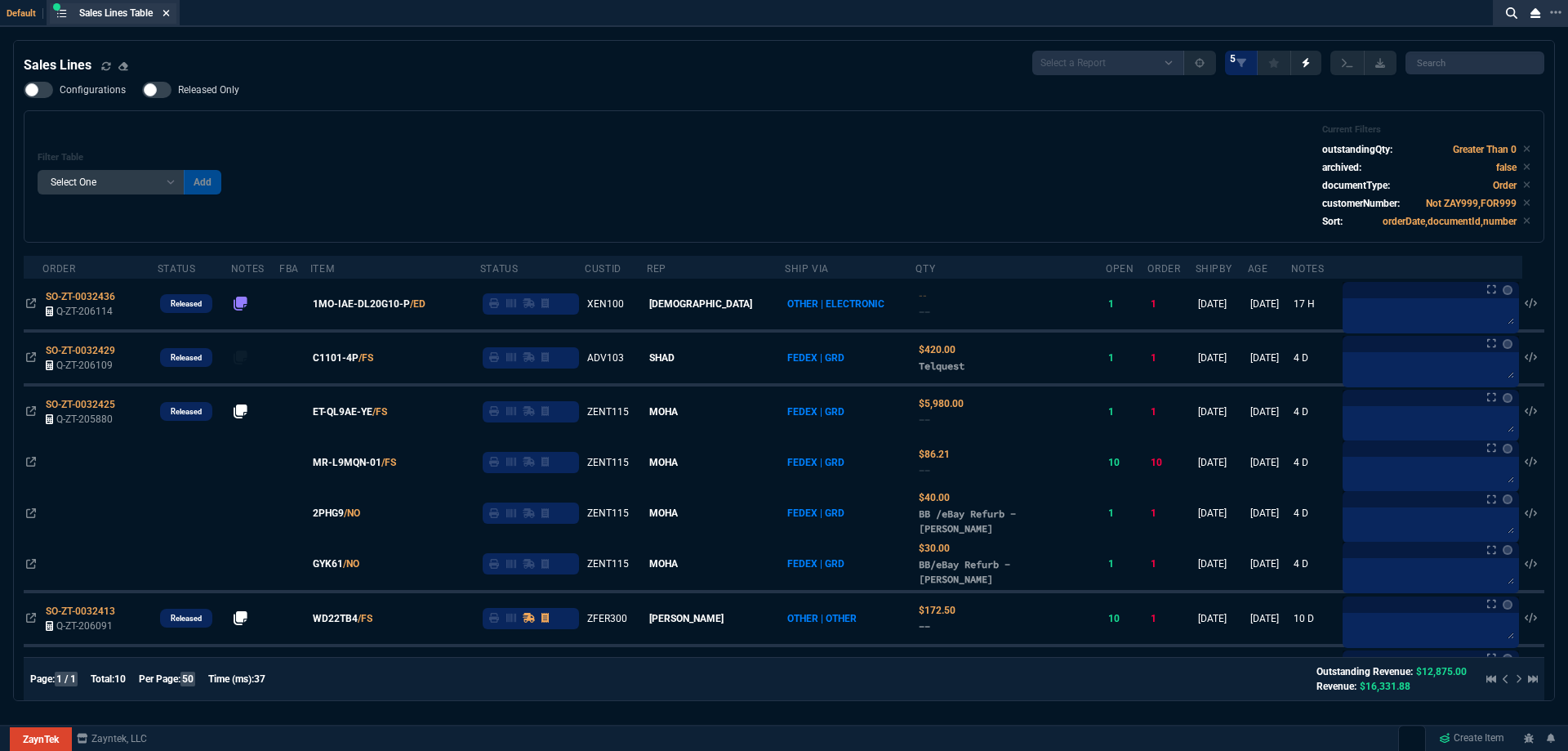
click at [167, 16] on icon at bounding box center [166, 14] width 8 height 10
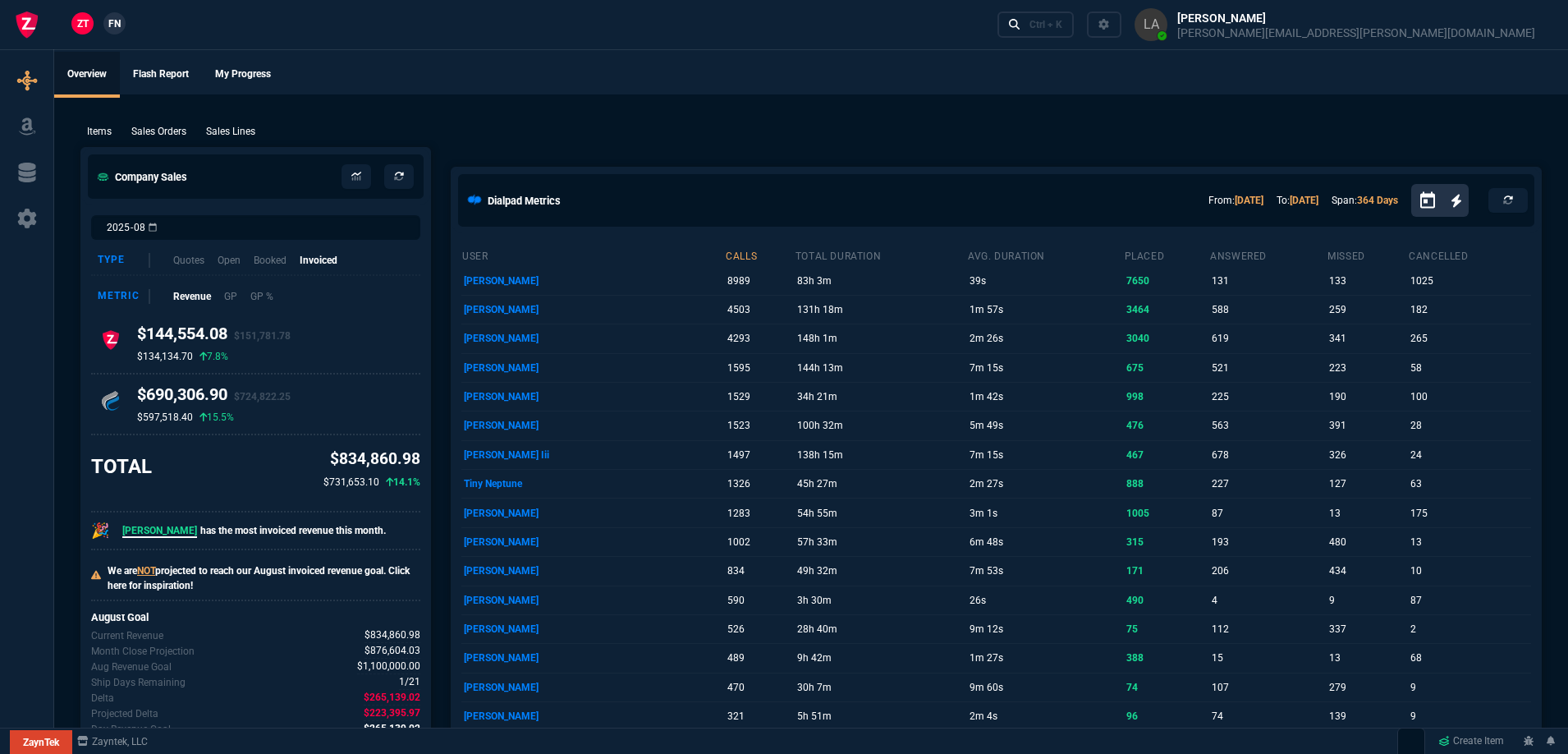
click at [121, 29] on span "FN" at bounding box center [114, 23] width 12 height 14
click at [243, 126] on p "Sales Lines" at bounding box center [230, 131] width 49 height 14
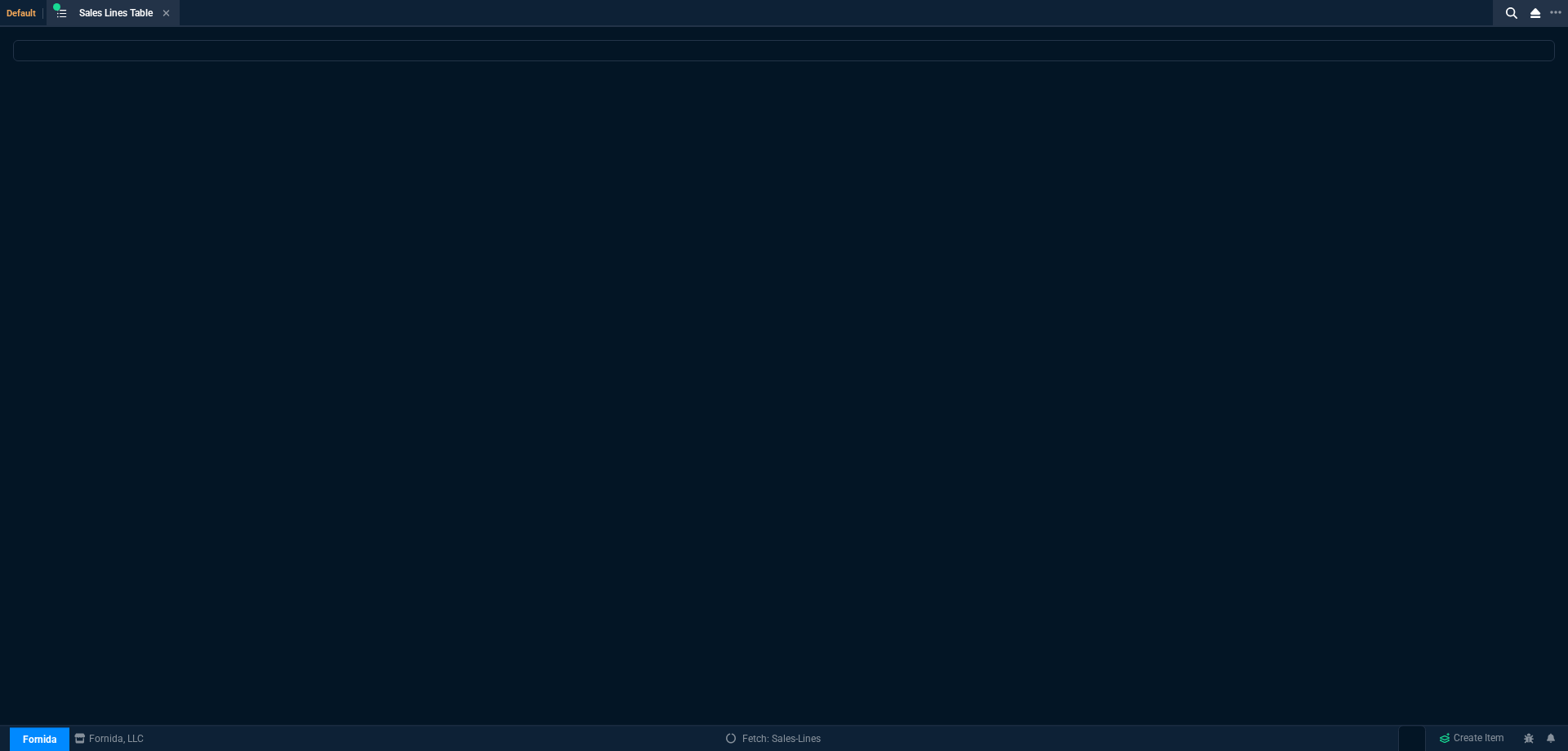
select select
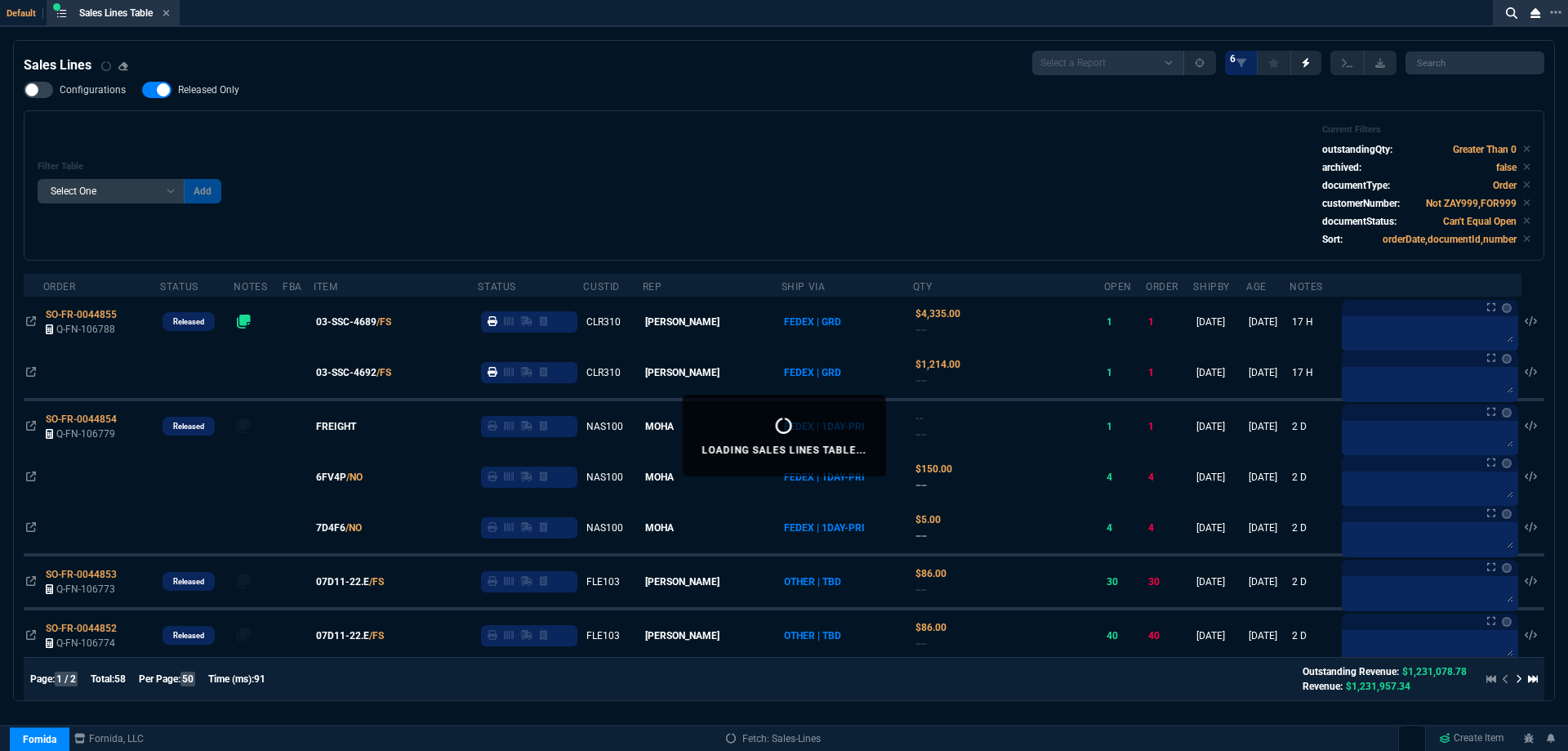
click at [223, 93] on span "Released Only" at bounding box center [209, 90] width 61 height 13
click at [142, 90] on input "Released Only" at bounding box center [141, 90] width 1 height 1
checkbox input "false"
click at [577, 110] on div "Configurations Released Only Filter Table Select One Add Filter () Age () ATS (…" at bounding box center [784, 172] width 1521 height 179
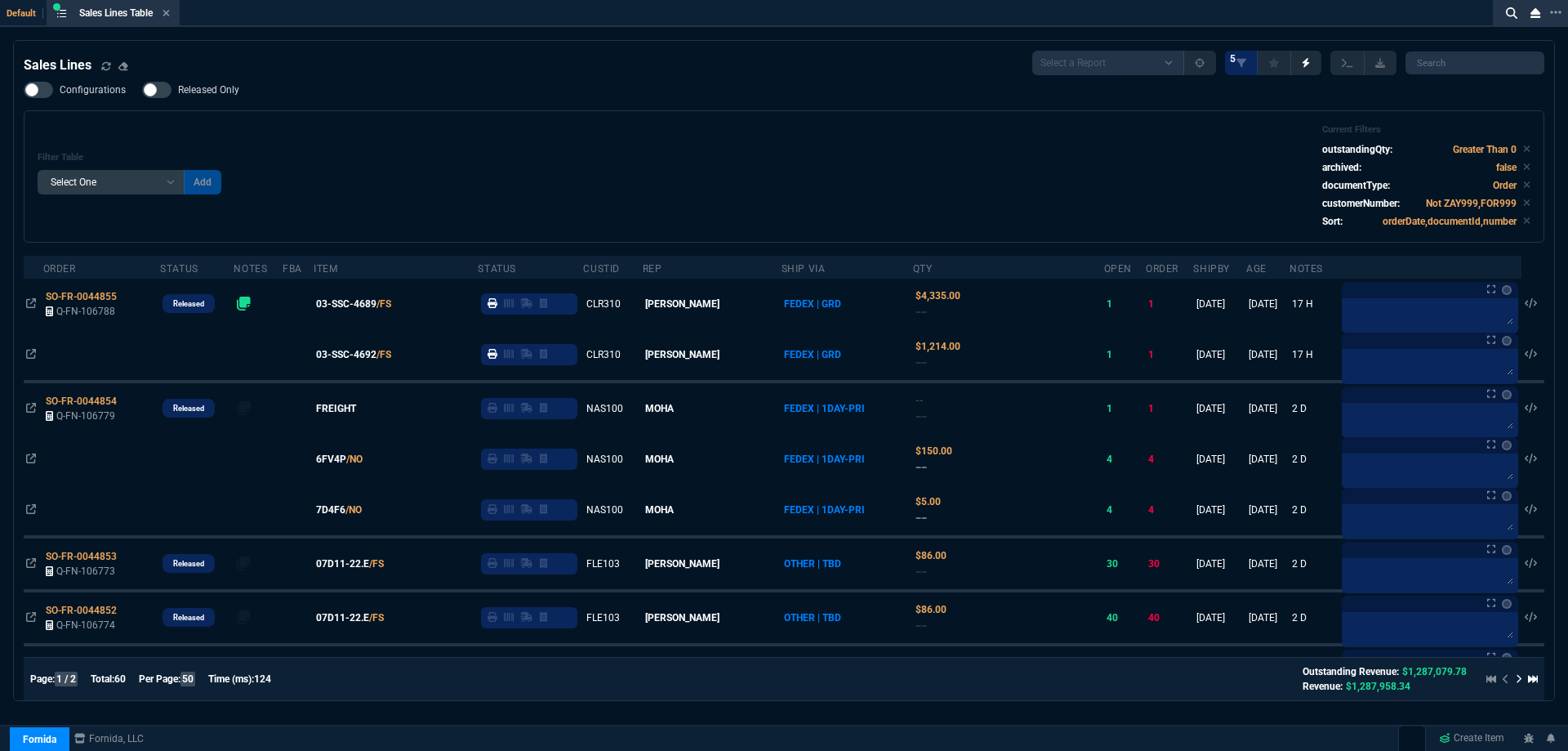
click at [544, 173] on div "Filter Table Select One Add Filter () Age () ATS () Cond (itemVariantCode) Cust…" at bounding box center [784, 177] width 1494 height 105
click at [175, 14] on div "Sales Lines Table Sales Line" at bounding box center [113, 14] width 127 height 20
click at [170, 14] on icon at bounding box center [167, 14] width 7 height 7
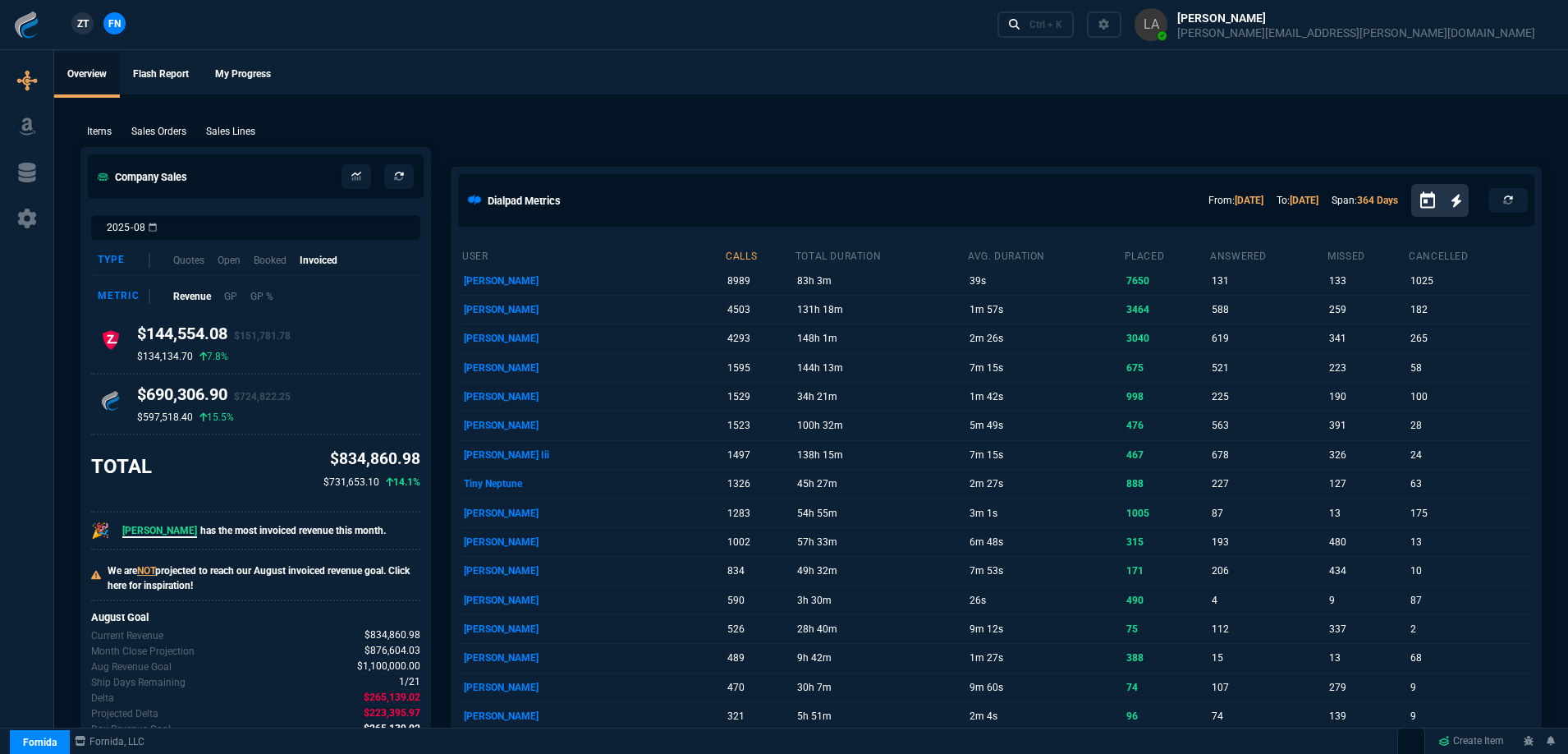
click at [88, 20] on span "ZT" at bounding box center [83, 23] width 12 height 14
click at [252, 138] on p "Sales Lines" at bounding box center [230, 131] width 49 height 14
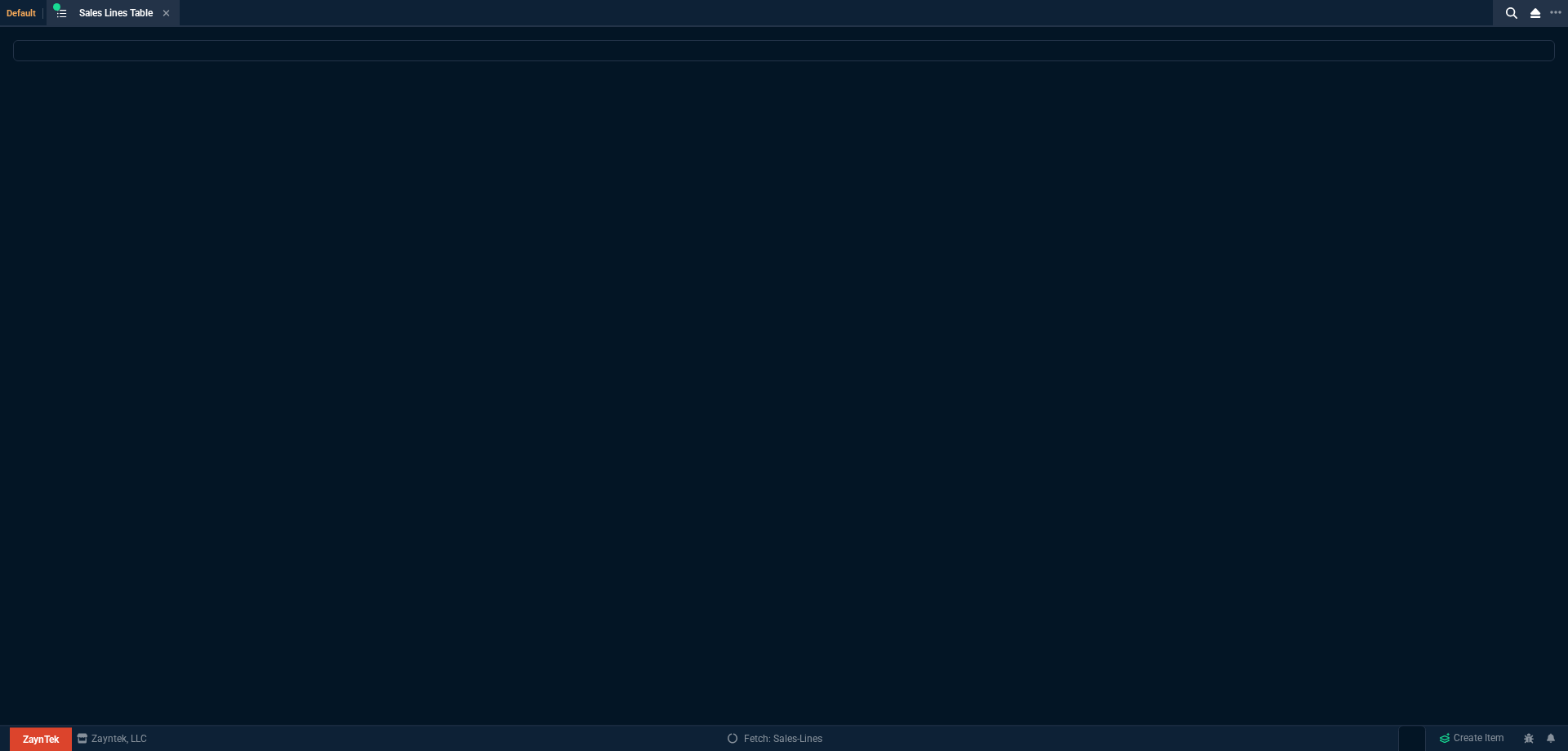
select select
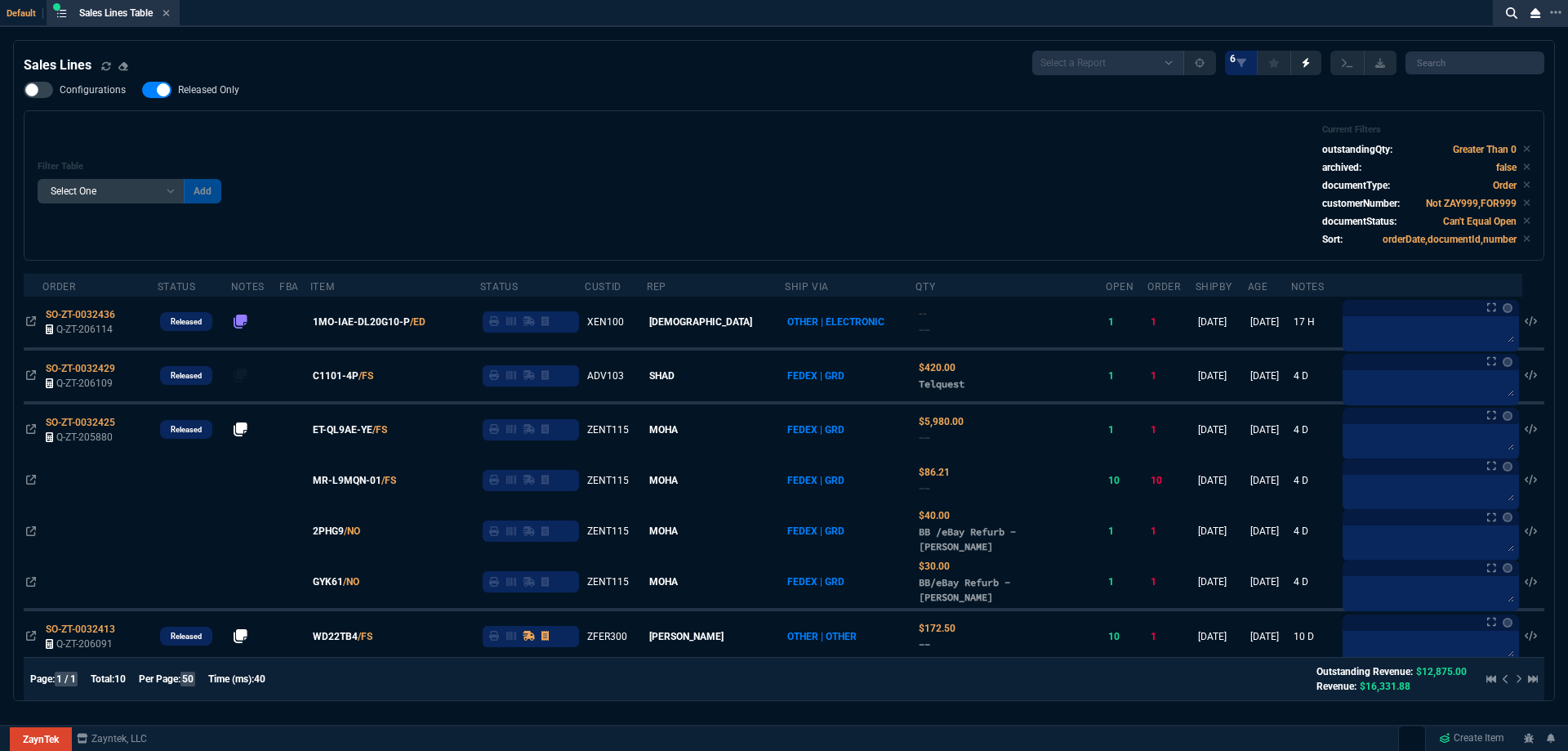
click at [238, 105] on div "Configurations Released Only Filter Table Select One Add Filter () Age () ATS (…" at bounding box center [784, 172] width 1521 height 179
click at [423, 107] on div "Configurations Released Only Filter Table Select One Add Filter () Age () ATS (…" at bounding box center [784, 172] width 1521 height 179
click at [220, 90] on span "Released Only" at bounding box center [209, 90] width 61 height 13
click at [142, 90] on input "Released Only" at bounding box center [141, 90] width 1 height 1
checkbox input "false"
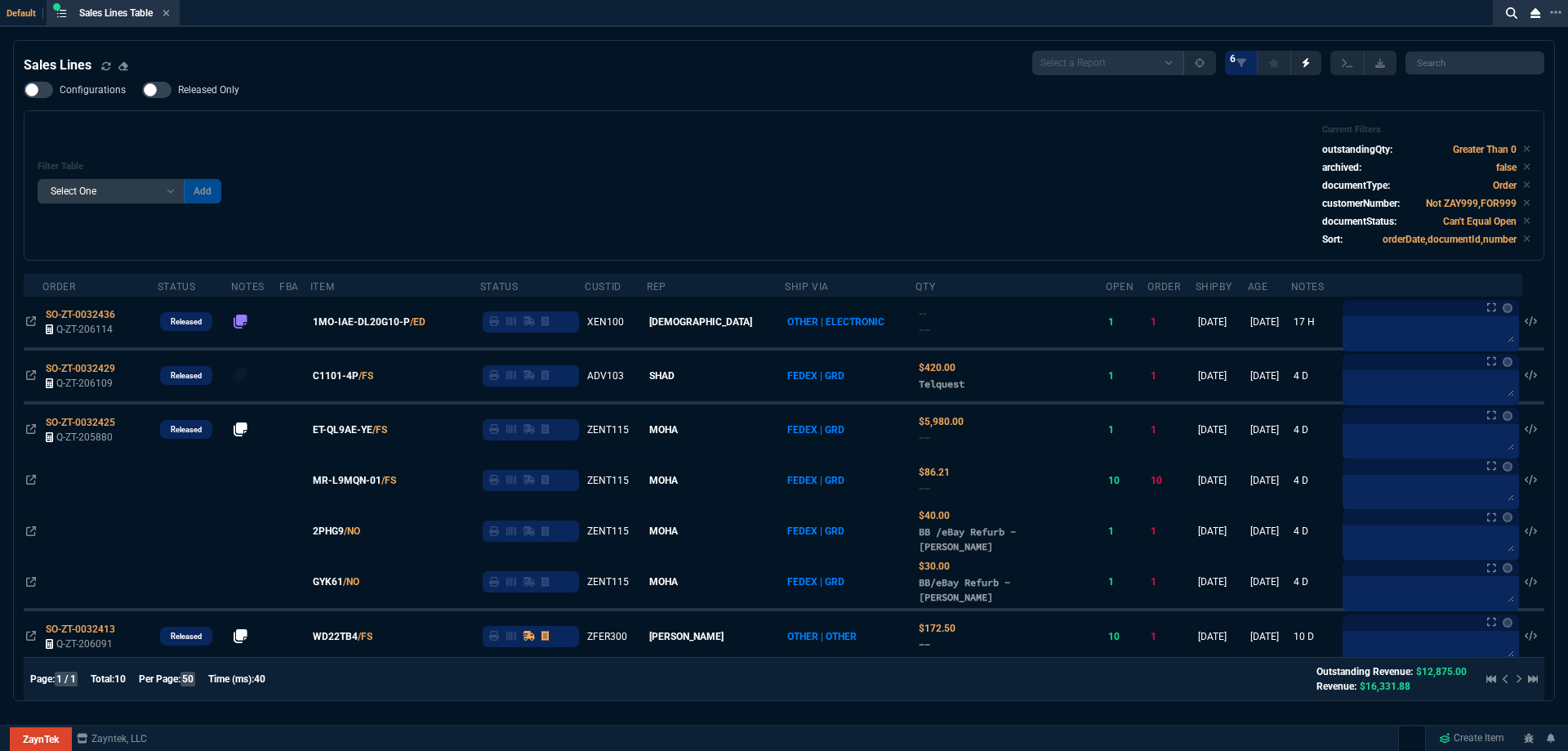
click at [428, 109] on div "Configurations Released Only Filter Table Select One Add Filter () Age () ATS (…" at bounding box center [784, 172] width 1521 height 179
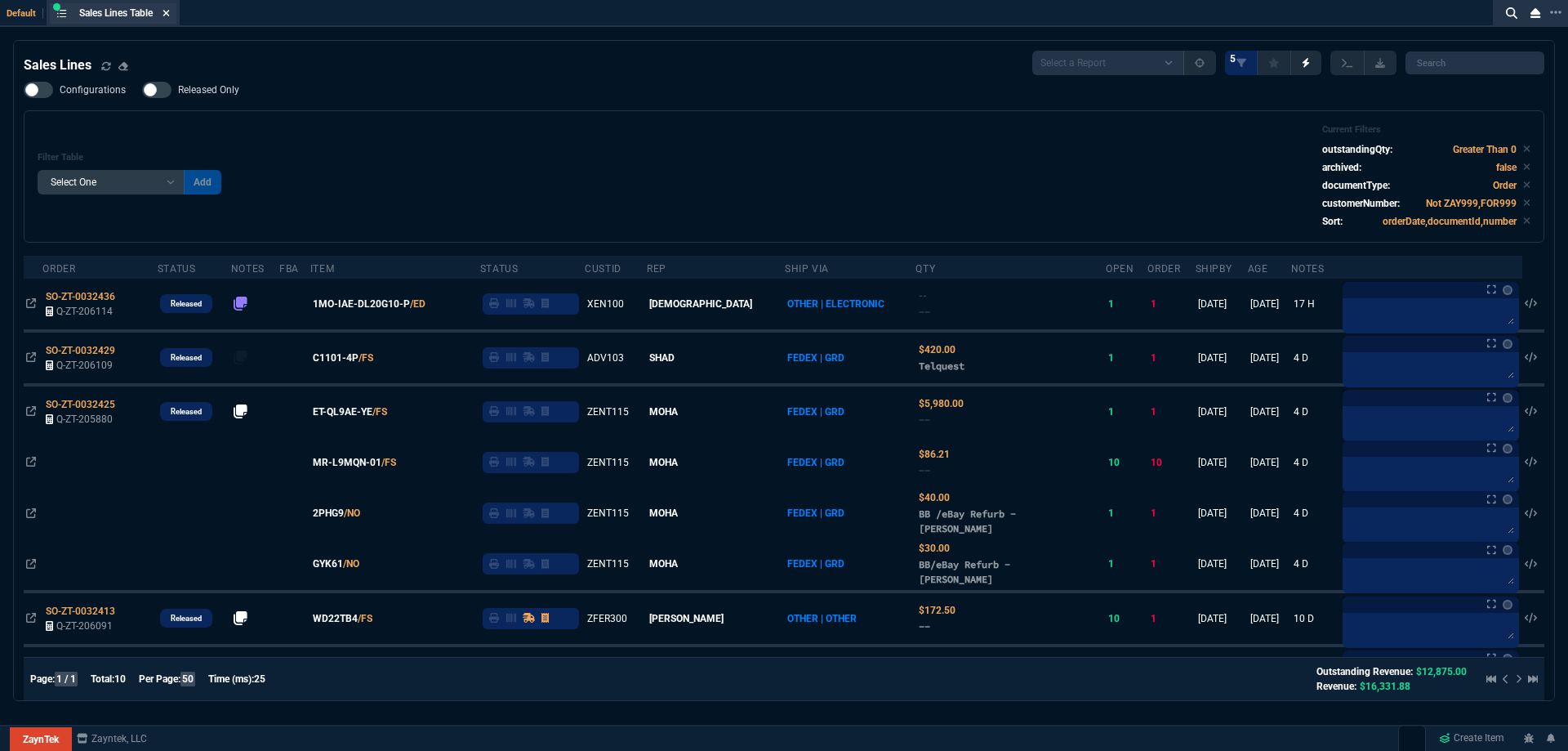
click at [170, 12] on icon at bounding box center [167, 14] width 7 height 7
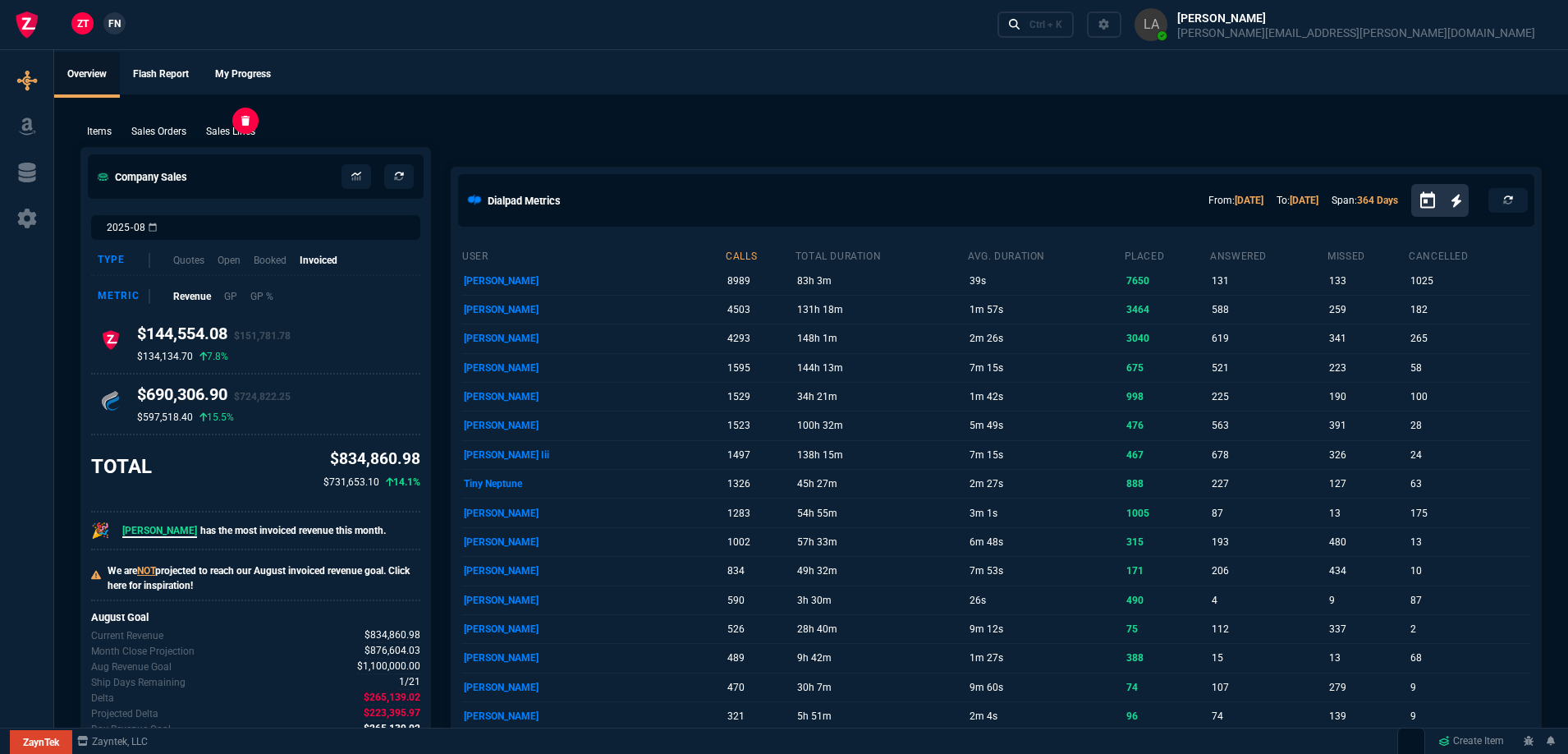
click at [242, 136] on p "Sales Lines" at bounding box center [230, 131] width 49 height 14
select select
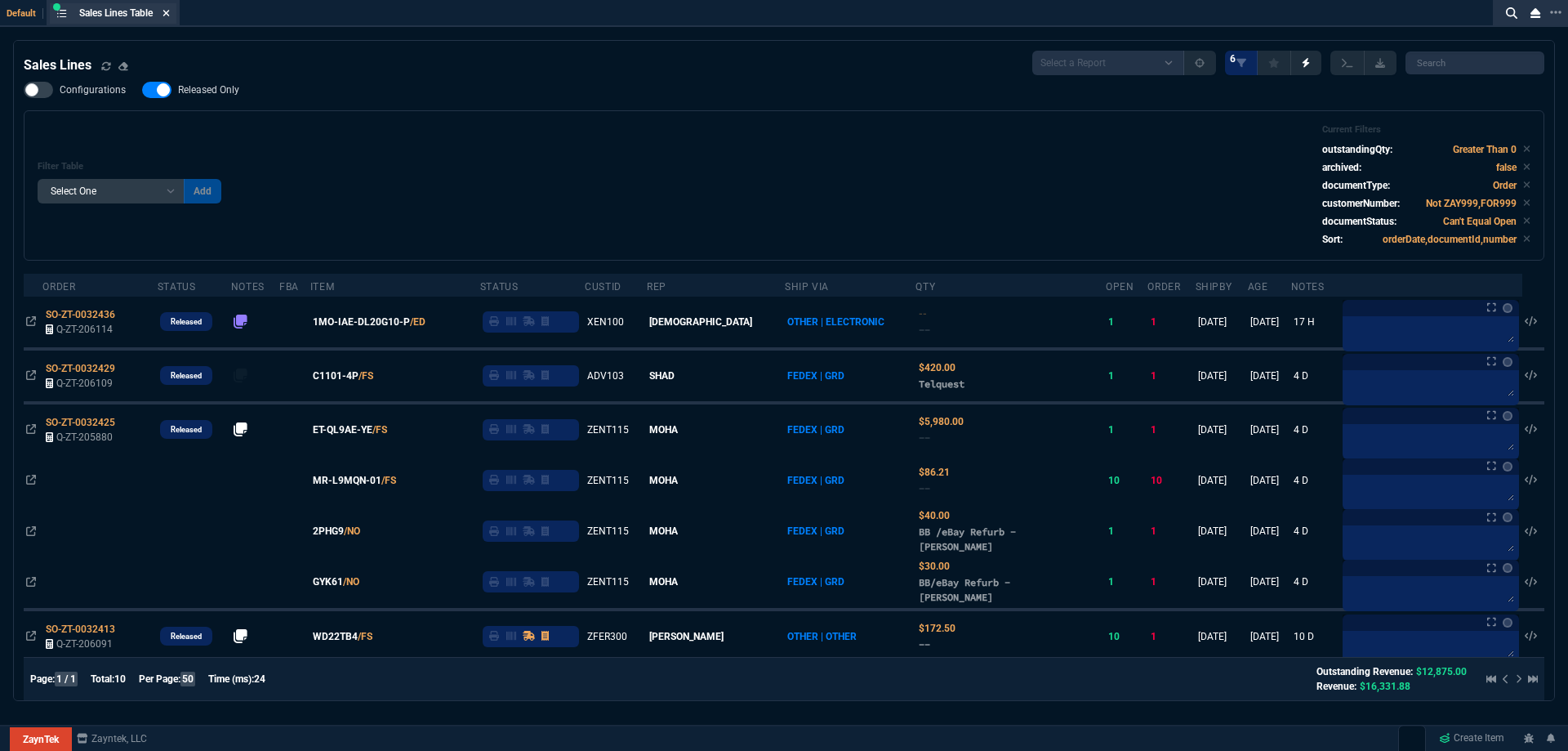
click at [170, 10] on icon at bounding box center [166, 14] width 8 height 10
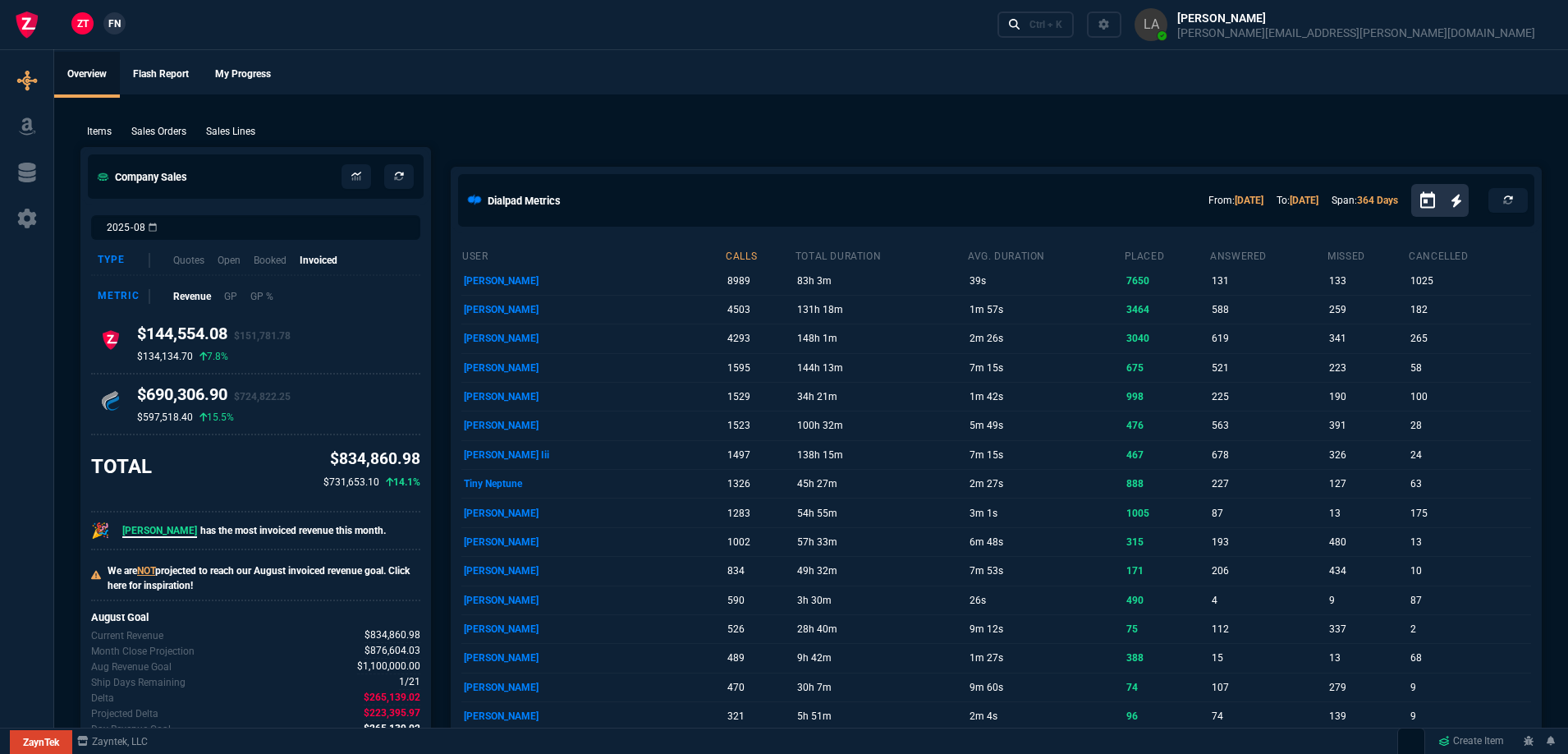
click at [114, 27] on span "FN" at bounding box center [114, 23] width 12 height 14
click at [219, 128] on p "Sales Lines" at bounding box center [230, 131] width 49 height 14
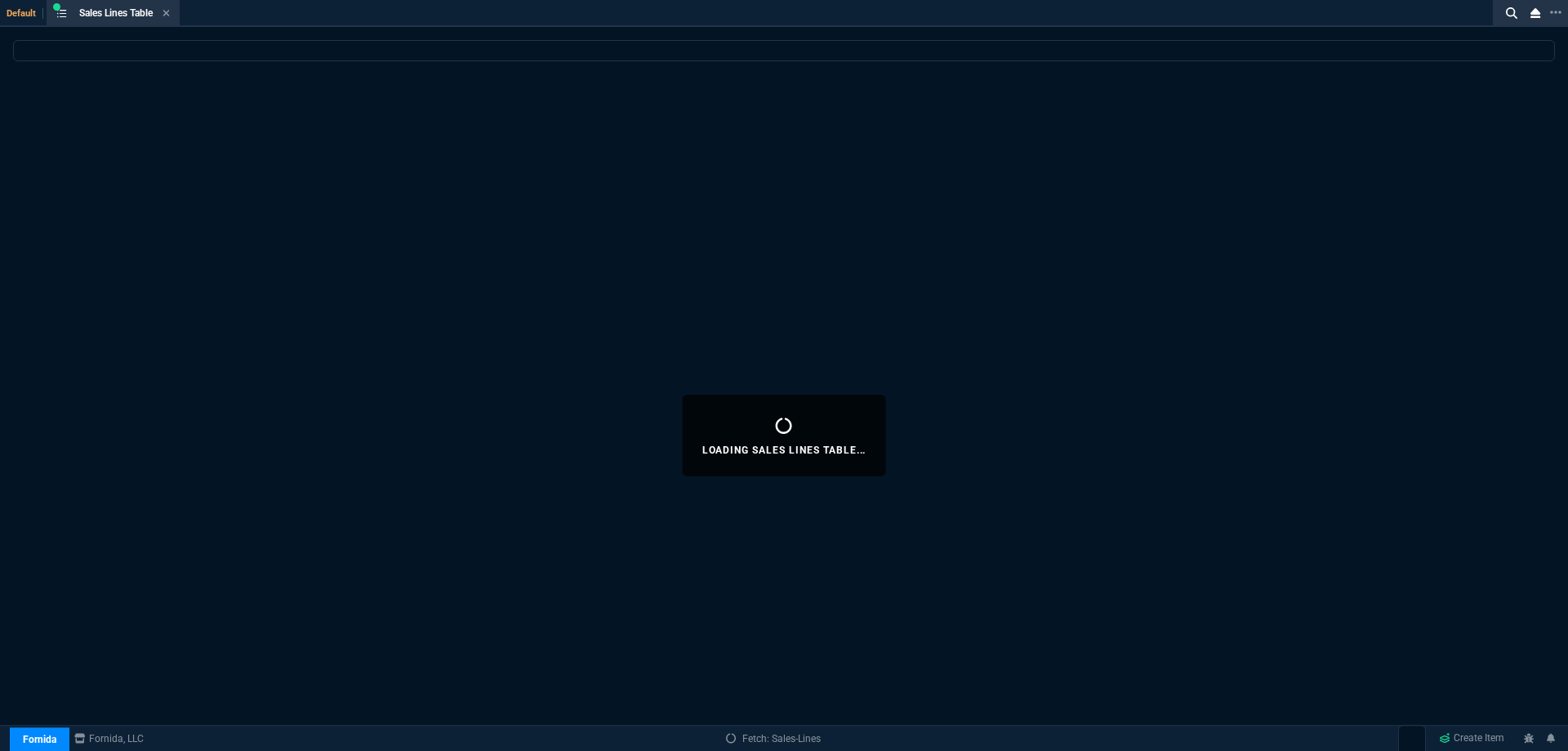
select select
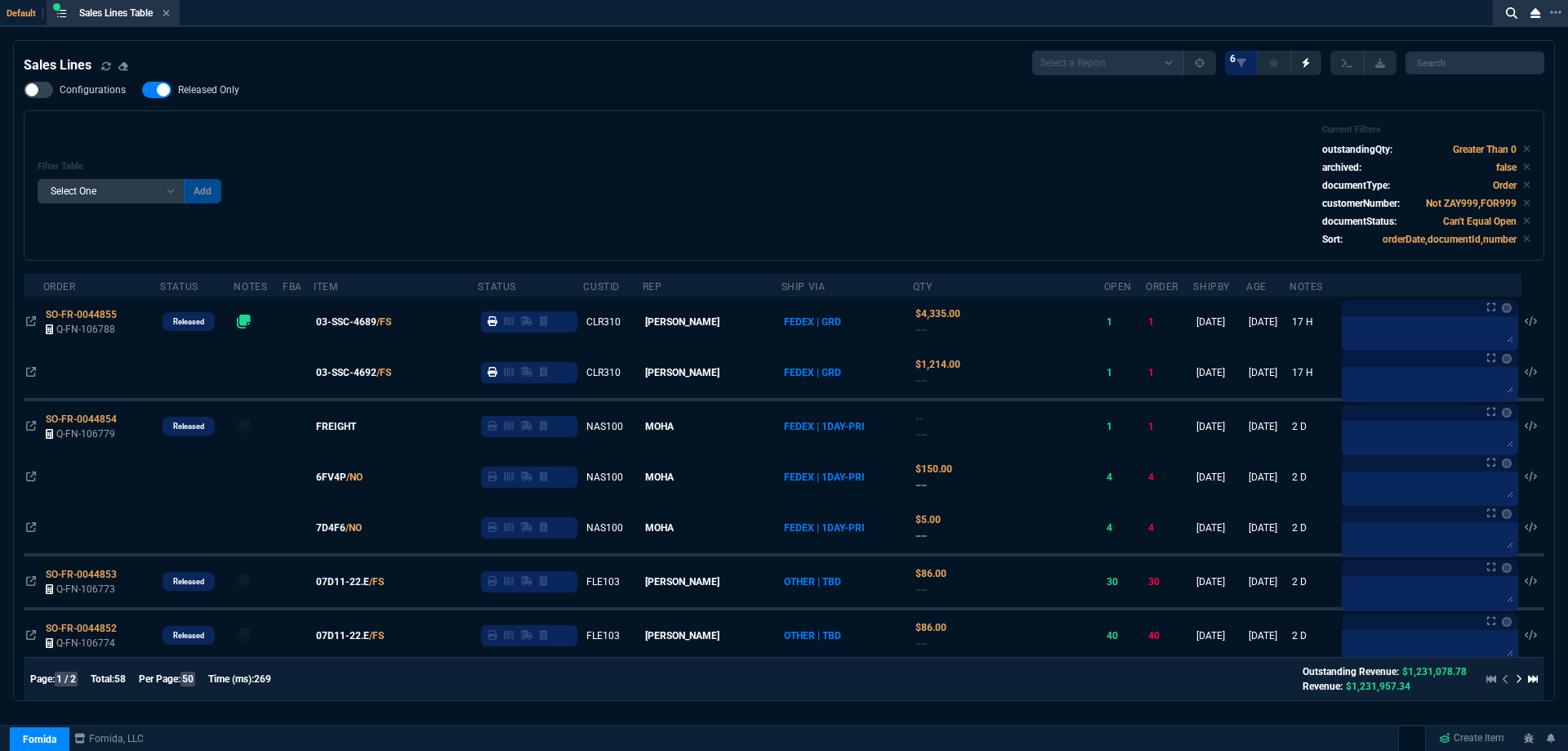
click at [210, 97] on label "Released Only" at bounding box center [199, 90] width 113 height 16
click at [142, 90] on input "Released Only" at bounding box center [141, 90] width 1 height 1
checkbox input "false"
click at [399, 138] on div "Filter Table Select One Add Filter () Age () ATS () Cond (itemVariantCode) Cust…" at bounding box center [784, 185] width 1494 height 123
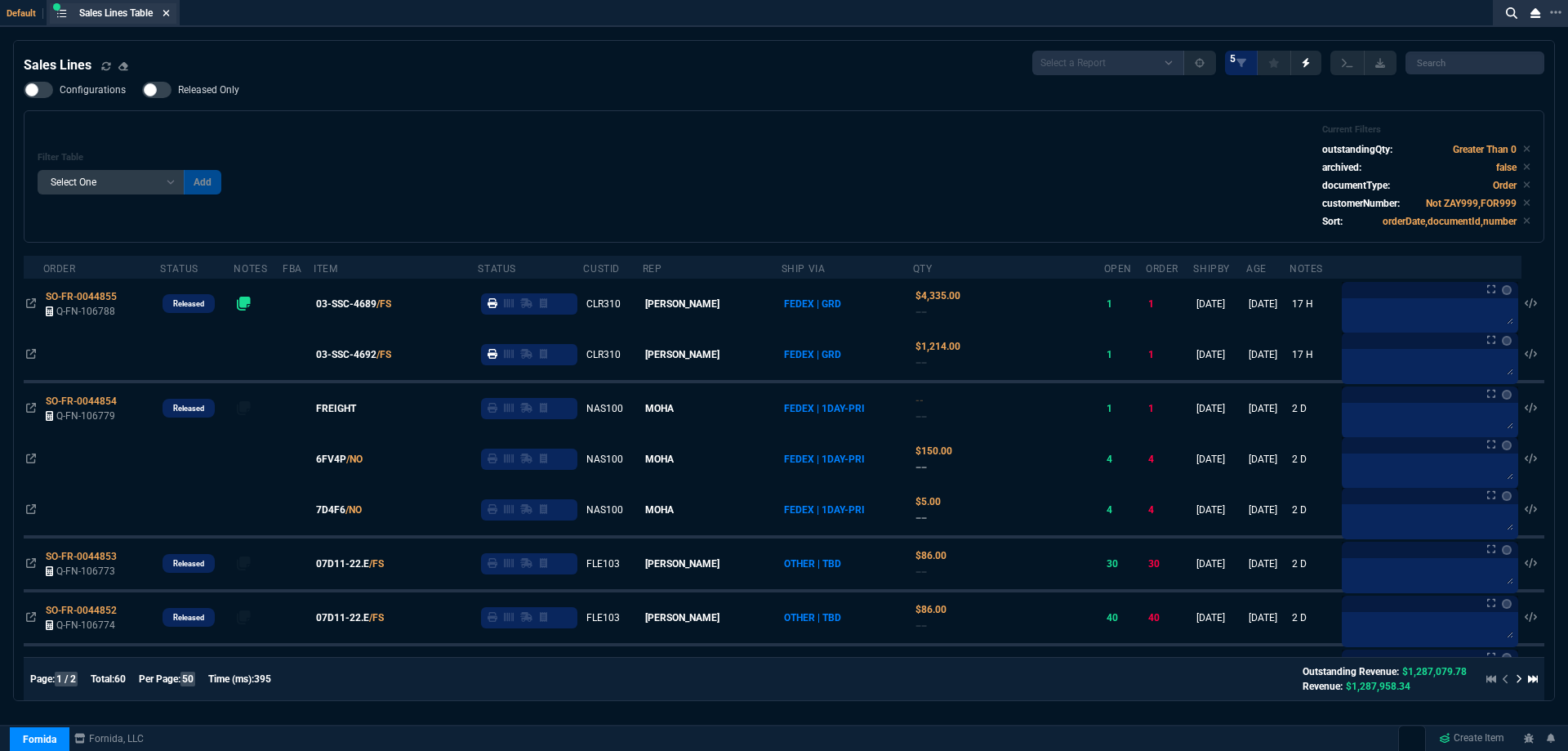
click at [170, 16] on icon at bounding box center [166, 14] width 8 height 10
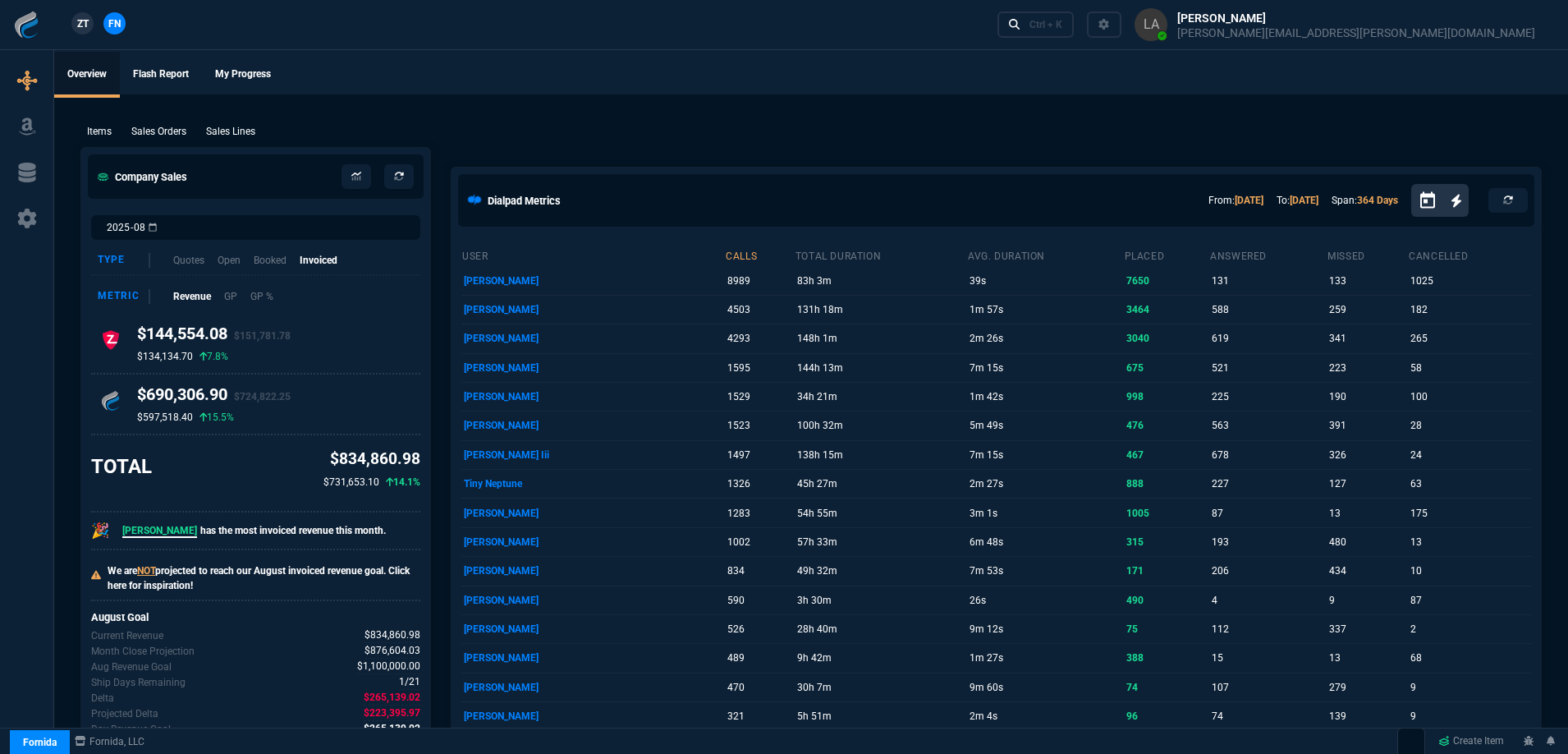
click at [72, 24] on link "ZT" at bounding box center [82, 23] width 22 height 22
click at [232, 129] on p "Sales Lines" at bounding box center [230, 131] width 49 height 14
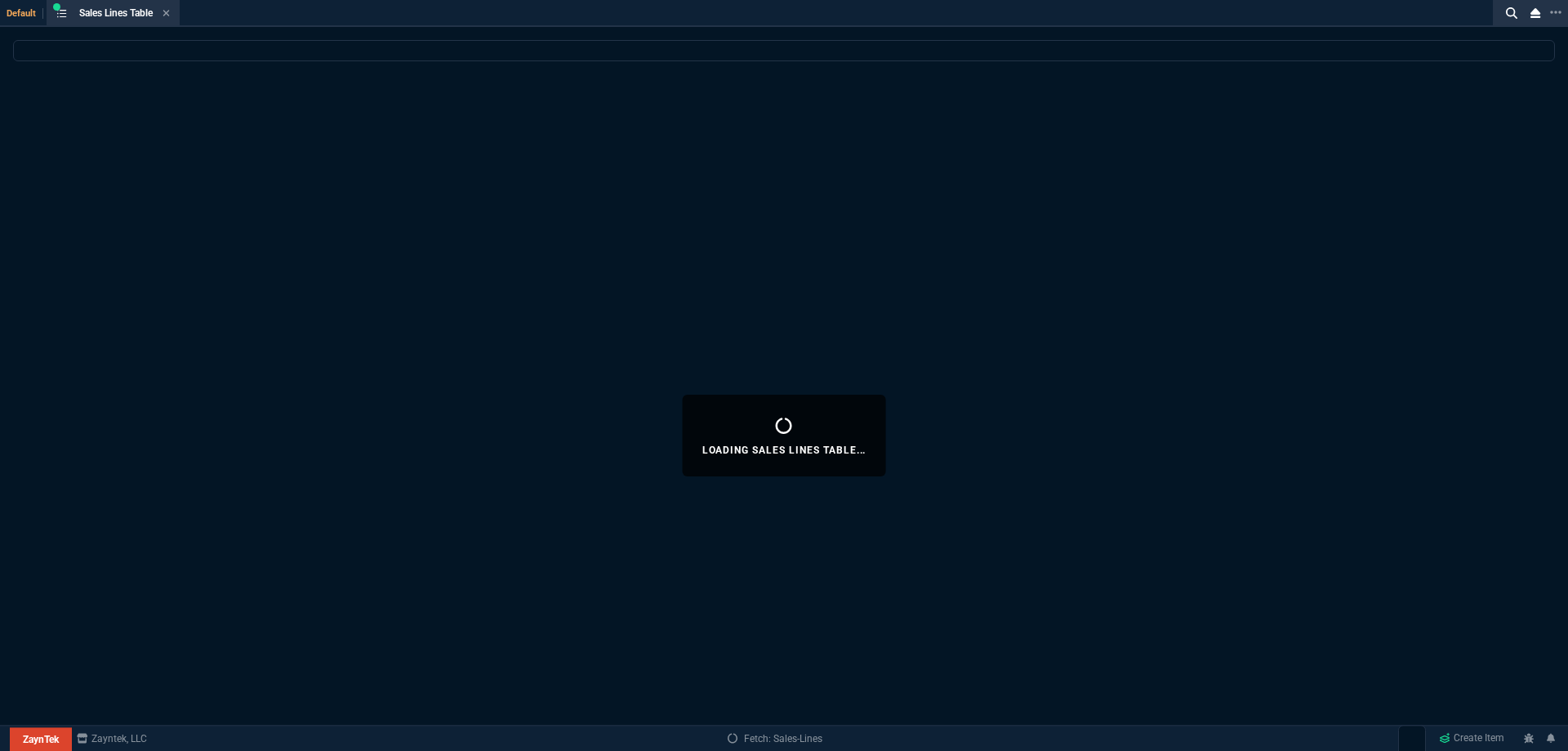
select select
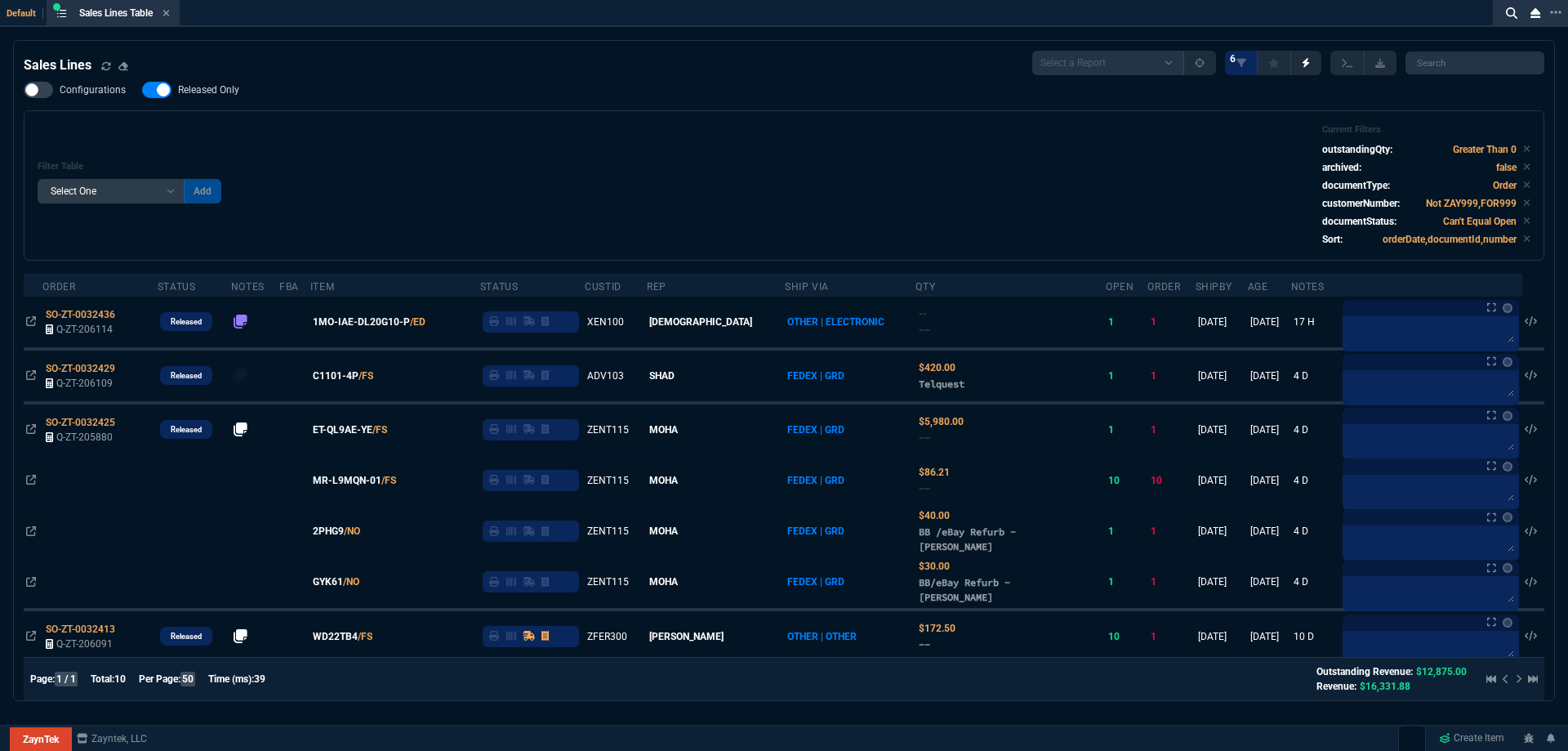
click at [203, 92] on span "Released Only" at bounding box center [209, 90] width 61 height 13
click at [142, 90] on input "Released Only" at bounding box center [141, 90] width 1 height 1
click at [469, 91] on div "Configurations Released Only Filter Table Select One Add Filter () Age () ATS (…" at bounding box center [784, 172] width 1521 height 179
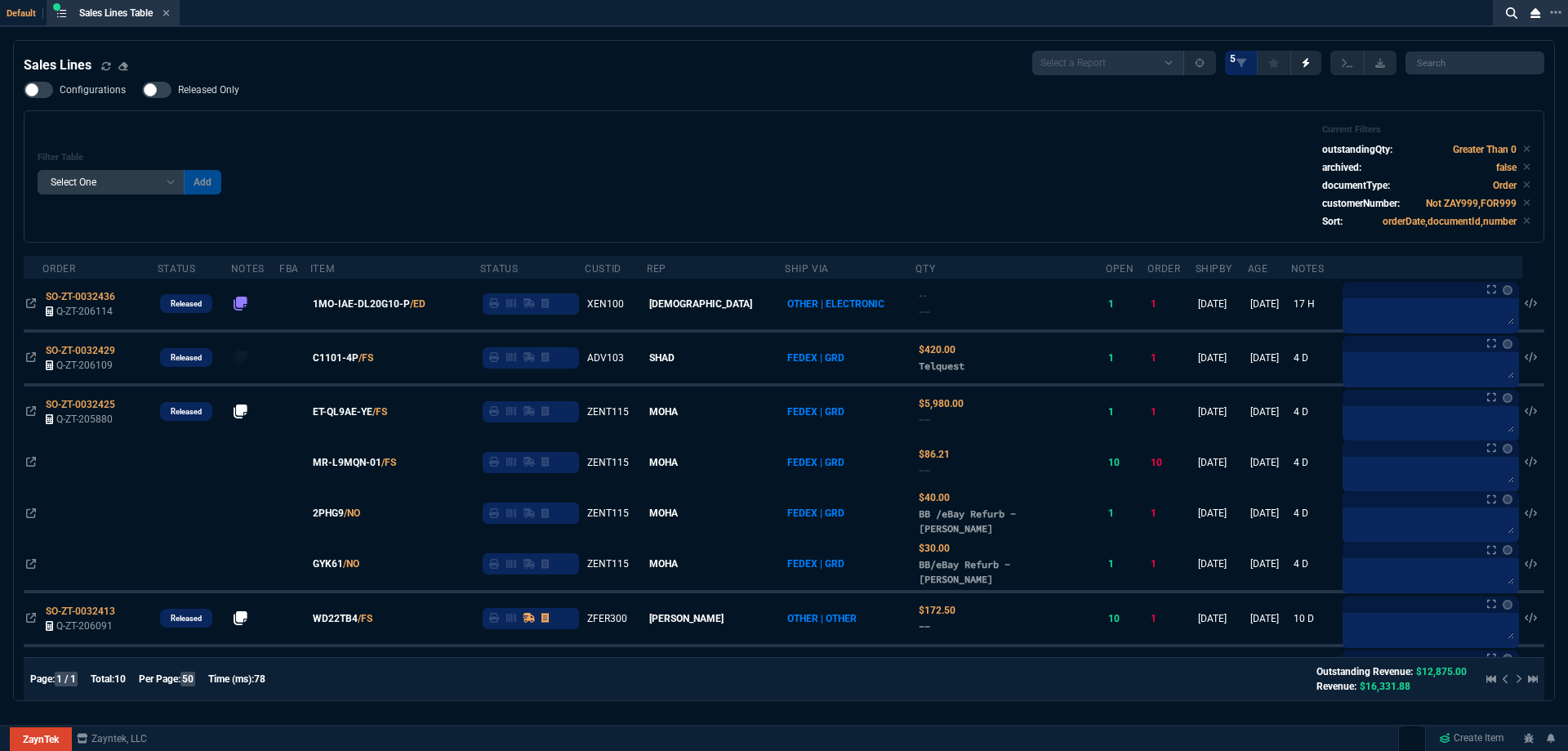
click at [214, 89] on span "Released Only" at bounding box center [209, 90] width 61 height 13
click at [142, 90] on input "Released Only" at bounding box center [141, 90] width 1 height 1
click at [342, 92] on div "Configurations Released Only Filter Table Select One Add Filter () Age () ATS (…" at bounding box center [784, 162] width 1521 height 161
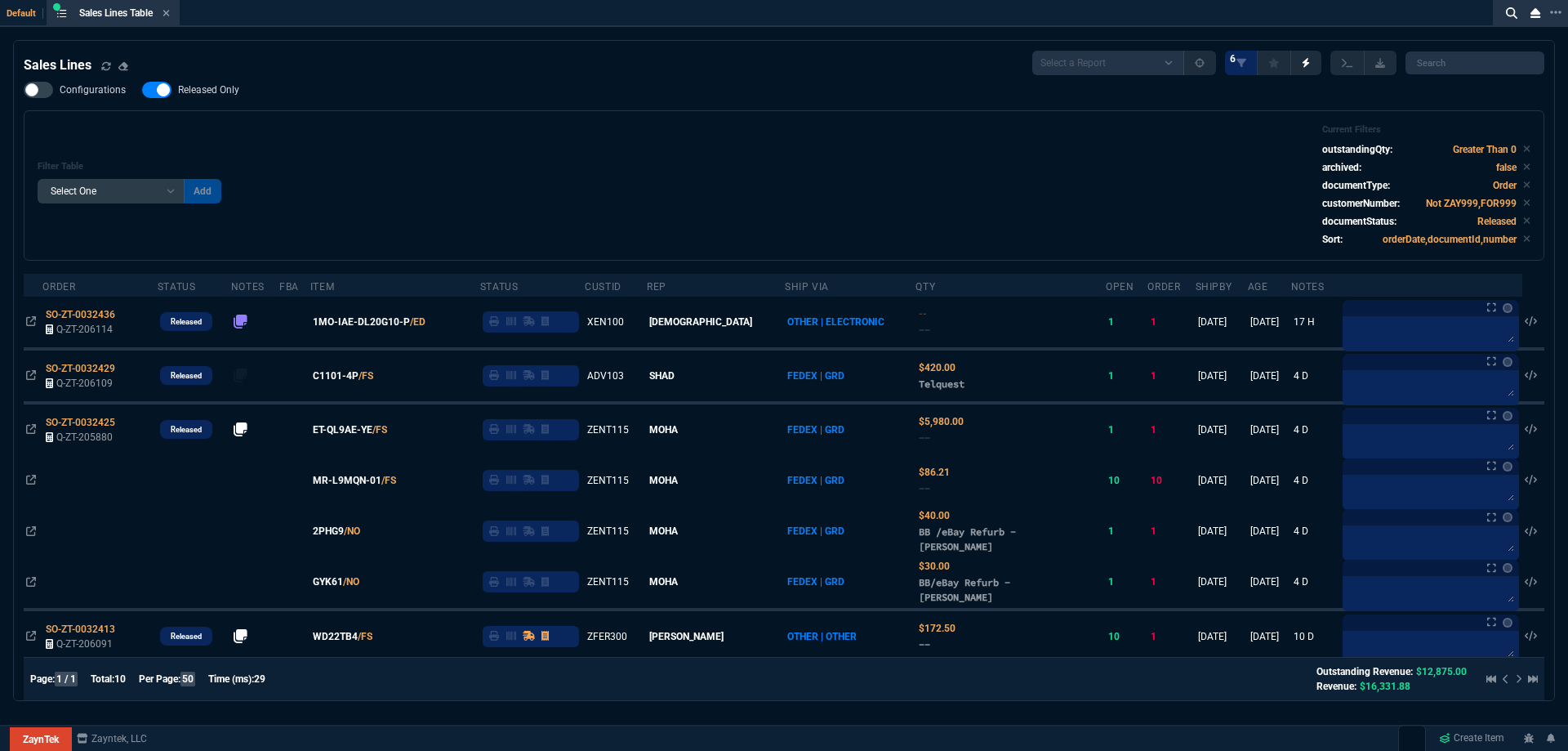
click at [204, 95] on span "Released Only" at bounding box center [209, 90] width 61 height 13
click at [142, 90] on input "Released Only" at bounding box center [141, 90] width 1 height 1
checkbox input "false"
click at [470, 135] on div "Filter Table Select One Add Filter () Age () ATS () Cond (itemVariantCode) Cust…" at bounding box center [784, 185] width 1494 height 123
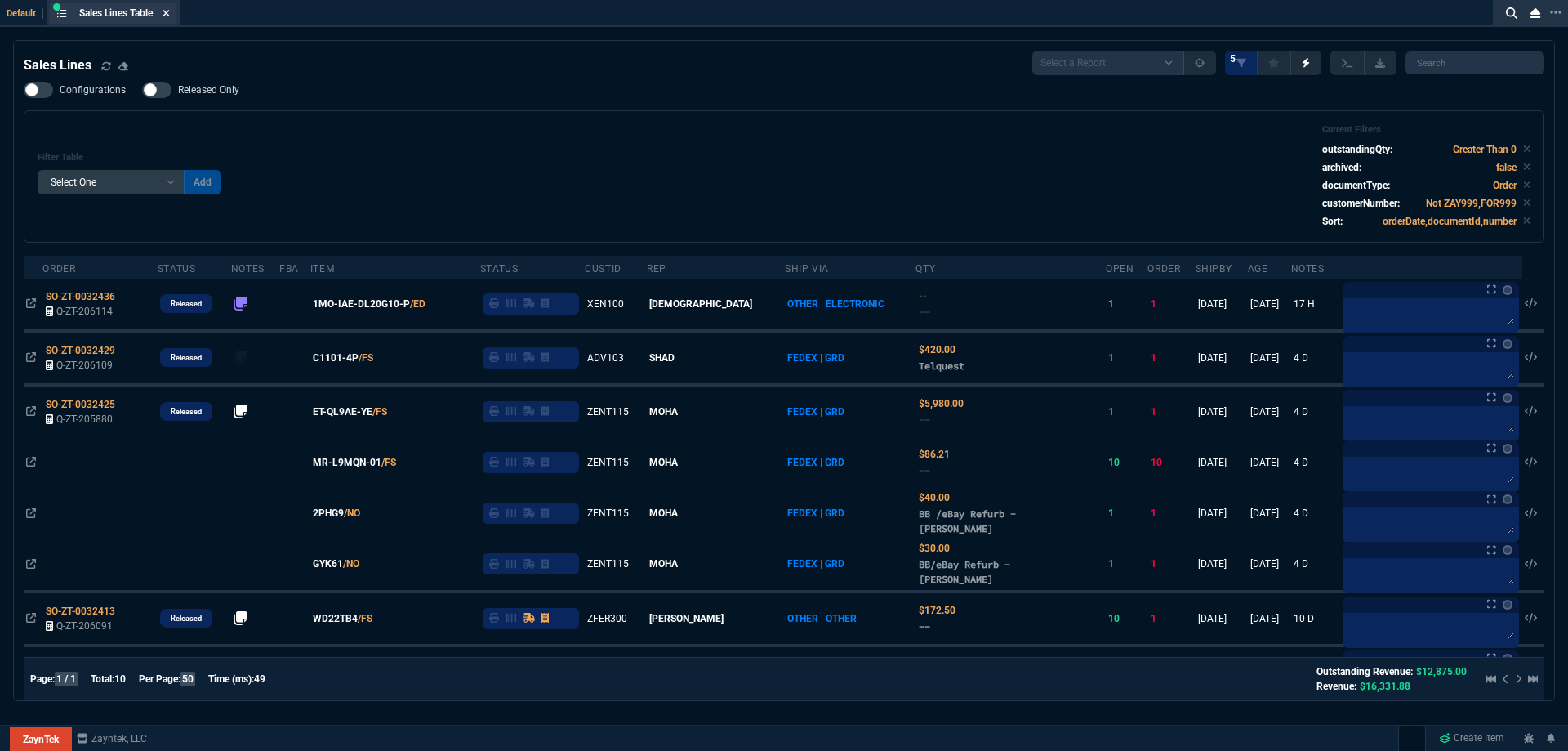
click at [170, 17] on icon at bounding box center [166, 14] width 8 height 10
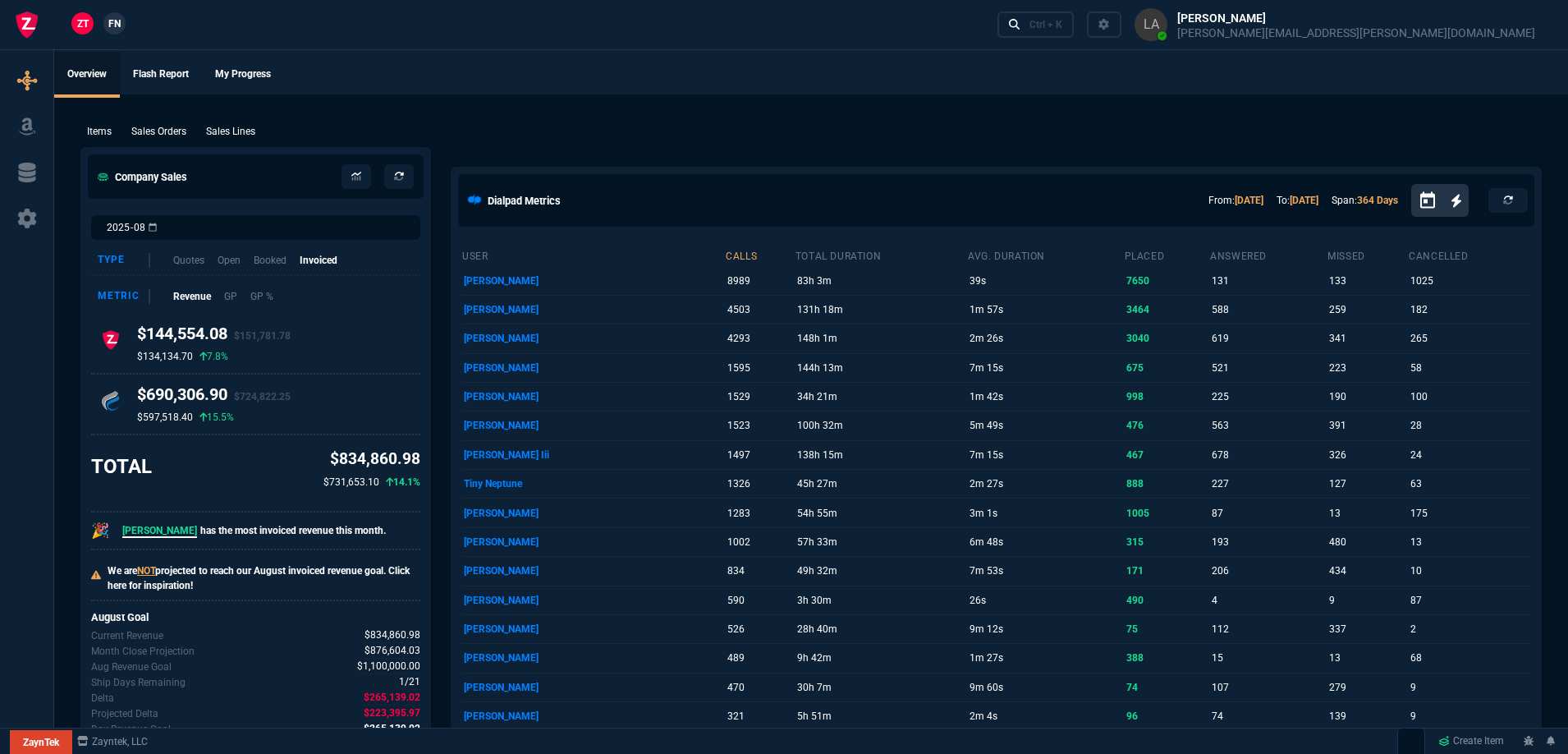
click at [114, 17] on span "FN" at bounding box center [114, 23] width 12 height 14
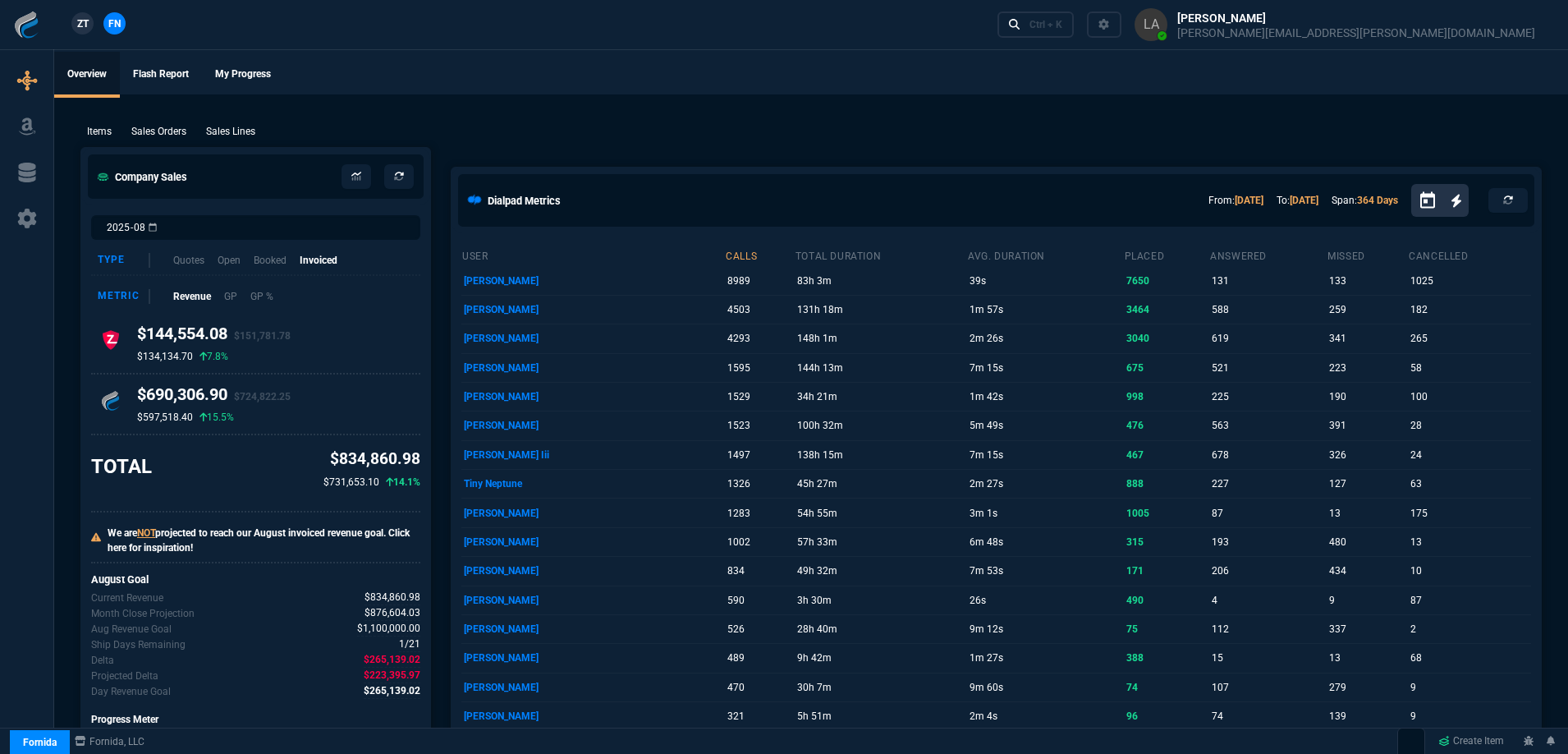
click at [241, 128] on p "Sales Lines" at bounding box center [230, 131] width 49 height 14
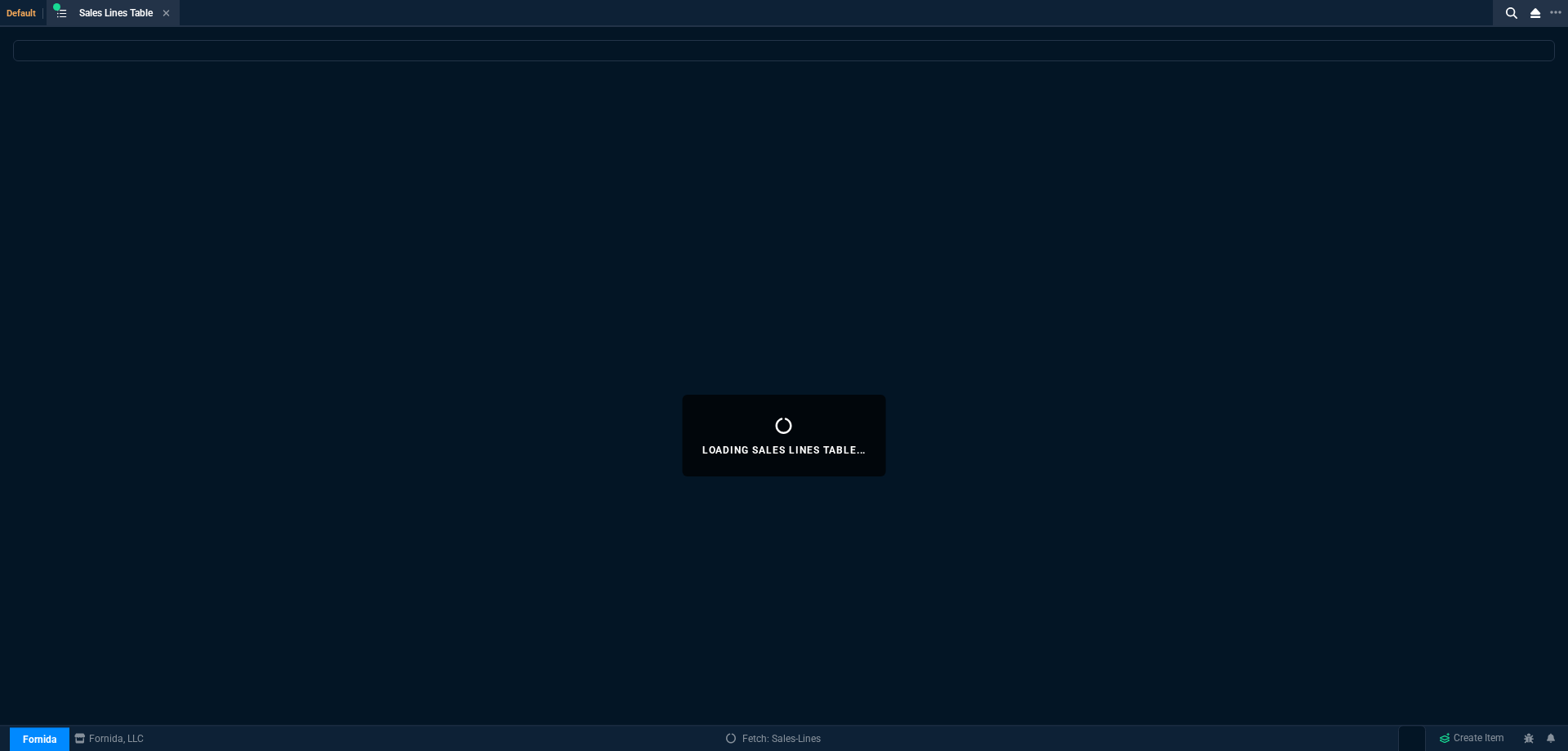
select select
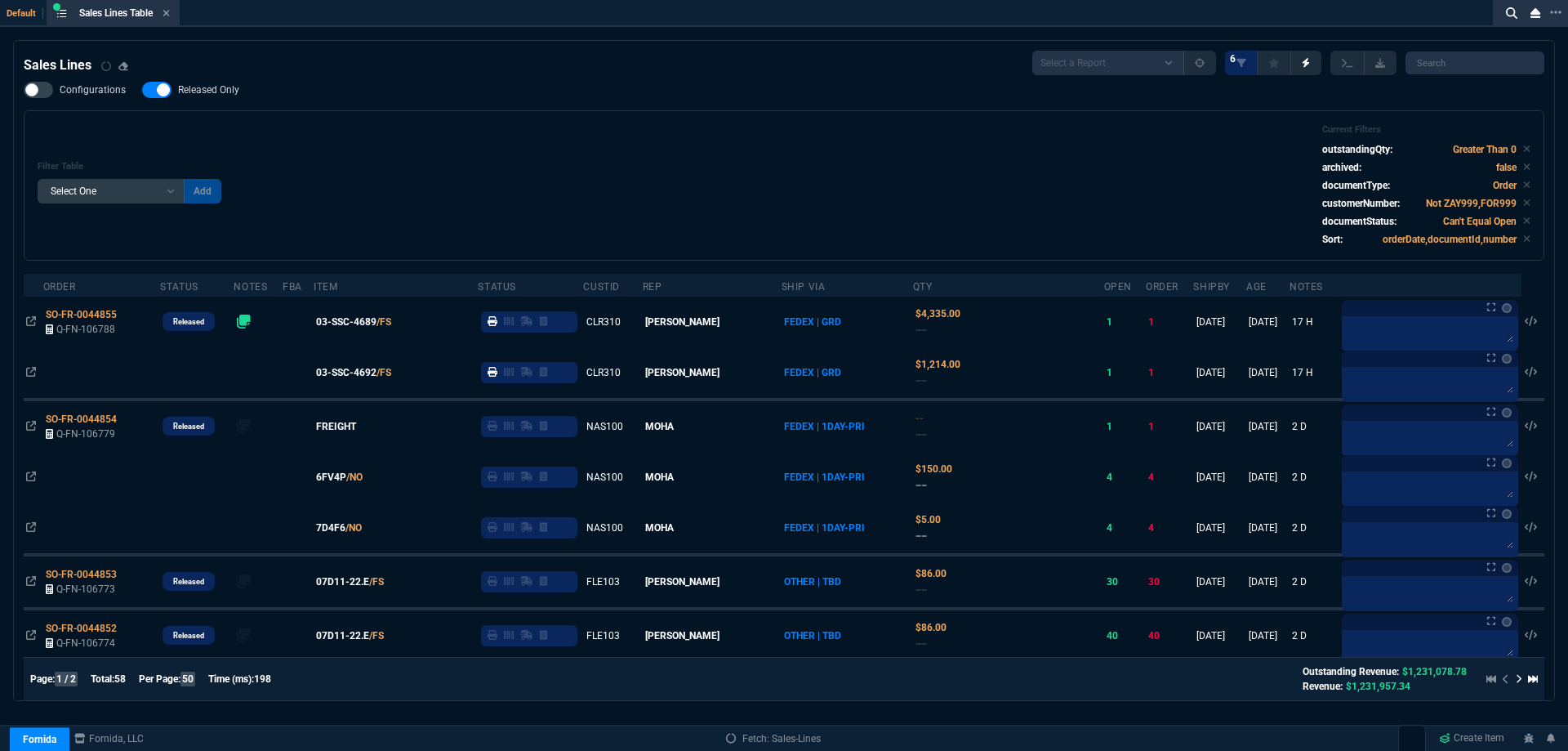
click at [201, 96] on span "Released Only" at bounding box center [209, 90] width 61 height 13
click at [142, 90] on input "Released Only" at bounding box center [141, 90] width 1 height 1
click at [205, 91] on span "Released Only" at bounding box center [209, 90] width 61 height 13
click at [142, 90] on input "Released Only" at bounding box center [141, 90] width 1 height 1
click at [688, 150] on div "Filter Table Select One Add Filter () Age () ATS () Cond (itemVariantCode) Cust…" at bounding box center [784, 185] width 1494 height 123
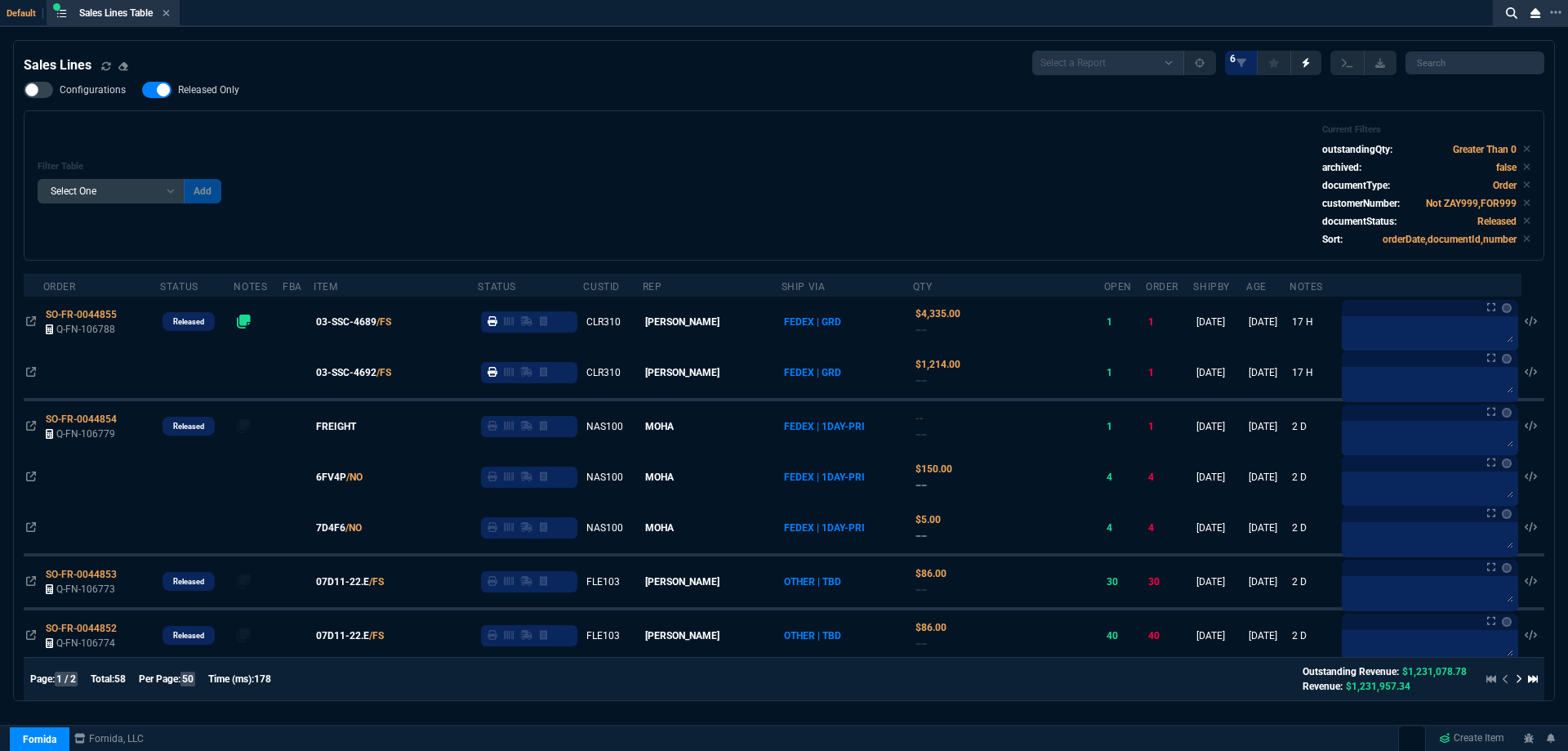
click at [208, 90] on span "Released Only" at bounding box center [209, 90] width 61 height 13
click at [142, 90] on input "Released Only" at bounding box center [141, 90] width 1 height 1
checkbox input "false"
click at [591, 167] on div "Filter Table Select One Add Filter () Age () ATS () Cond (itemVariantCode) Cust…" at bounding box center [784, 185] width 1494 height 123
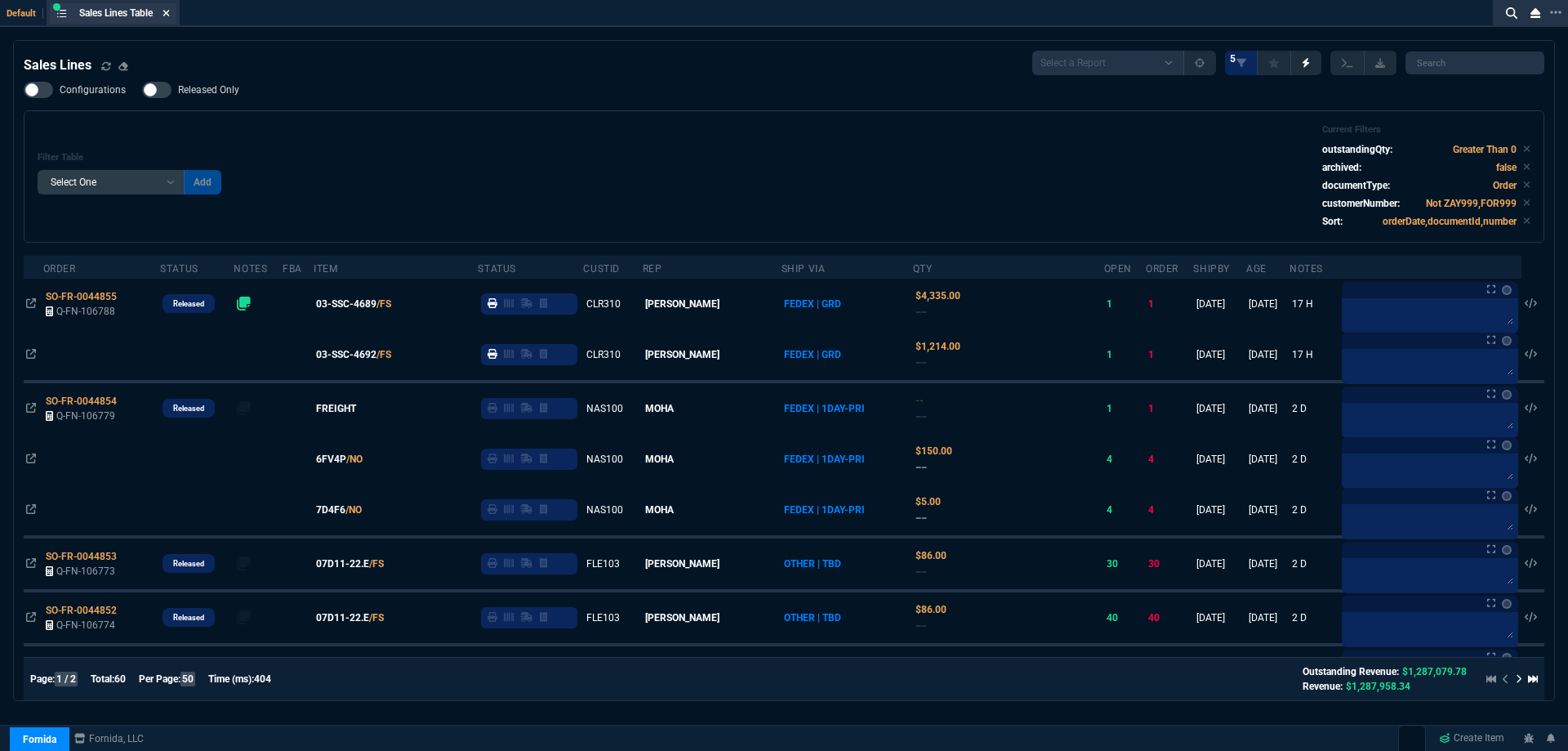
click at [170, 13] on icon at bounding box center [167, 14] width 7 height 7
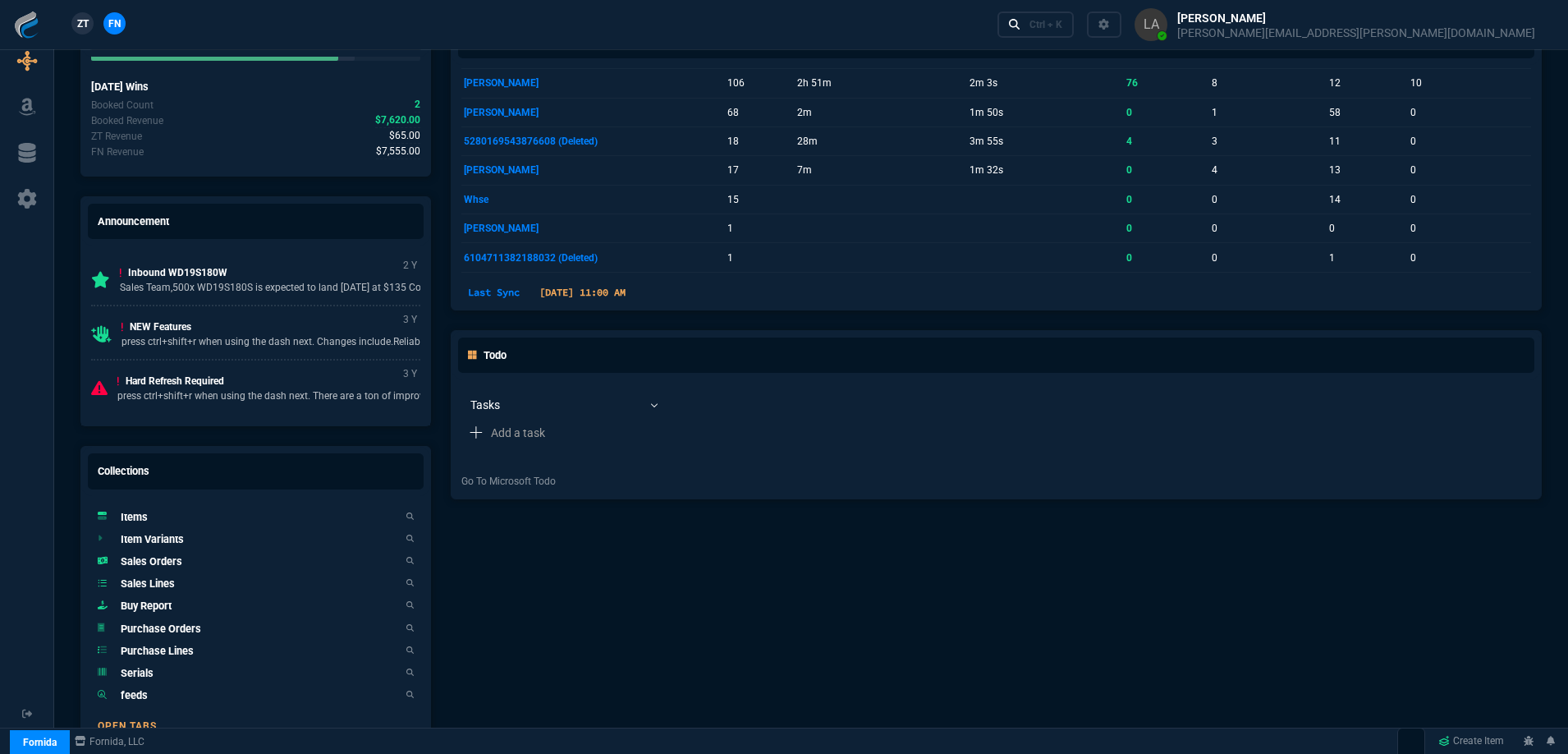
scroll to position [865, 0]
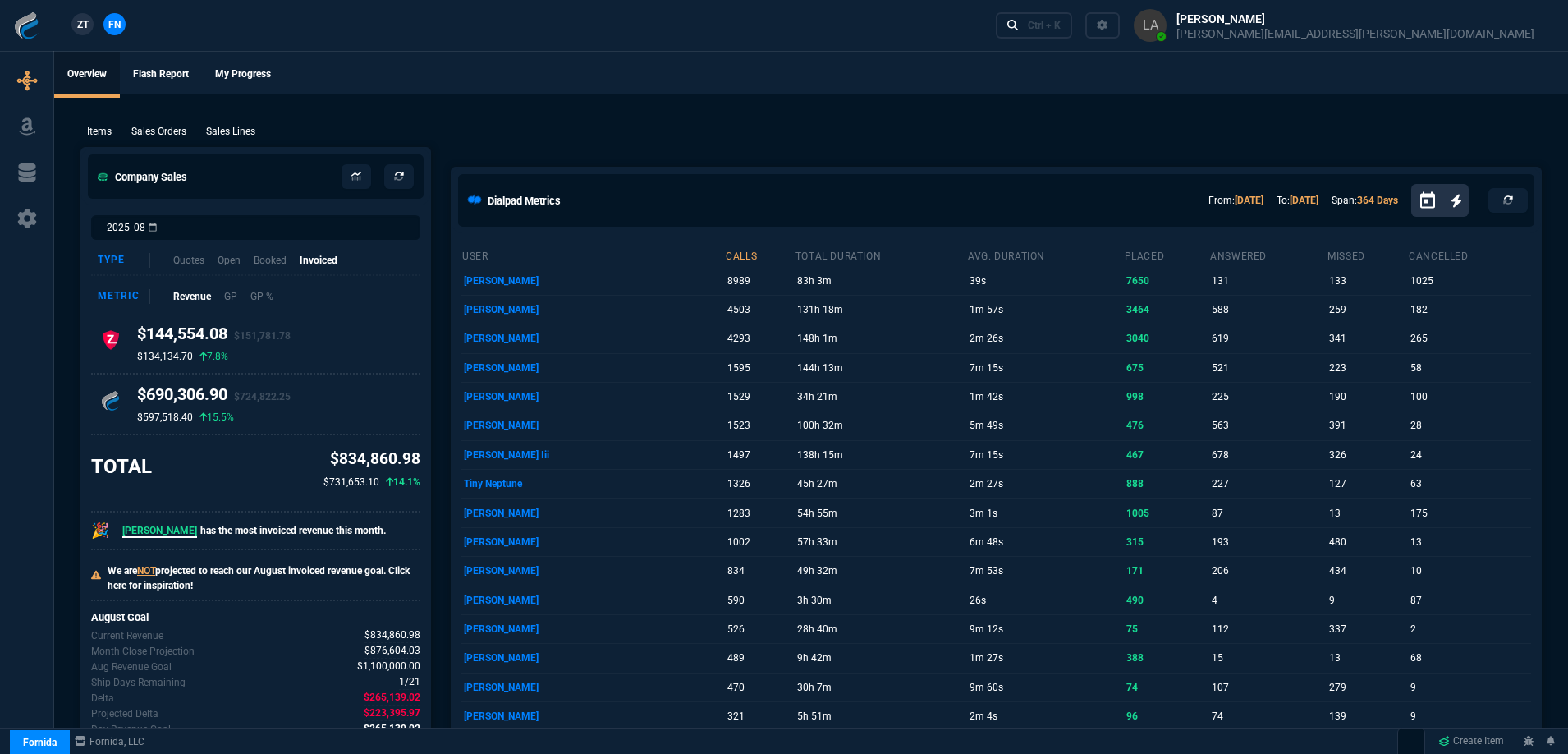
click at [616, 121] on div "Items Sales Orders Sales Lines Add Link" at bounding box center [811, 130] width 1461 height 20
click at [246, 127] on p "Sales Lines" at bounding box center [230, 131] width 49 height 14
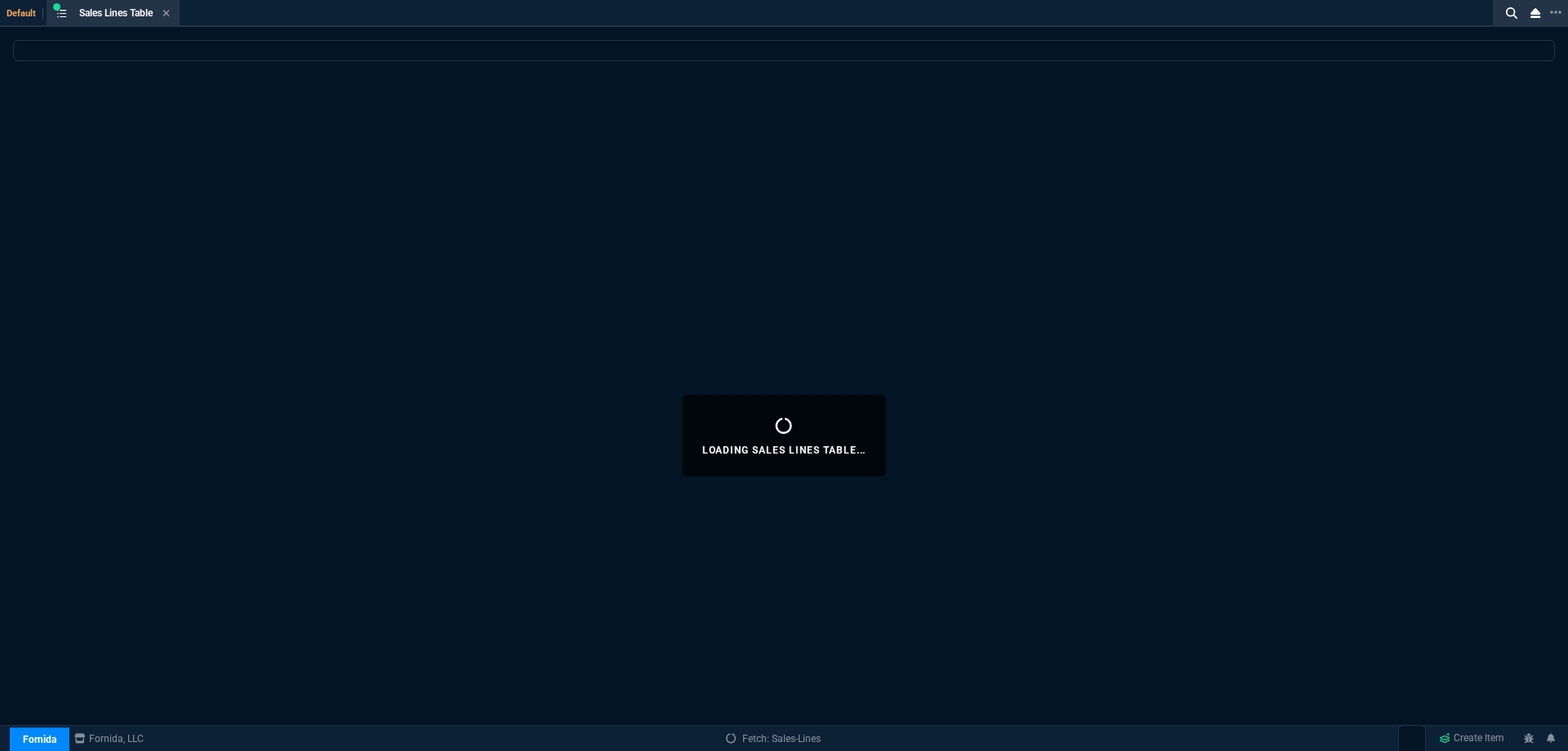
select select
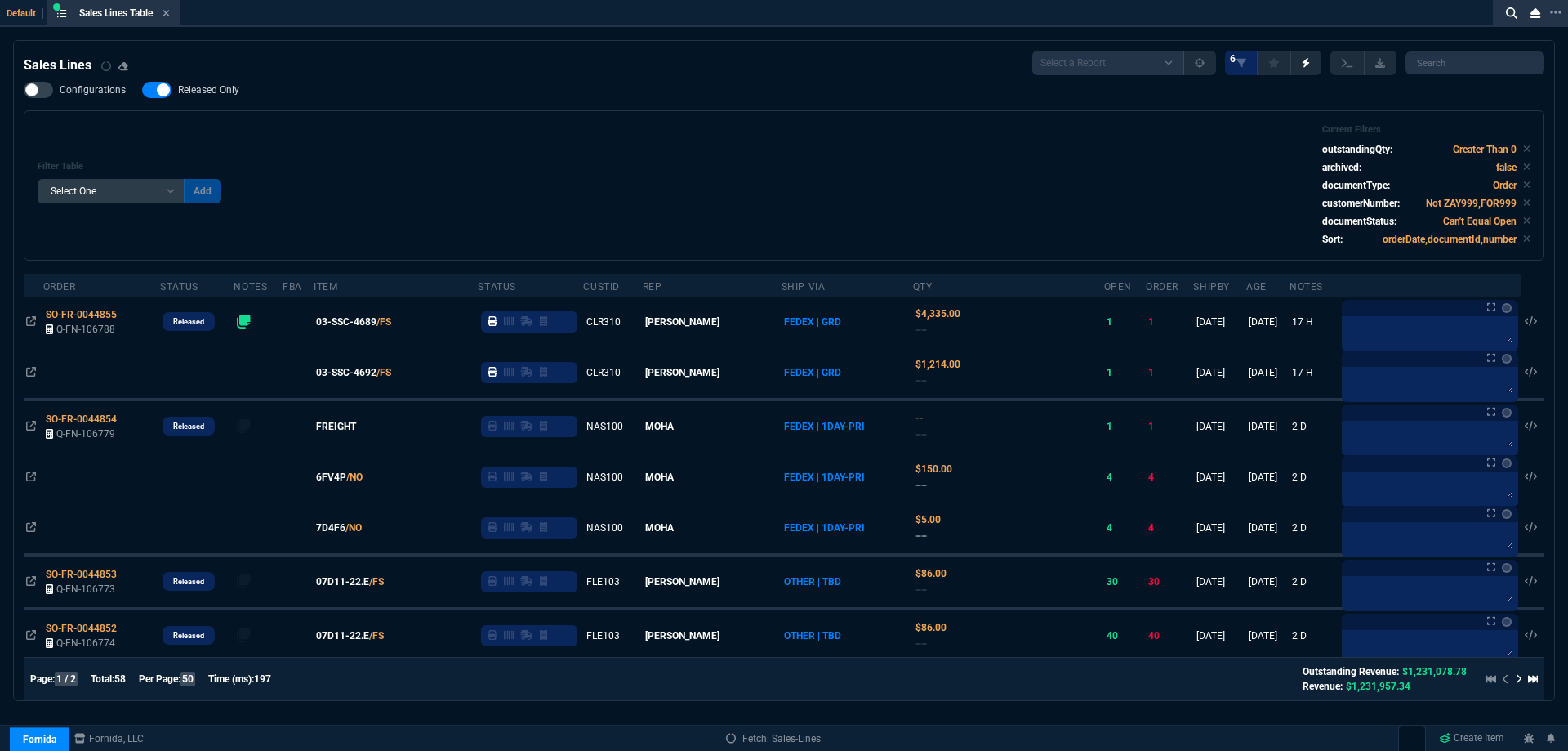
click at [203, 94] on span "Released Only" at bounding box center [209, 90] width 61 height 13
click at [142, 90] on input "Released Only" at bounding box center [141, 90] width 1 height 1
checkbox input "false"
click at [392, 129] on div "Filter Table Select One Add Filter () Age () ATS () Cond (itemVariantCode) Cust…" at bounding box center [784, 185] width 1494 height 123
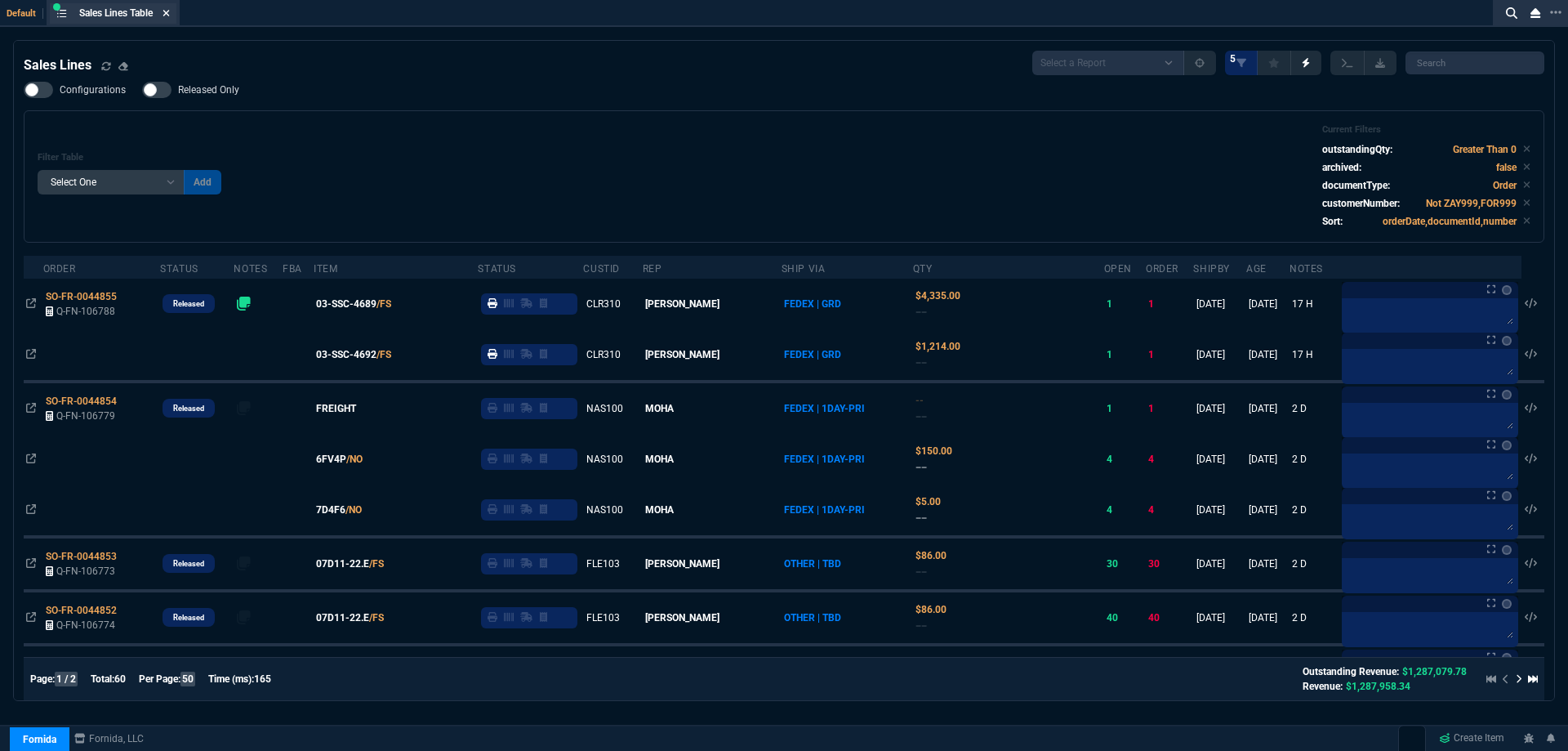
click at [170, 11] on icon at bounding box center [167, 14] width 7 height 7
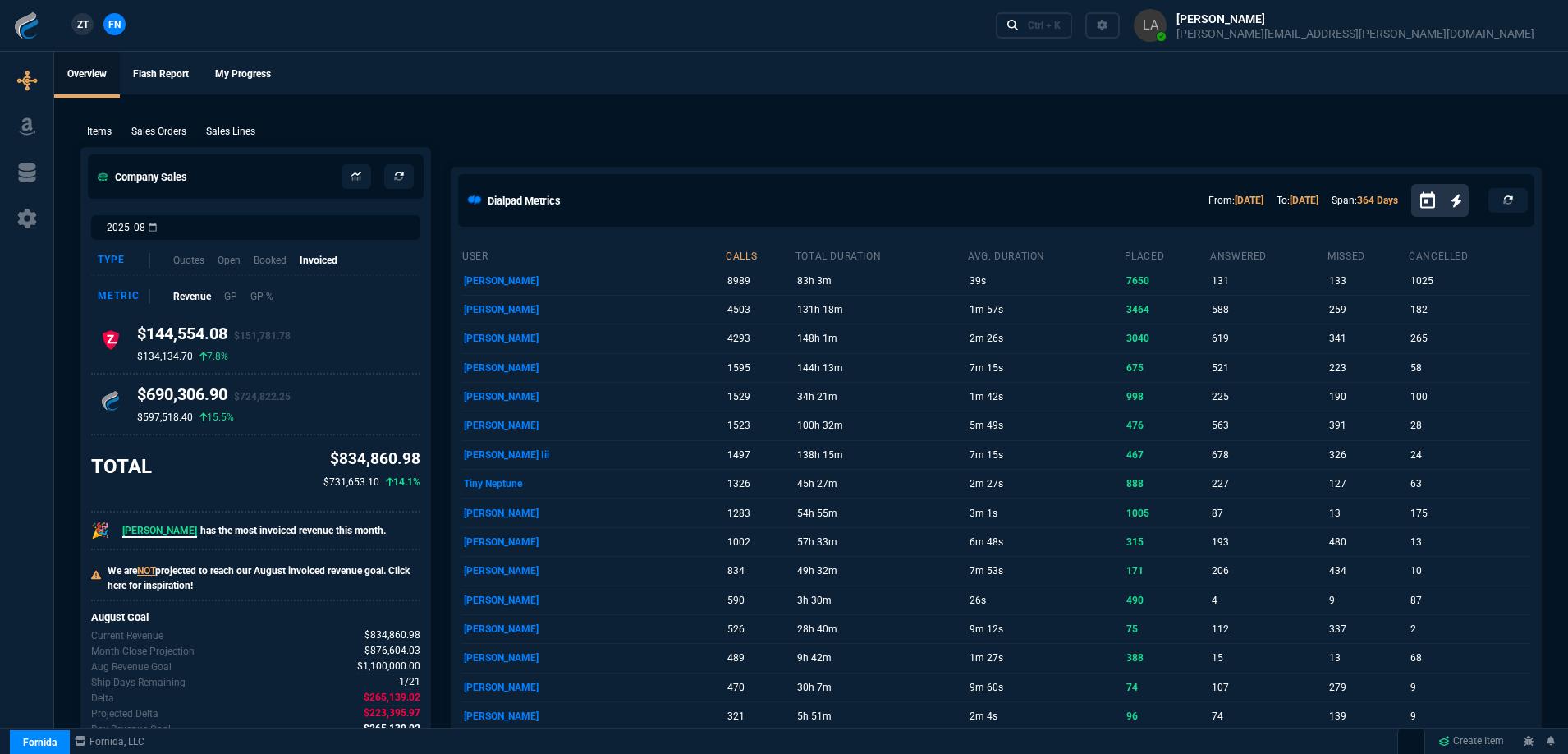
click at [85, 33] on link "ZT" at bounding box center [82, 24] width 22 height 22
click at [246, 132] on p "Sales Lines" at bounding box center [230, 131] width 49 height 14
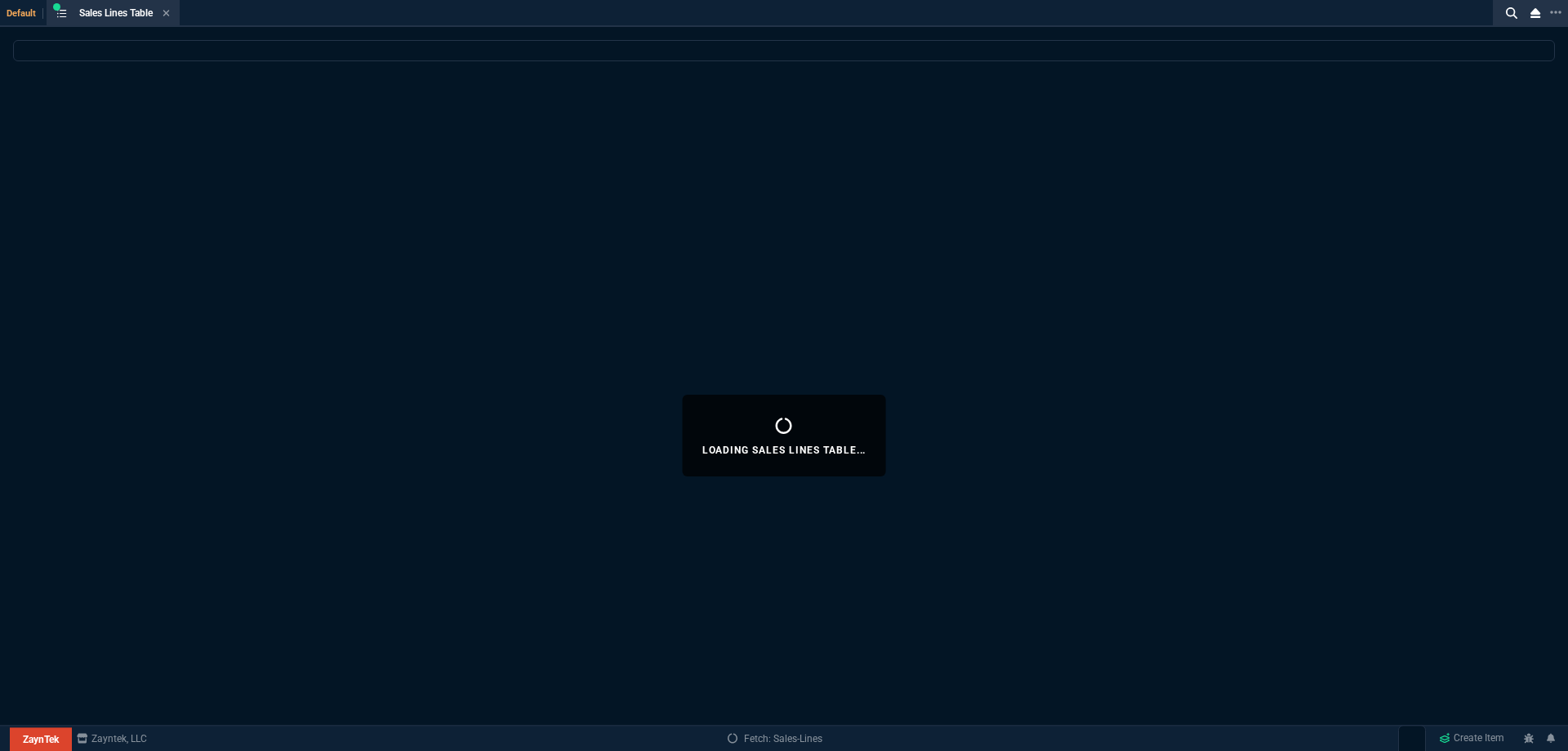
select select
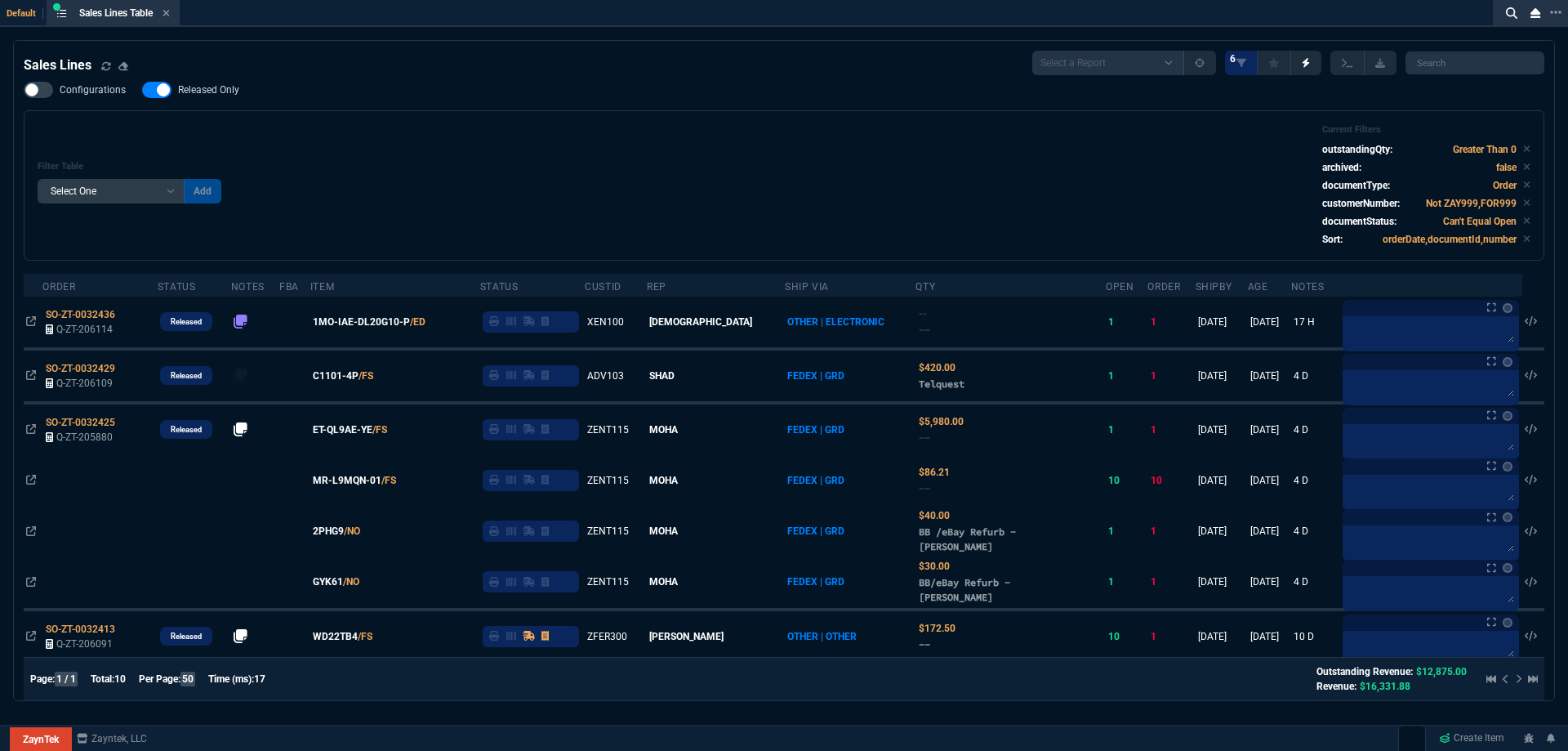
click at [200, 96] on span "Released Only" at bounding box center [209, 90] width 61 height 13
click at [142, 90] on input "Released Only" at bounding box center [141, 90] width 1 height 1
click at [508, 161] on div "Filter Table Select One Add Filter () Age () ATS () Cond (itemVariantCode) Cust…" at bounding box center [784, 185] width 1494 height 123
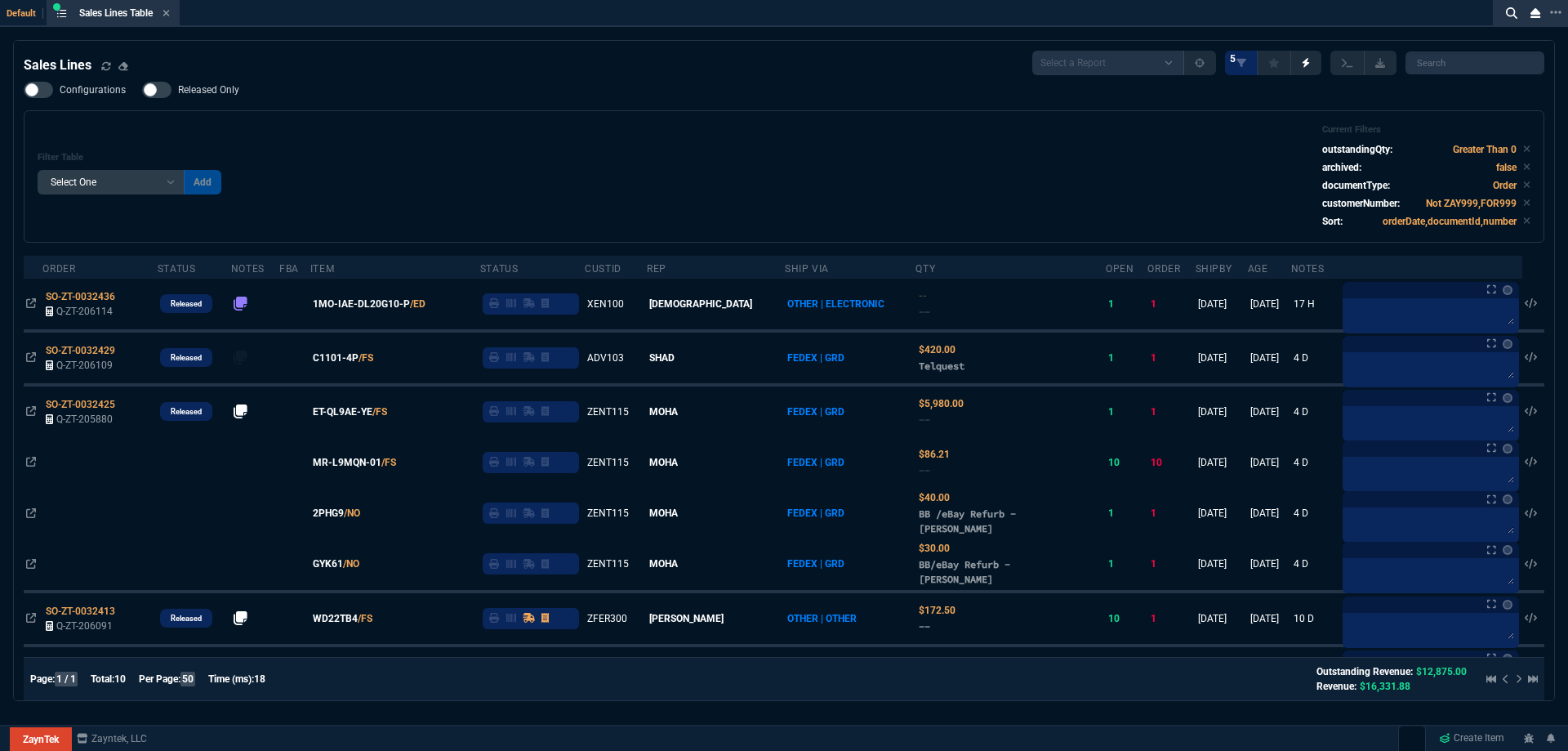
click at [228, 92] on span "Released Only" at bounding box center [209, 90] width 61 height 13
click at [142, 90] on input "Released Only" at bounding box center [141, 90] width 1 height 1
click at [501, 132] on div "Filter Table Select One Add Filter () Age () ATS () Cond (itemVariantCode) Cust…" at bounding box center [784, 177] width 1494 height 105
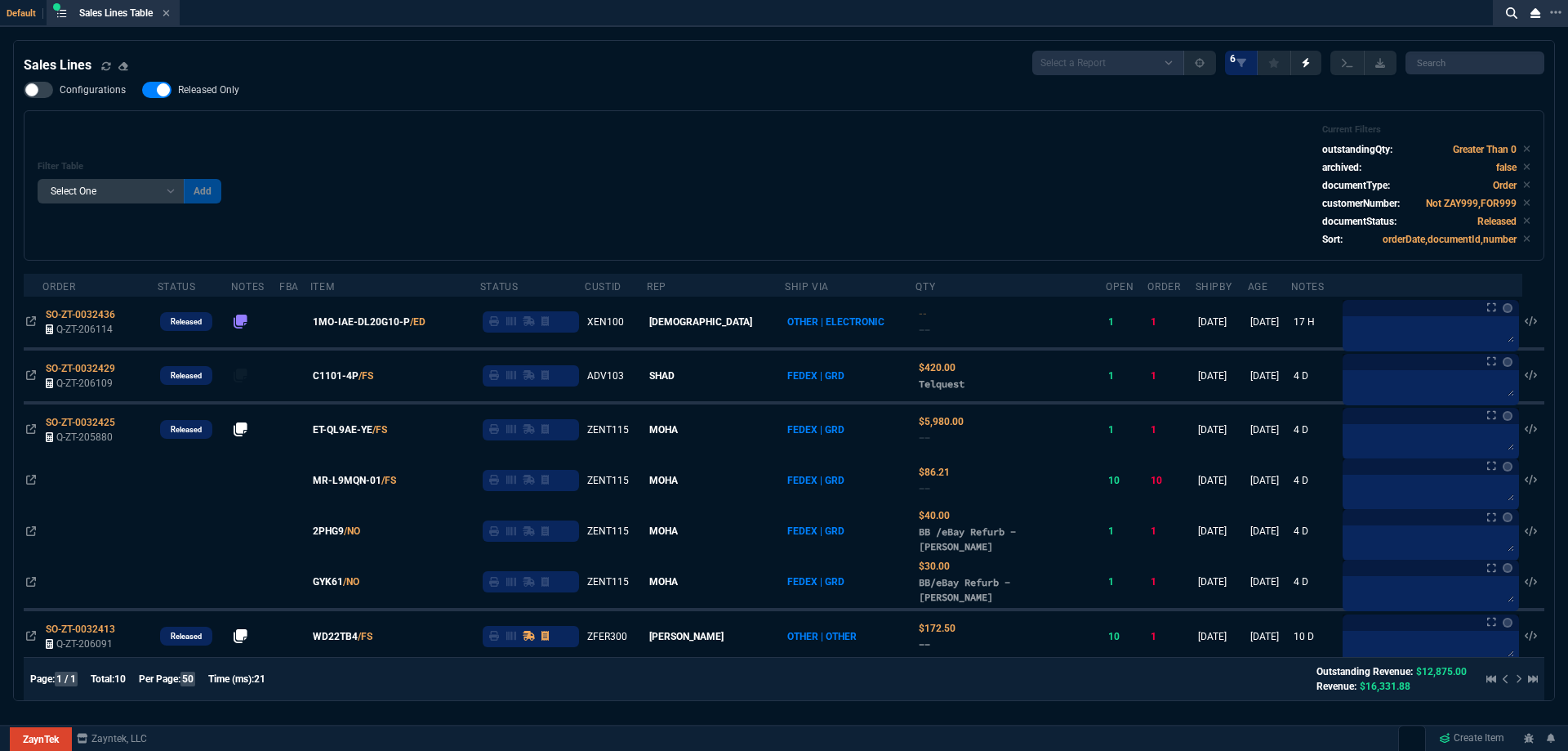
click at [226, 87] on span "Released Only" at bounding box center [209, 90] width 61 height 13
click at [142, 90] on input "Released Only" at bounding box center [141, 90] width 1 height 1
checkbox input "false"
click at [562, 123] on div "Filter Table Select One Add Filter () Age () ATS () Cond (itemVariantCode) Cust…" at bounding box center [784, 185] width 1521 height 151
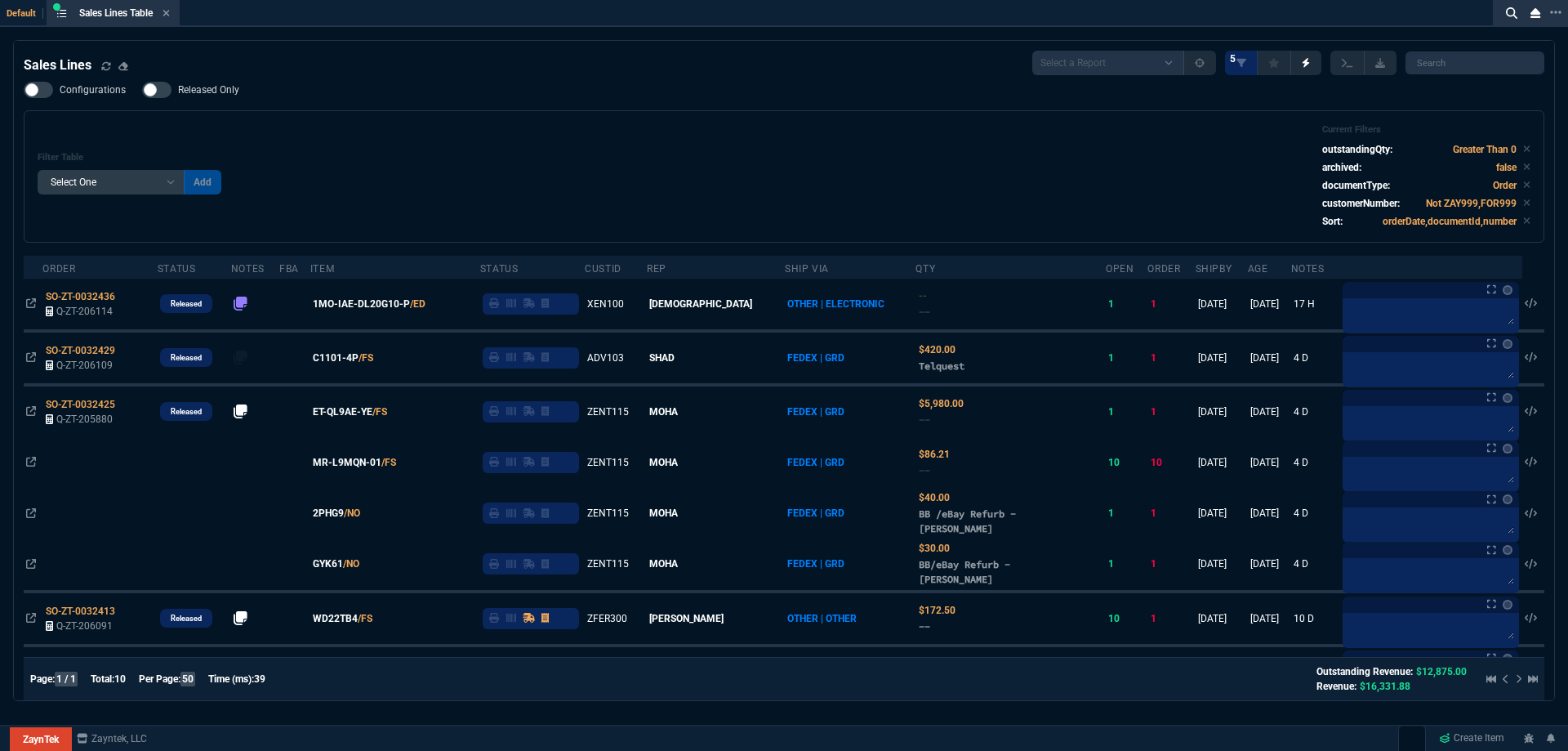
click at [595, 101] on div "Configurations Released Only Filter Table Select One Add Filter () Age () ATS (…" at bounding box center [784, 162] width 1521 height 161
click at [170, 16] on icon at bounding box center [166, 14] width 8 height 10
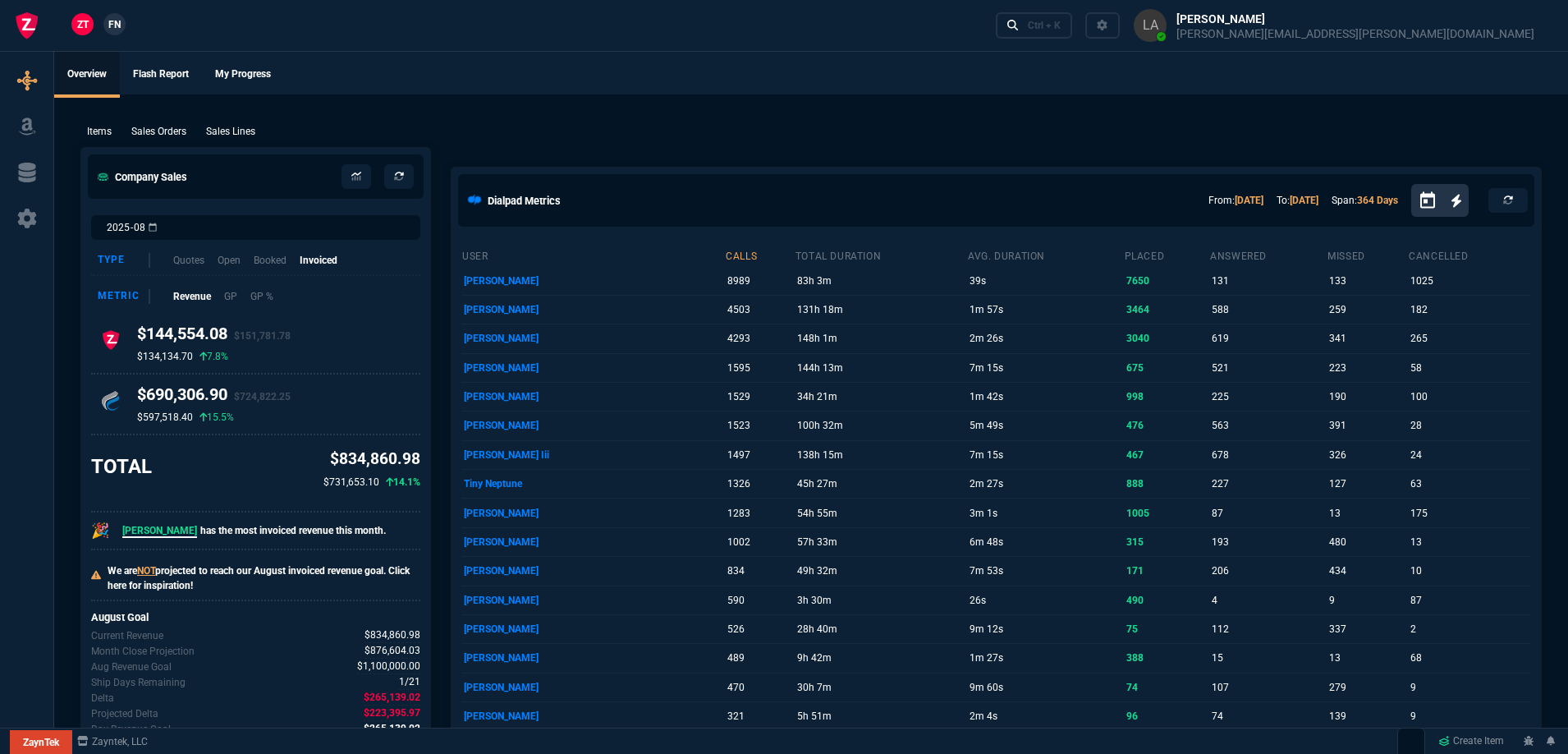
click at [119, 21] on span "FN" at bounding box center [114, 24] width 12 height 14
click at [249, 133] on p "Sales Lines" at bounding box center [230, 131] width 49 height 14
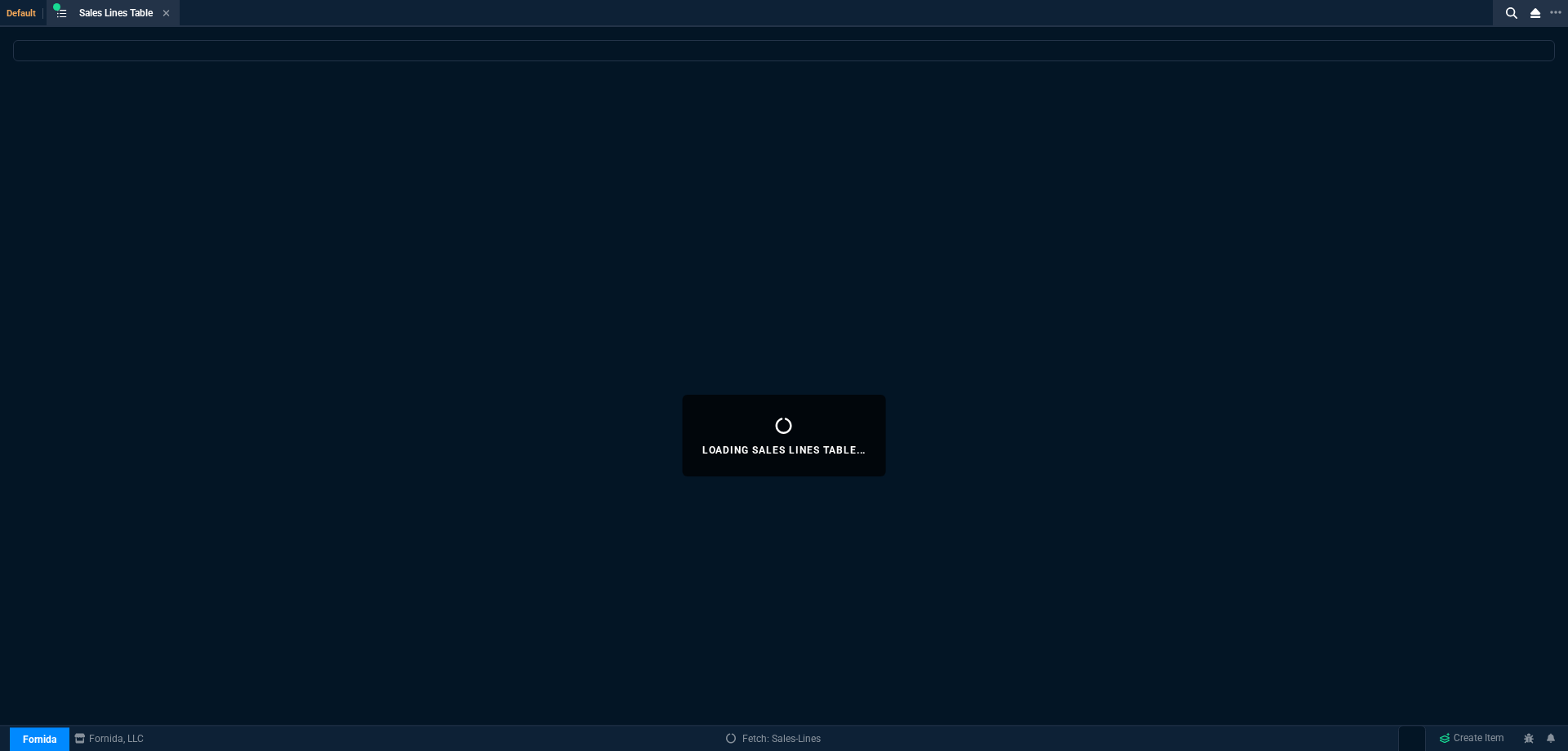
select select
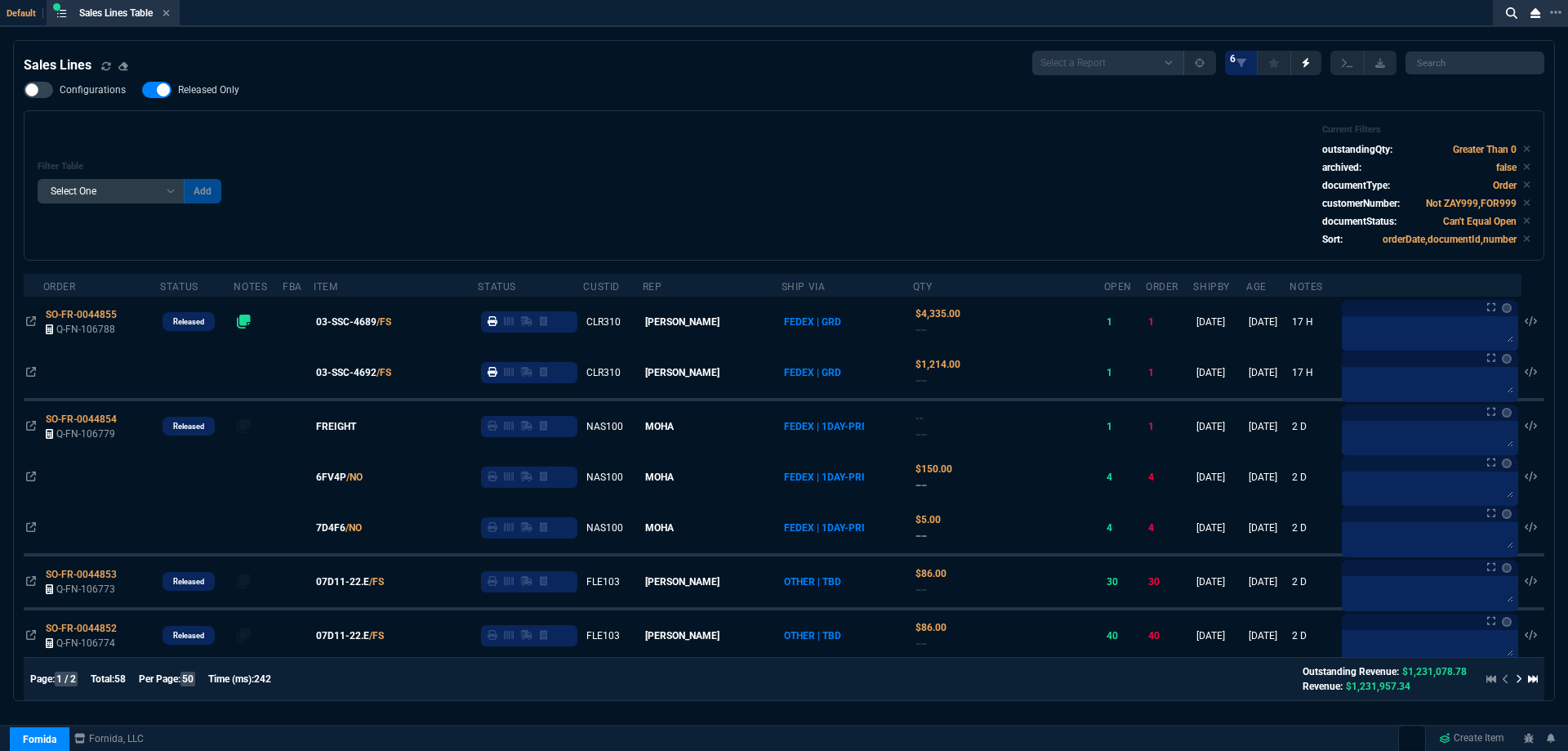
click at [206, 96] on span "Released Only" at bounding box center [209, 90] width 61 height 13
click at [142, 90] on input "Released Only" at bounding box center [141, 90] width 1 height 1
checkbox input "false"
click at [553, 151] on div "Filter Table Select One Add Filter () Age () ATS () Cond (itemVariantCode) Cust…" at bounding box center [784, 185] width 1494 height 123
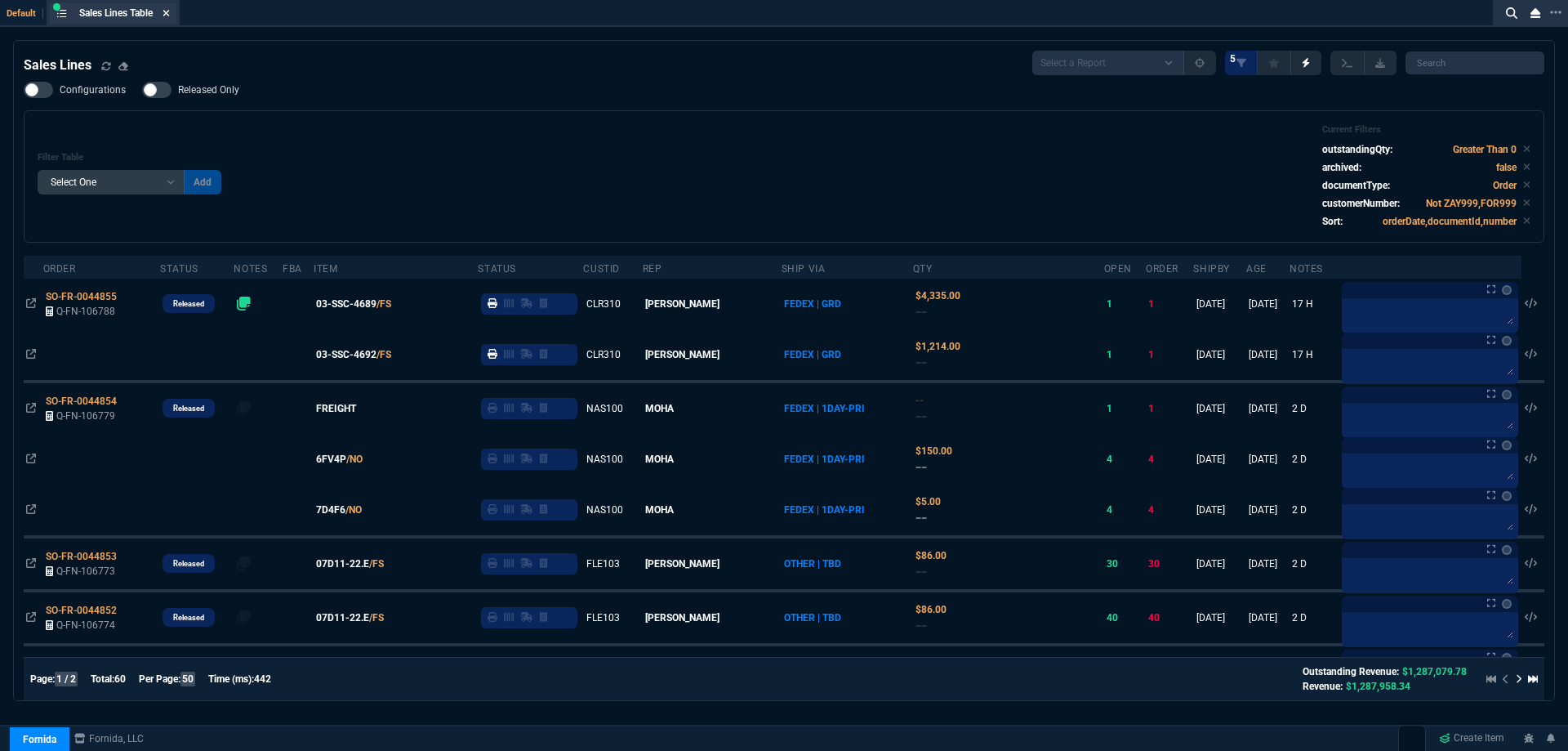
click at [168, 18] on fa-icon at bounding box center [166, 14] width 8 height 12
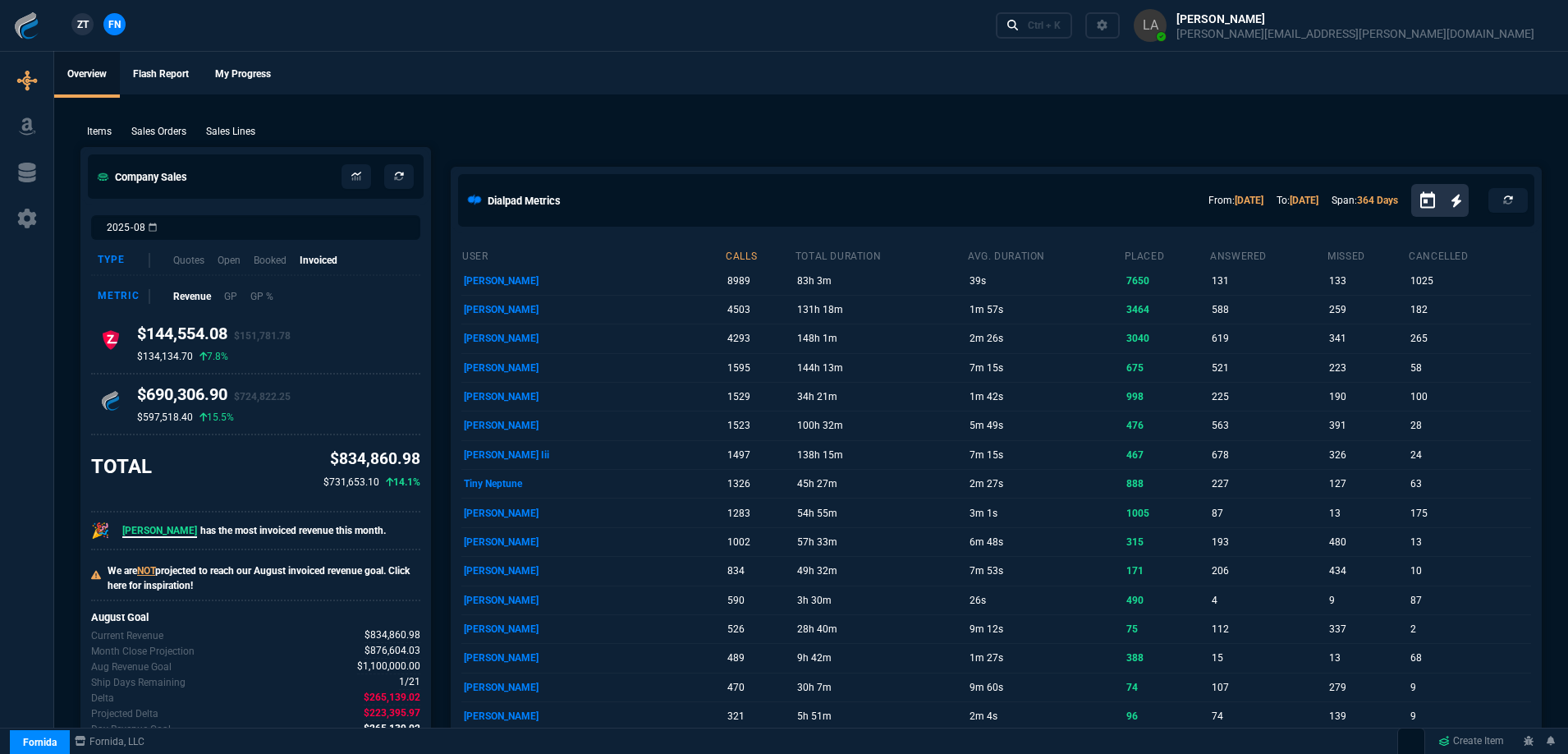
click at [84, 31] on span "ZT" at bounding box center [83, 24] width 12 height 14
click at [242, 122] on div "Items Sales Orders Sales Lines Add Link" at bounding box center [811, 130] width 1461 height 20
click at [241, 130] on p "Sales Lines" at bounding box center [230, 131] width 49 height 14
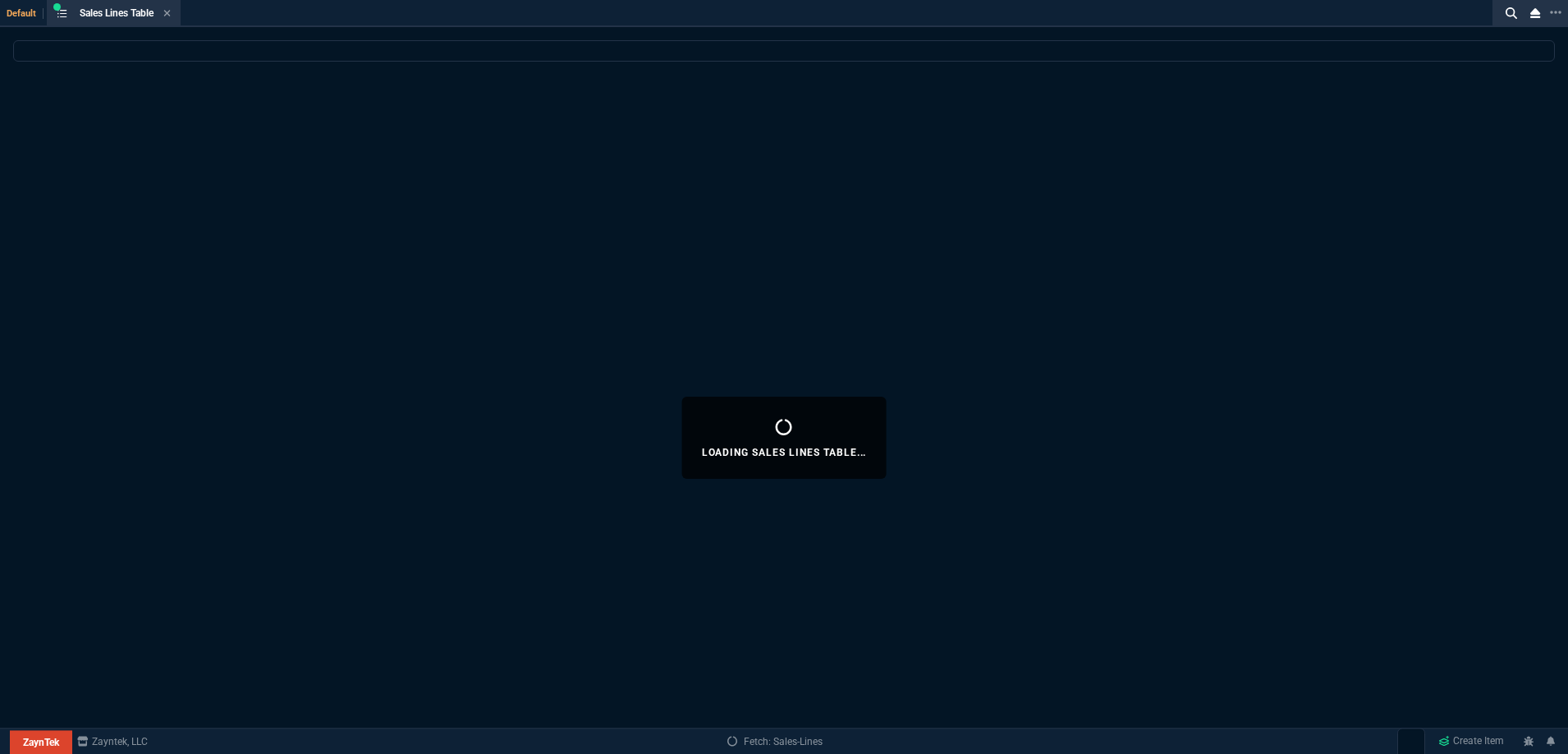
select select
